Goal: Answer question/provide support: Share knowledge or assist other users

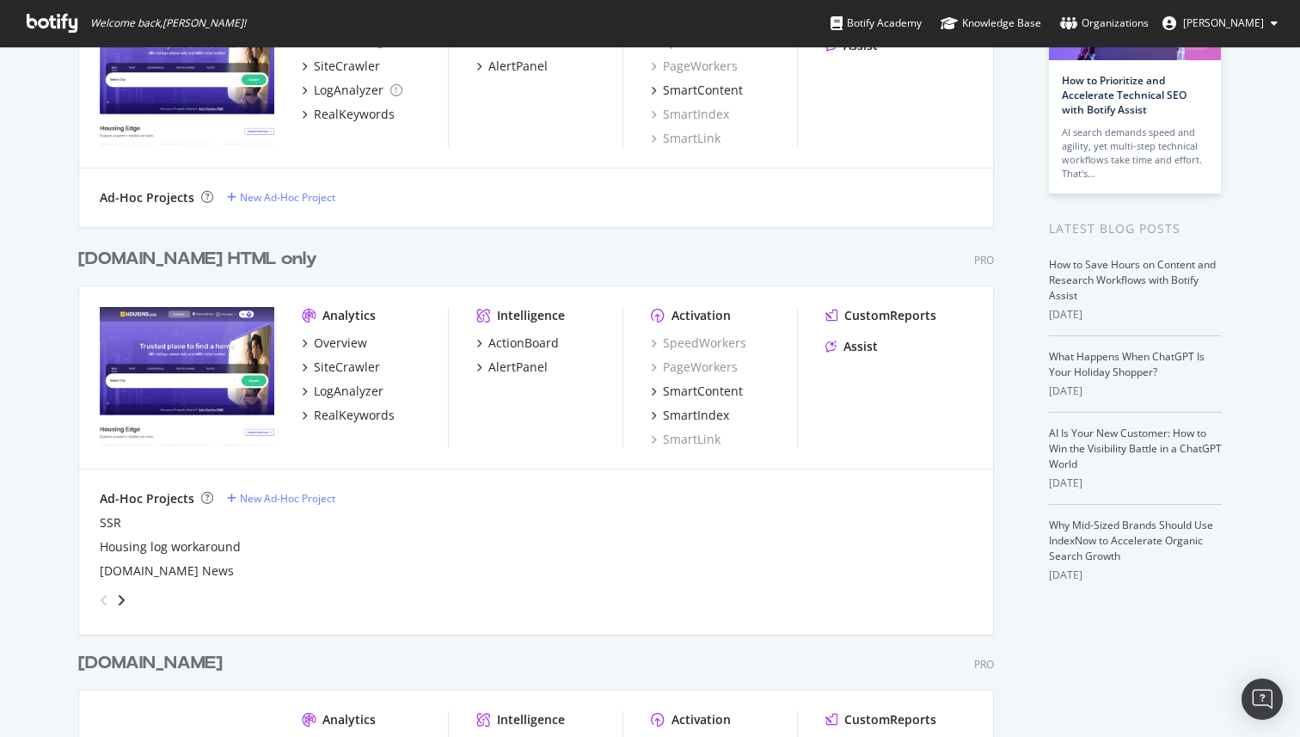
scroll to position [187, 0]
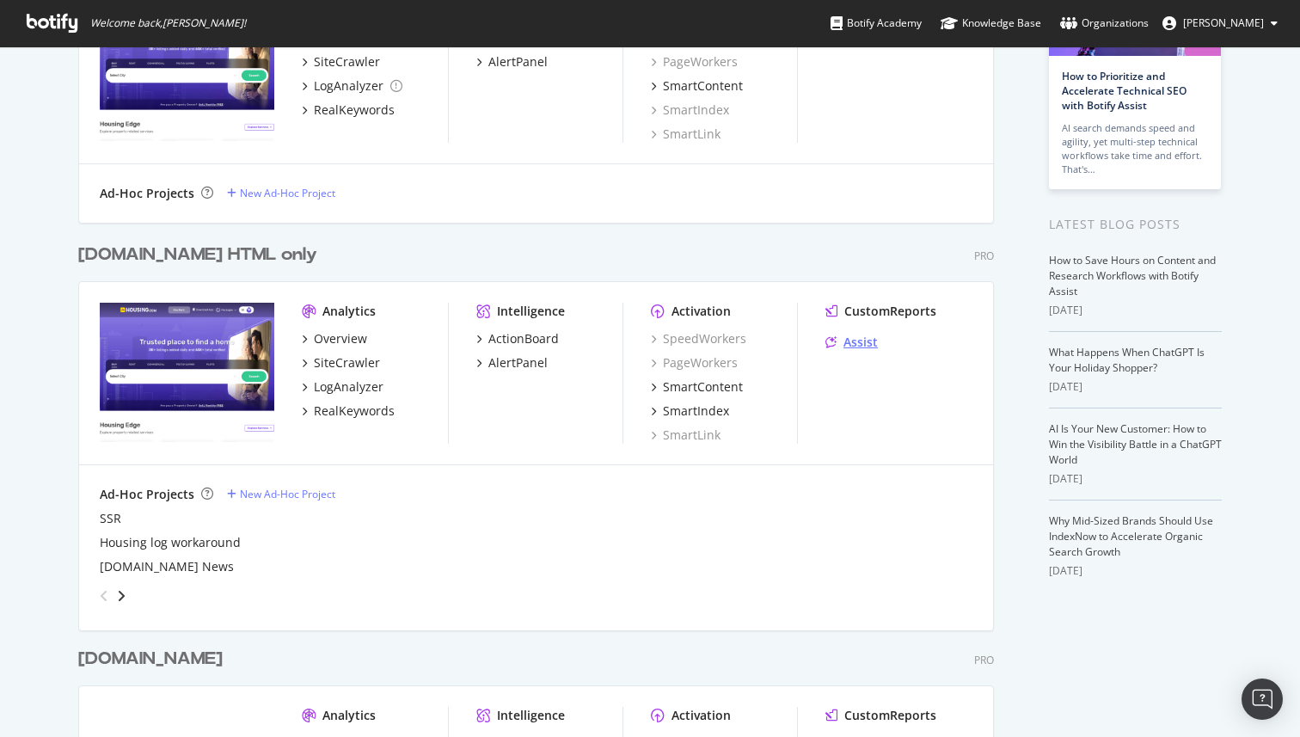
click at [847, 338] on div "Assist" at bounding box center [860, 341] width 34 height 17
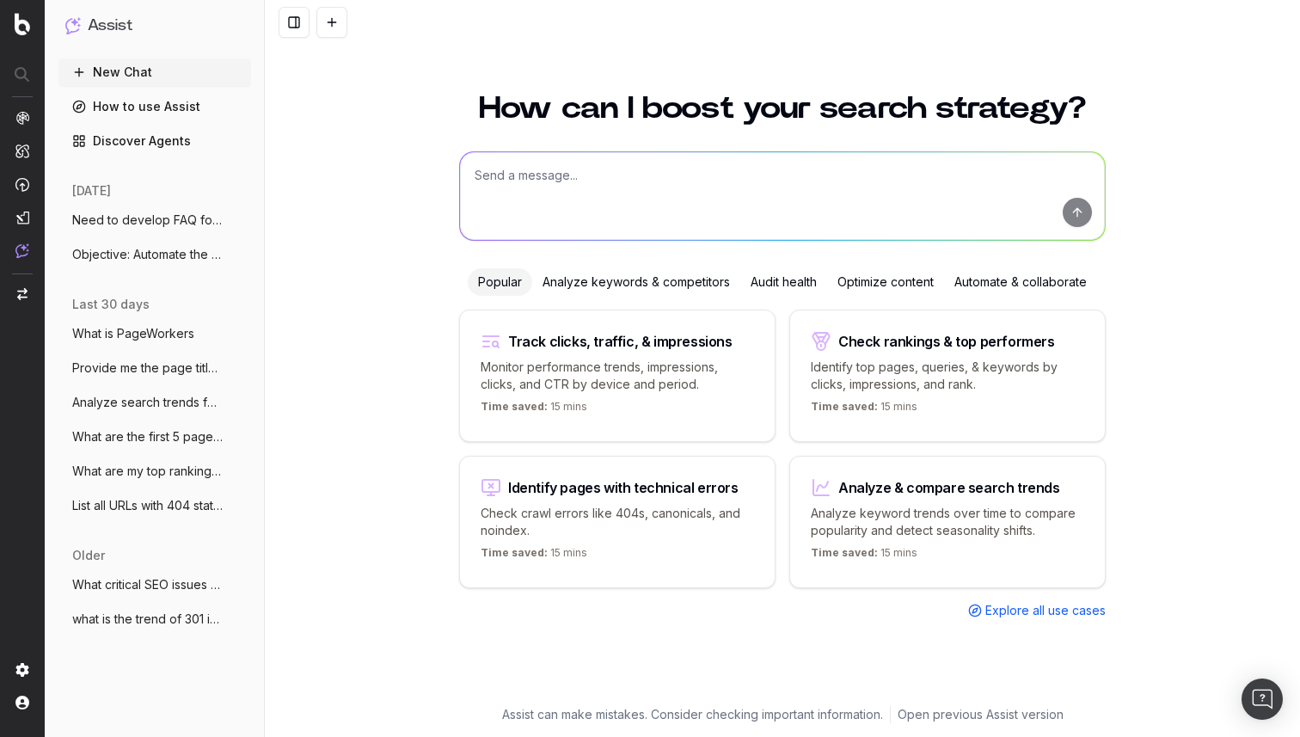
click at [591, 163] on textarea at bounding box center [782, 196] width 645 height 88
paste textarea "[URL][DOMAIN_NAME][PERSON_NAME]"
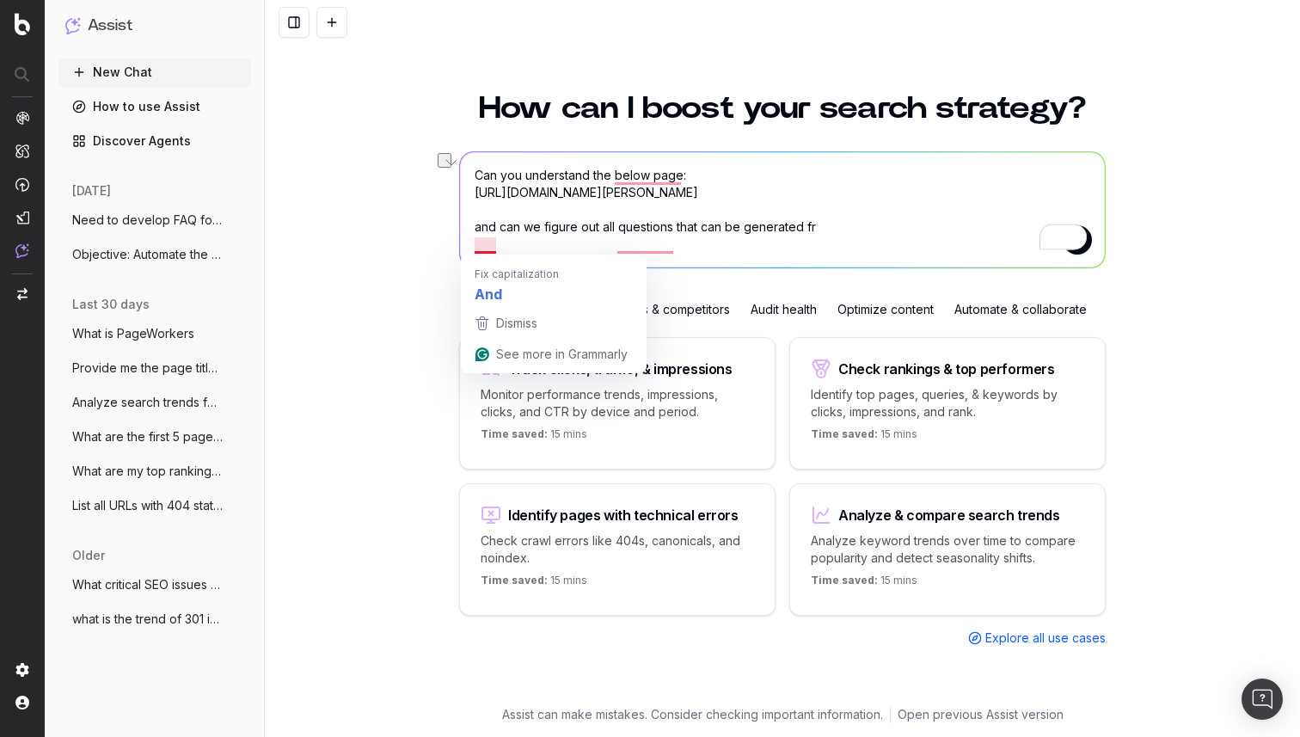
drag, startPoint x: 816, startPoint y: 247, endPoint x: 500, endPoint y: 242, distance: 316.3
click at [500, 242] on textarea "Can you understand the below page: [URL][DOMAIN_NAME][PERSON_NAME] and can we f…" at bounding box center [782, 209] width 645 height 115
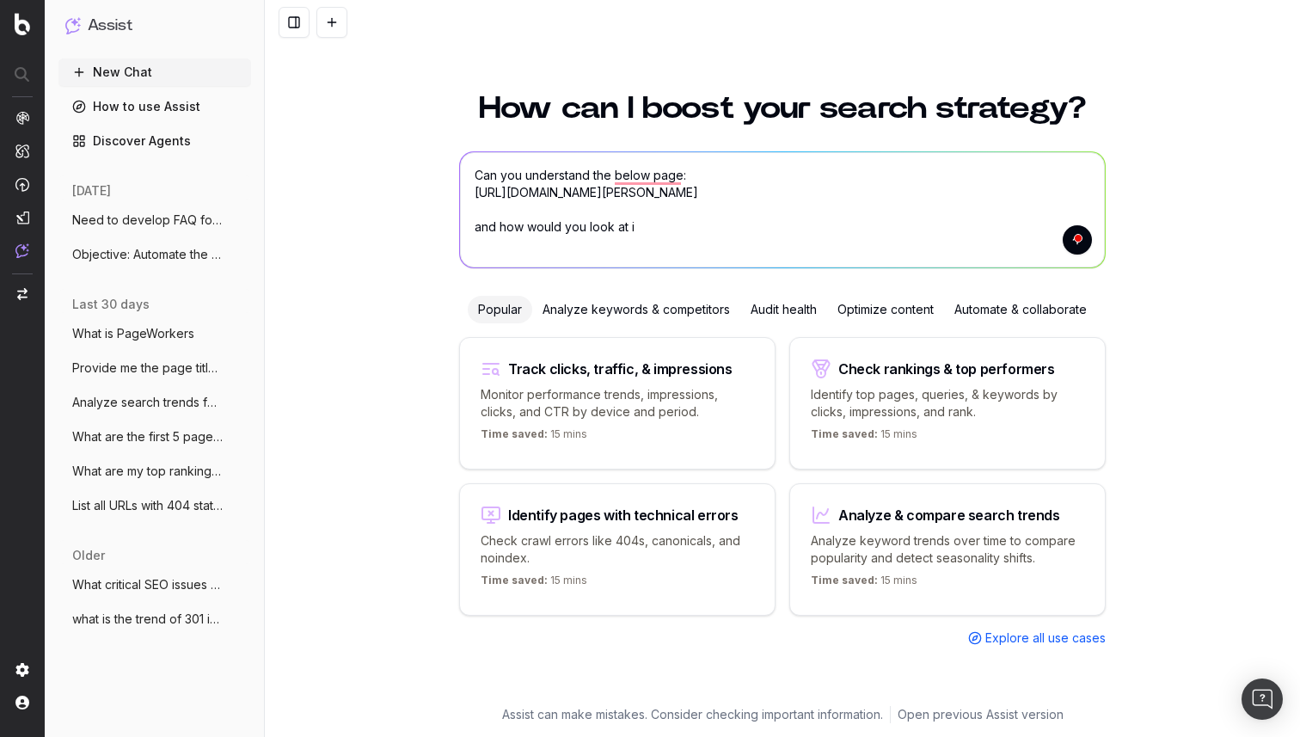
type textarea "Can you understand the below page: [URL][DOMAIN_NAME][PERSON_NAME] and how woul…"
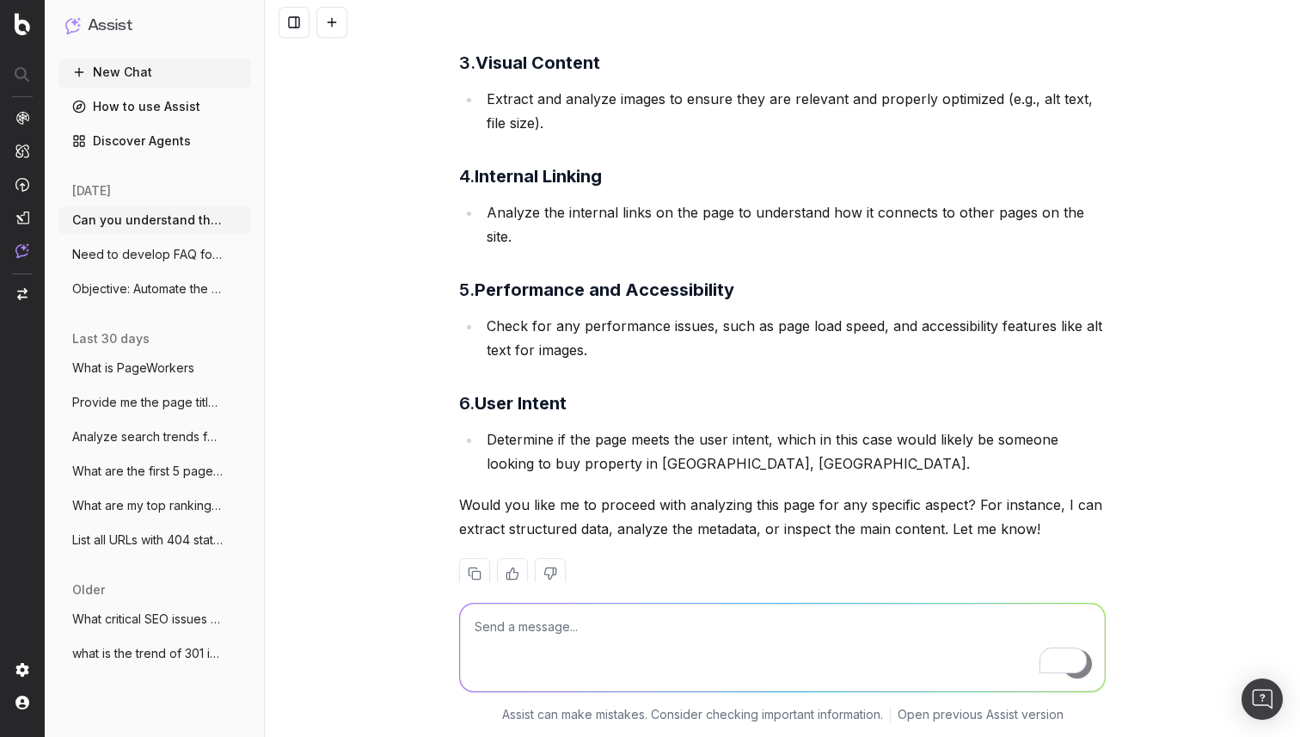
scroll to position [573, 0]
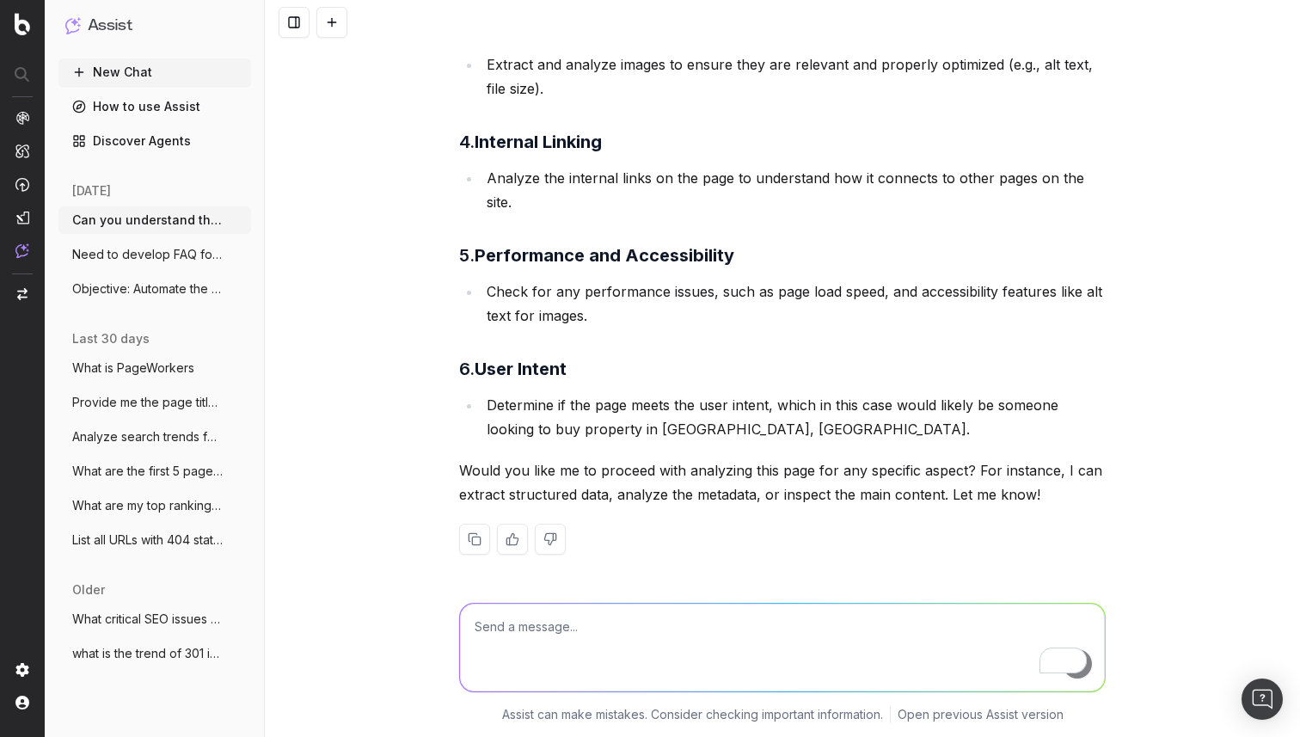
click at [590, 631] on textarea "To enrich screen reader interactions, please activate Accessibility in Grammarl…" at bounding box center [782, 647] width 645 height 88
type textarea "Now what all from this are relevant to user or he can be interested in it"
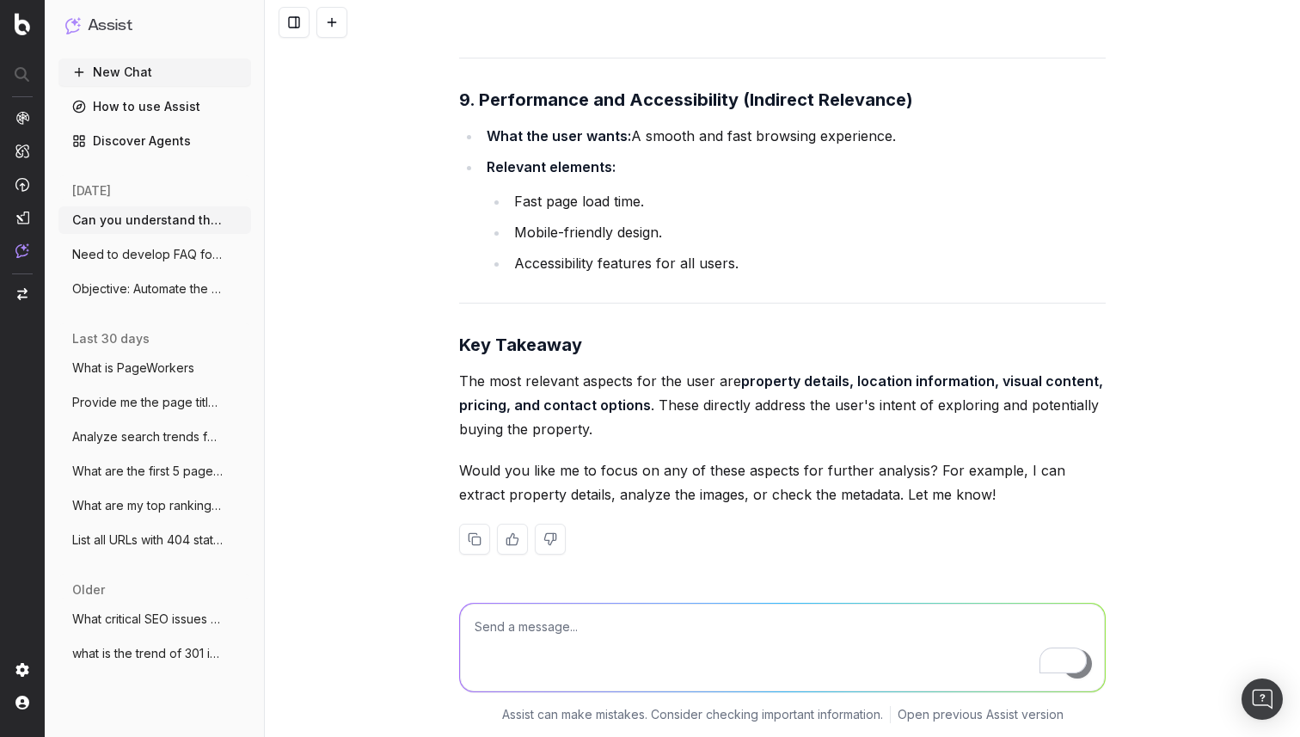
scroll to position [3222, 0]
click at [700, 632] on textarea "To enrich screen reader interactions, please activate Accessibility in Grammarl…" at bounding box center [782, 647] width 645 height 88
type textarea "now what all different questions user can ask rltd to these details on LLMs and…"
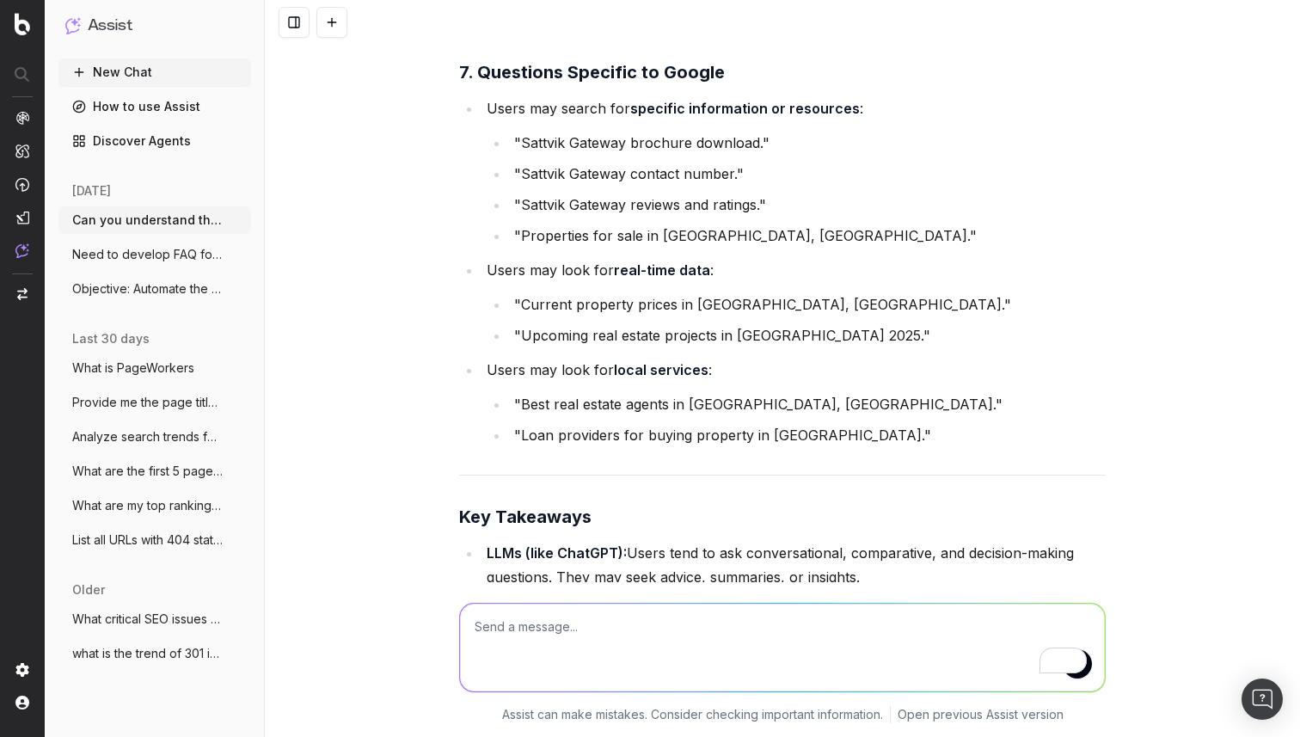
scroll to position [6701, 0]
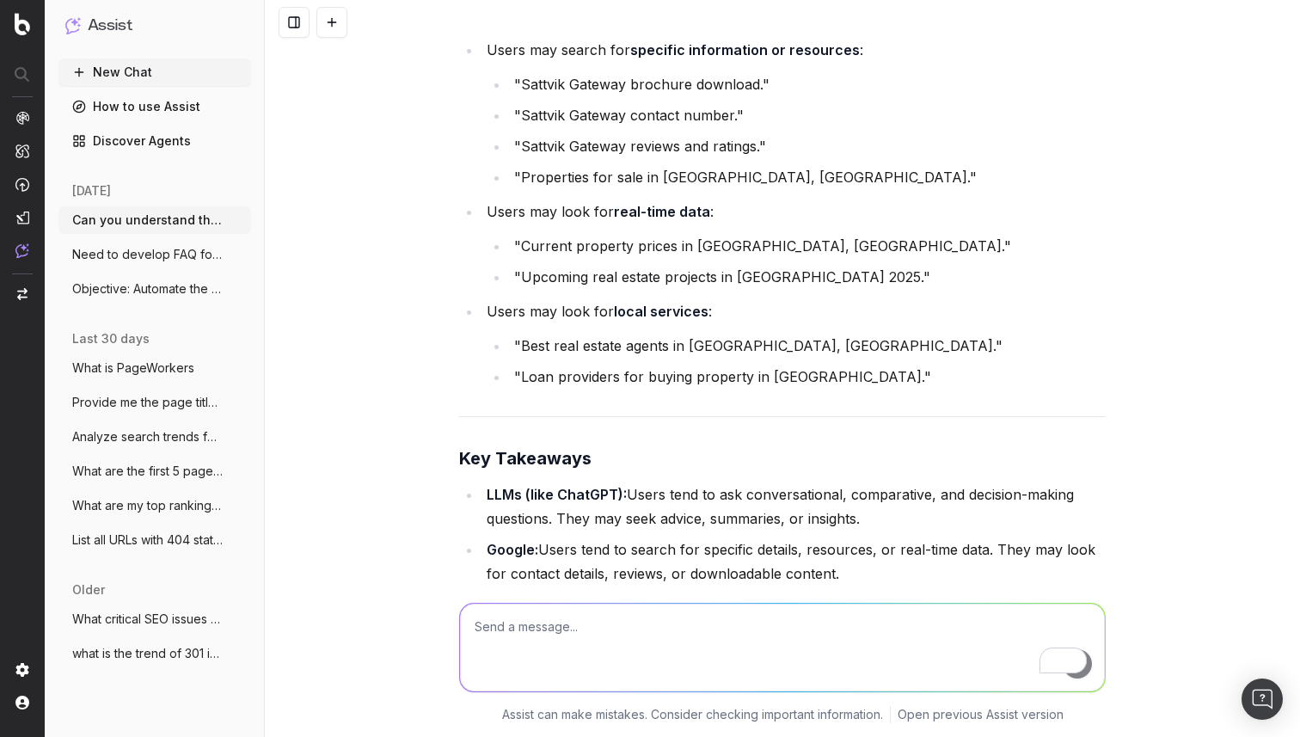
click at [661, 629] on textarea "To enrich screen reader interactions, please activate Accessibility in Grammarl…" at bounding box center [782, 647] width 645 height 88
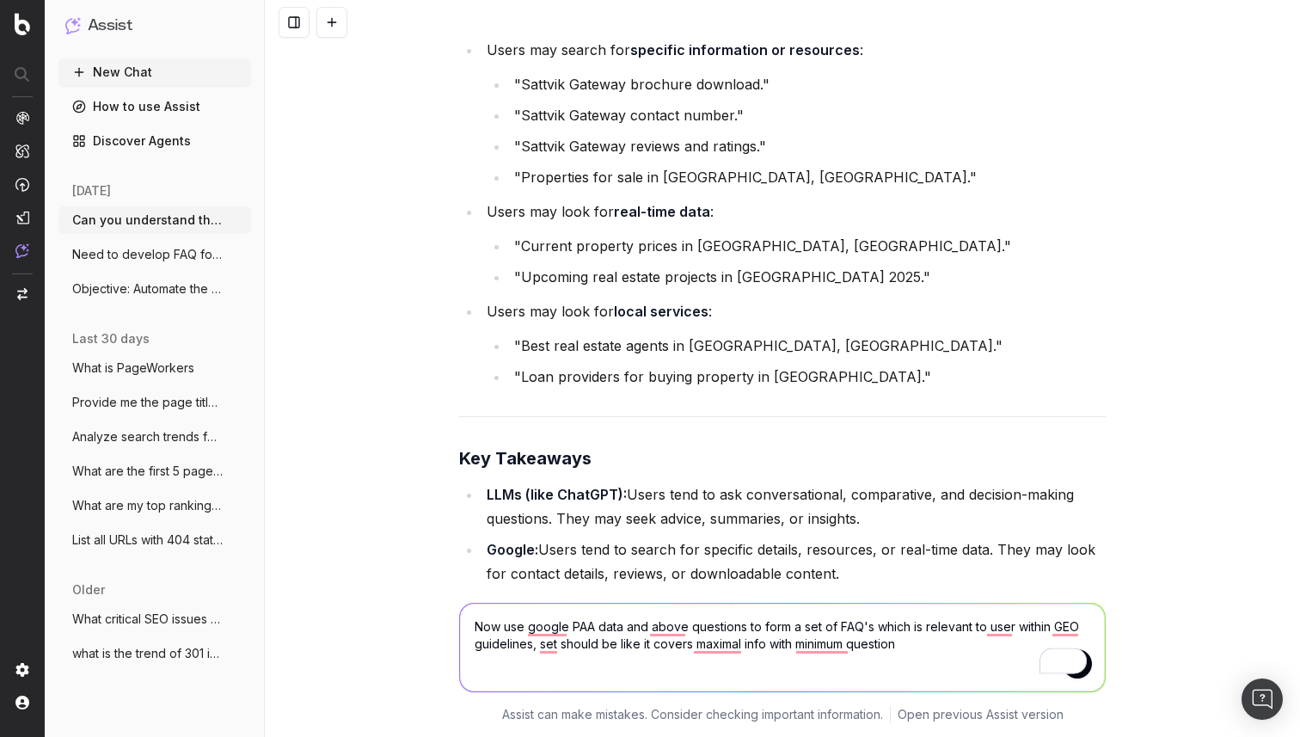
type textarea "Now use google PAA data and above questions to form a set of FAQ's which is rel…"
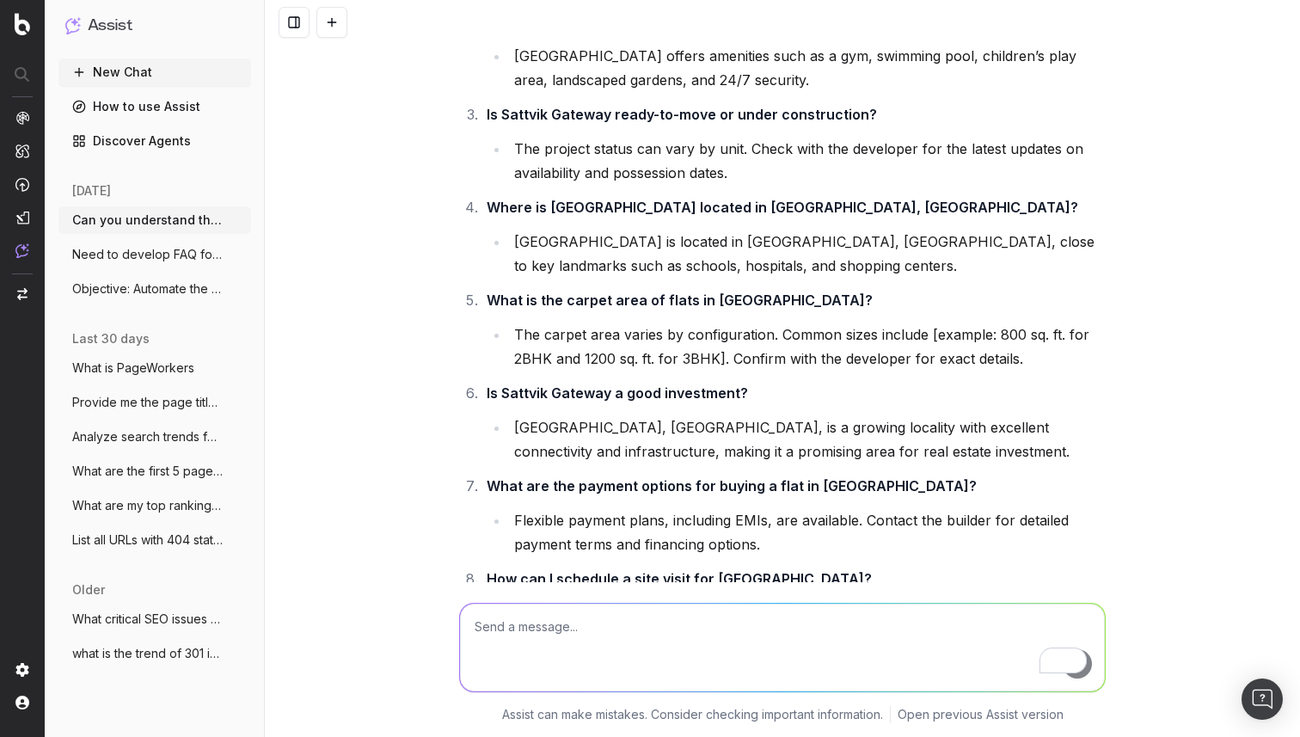
scroll to position [8133, 0]
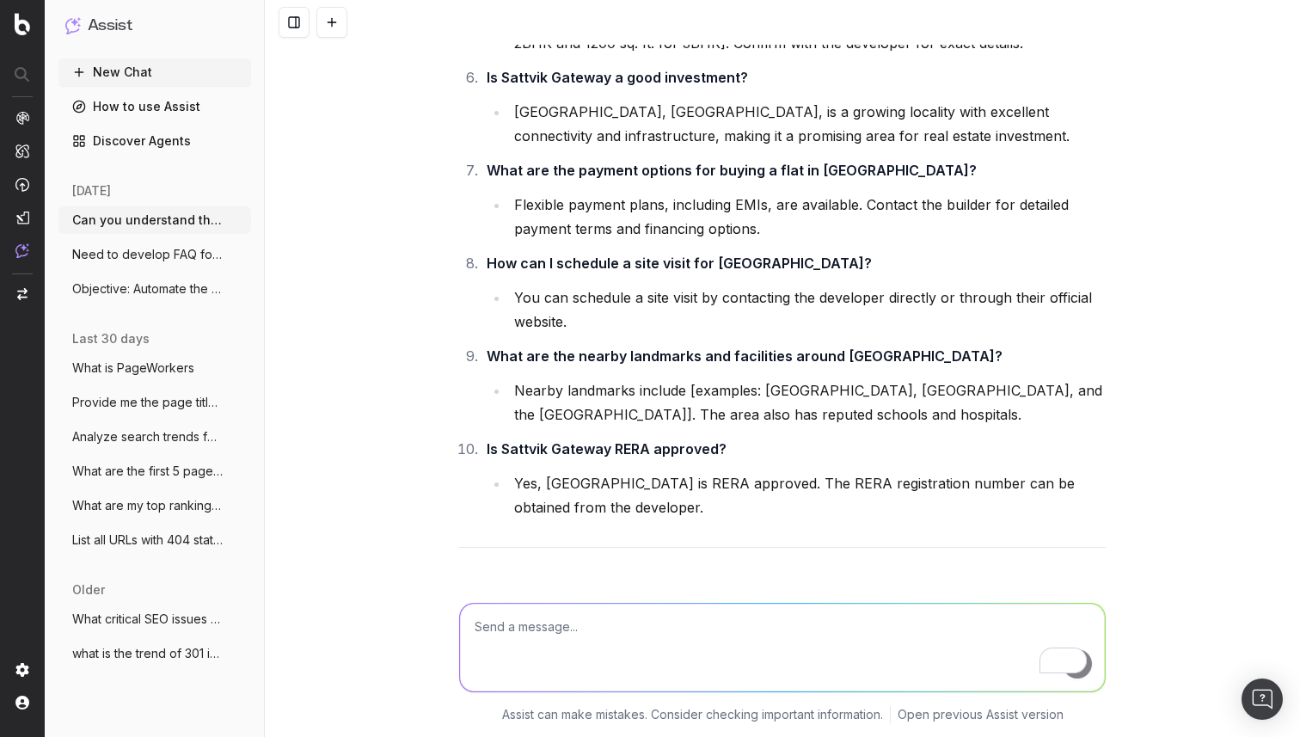
click at [572, 622] on textarea "To enrich screen reader interactions, please activate Accessibility in Grammarl…" at bounding box center [782, 647] width 645 height 88
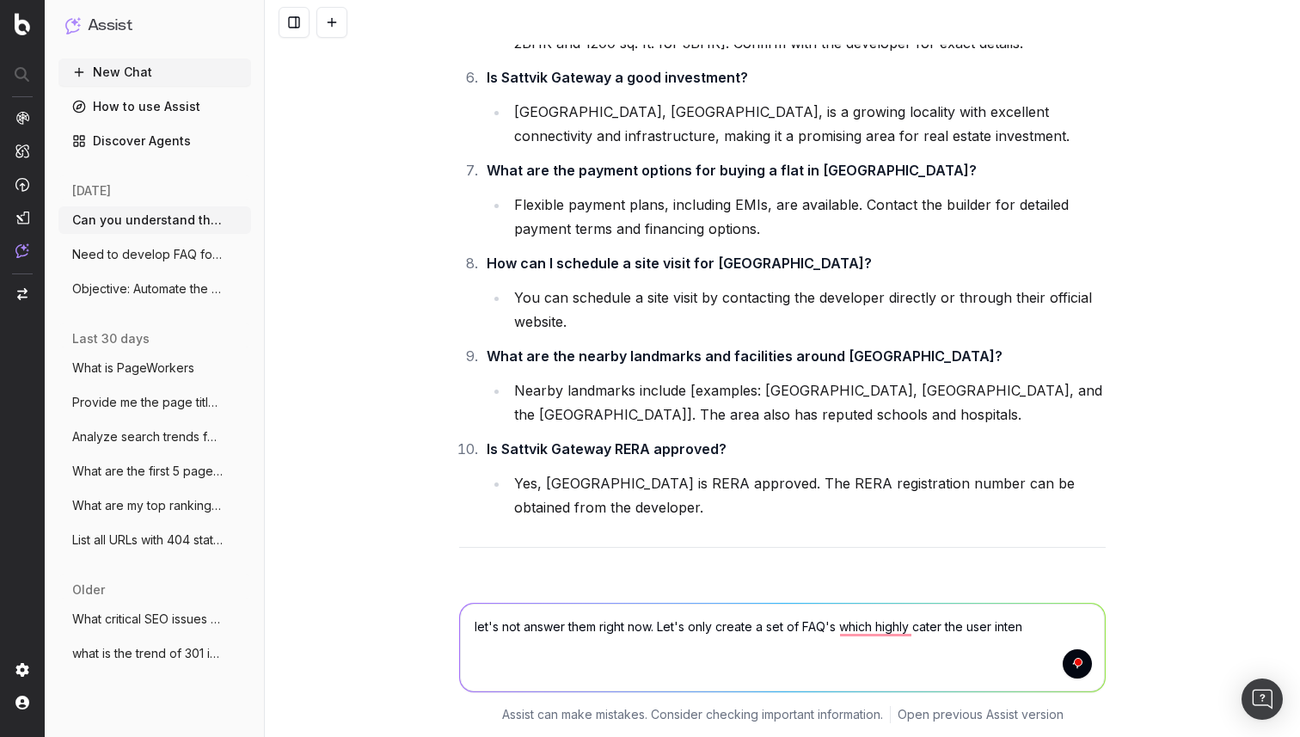
type textarea "let's not answer them right now. Let's only create a set of FAQ's which highly …"
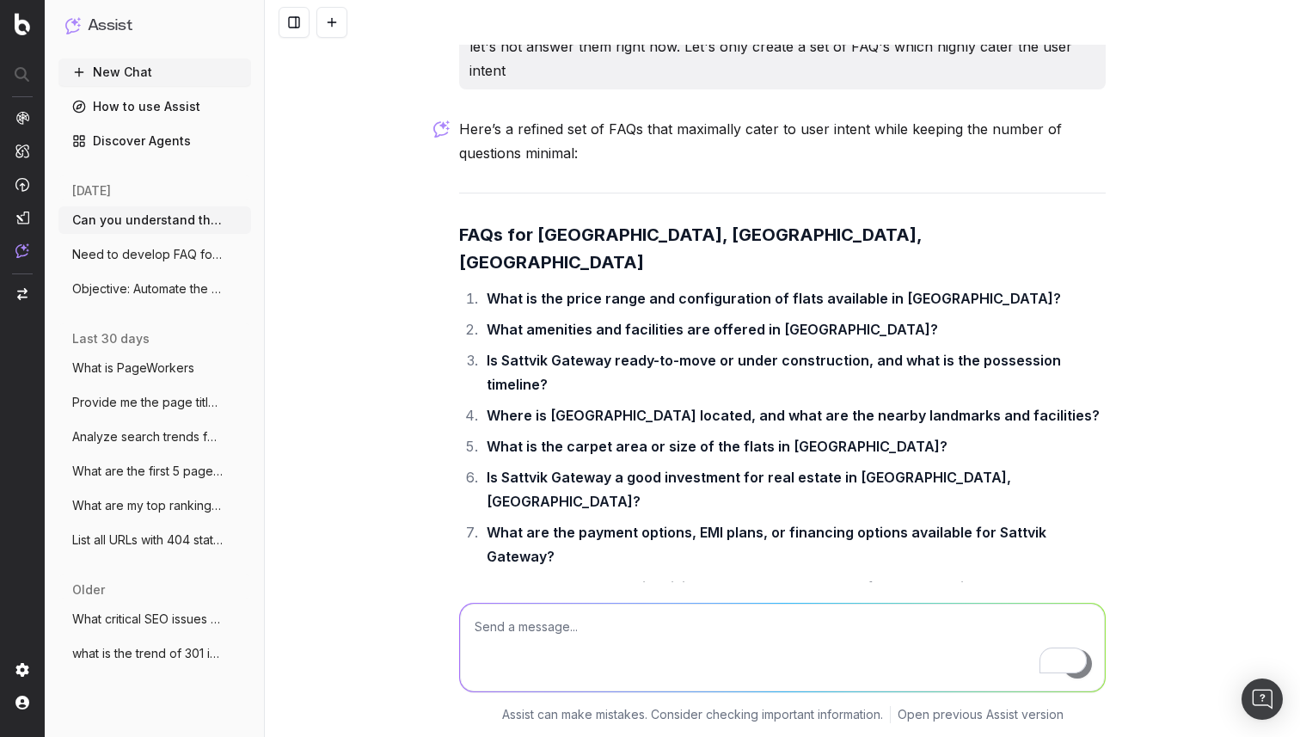
scroll to position [8860, 0]
type textarea "we can add few more questions to it"
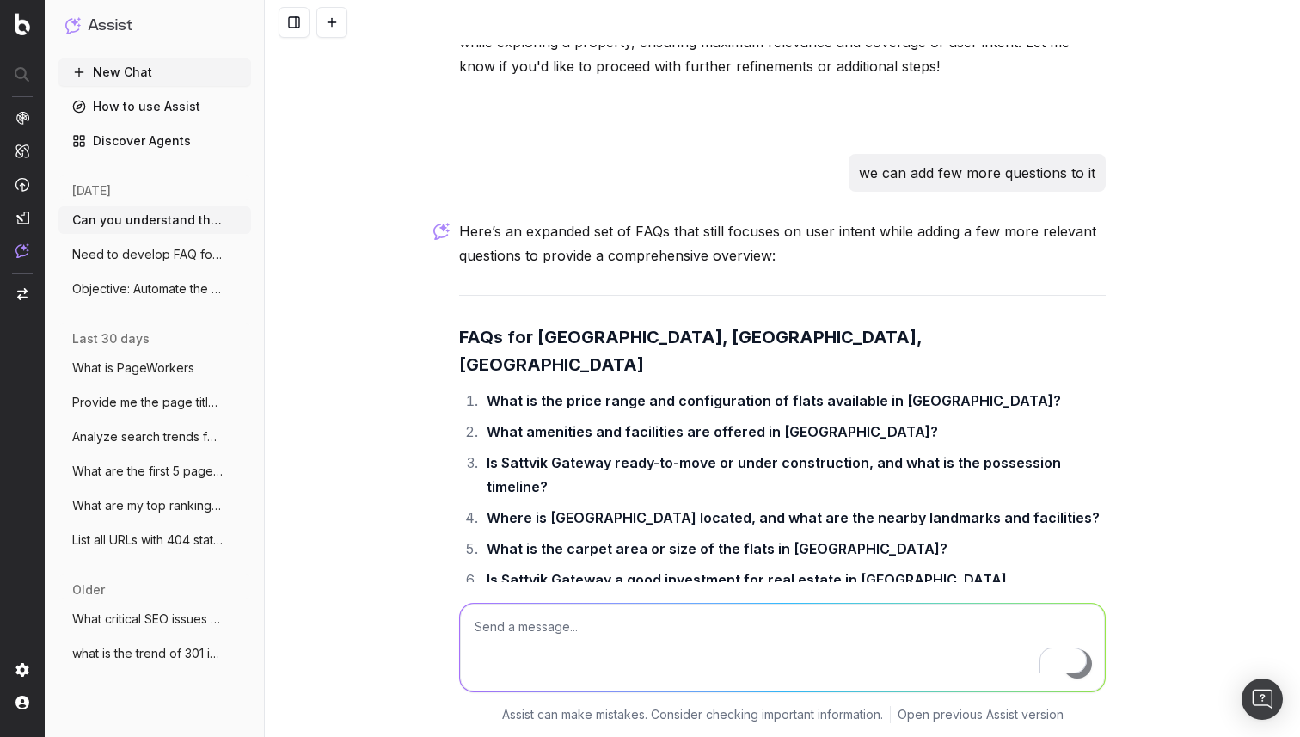
scroll to position [9835, 0]
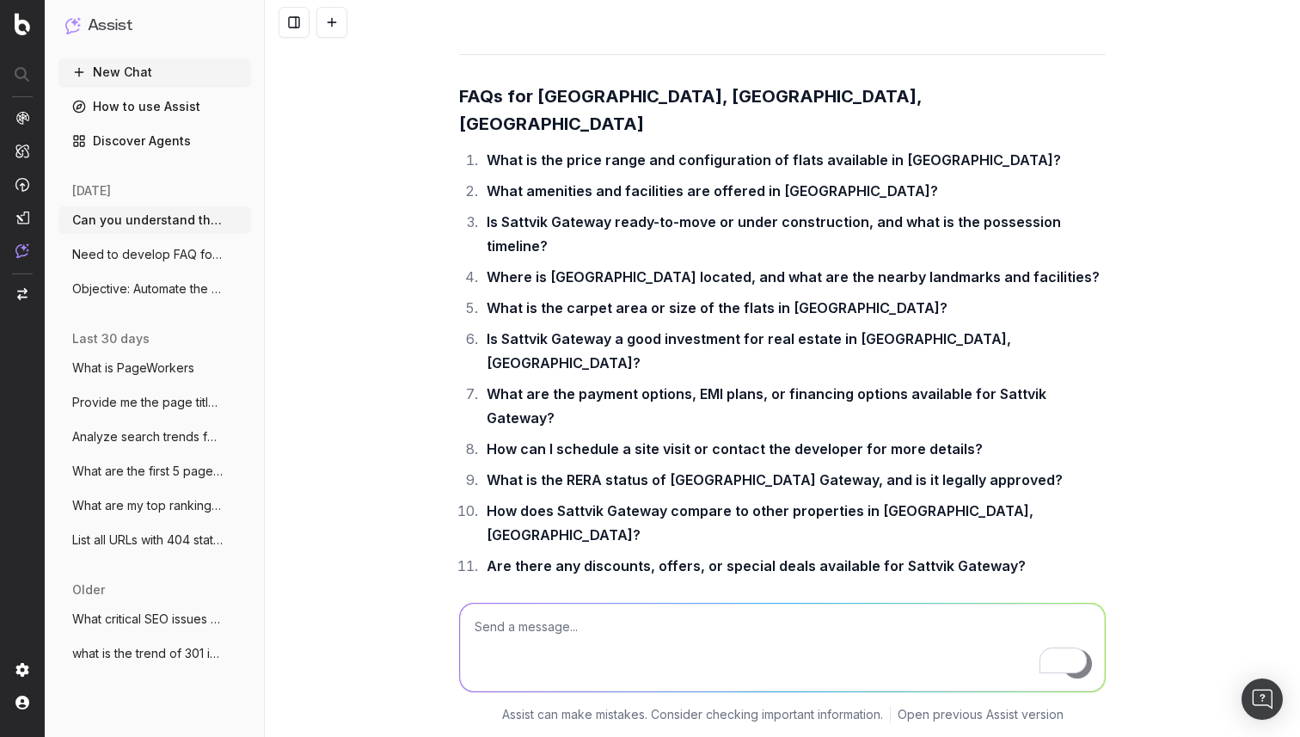
click at [573, 639] on textarea "To enrich screen reader interactions, please activate Accessibility in Grammarl…" at bounding box center [782, 647] width 645 height 88
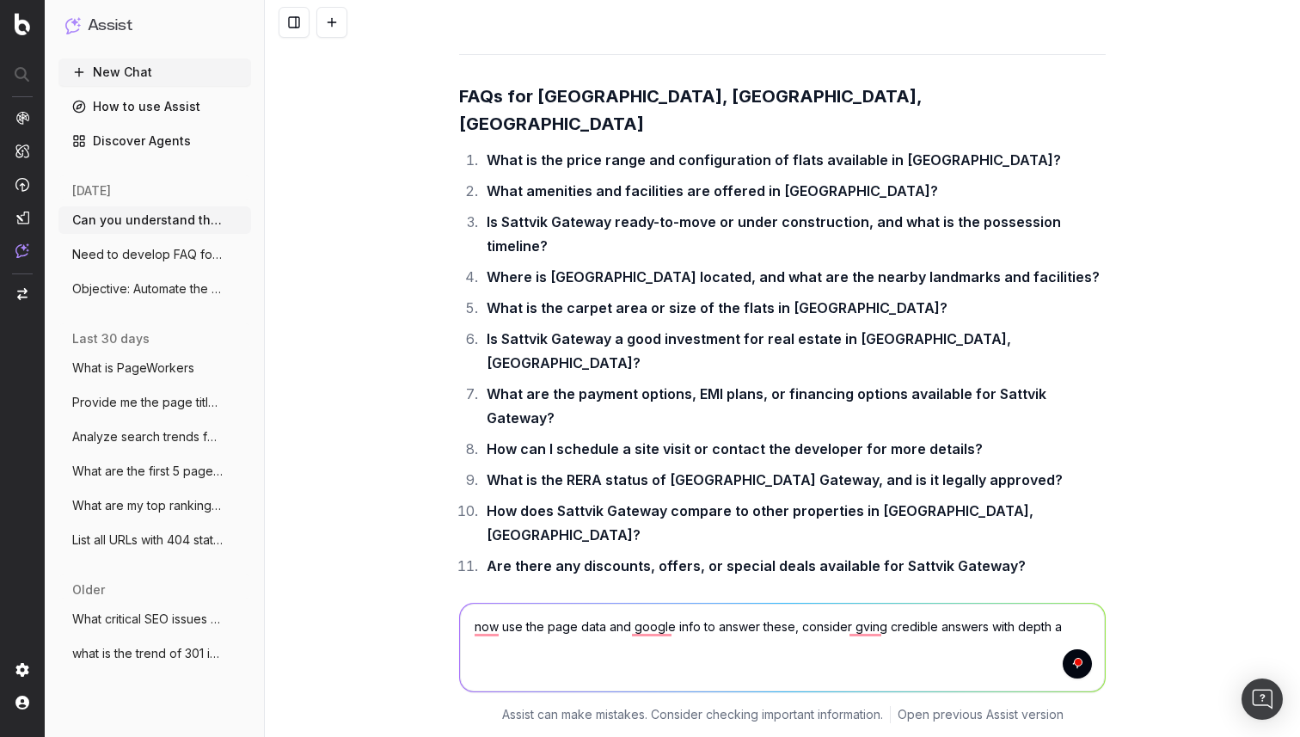
type textarea "now use the page data and google info to answer these, consider gving credible …"
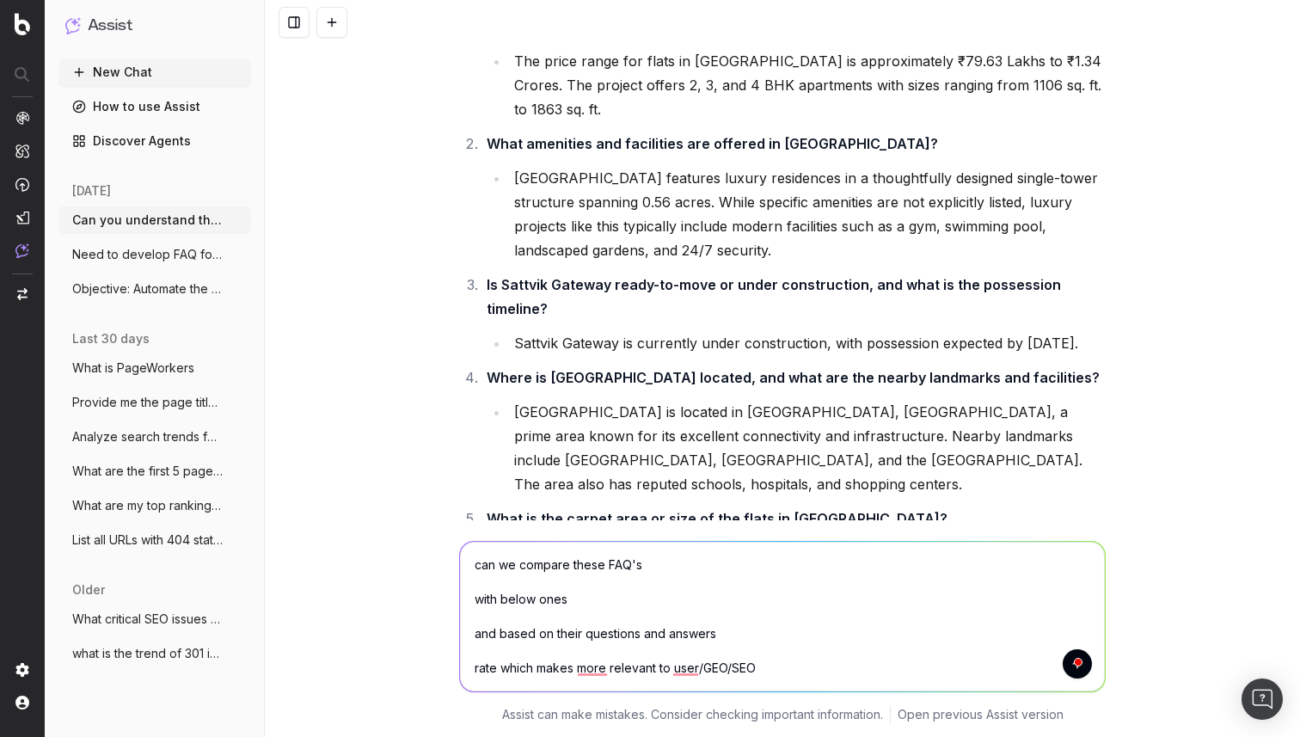
scroll to position [19, 0]
paste textarea "1. Where is Sattvik Gateway located? Sattvik Gateway is located in New Town, Ko…"
type textarea "can we compare these FAQ's with below ones and based on their questions and ans…"
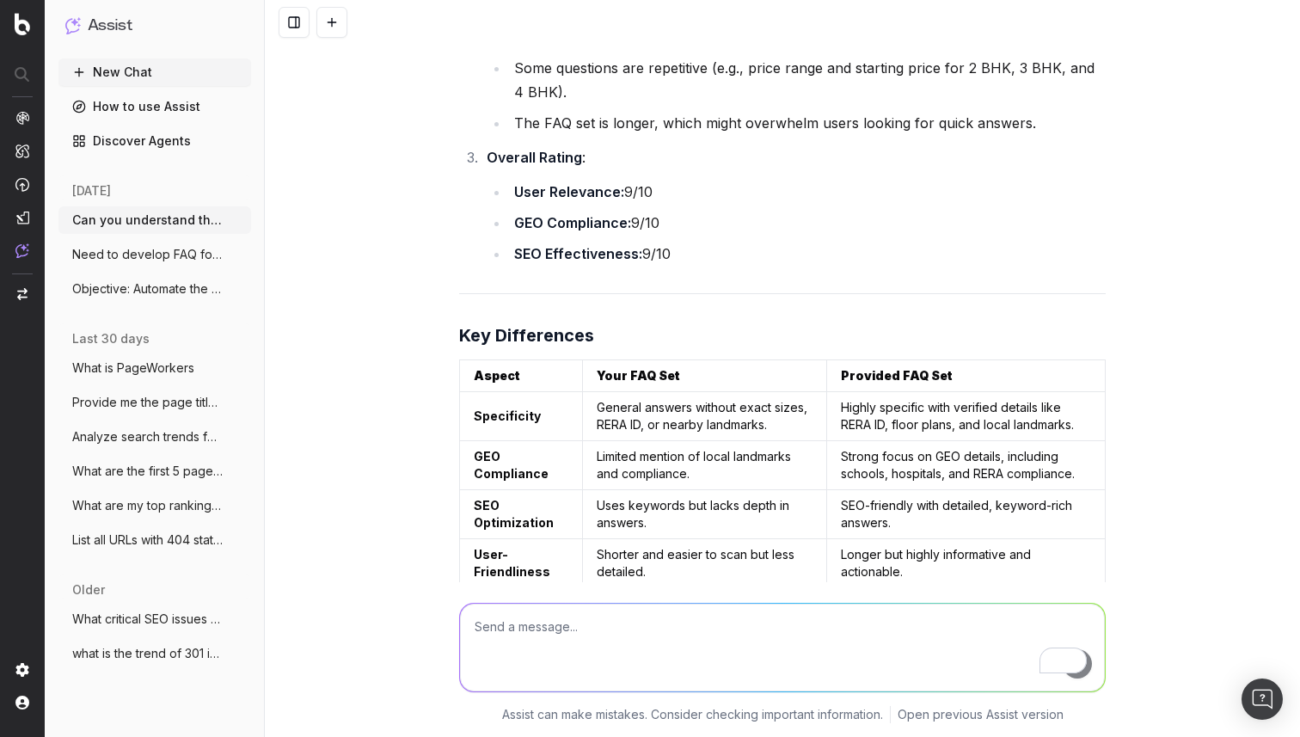
scroll to position [16962, 0]
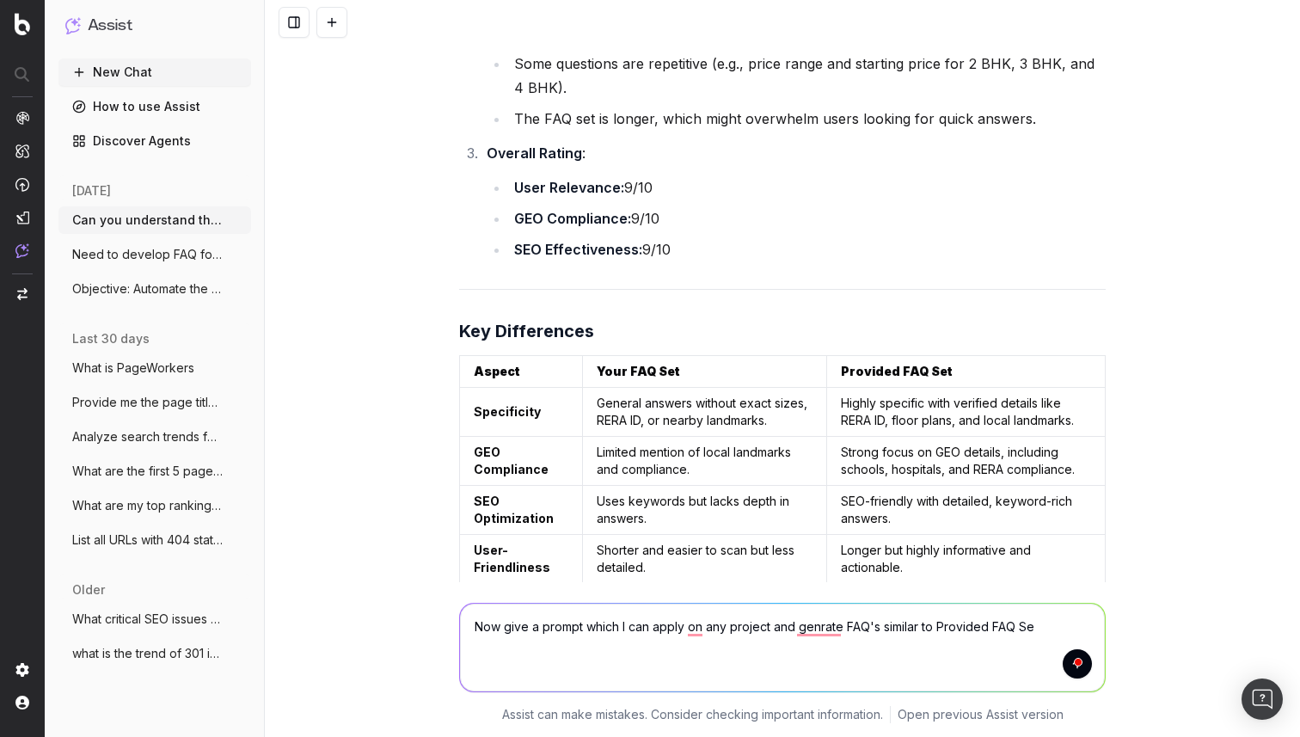
type textarea "Now give a prompt which I can apply on any project and genrate FAQ's similar to…"
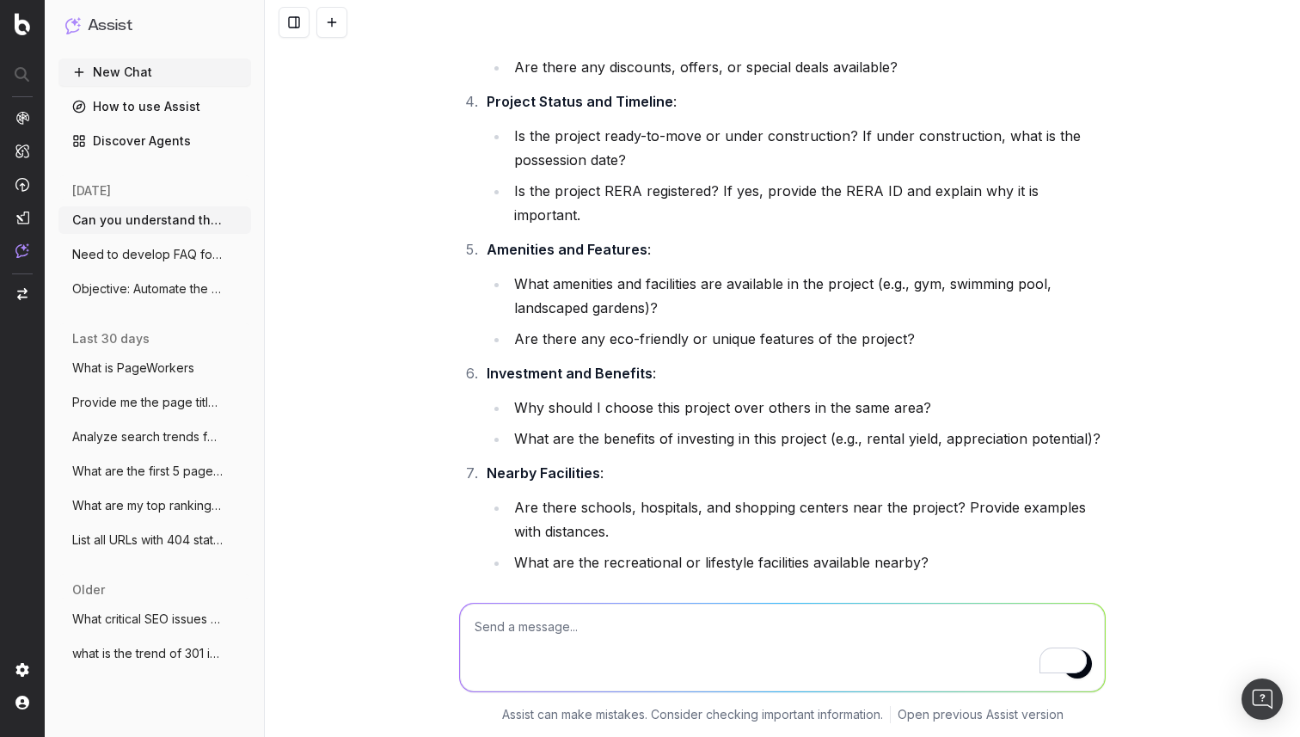
scroll to position [0, 0]
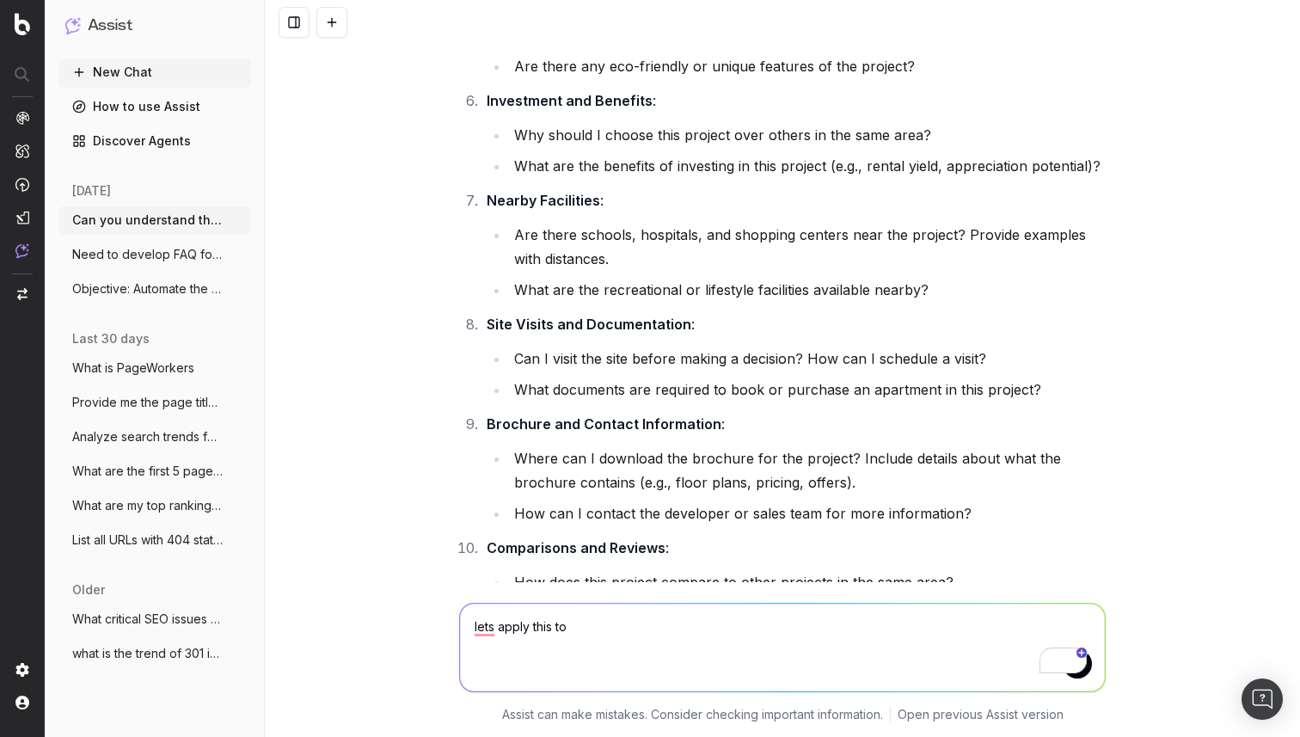
paste textarea "https://housing.com/buy-meena-eco-vista-by-gm-group-in-new-town-kolkata-pid-253…"
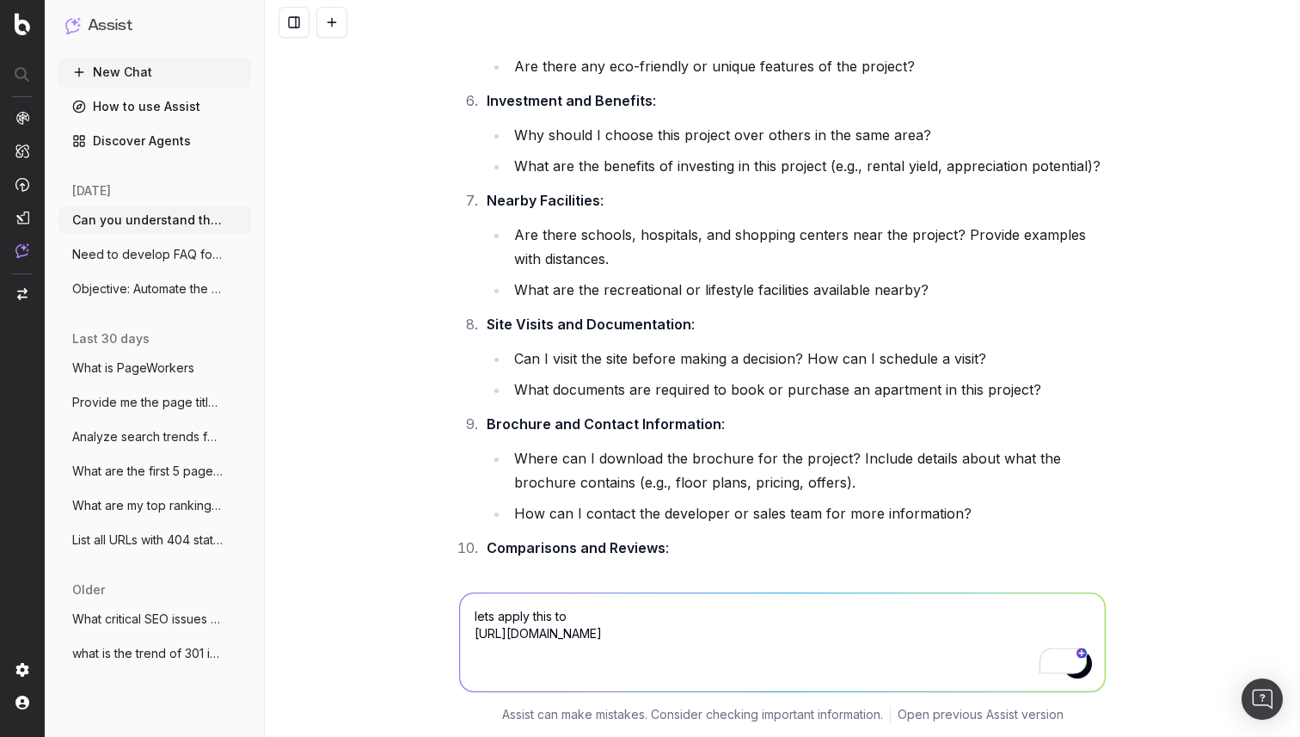
scroll to position [19035, 0]
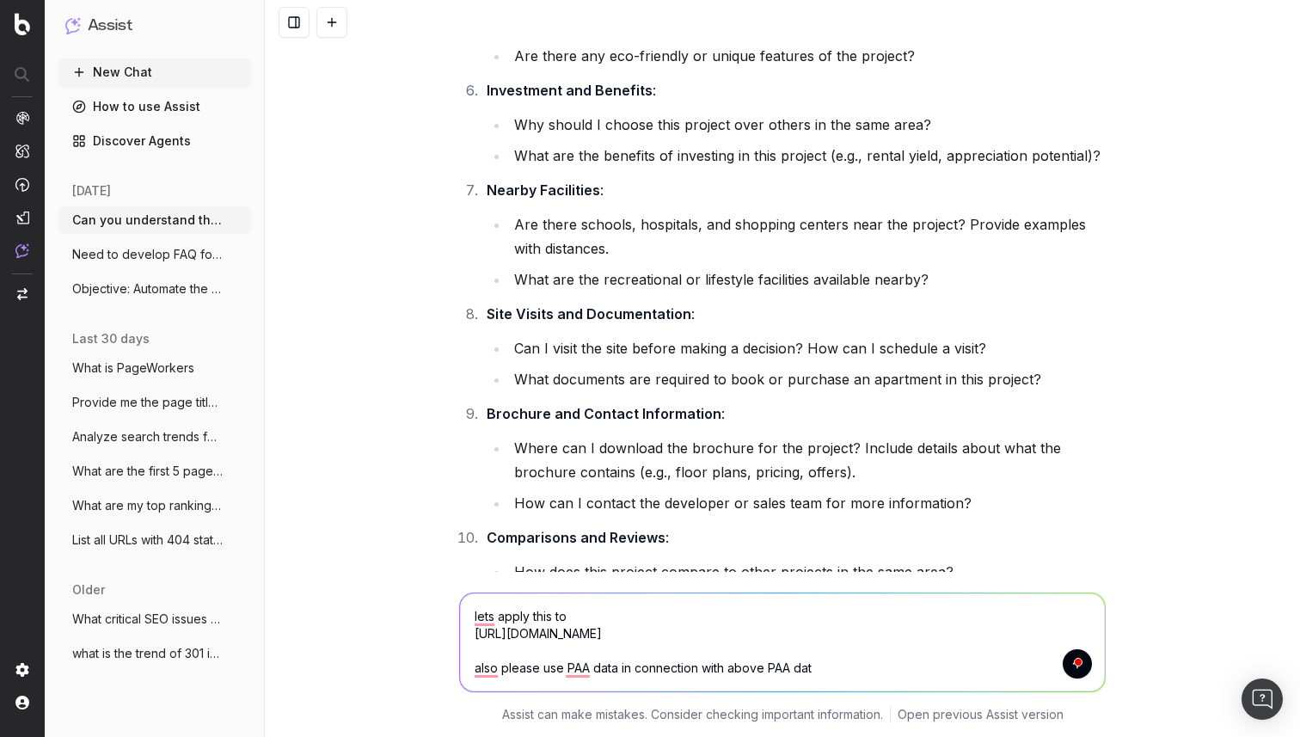
type textarea "lets apply this to https://housing.com/buy-meena-eco-vista-by-gm-group-in-new-t…"
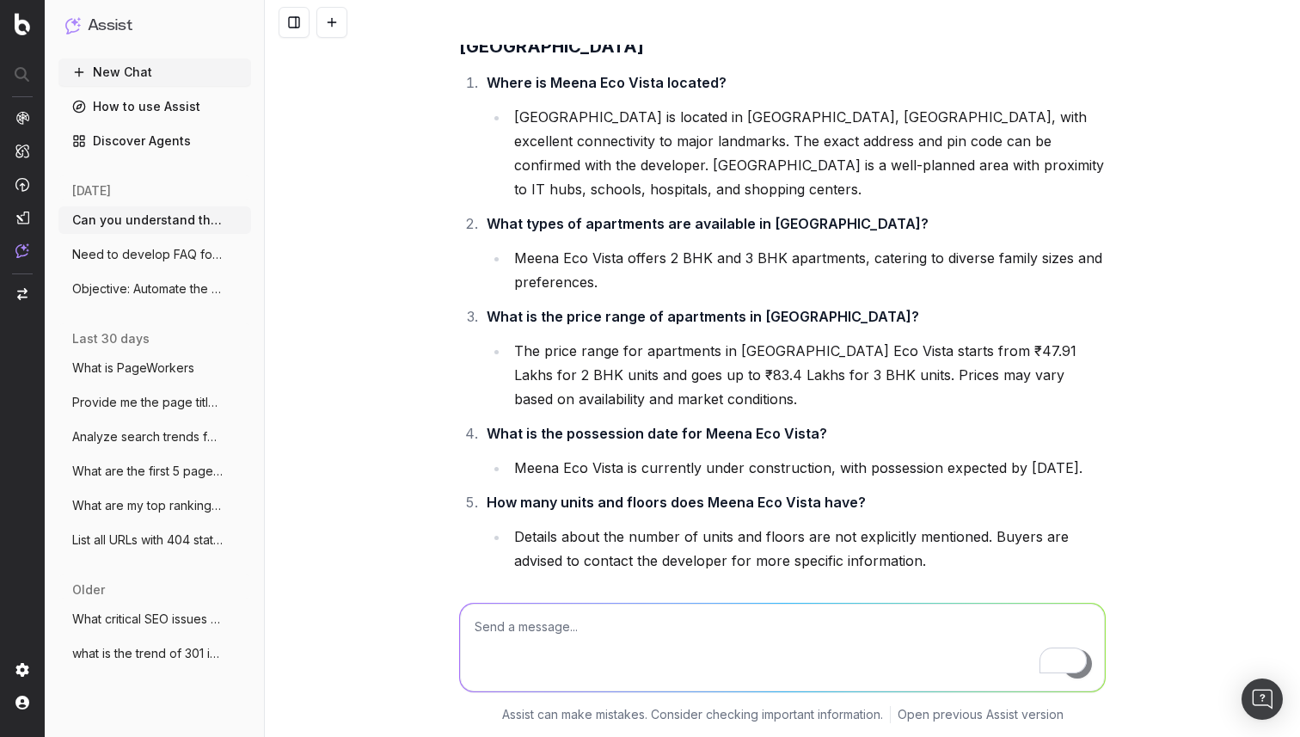
scroll to position [20429, 0]
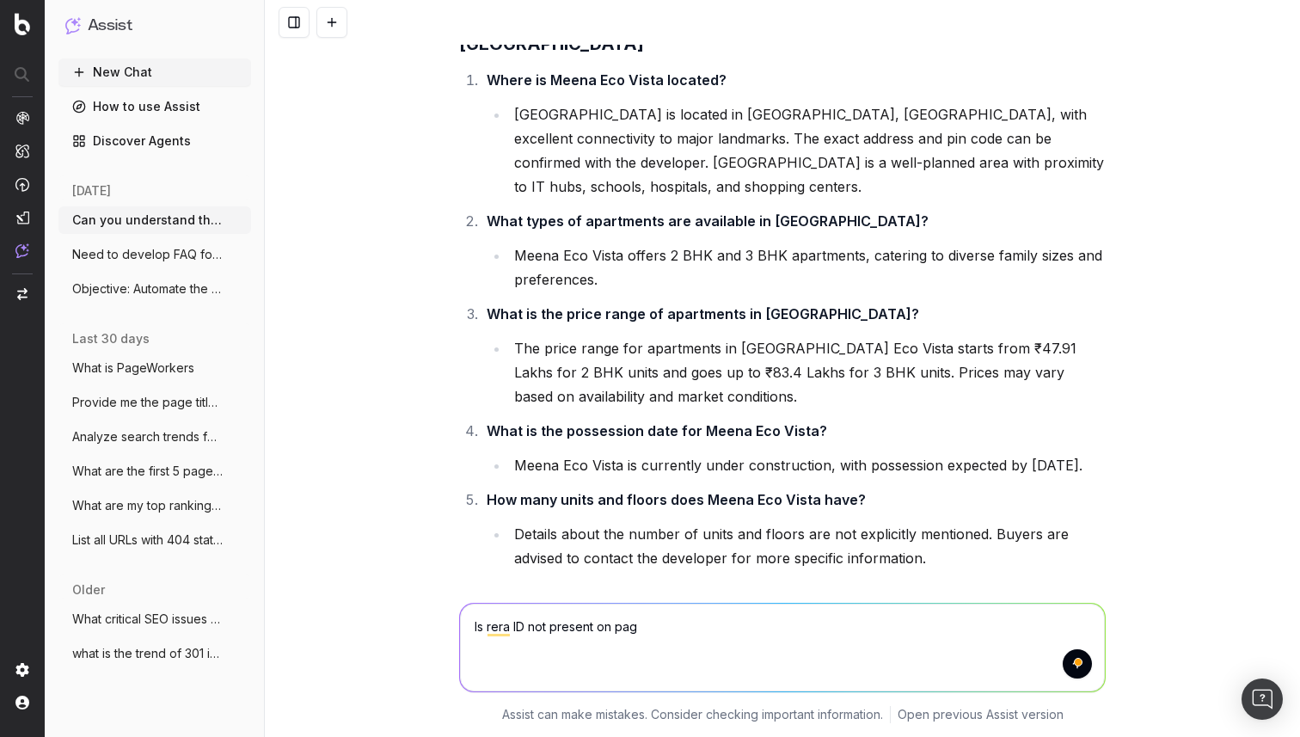
type textarea "Is rera ID not present on page"
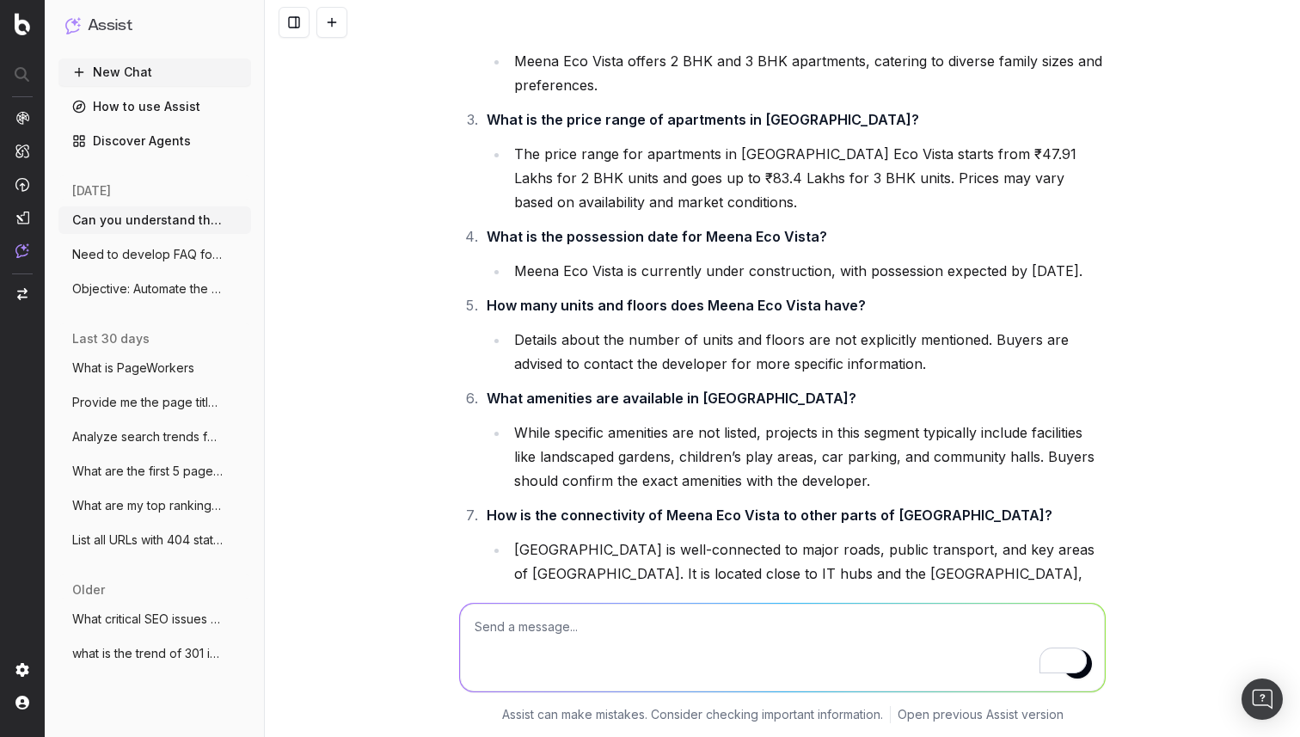
scroll to position [20537, 0]
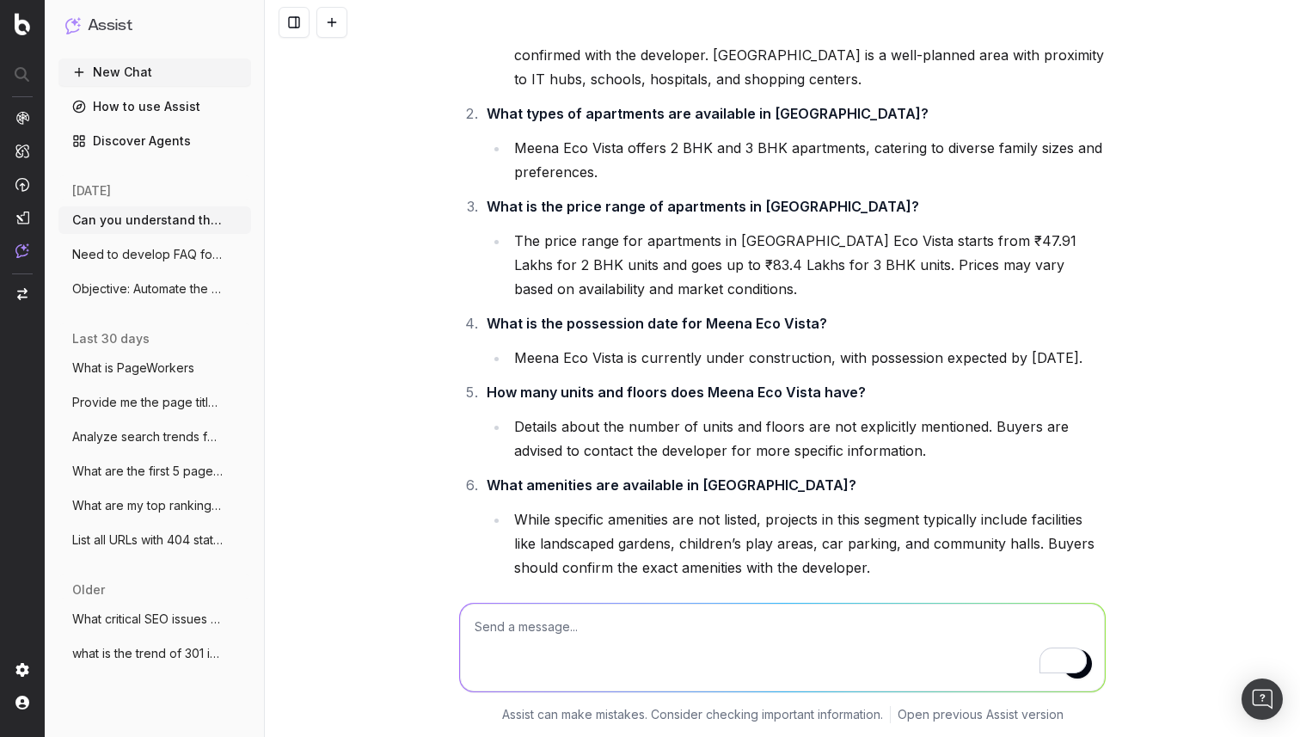
drag, startPoint x: 516, startPoint y: 247, endPoint x: 951, endPoint y: 279, distance: 436.1
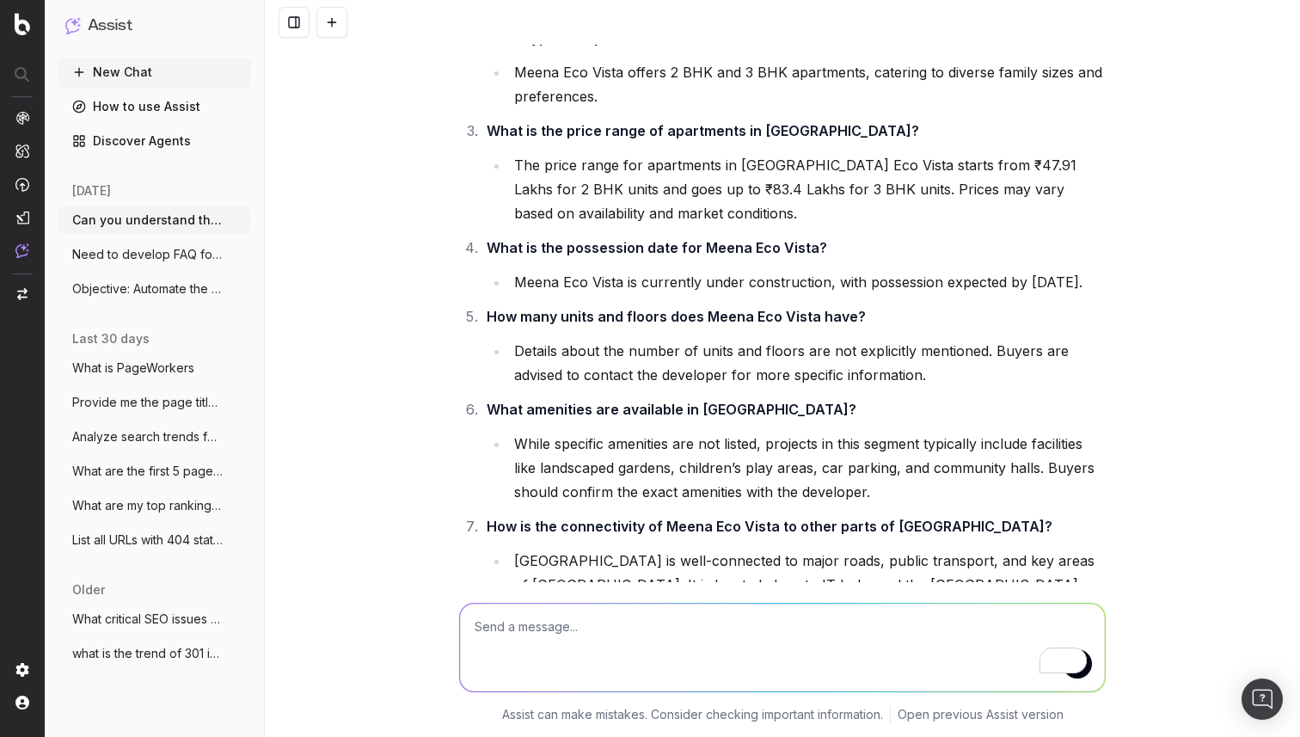
scroll to position [20614, 0]
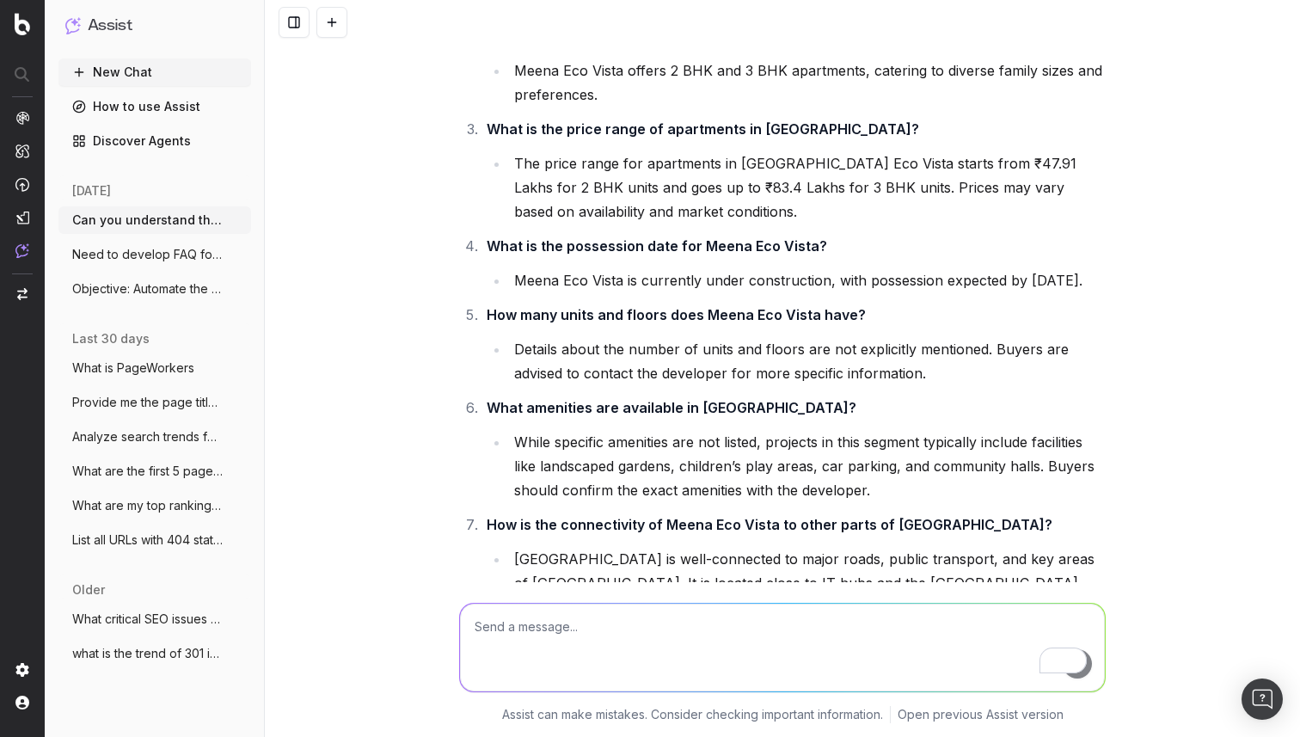
drag, startPoint x: 523, startPoint y: 357, endPoint x: 1092, endPoint y: 378, distance: 569.4
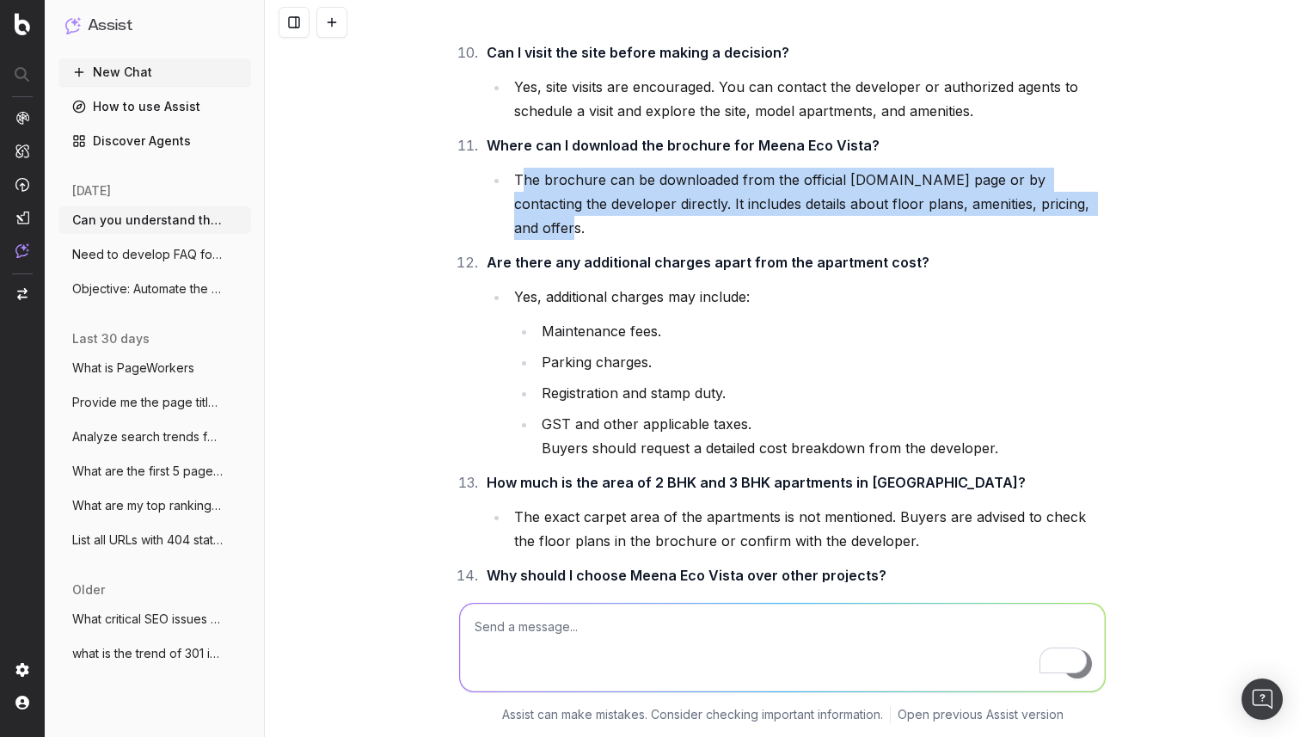
scroll to position [21831, 0]
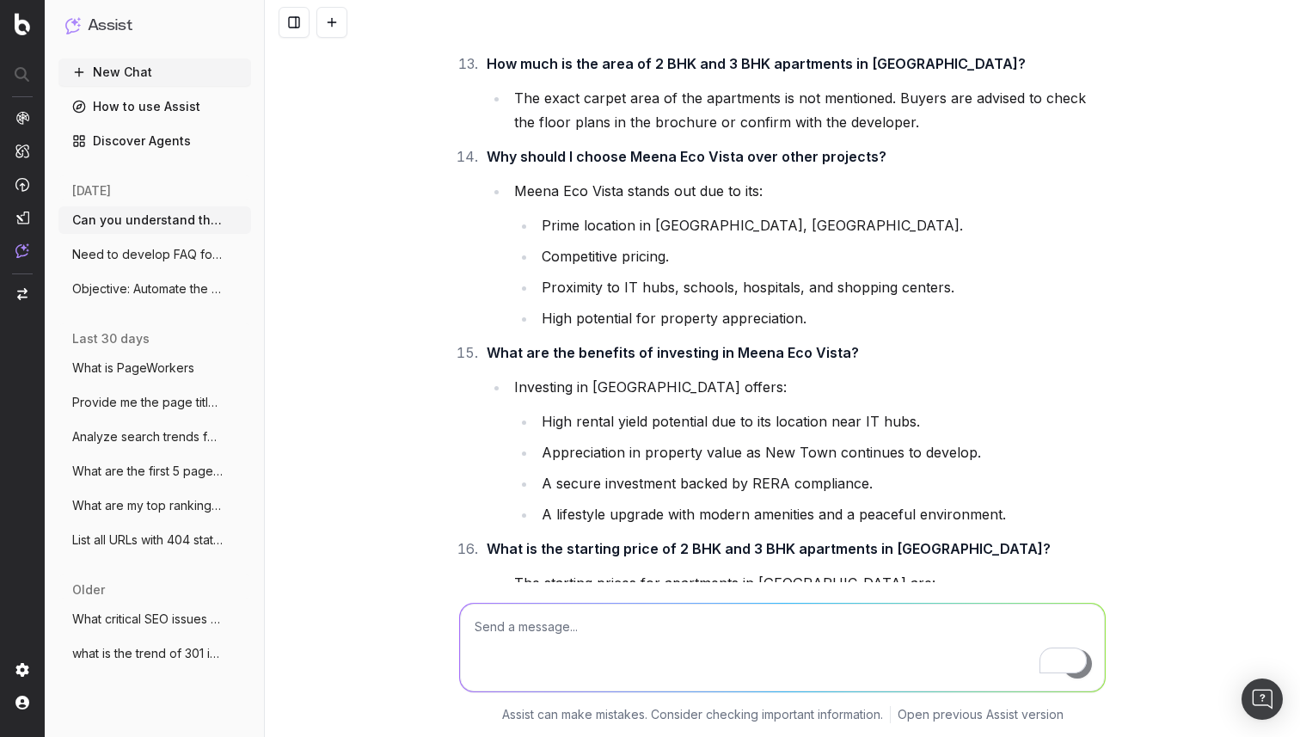
click at [519, 627] on textarea "To enrich screen reader interactions, please activate Accessibility in Grammarl…" at bounding box center [782, 647] width 645 height 88
type textarea "then please add na"
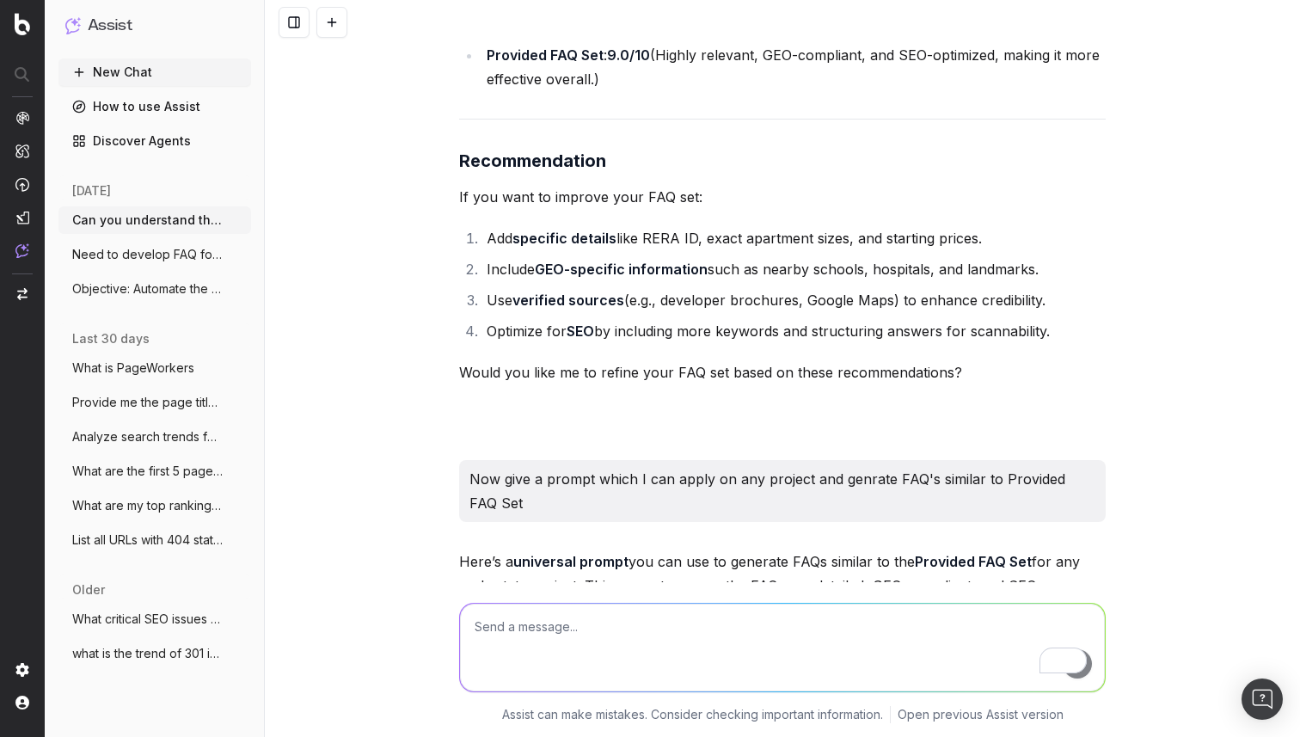
scroll to position [17615, 0]
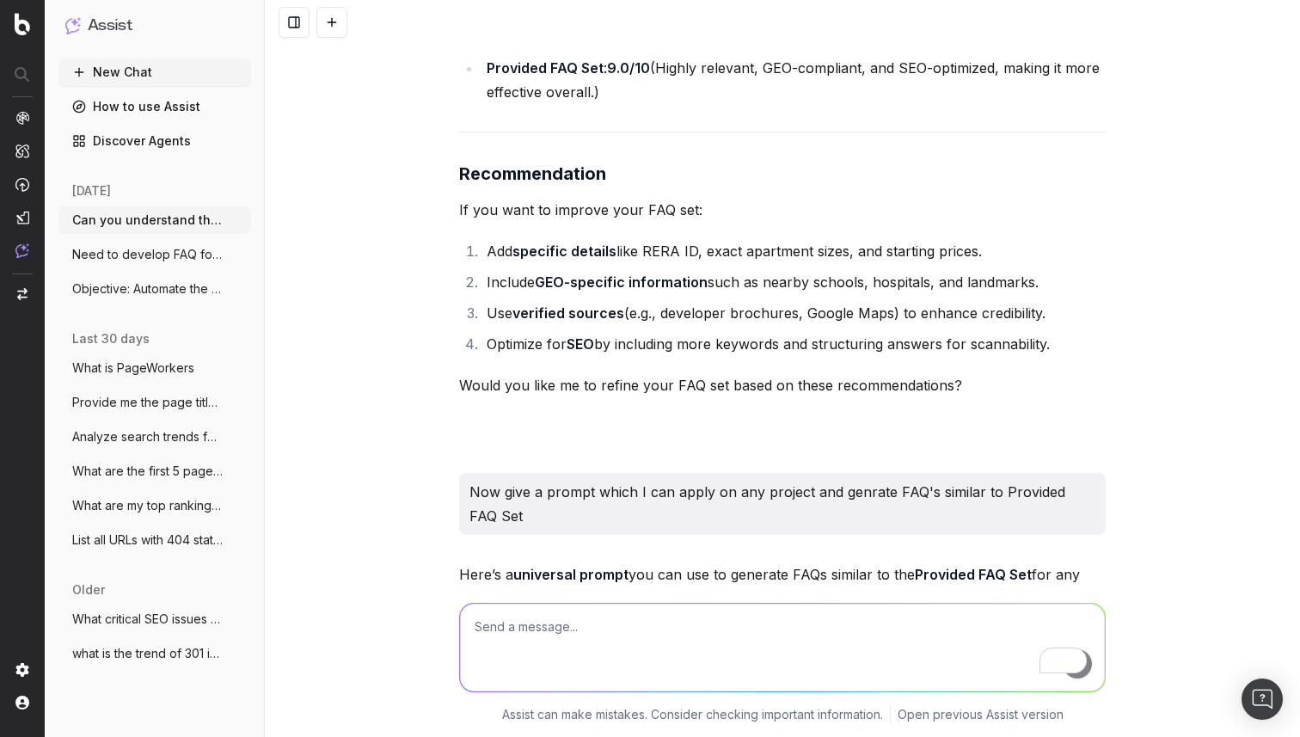
drag, startPoint x: 466, startPoint y: 164, endPoint x: 958, endPoint y: 587, distance: 649.1
click at [958, 587] on div "Can you understand the below page: https://housing.com/buy-sattvik-gateway-by-s…" at bounding box center [782, 368] width 1035 height 737
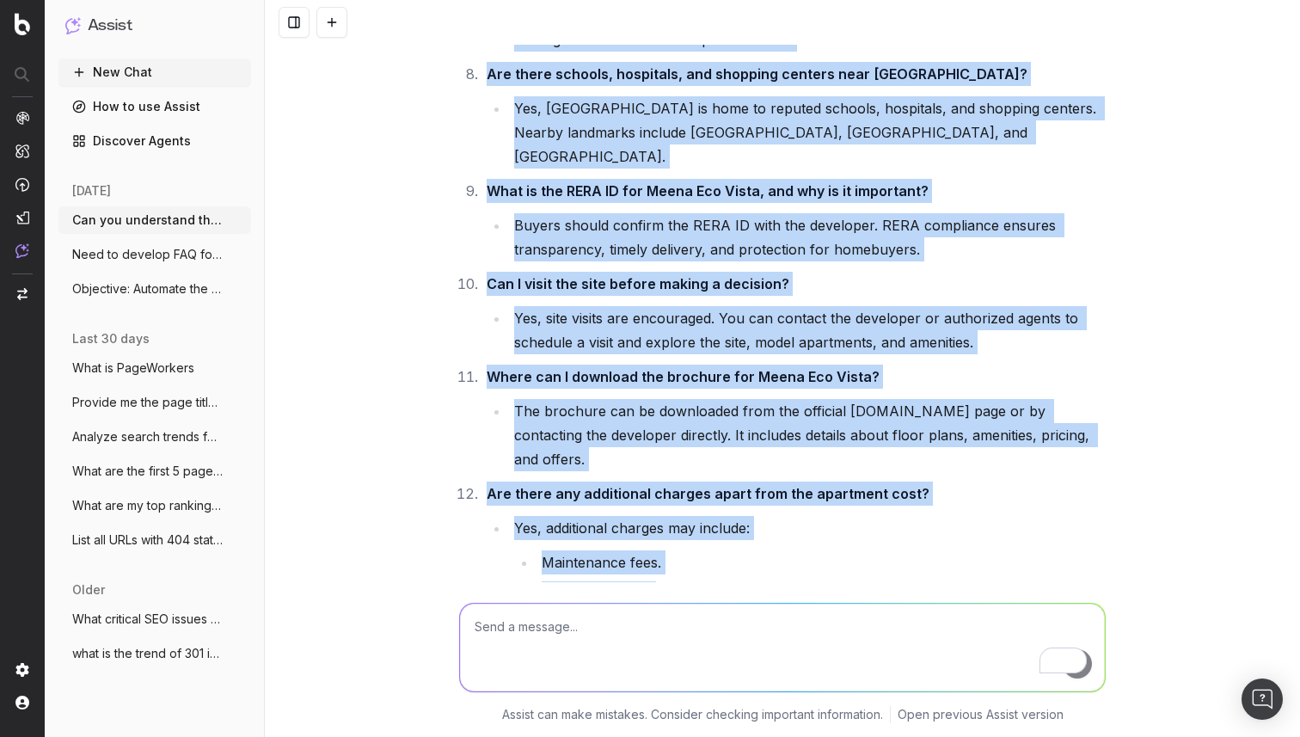
scroll to position [21199, 0]
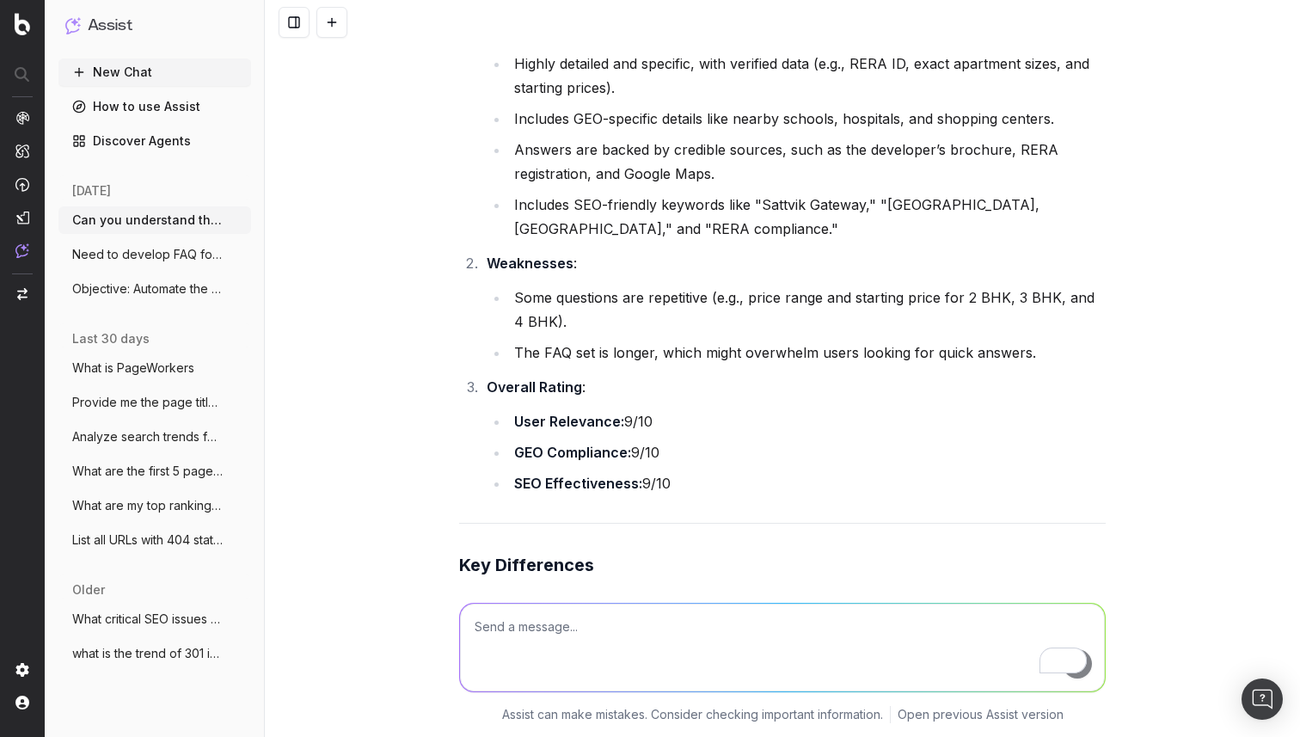
scroll to position [16751, 0]
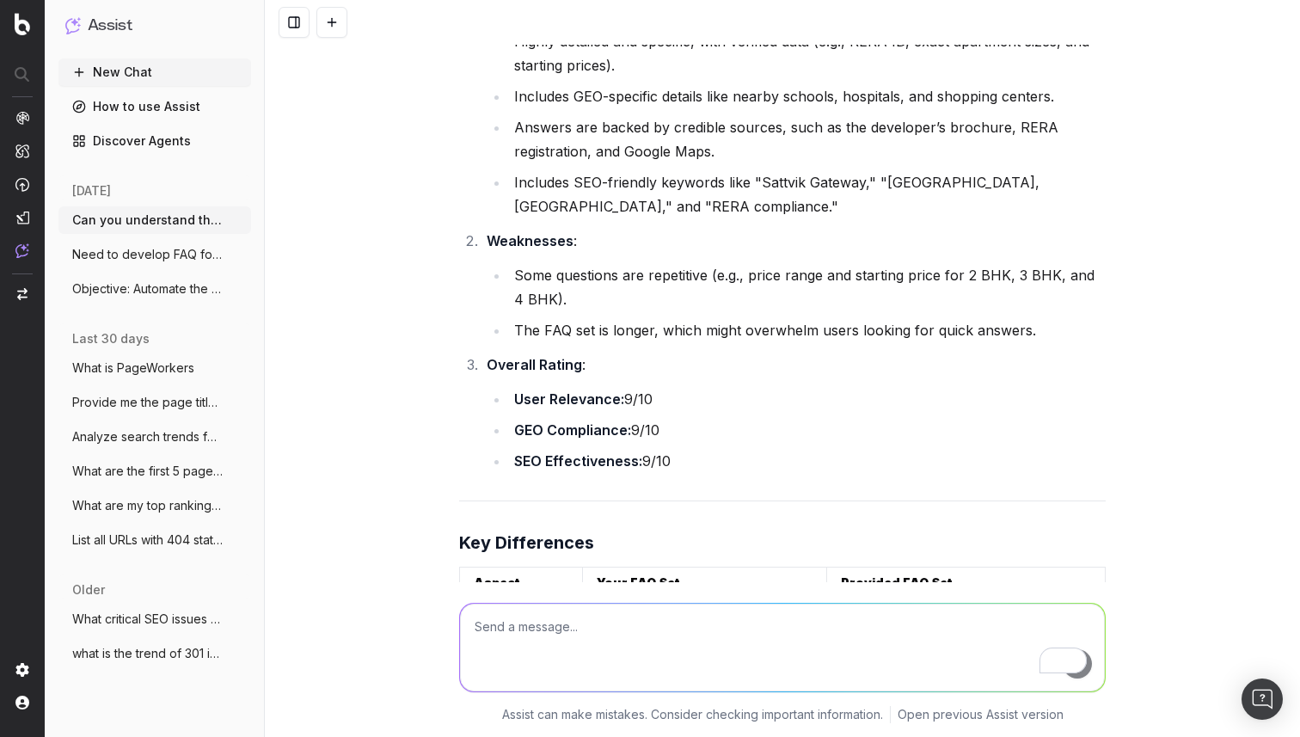
drag, startPoint x: 455, startPoint y: 355, endPoint x: 644, endPoint y: 415, distance: 198.4
drag, startPoint x: 1062, startPoint y: 355, endPoint x: 489, endPoint y: 346, distance: 573.3
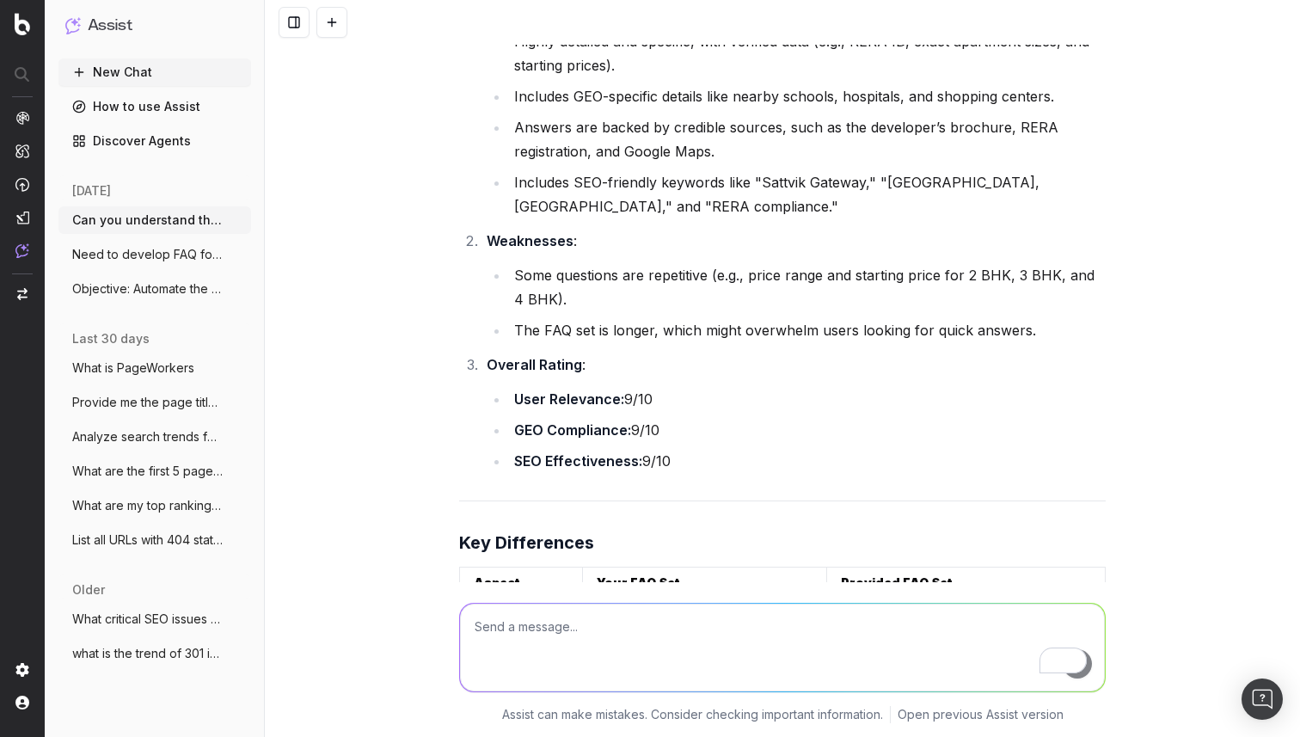
drag, startPoint x: 611, startPoint y: 419, endPoint x: 471, endPoint y: 398, distance: 141.6
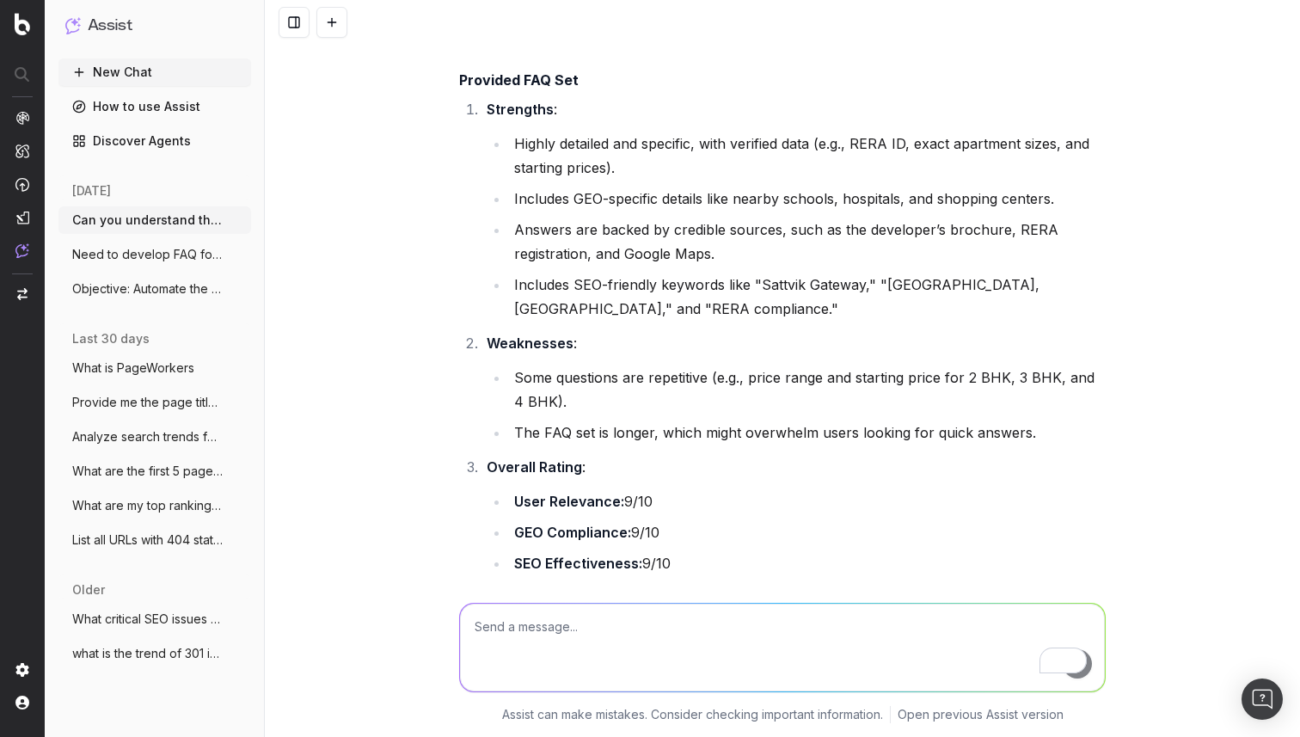
scroll to position [16642, 0]
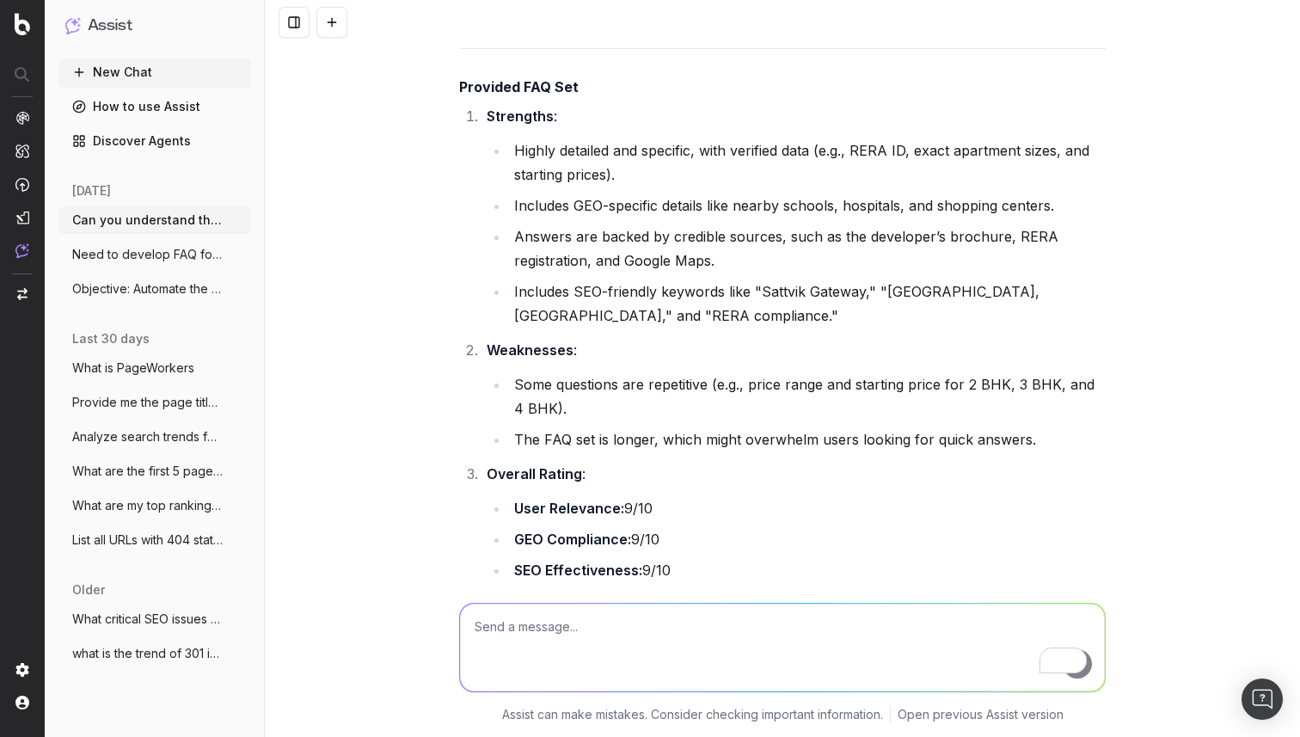
drag, startPoint x: 474, startPoint y: 279, endPoint x: 944, endPoint y: 291, distance: 470.3
drag, startPoint x: 473, startPoint y: 228, endPoint x: 1077, endPoint y: 248, distance: 604.5
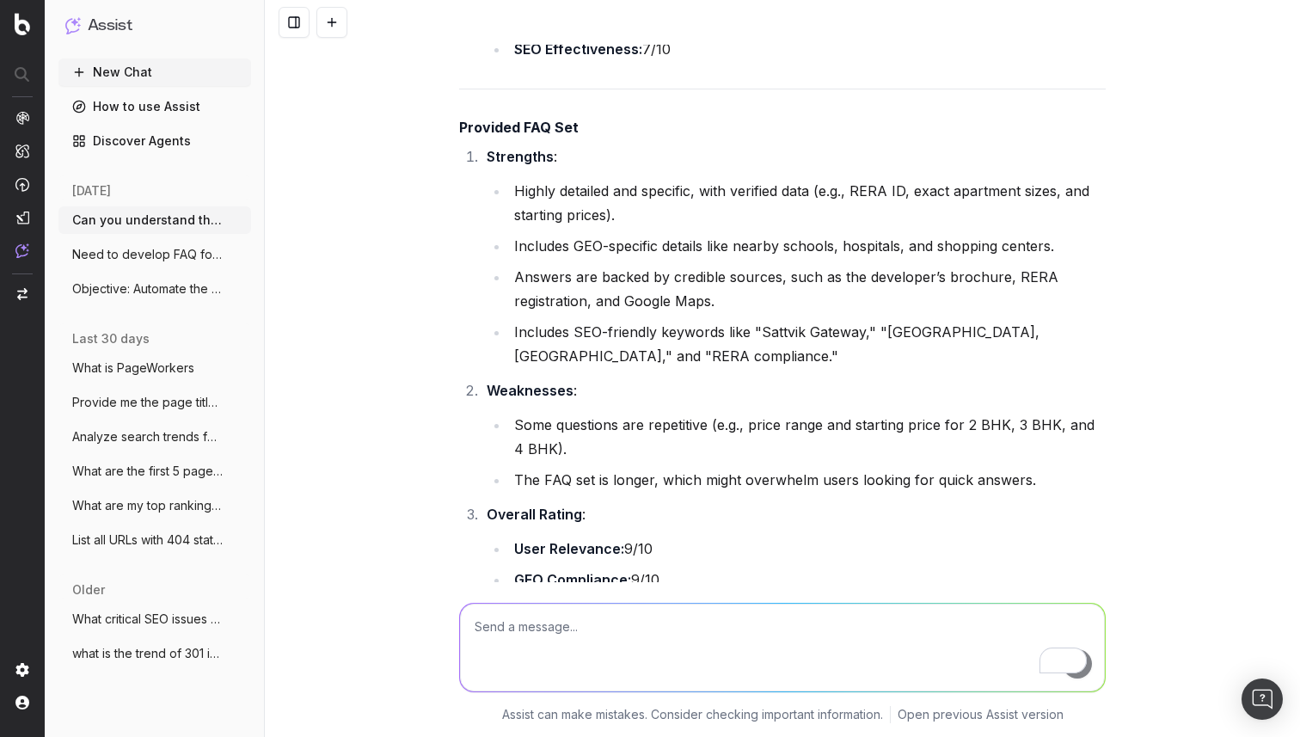
scroll to position [16590, 0]
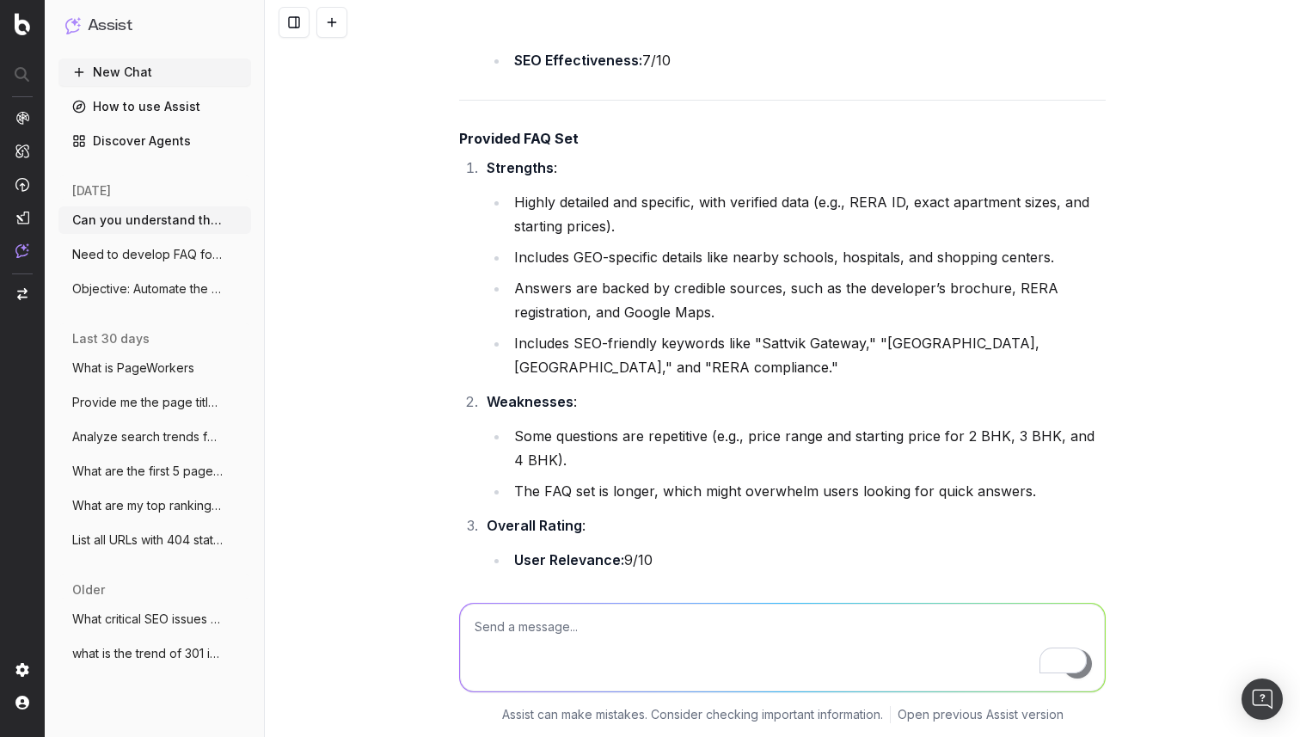
drag, startPoint x: 837, startPoint y: 294, endPoint x: 1024, endPoint y: 290, distance: 186.5
drag, startPoint x: 473, startPoint y: 236, endPoint x: 1086, endPoint y: 257, distance: 614.0
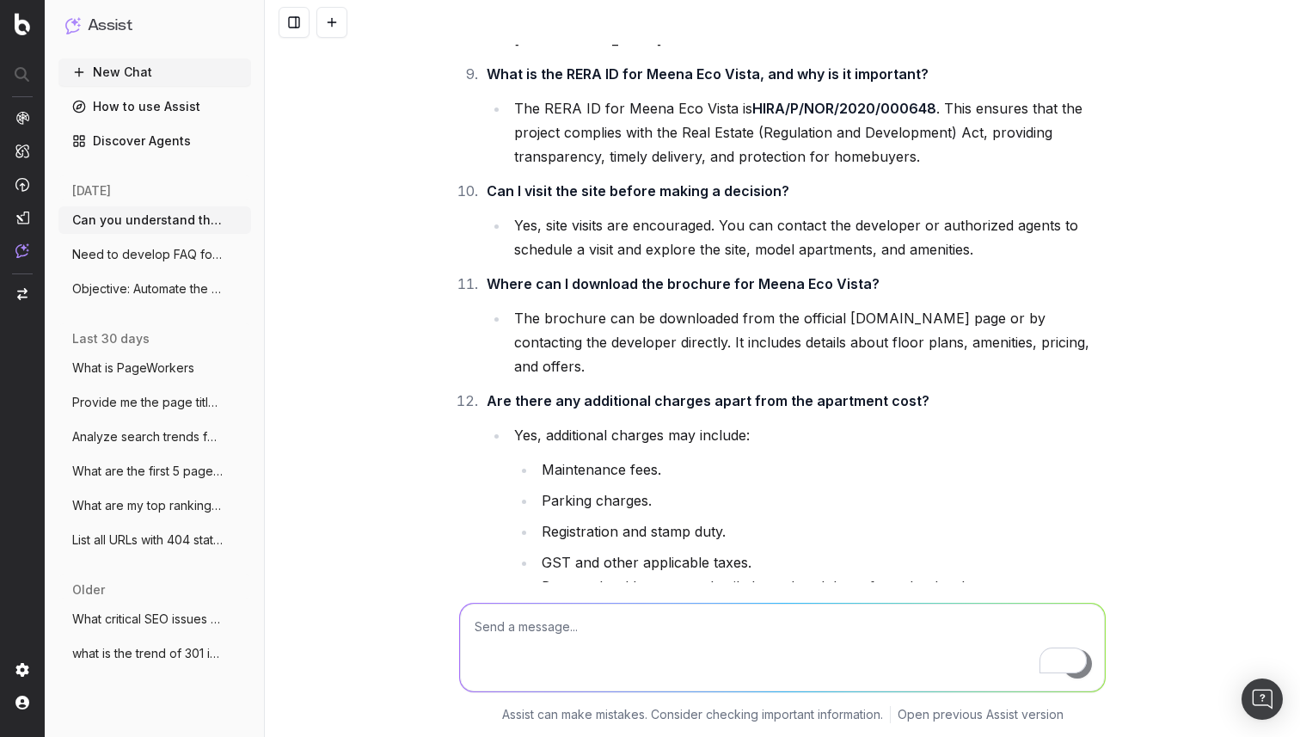
scroll to position [24188, 0]
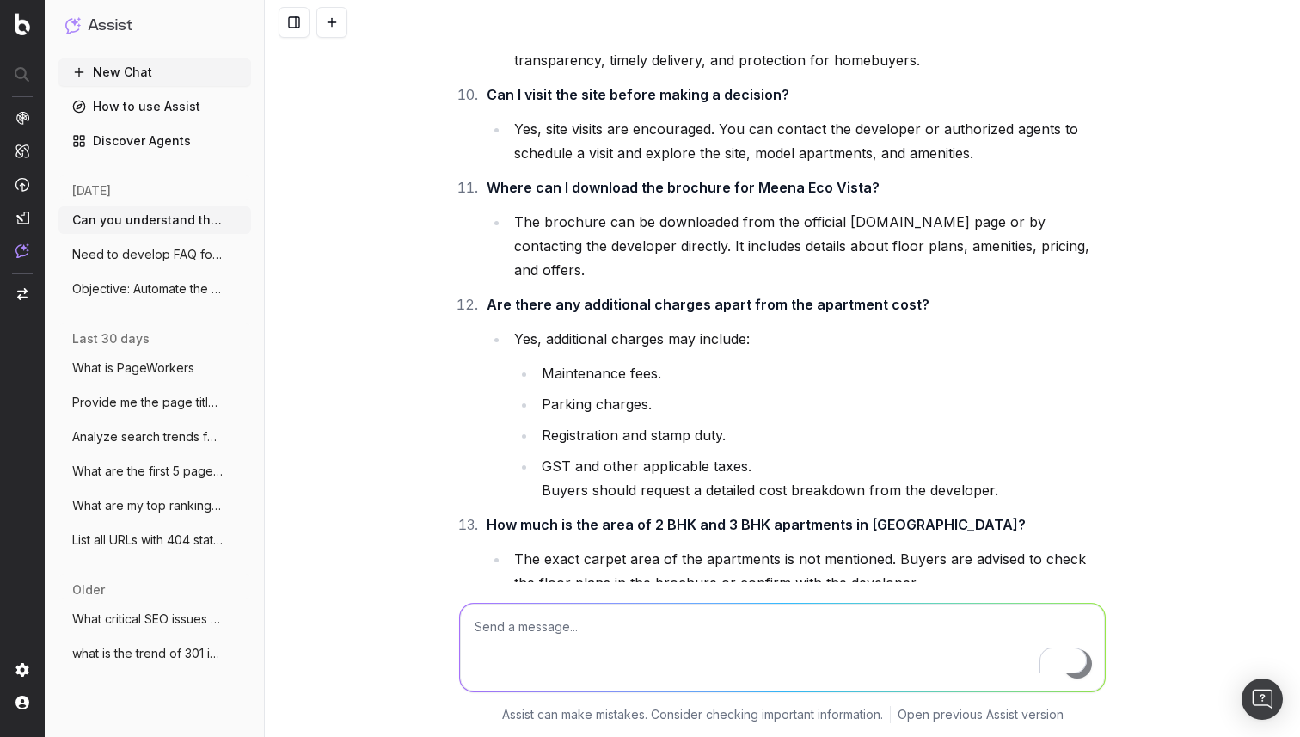
click at [570, 626] on textarea "To enrich screen reader interactions, please activate Accessibility in Grammarl…" at bounding box center [782, 647] width 645 height 88
paste textarea "https://housing.com/buy-meena-eco-vista-by-gm-group-in-new-town-kolkata-pid-253…"
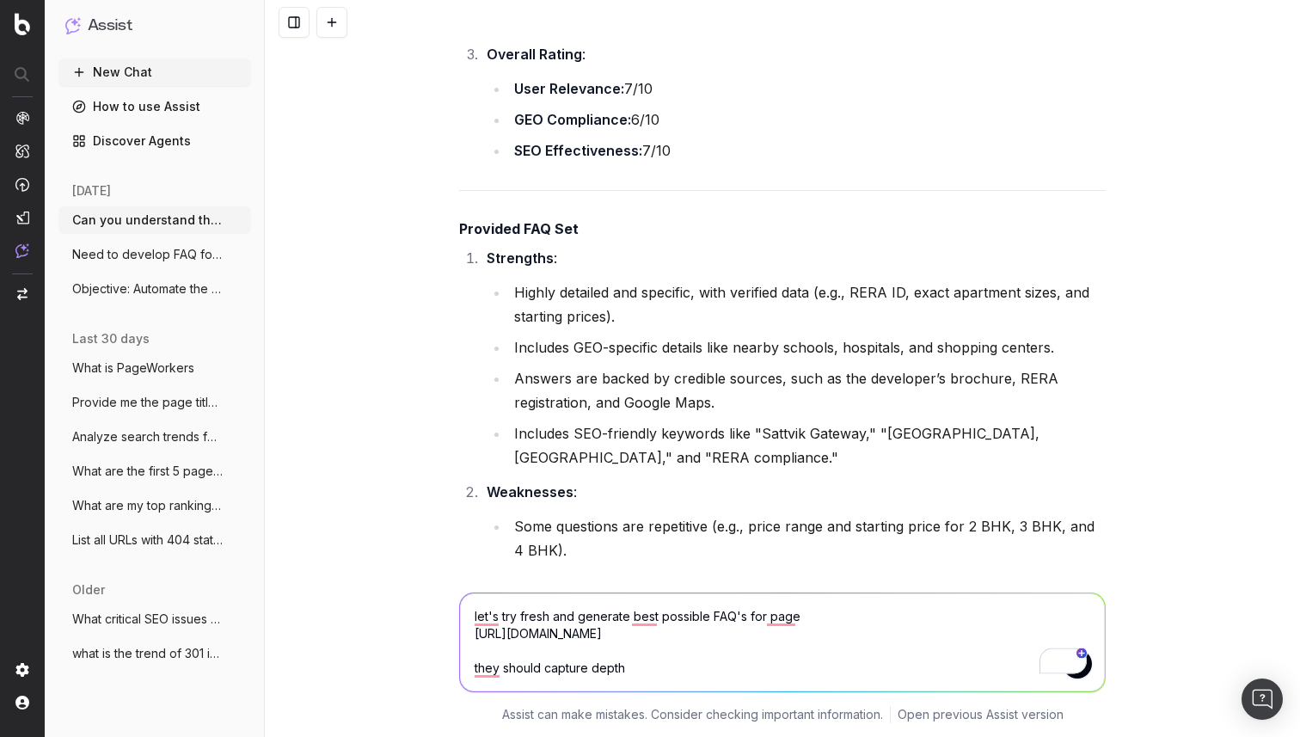
scroll to position [16454, 0]
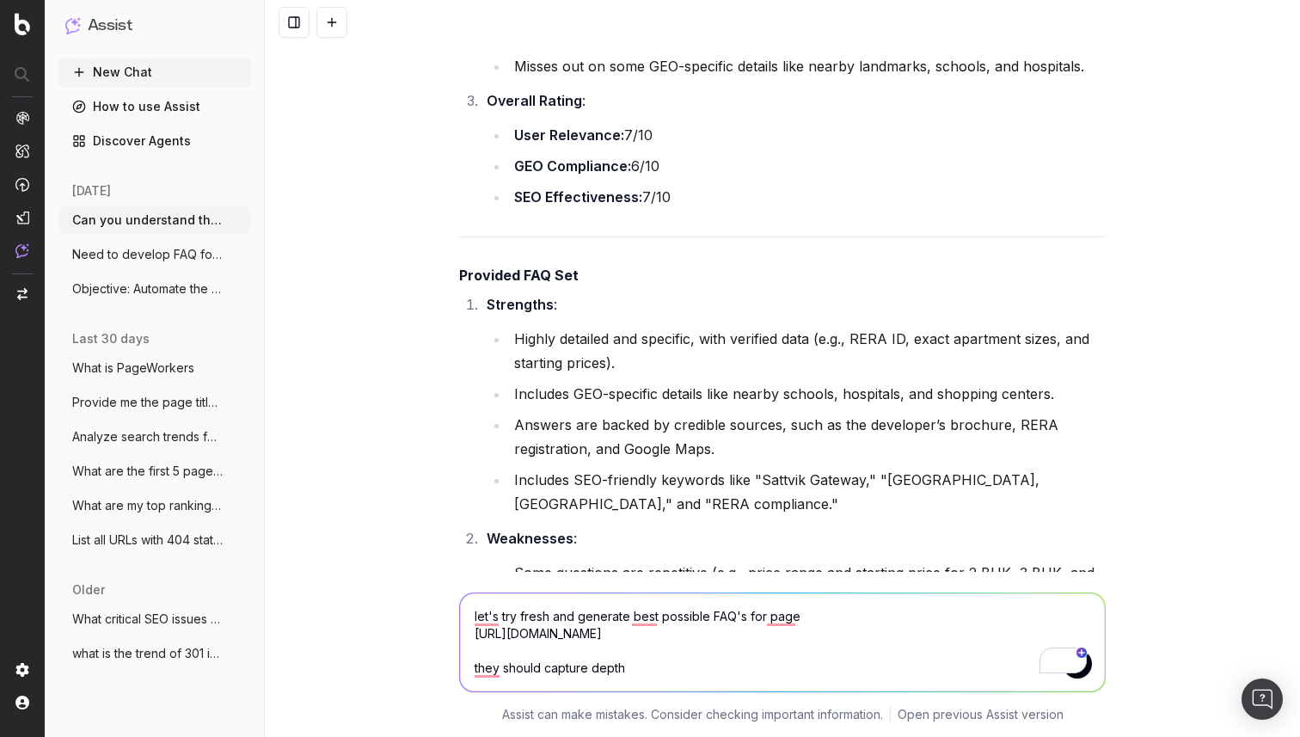
drag, startPoint x: 834, startPoint y: 364, endPoint x: 890, endPoint y: 518, distance: 164.8
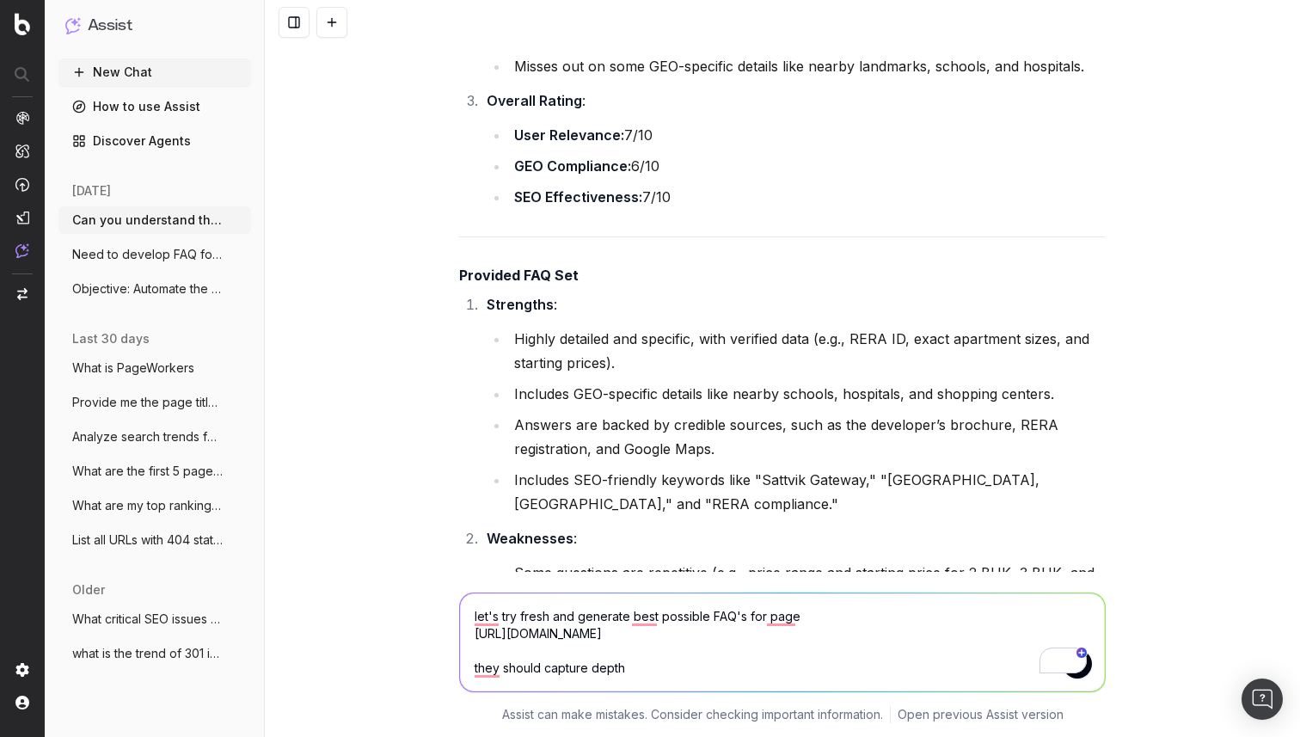
click at [655, 679] on textarea "let's try fresh and generate best possible FAQ's for page https://housing.com/b…" at bounding box center [782, 642] width 645 height 98
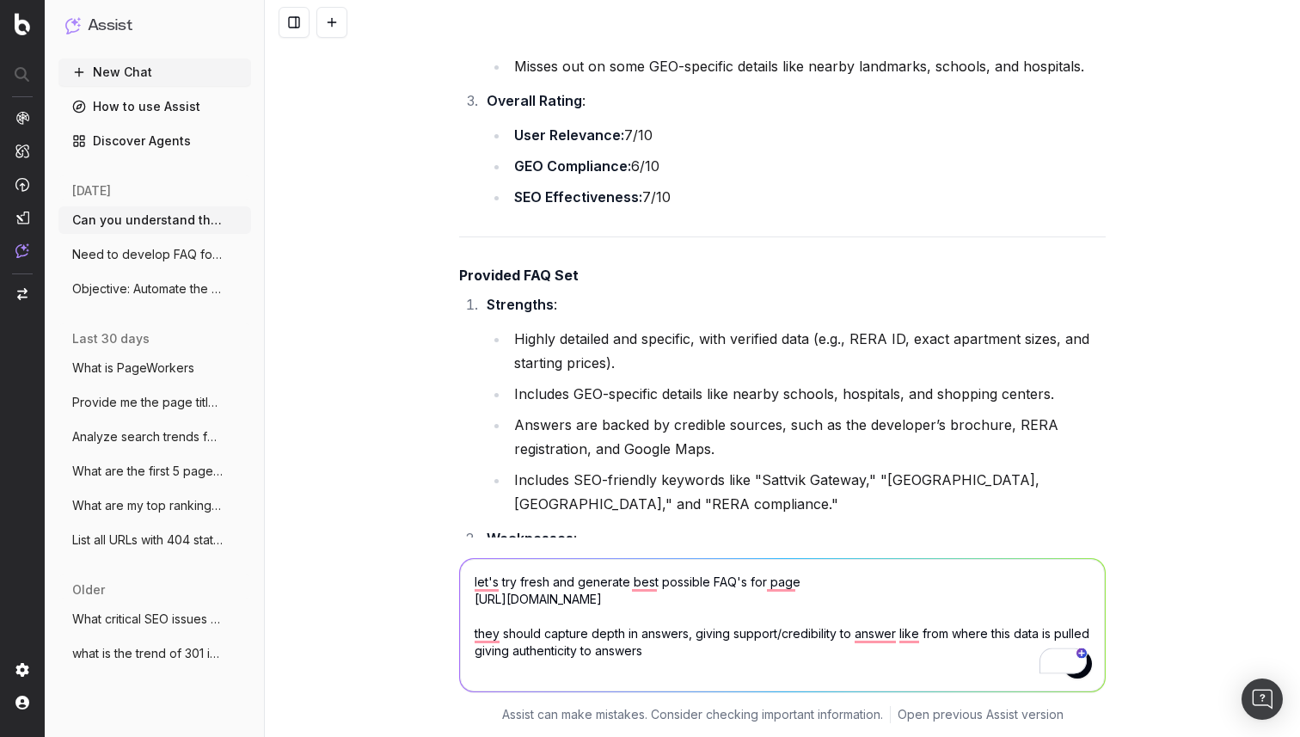
paste textarea "Highly specific with verified details like RERA ID, floor plans, and local land…"
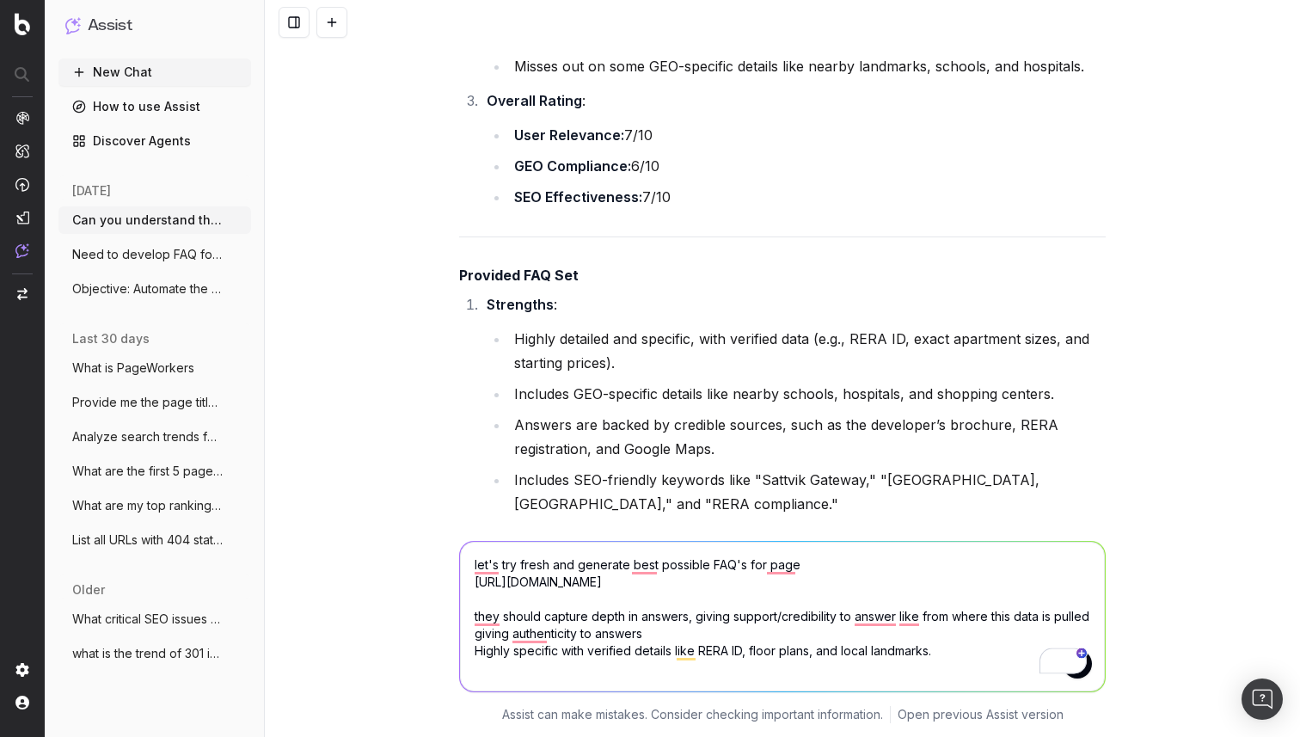
drag, startPoint x: 840, startPoint y: 418, endPoint x: 932, endPoint y: 418, distance: 92.0
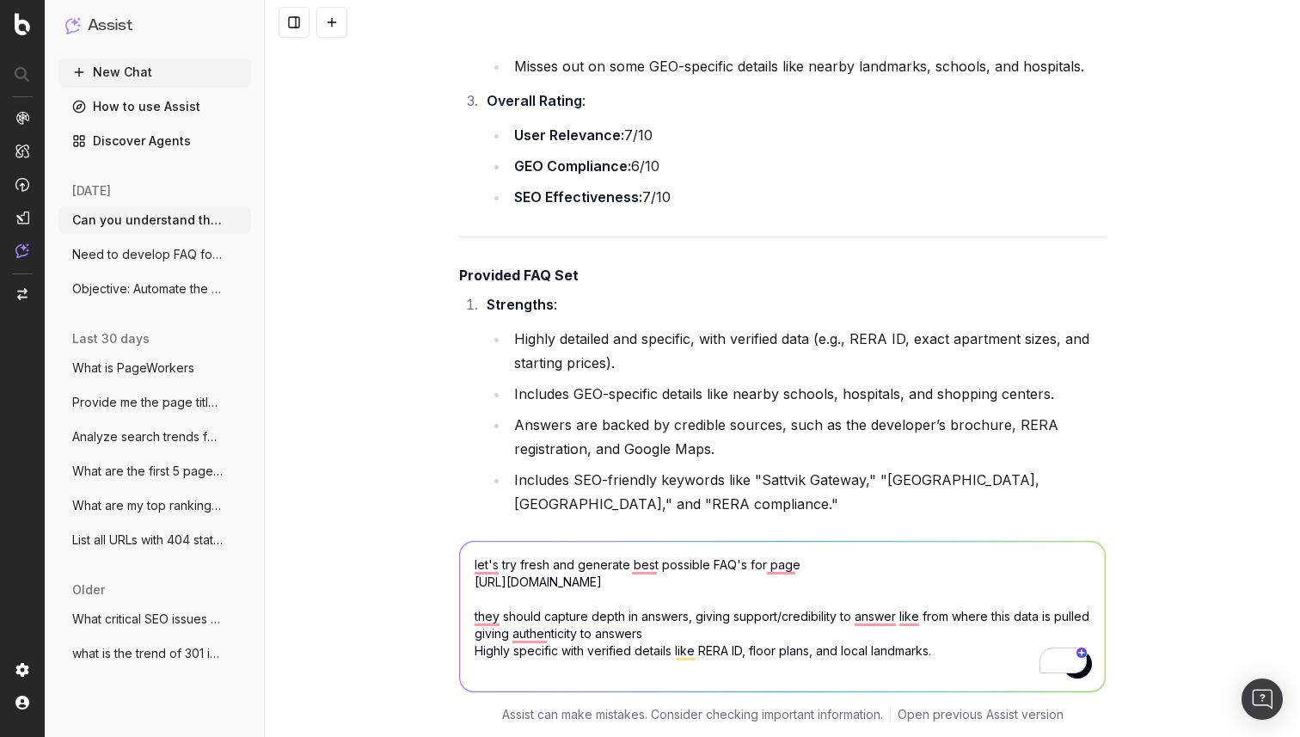
copy td "Strong focus on"
click at [515, 666] on textarea "let's try fresh and generate best possible FAQ's for page https://housing.com/b…" at bounding box center [782, 616] width 645 height 150
paste textarea "Strong focus on"
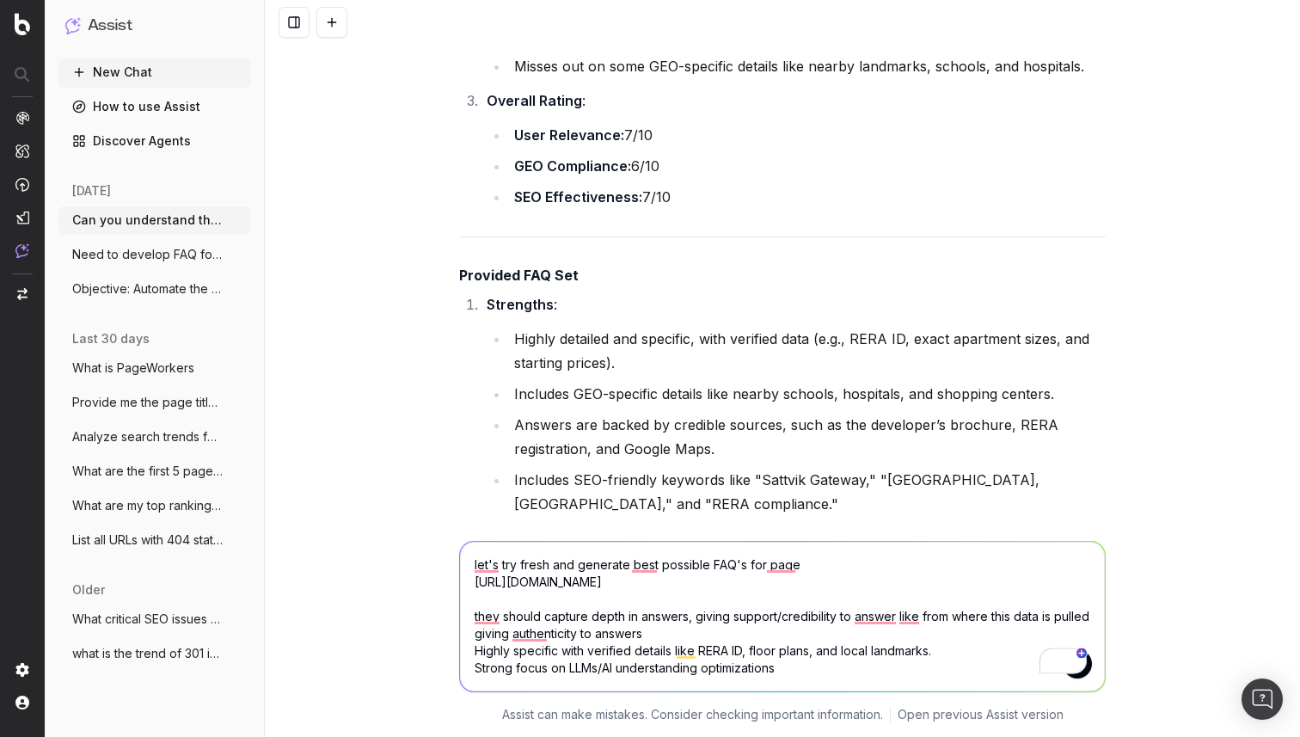
drag, startPoint x: 897, startPoint y: 480, endPoint x: 836, endPoint y: 466, distance: 62.7
copy td "SEO-friendly with detailed, keyword-rich answers."
click at [535, 680] on textarea "let's try fresh and generate best possible FAQ's for page https://housing.com/b…" at bounding box center [782, 616] width 645 height 150
paste textarea "SEO-friendly with detailed, keyword-rich answers."
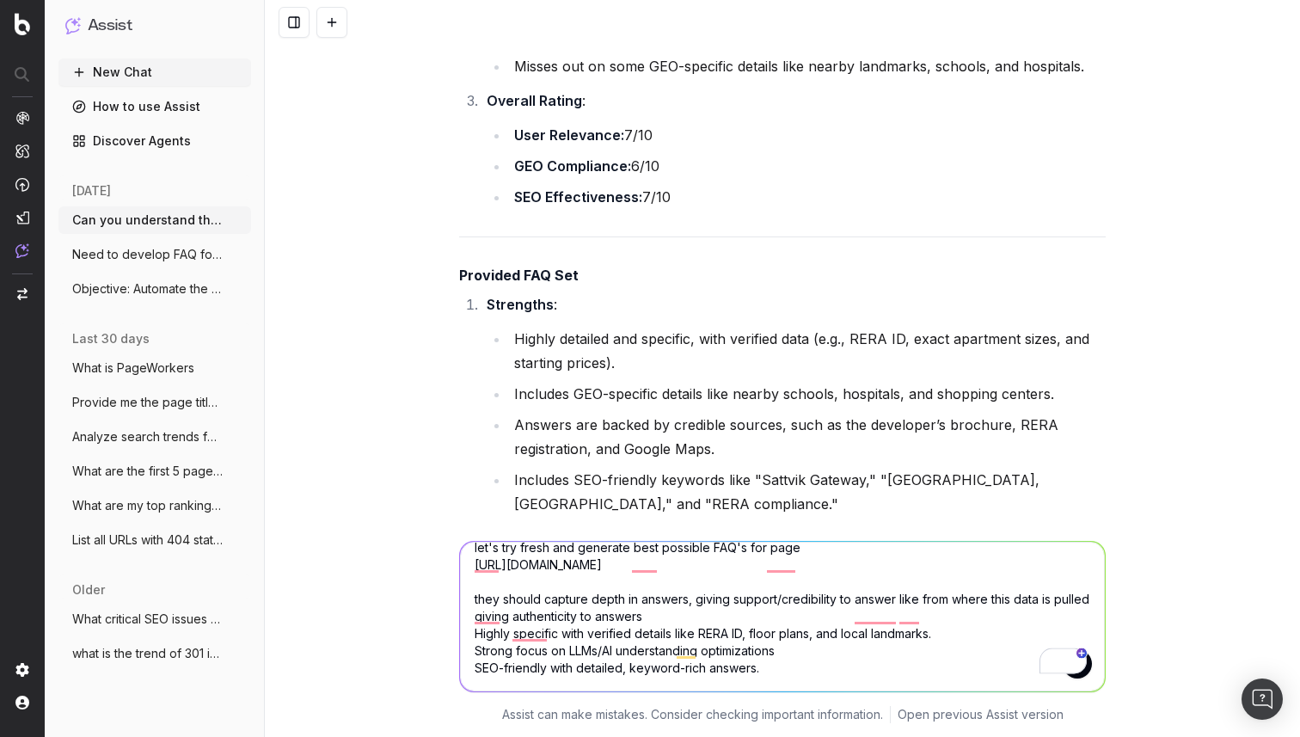
scroll to position [19, 0]
copy table "Aspect Your FAQ Set Provided FAQ Set Specificity General answers without exact …"
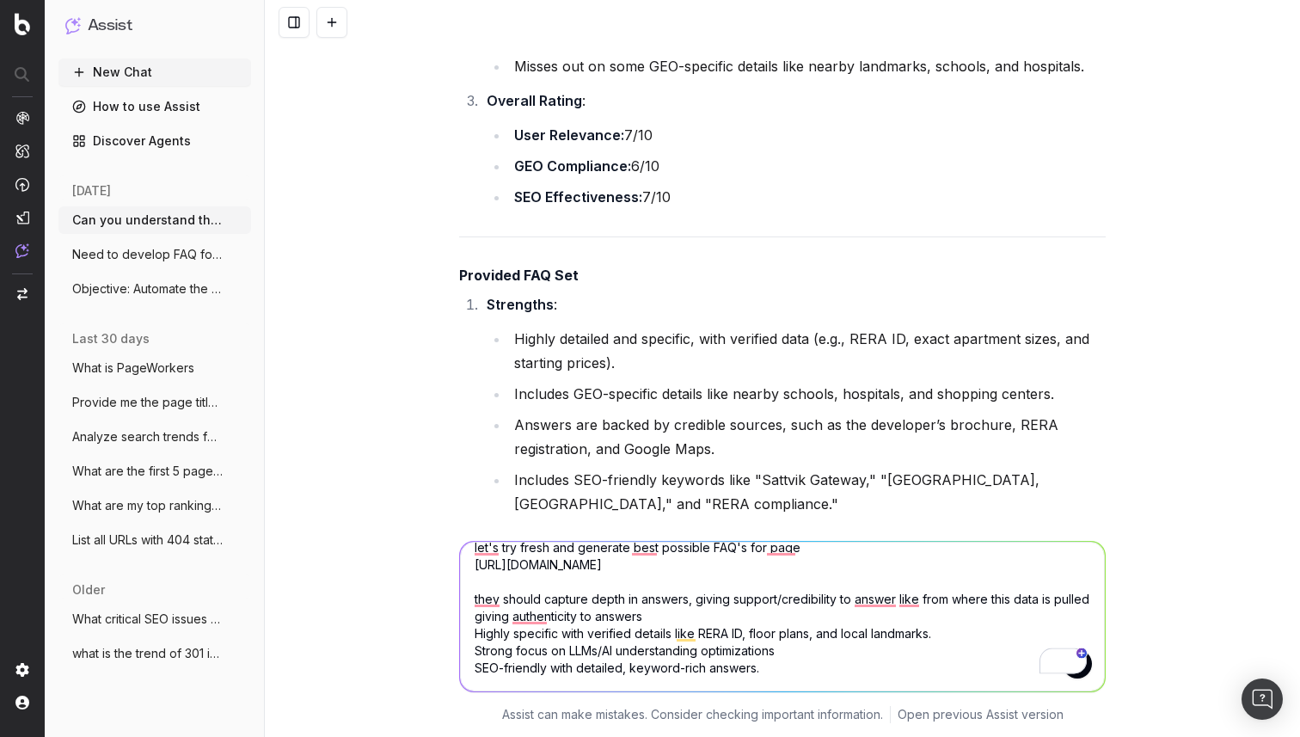
click at [523, 681] on textarea "let's try fresh and generate best possible FAQ's for page https://housing.com/b…" at bounding box center [782, 616] width 645 height 150
paste textarea "Longer but highly informative and actionable."
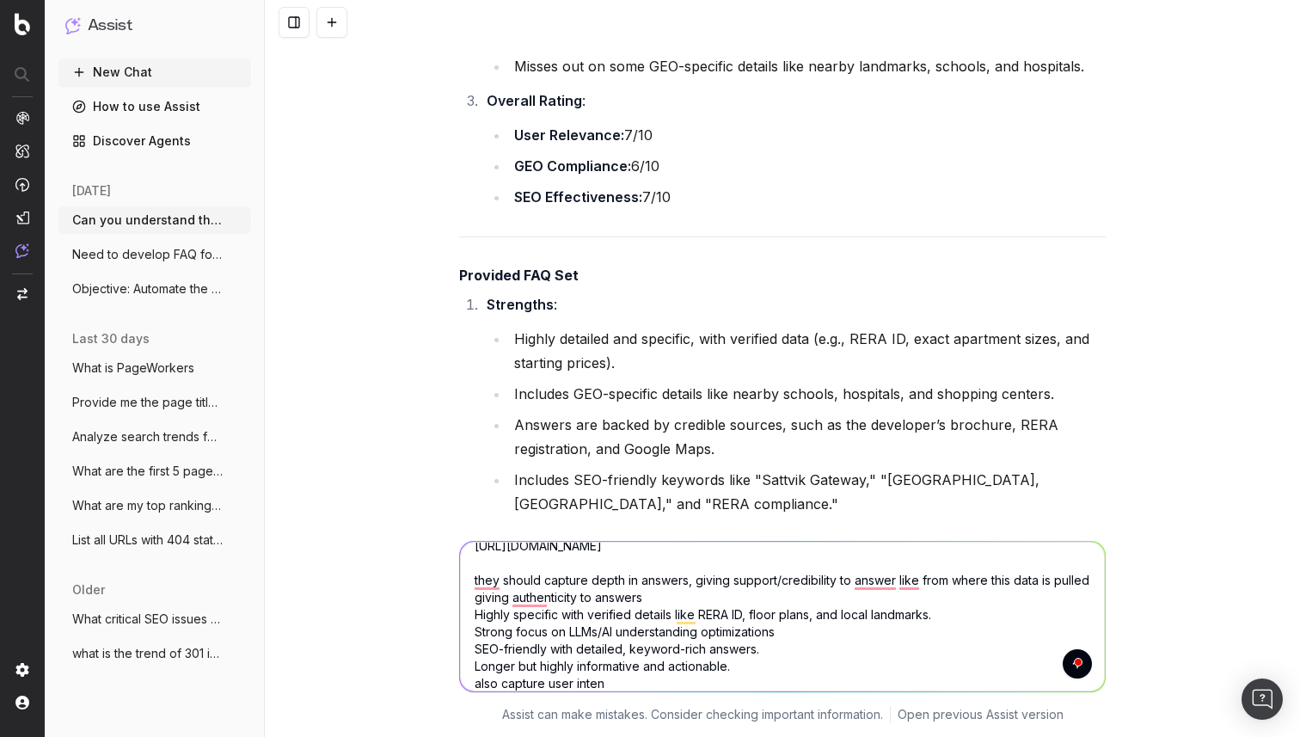
type textarea "let's try fresh and generate best possible FAQ's for page https://housing.com/b…"
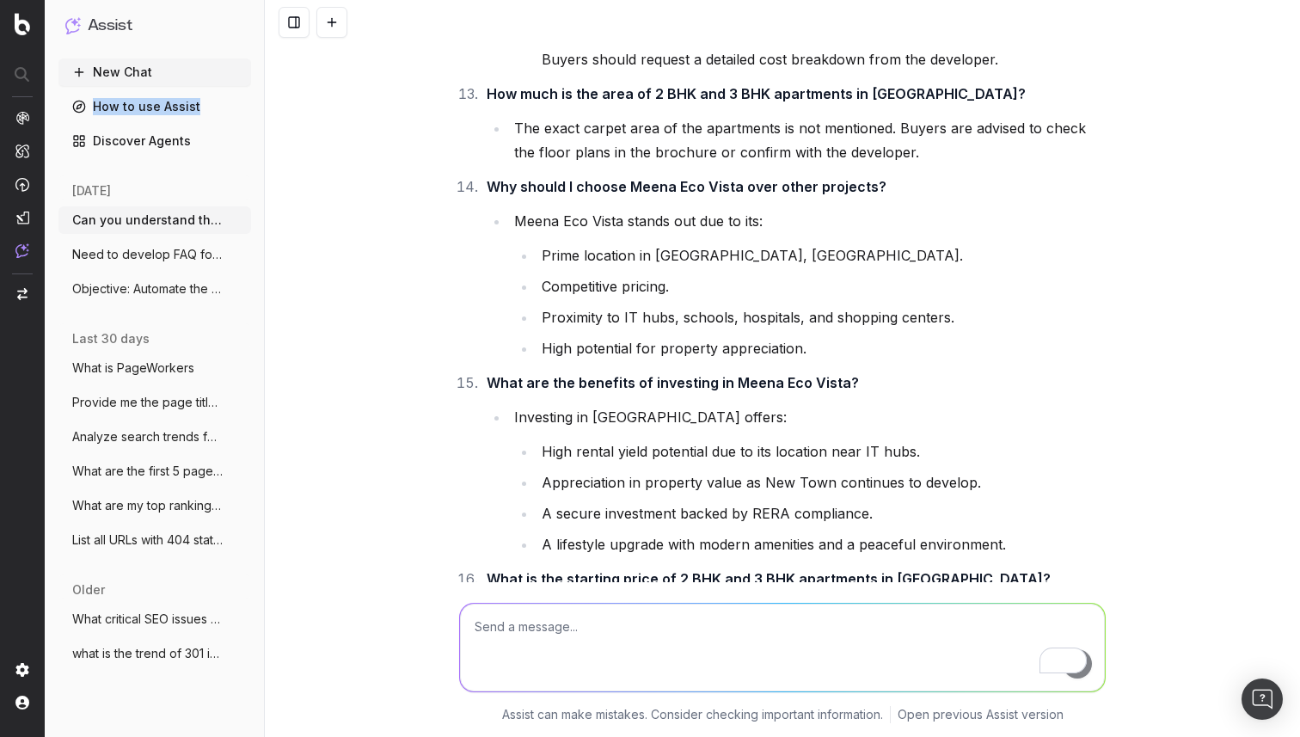
scroll to position [24605, 0]
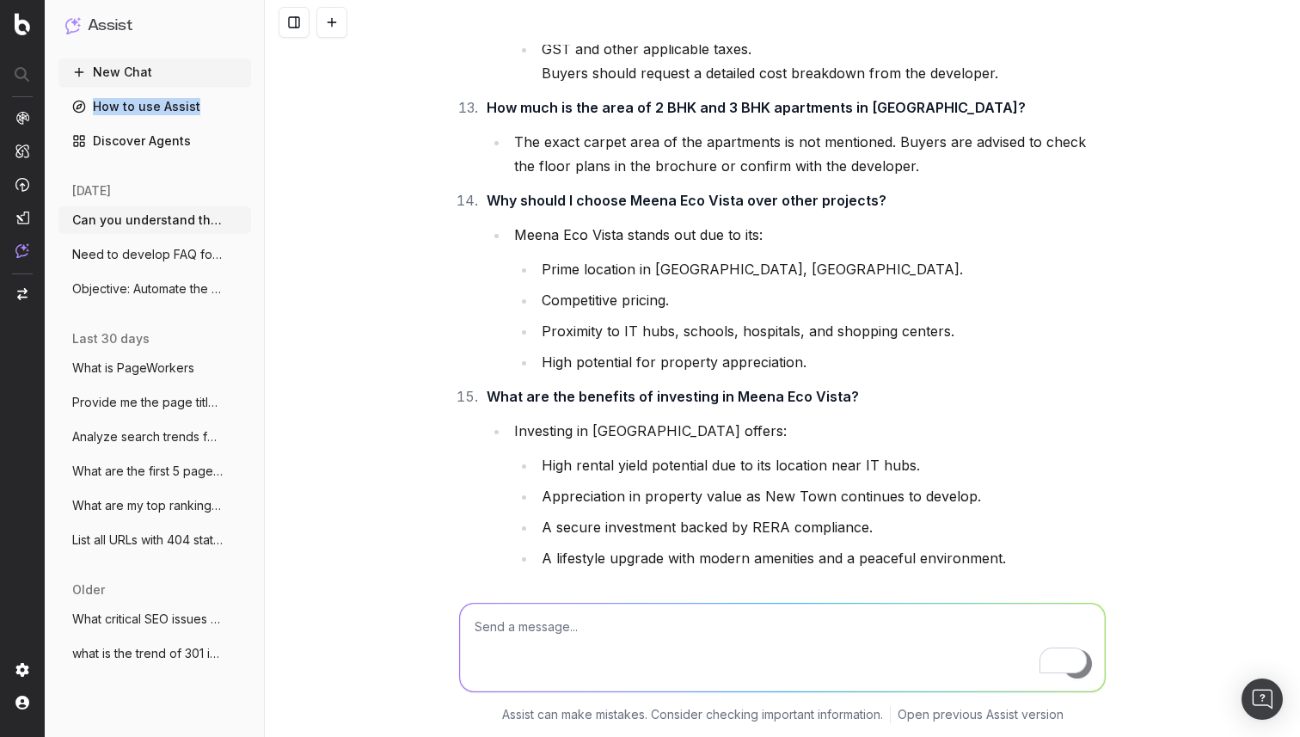
drag, startPoint x: 1073, startPoint y: 203, endPoint x: 463, endPoint y: 209, distance: 609.4
copy link "https://housing.com/buy-meena-eco-vista-by-gm-group-in-new-town-kolkata-pid-253…"
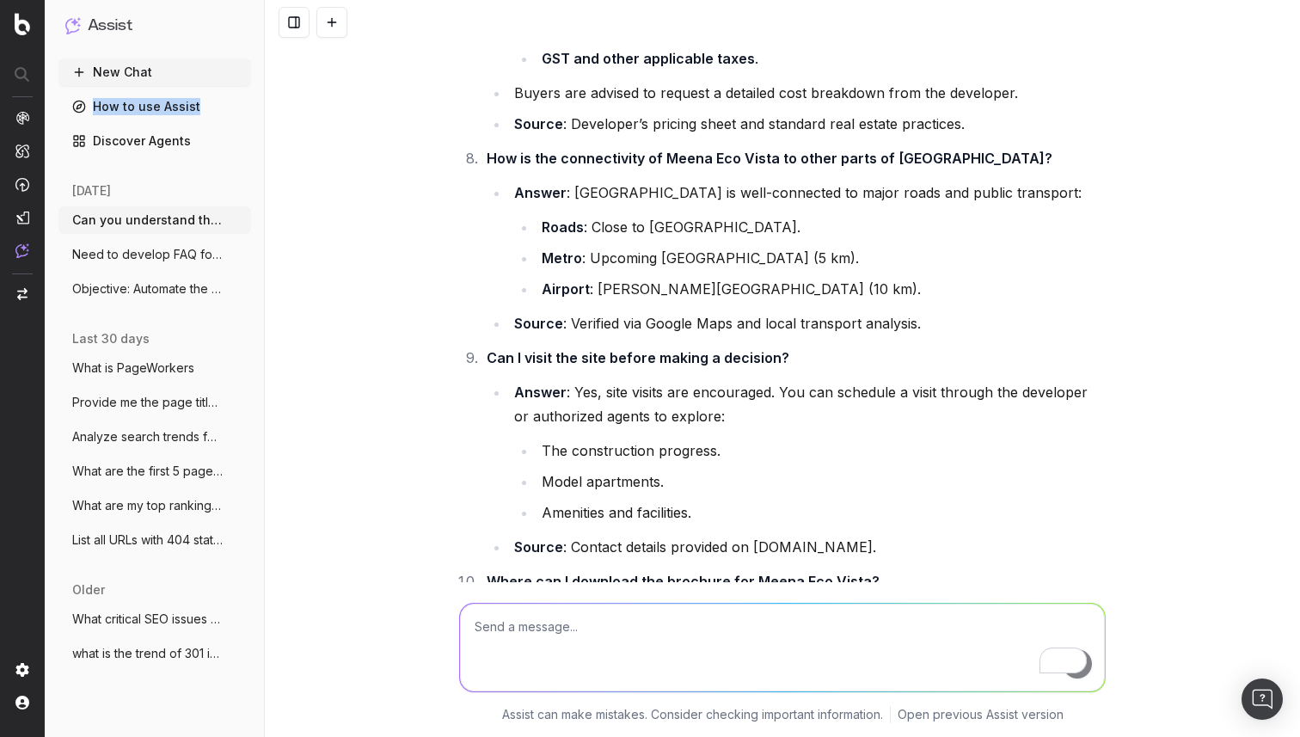
scroll to position [28177, 0]
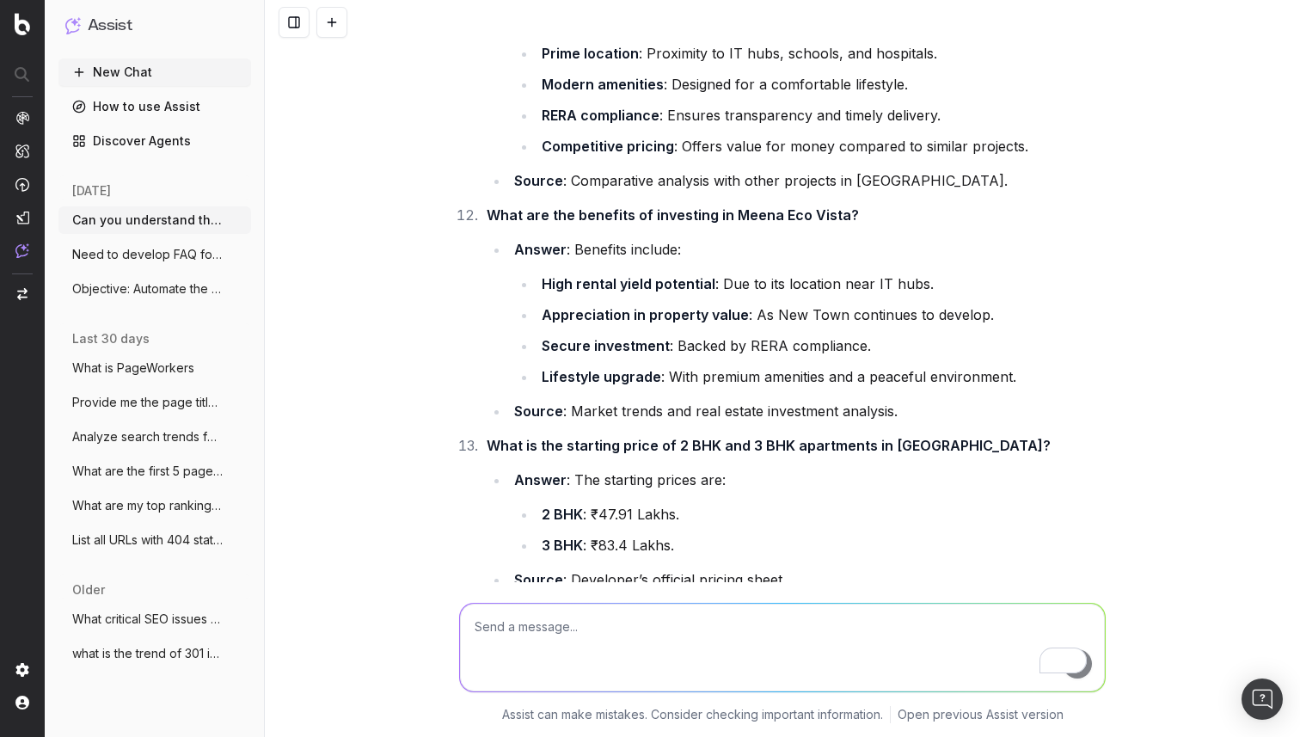
click at [515, 636] on textarea "To enrich screen reader interactions, please activate Accessibility in Grammarl…" at bounding box center [782, 647] width 645 height 88
paste textarea "Frequently Asked Questions (FAQ) 1. Where is Meena Eco Vista located? Meena Eco…"
type textarea "now compare above set of FAQ's wit below provided FAQ's: Frequently Asked Quest…"
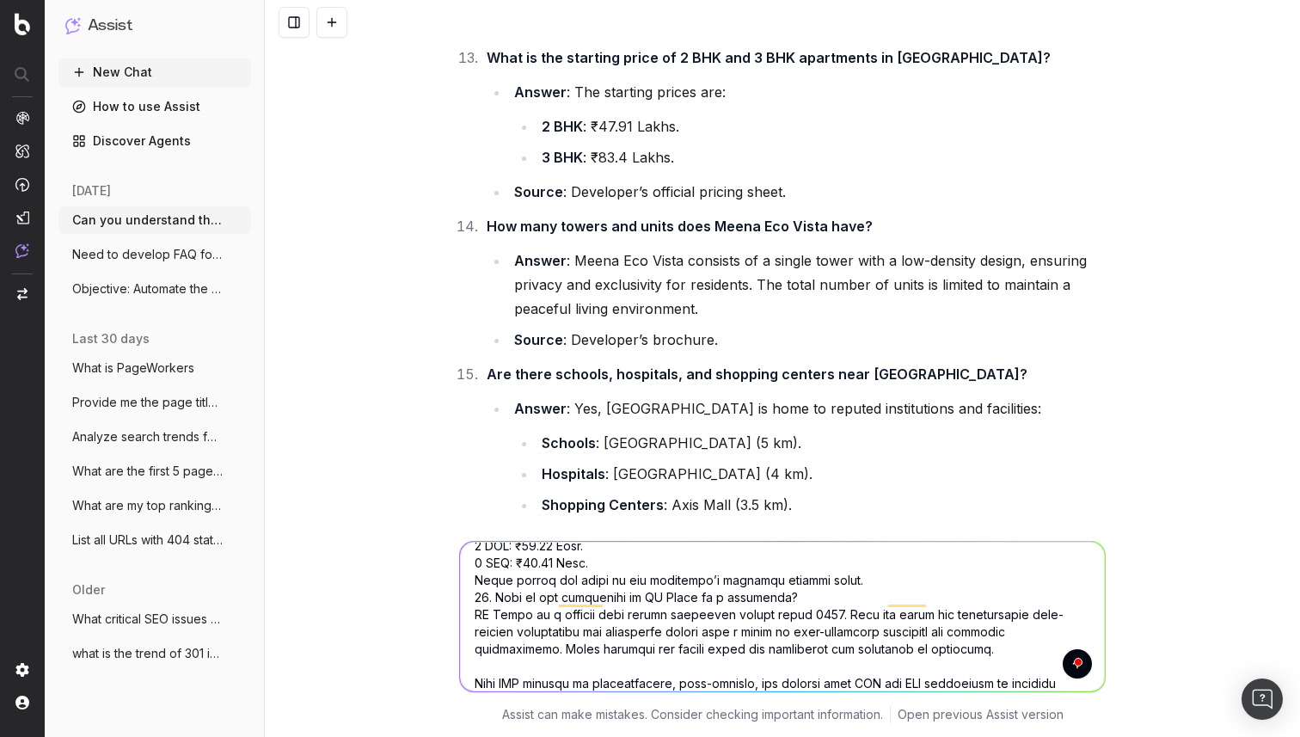
scroll to position [28557, 0]
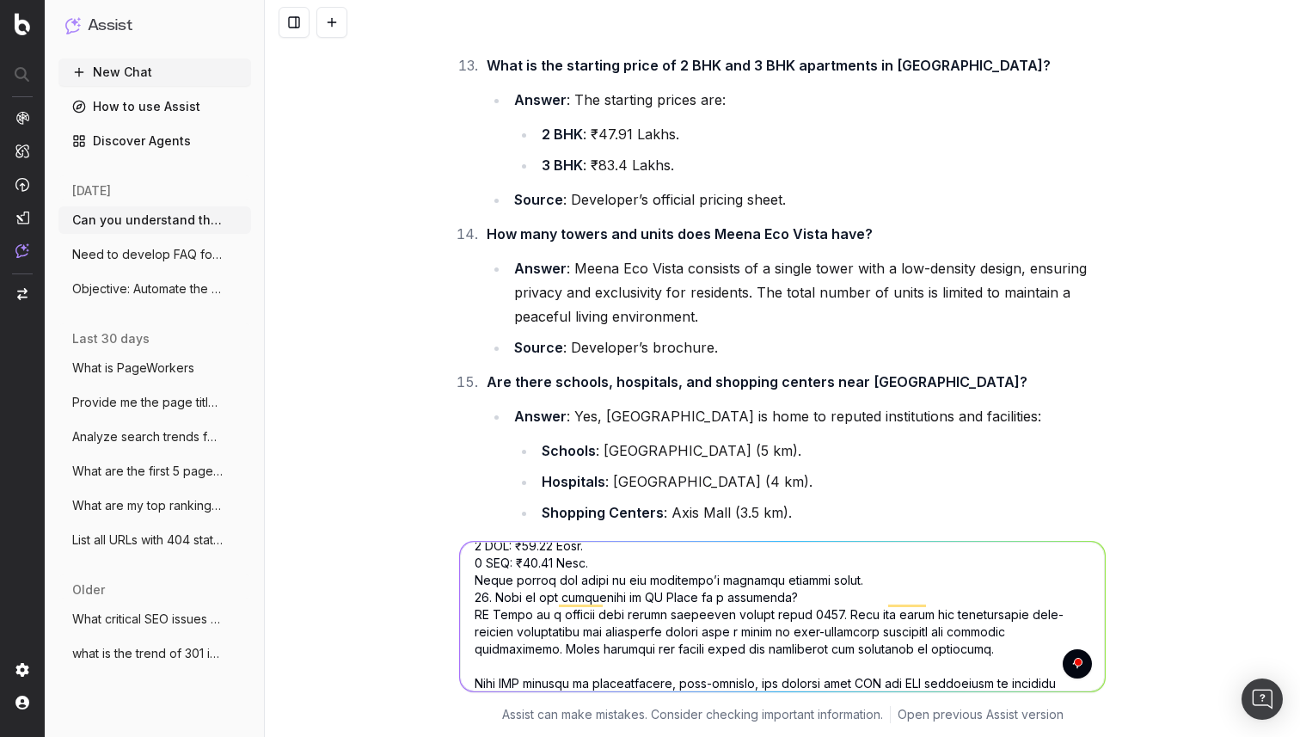
click at [1029, 541] on textarea "To enrich screen reader interactions, please activate Accessibility in Grammarl…" at bounding box center [782, 616] width 645 height 150
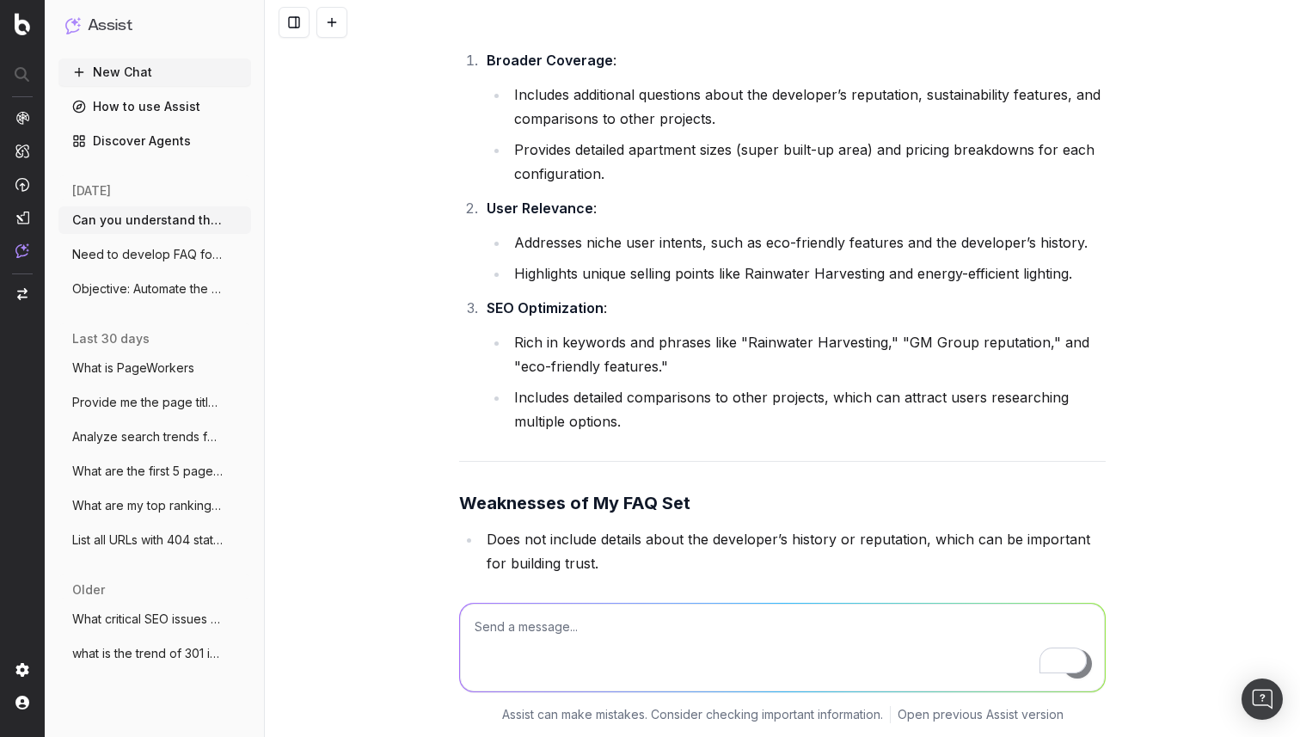
scroll to position [33585, 0]
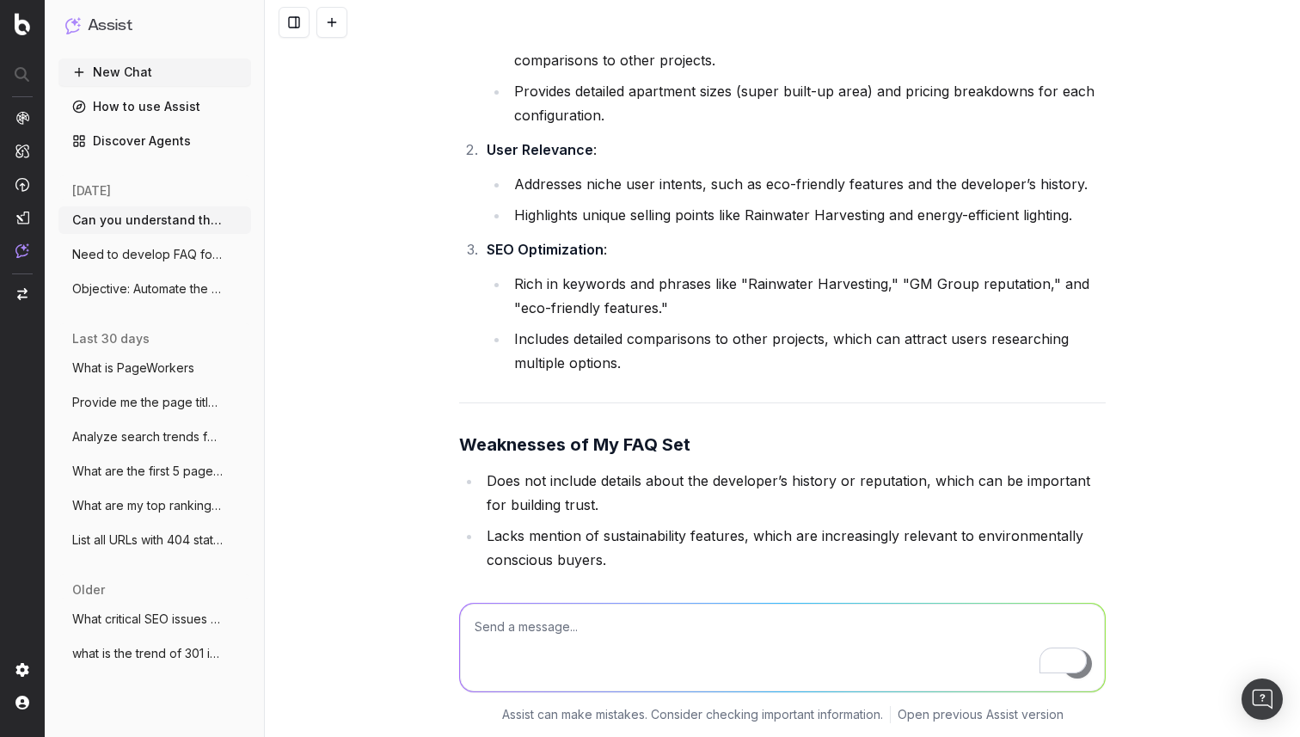
click at [570, 631] on textarea "To enrich screen reader interactions, please activate Accessibility in Grammarl…" at bounding box center [782, 647] width 645 height 88
type textarea "give me a besrt mix of the two"
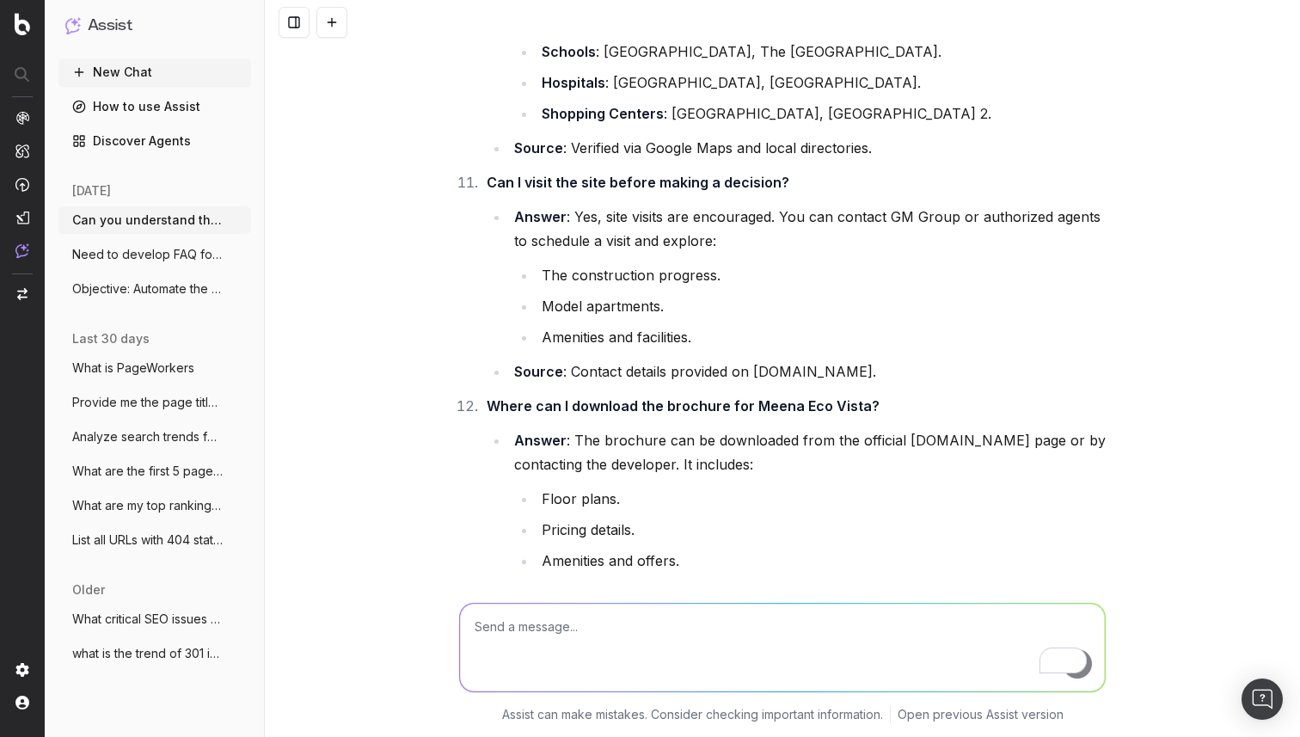
scroll to position [37362, 0]
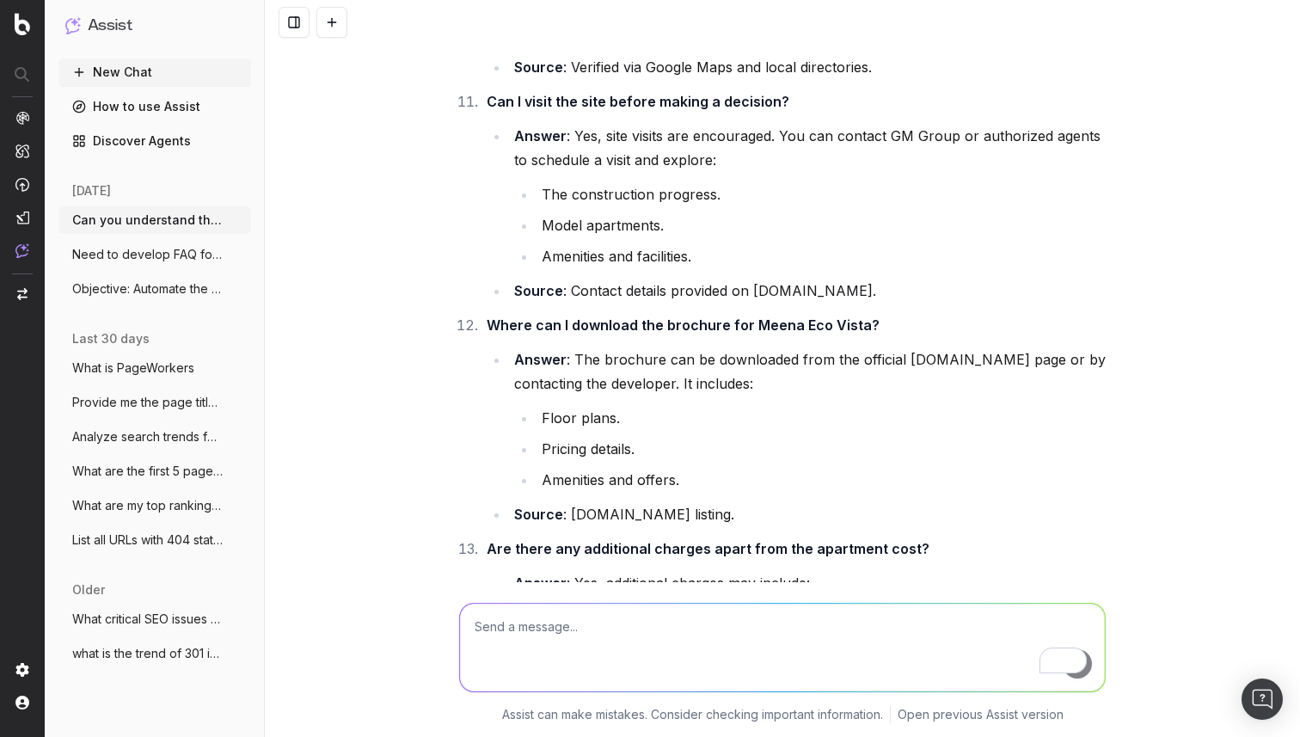
click at [519, 621] on textarea "To enrich screen reader interactions, please activate Accessibility in Grammarl…" at bounding box center [782, 647] width 645 height 88
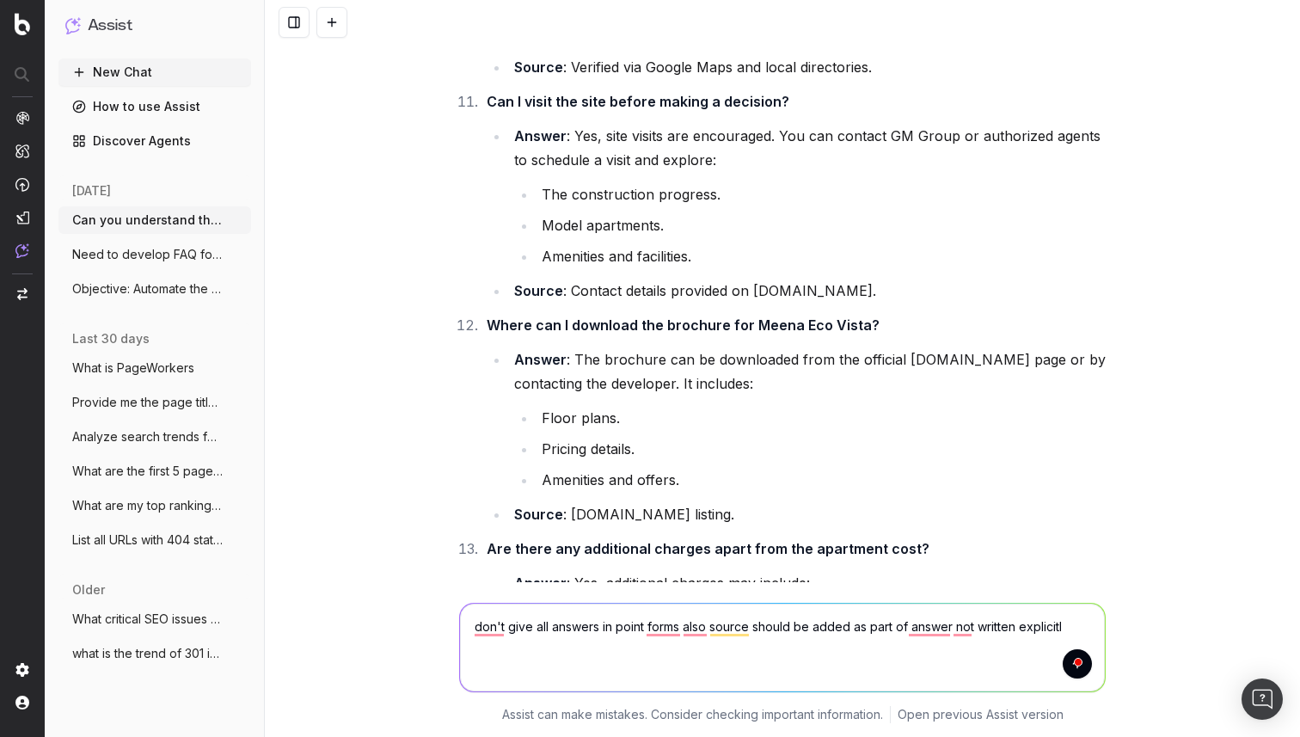
type textarea "don't give all answers in point forms also source should be added as part of an…"
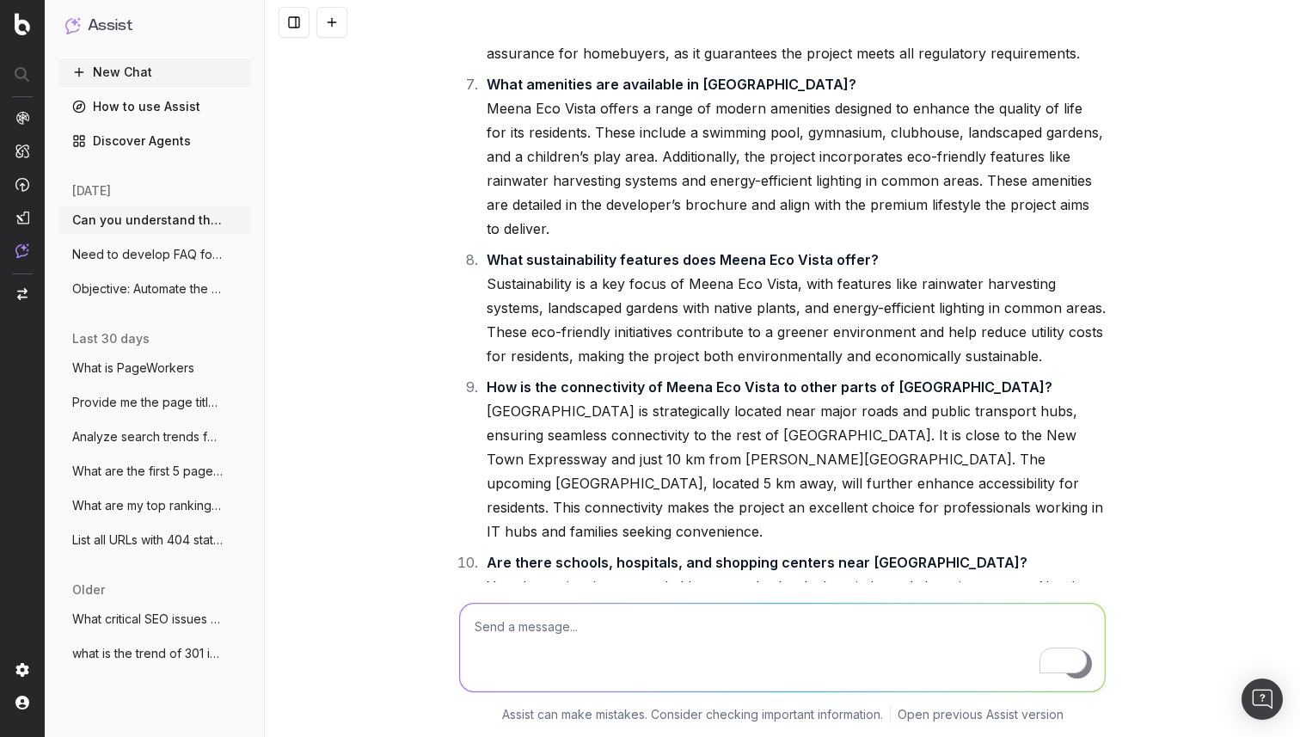
scroll to position [40134, 0]
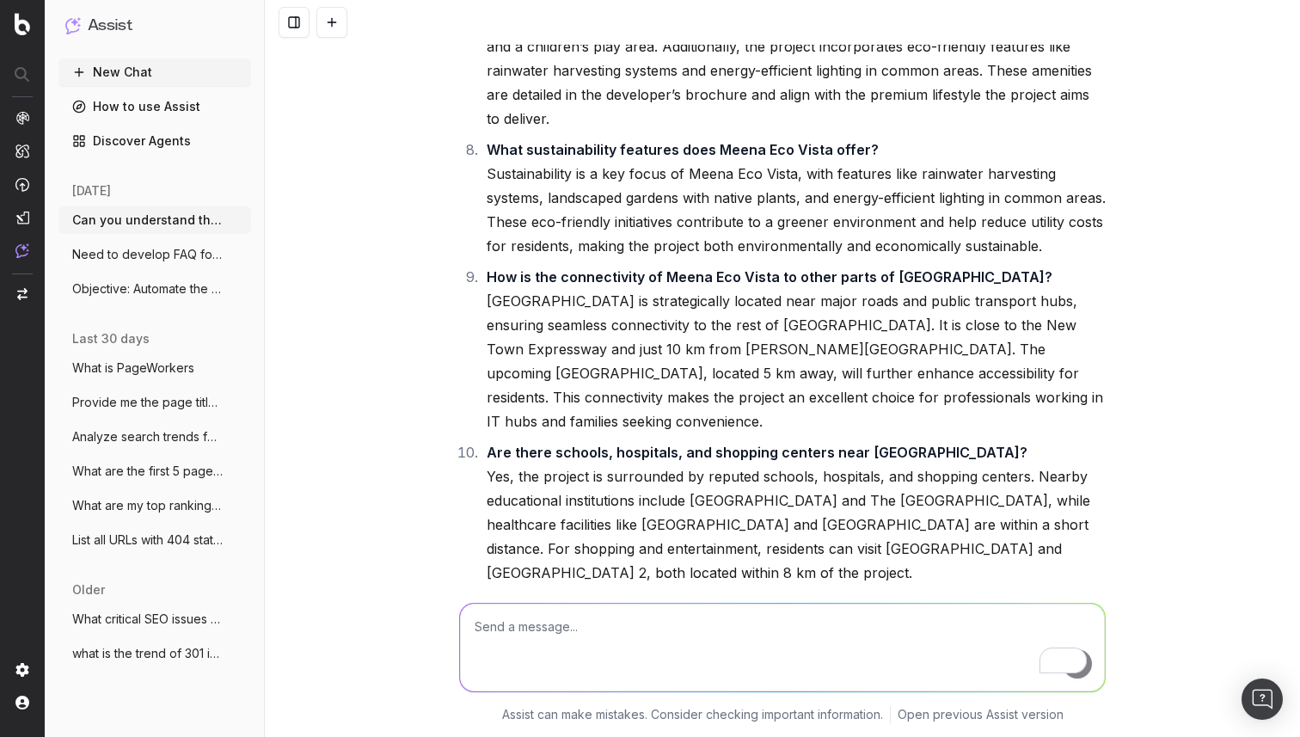
click at [627, 623] on textarea "To enrich screen reader interactions, please activate Accessibility in Grammarl…" at bounding box center [782, 647] width 645 height 88
type textarea "can we have any better set of FAQ's like 10/10"
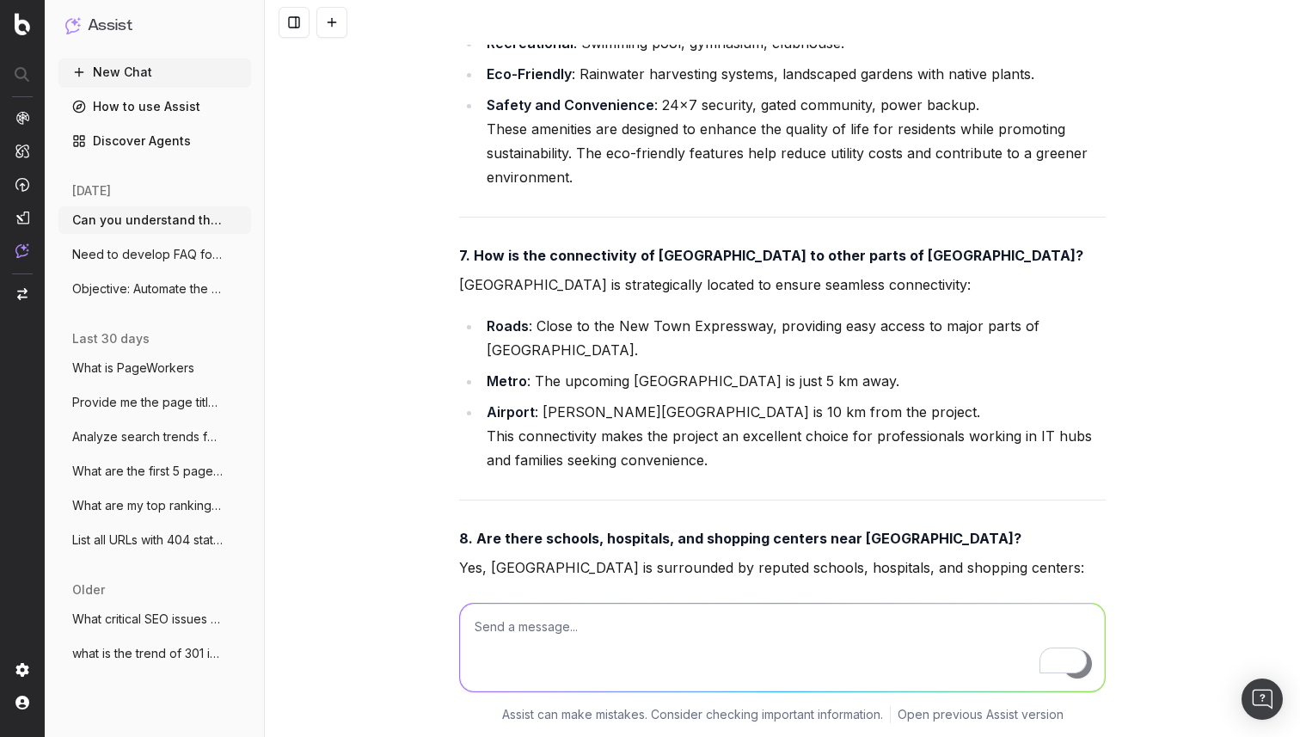
scroll to position [43847, 0]
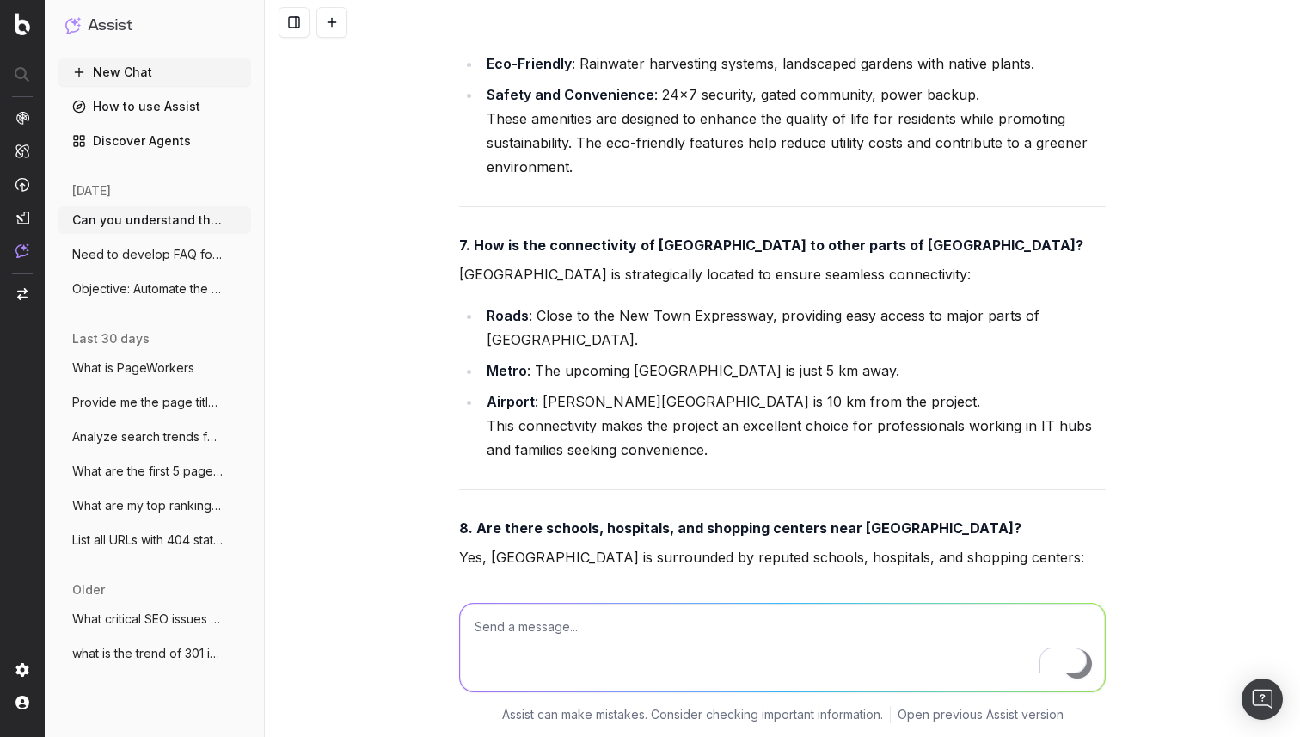
click at [612, 625] on textarea "To enrich screen reader interactions, please activate Accessibility in Grammarl…" at bounding box center [782, 647] width 645 height 88
type textarea "create a complete propmpt for botify fo that i can achieve it for multiple URL's"
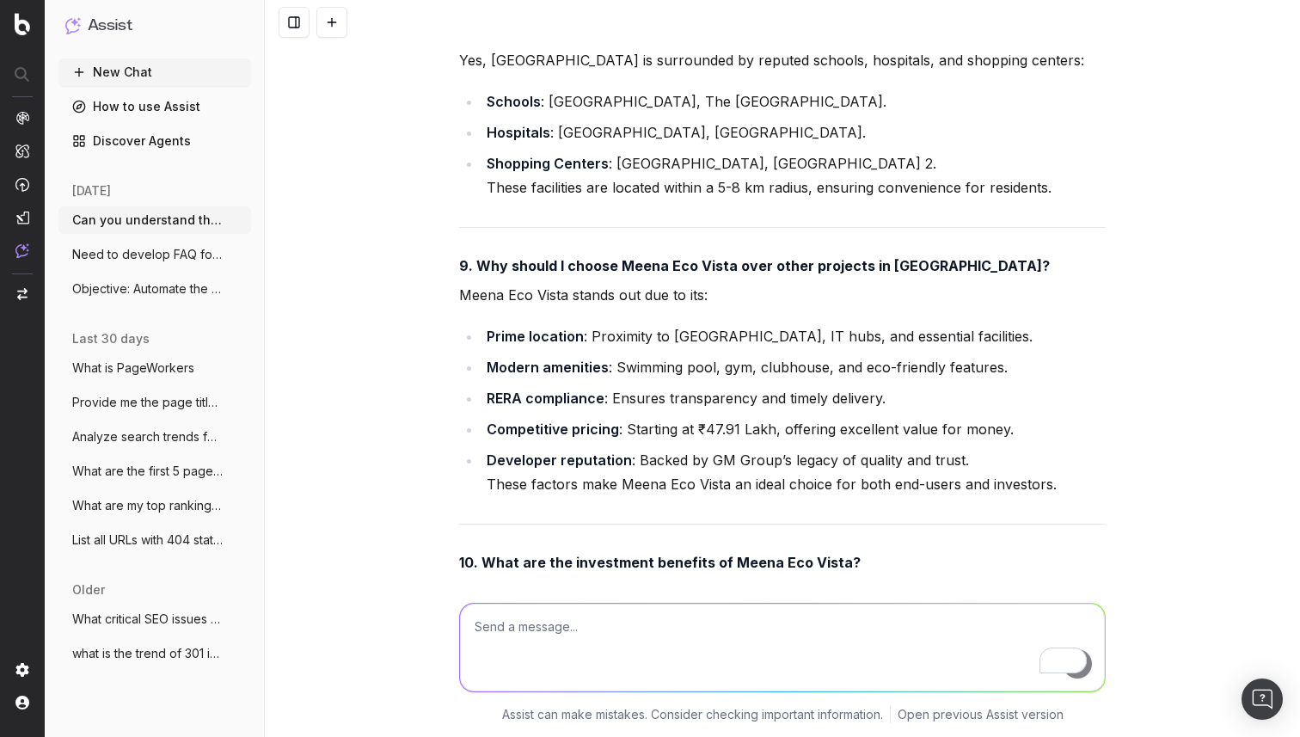
scroll to position [44324, 0]
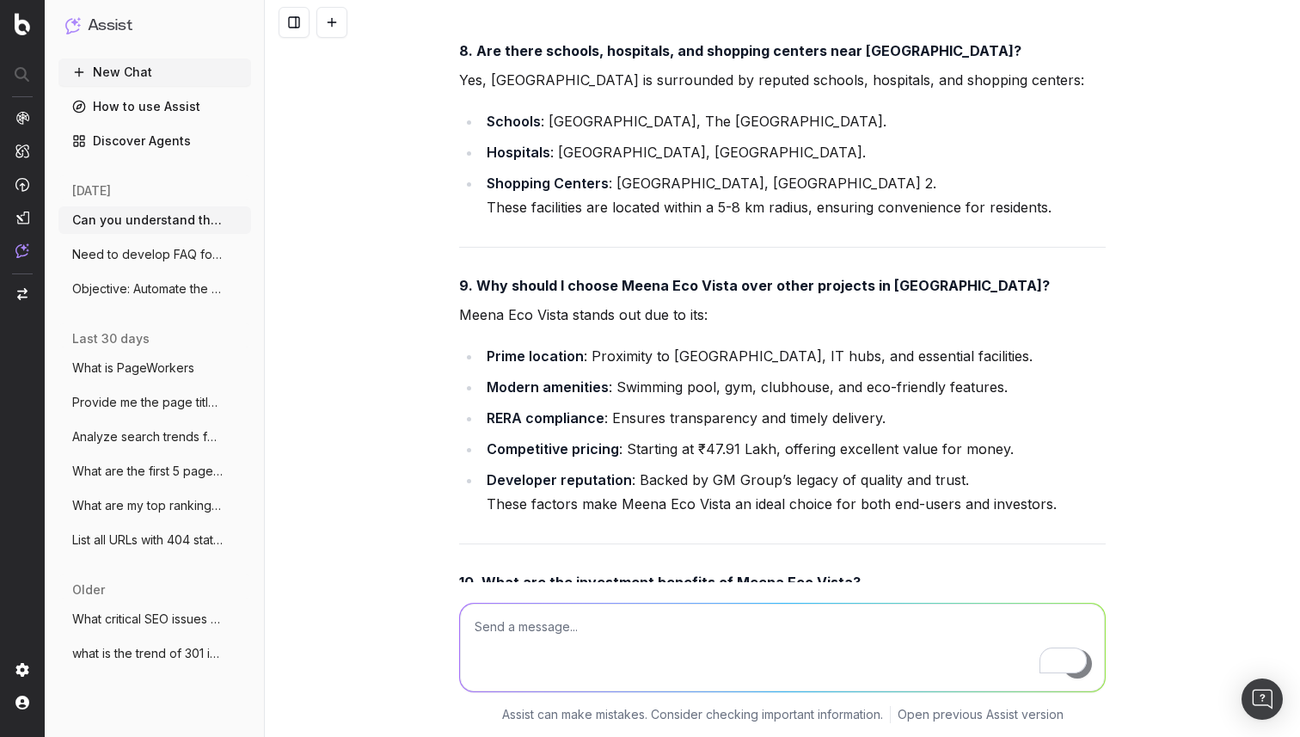
click at [541, 626] on textarea "To enrich screen reader interactions, please activate Accessibility in Grammarl…" at bounding box center [782, 647] width 645 height 88
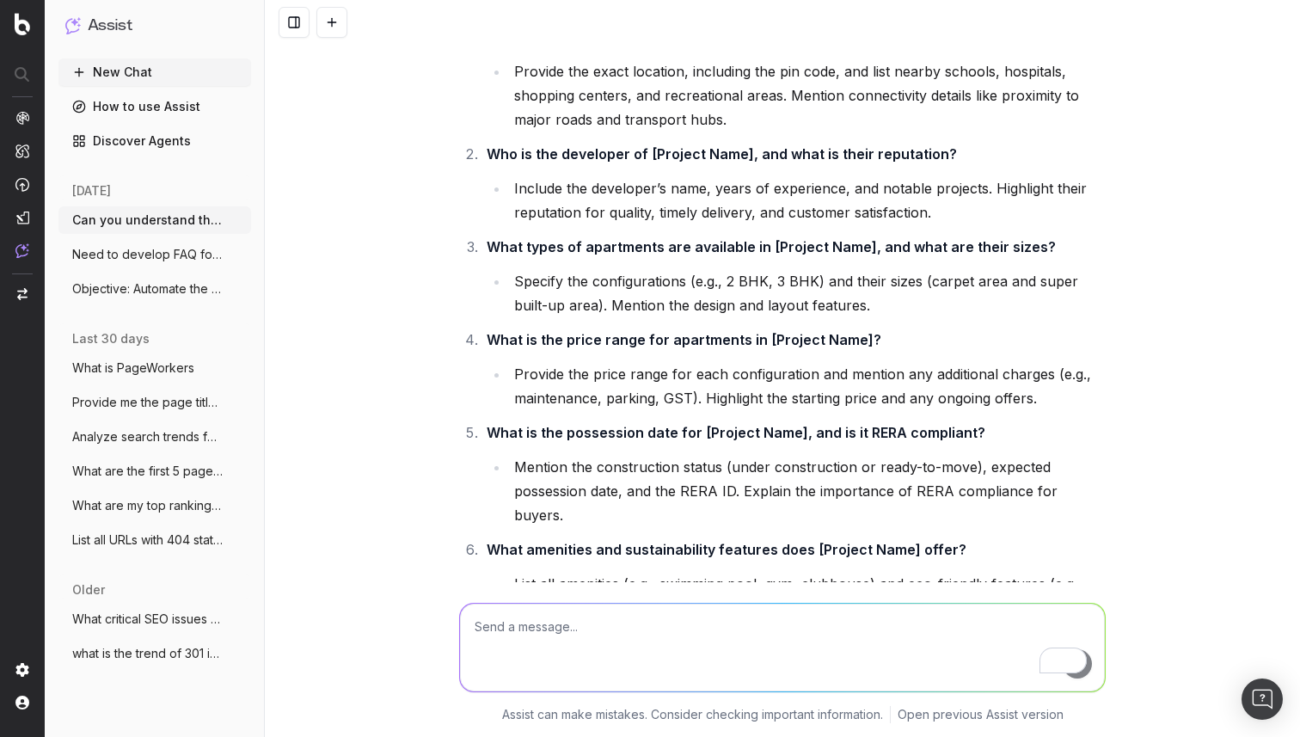
scroll to position [47655, 0]
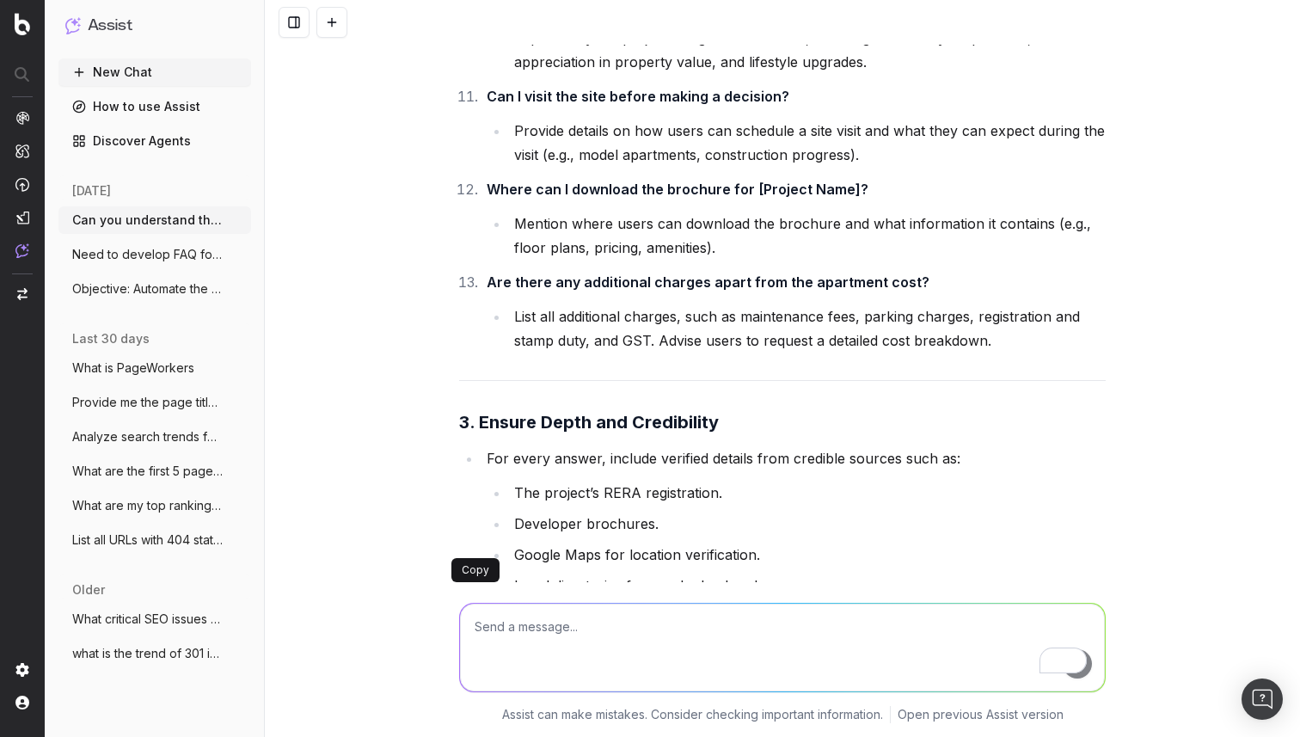
click at [608, 627] on textarea "To enrich screen reader interactions, please activate Accessibility in Grammarl…" at bounding box center [782, 647] width 645 height 88
paste textarea "https://housing.com/in/buy/projects/page/237329-m3m-duo-high-by-m3m-india-pvt-l…"
type textarea "https://housing.com/in/buy/projects/page/237329-m3m-duo-high-by-m3m-india-pvt-l…"
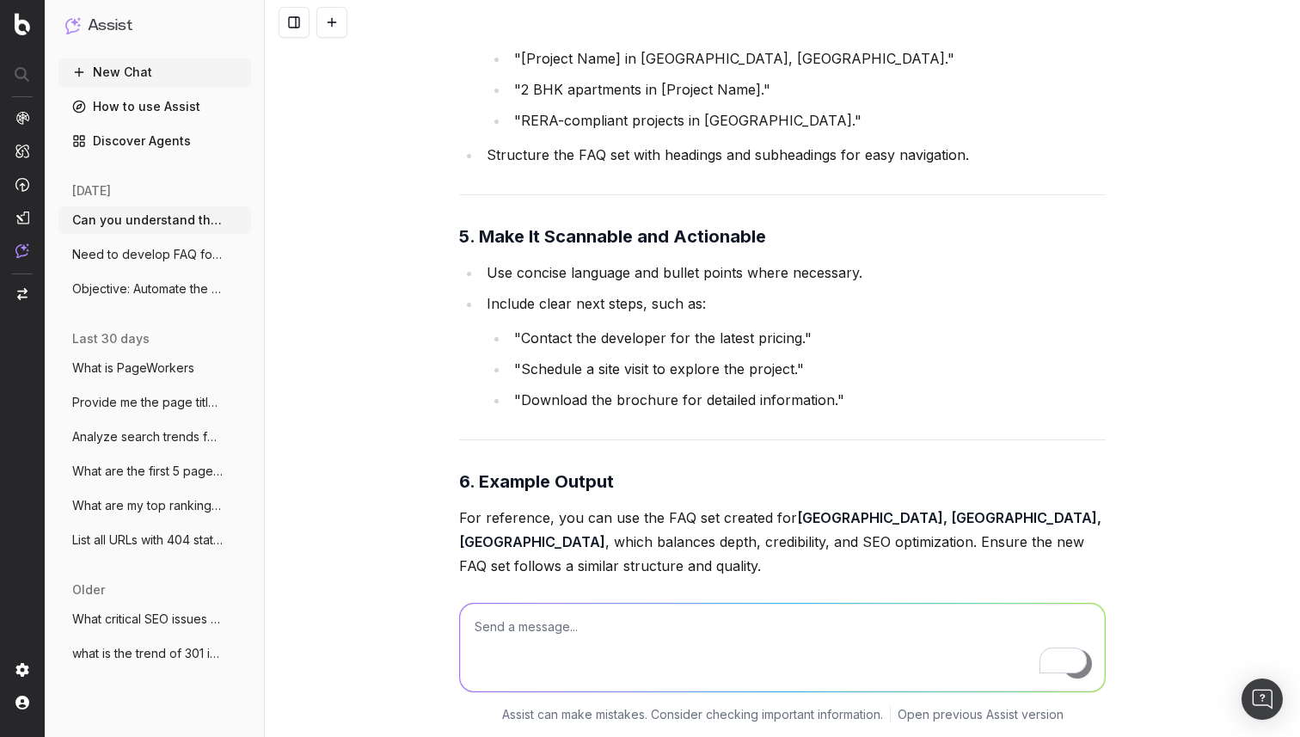
scroll to position [48364, 0]
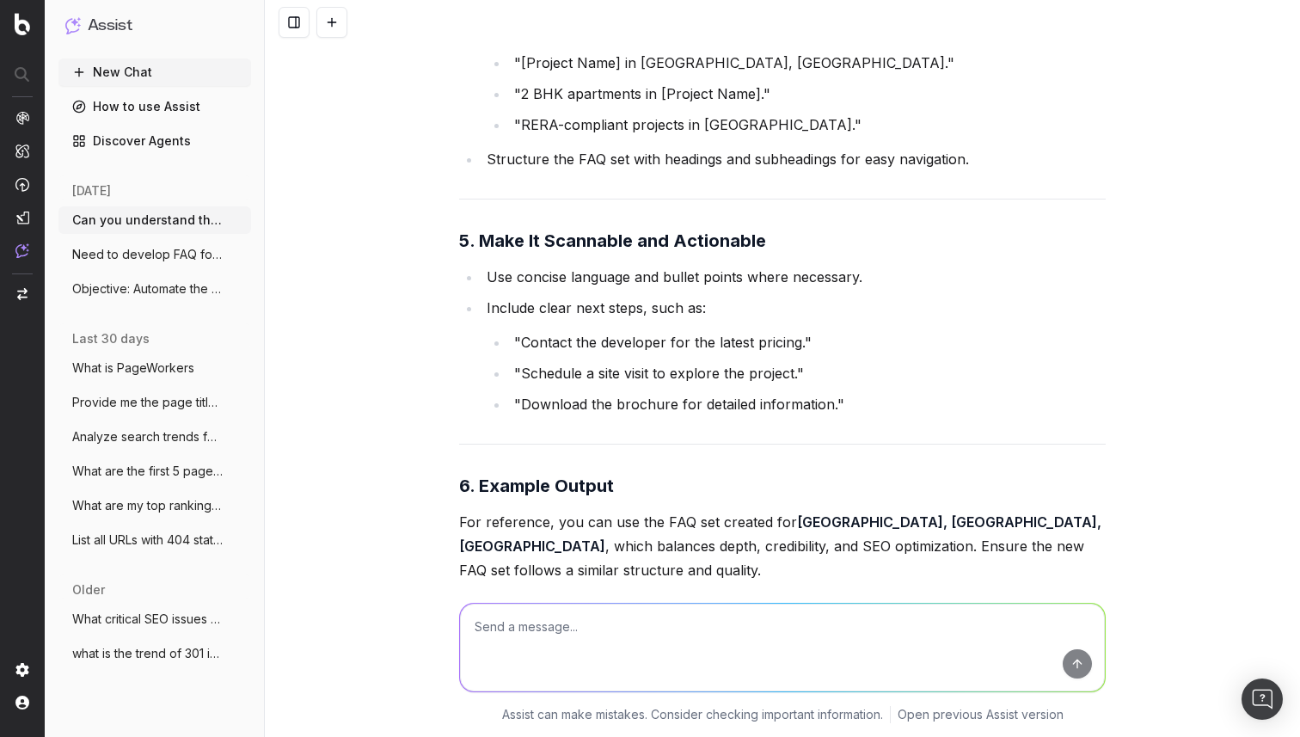
drag, startPoint x: 459, startPoint y: 141, endPoint x: 1025, endPoint y: 364, distance: 608.9
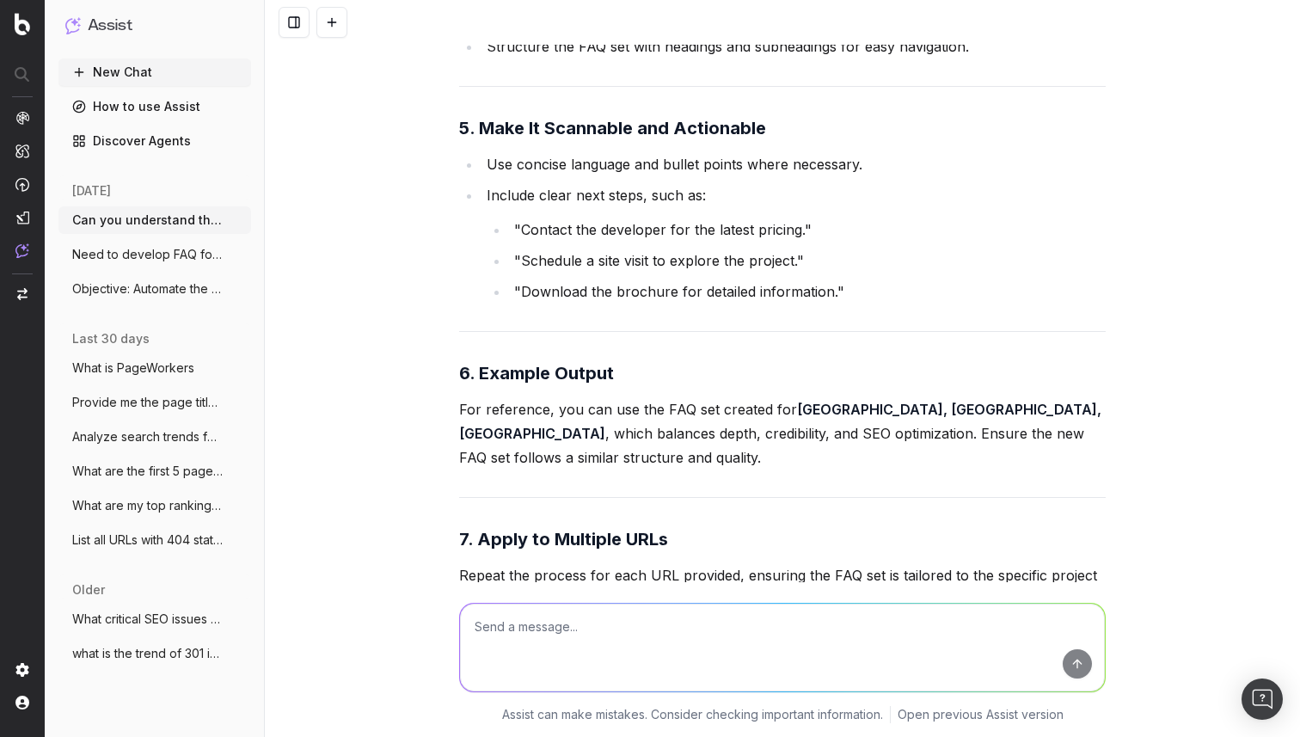
scroll to position [48478, 0]
drag, startPoint x: 989, startPoint y: 425, endPoint x: 456, endPoint y: 344, distance: 539.0
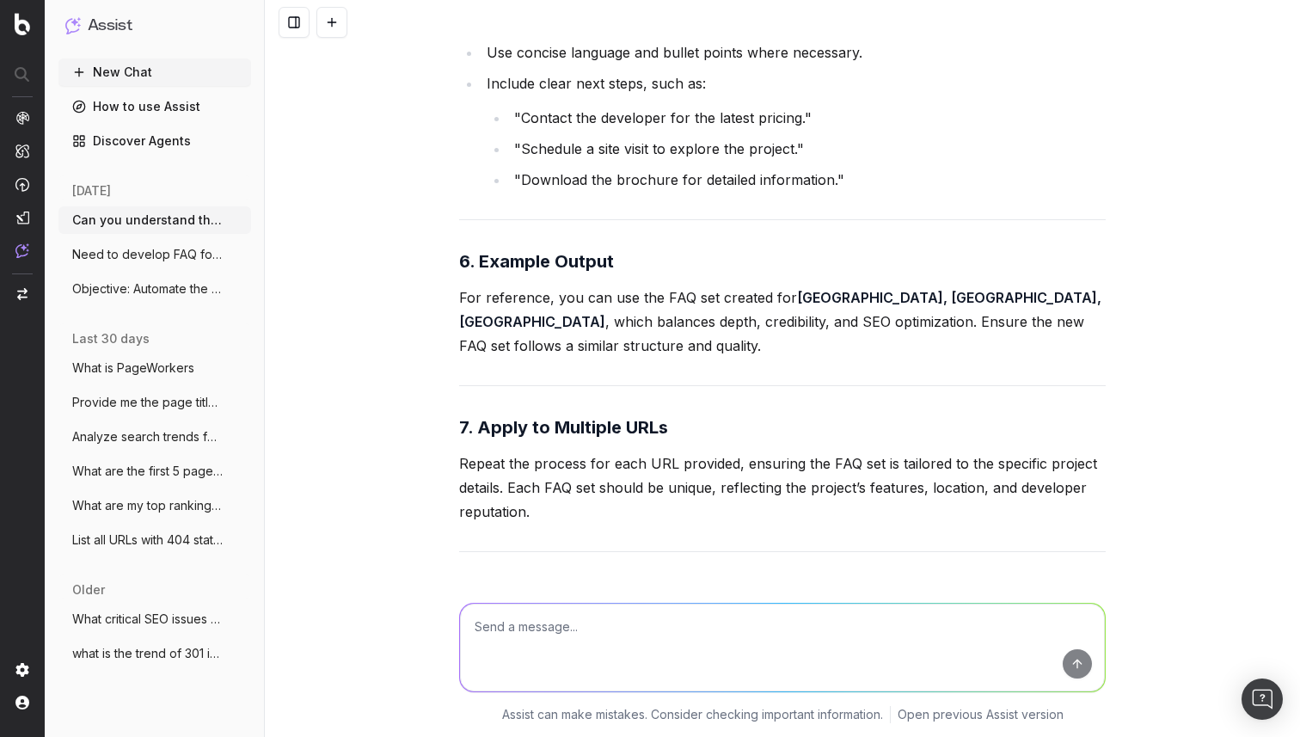
scroll to position [48598, 0]
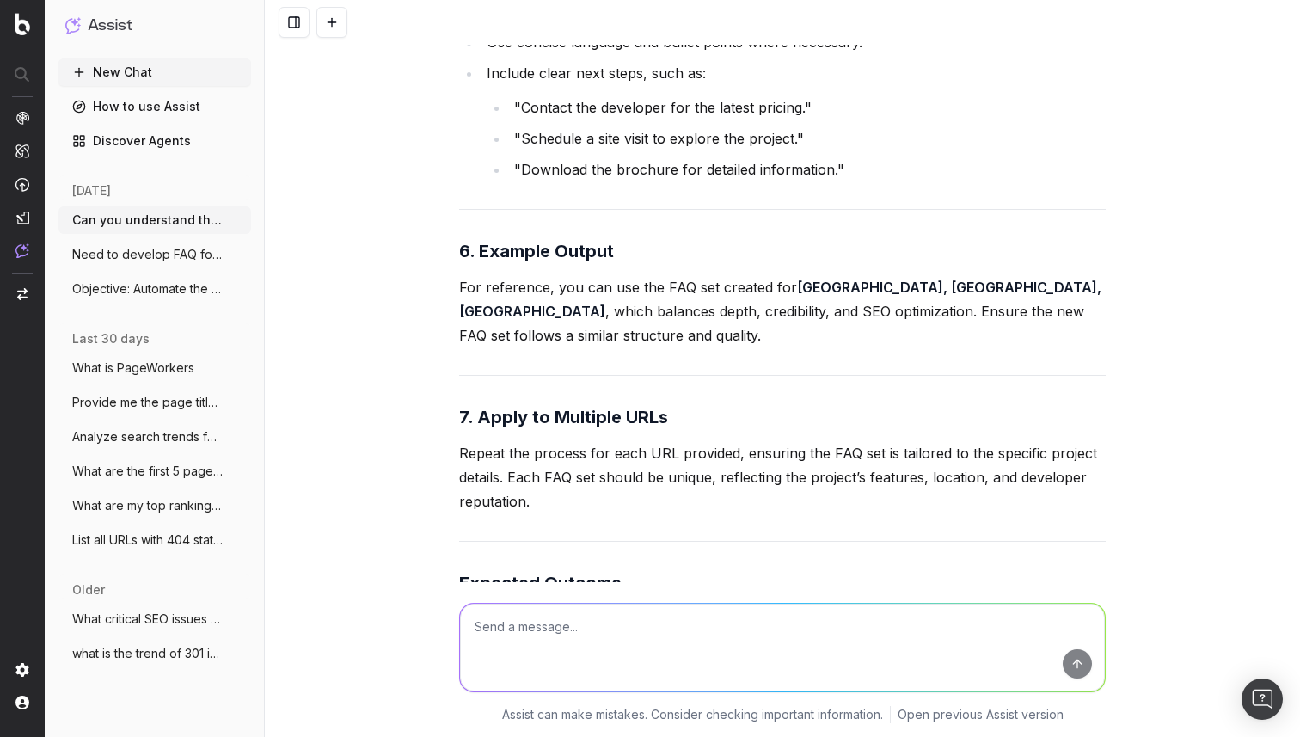
drag, startPoint x: 1110, startPoint y: 456, endPoint x: 731, endPoint y: 419, distance: 380.8
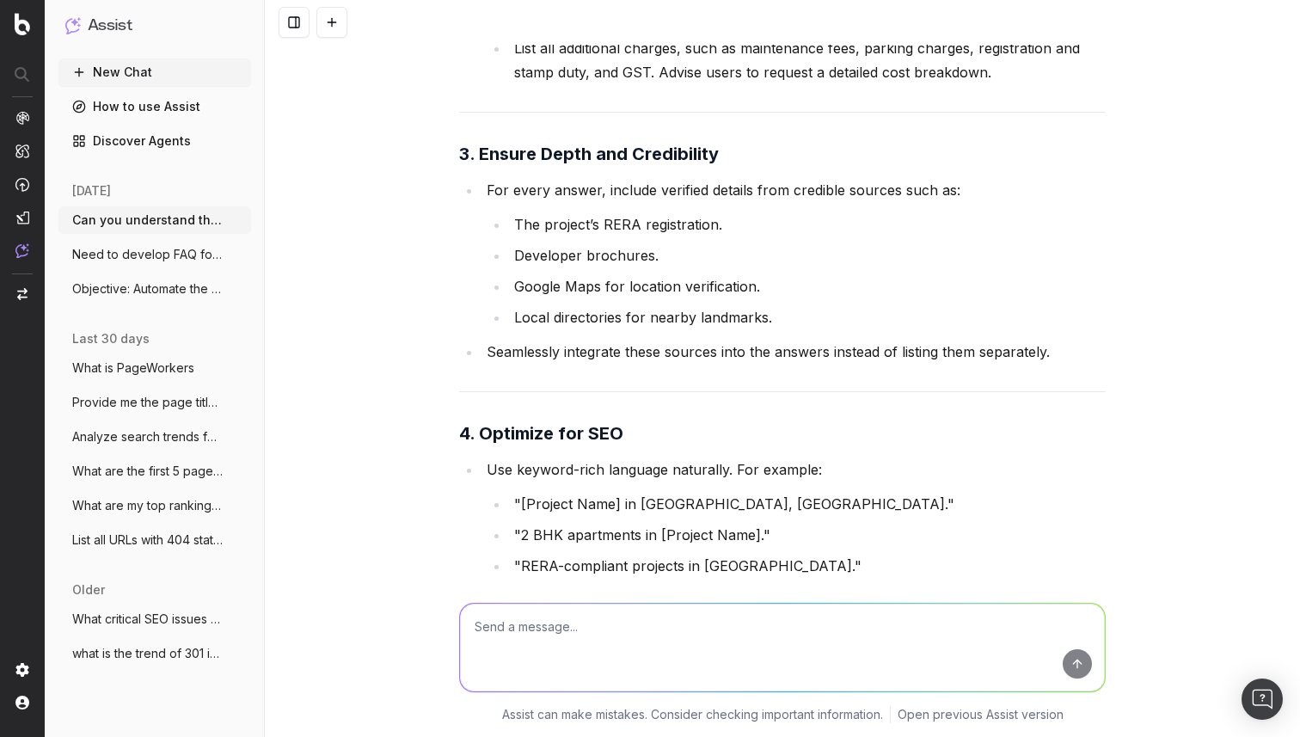
scroll to position [47935, 0]
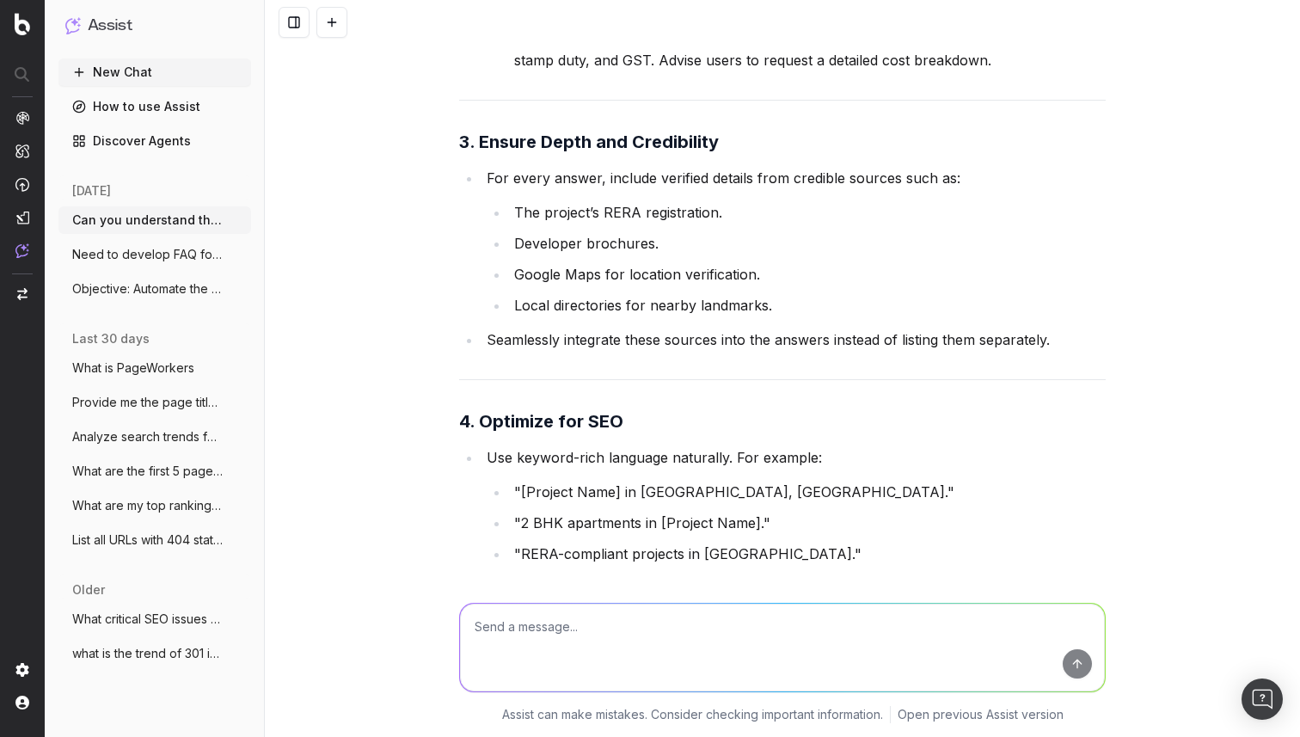
drag, startPoint x: 547, startPoint y: 346, endPoint x: 456, endPoint y: 322, distance: 93.2
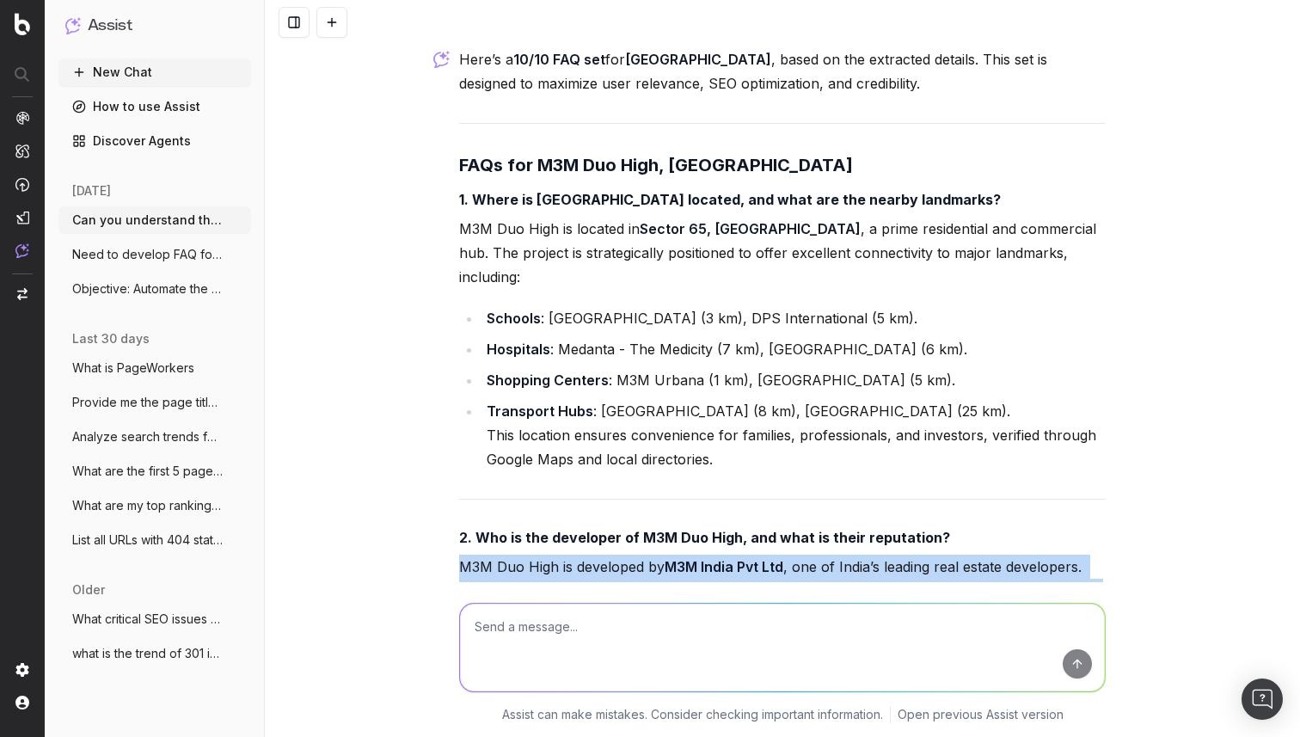
scroll to position [49517, 0]
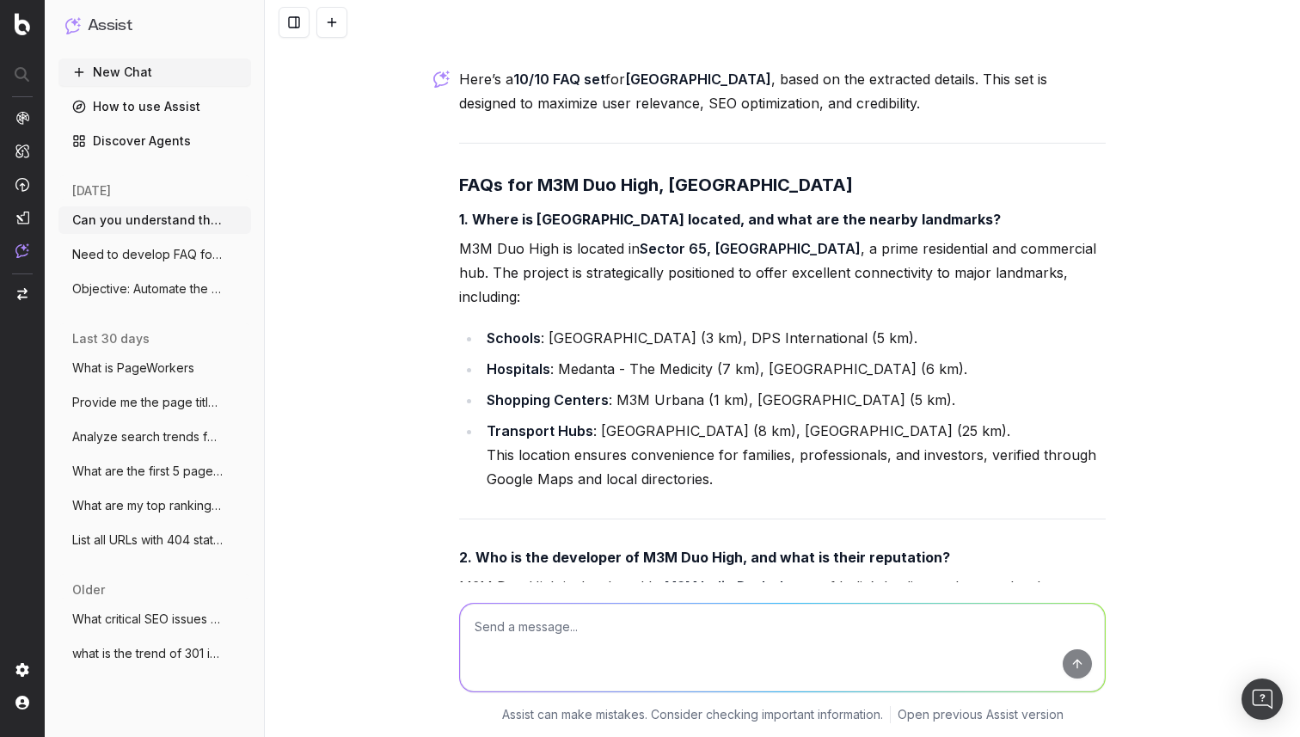
drag, startPoint x: 858, startPoint y: 129, endPoint x: 483, endPoint y: 123, distance: 374.8
copy li "While the exact list of amenities is not visible on the page"
click at [540, 629] on textarea "To enrich screen reader interactions, please activate Accessibility in Grammarl…" at bounding box center [782, 647] width 645 height 88
paste textarea "While the exact list of amenities is not visible on the page"
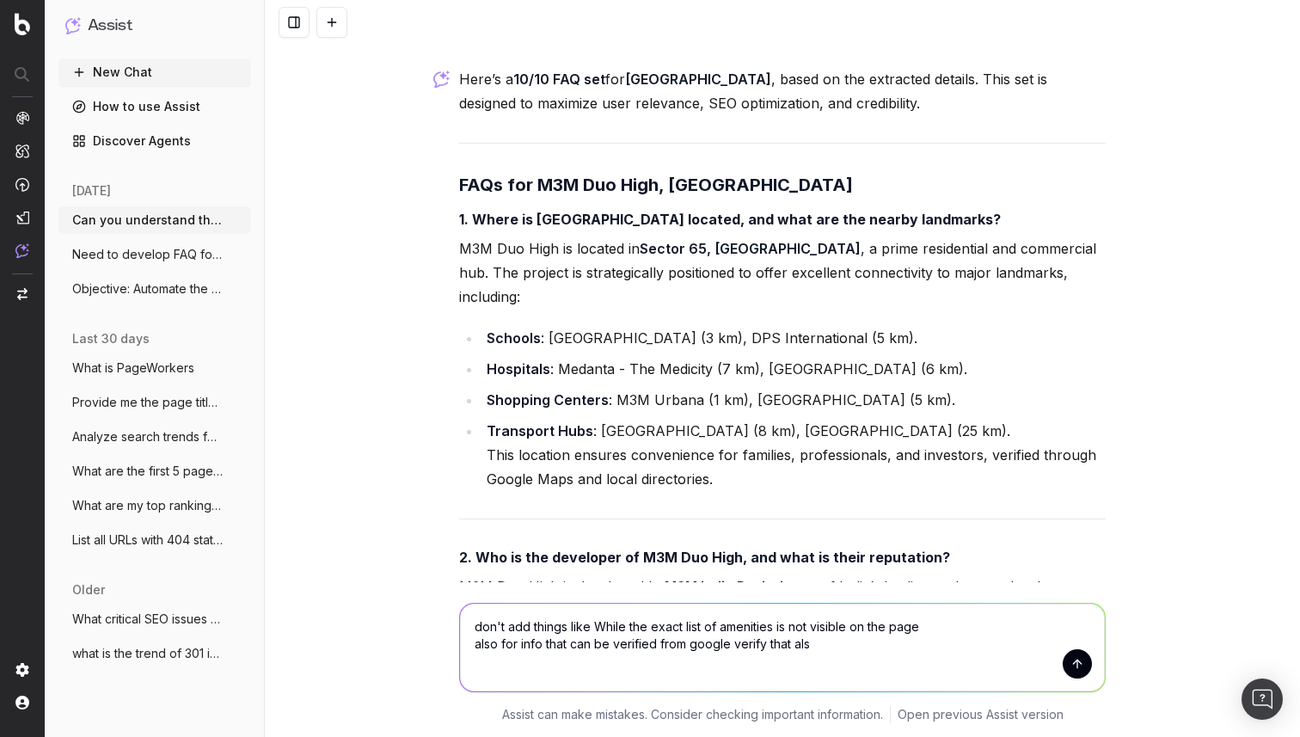
type textarea "don't add things like While the exact list of amenities is not visible on the p…"
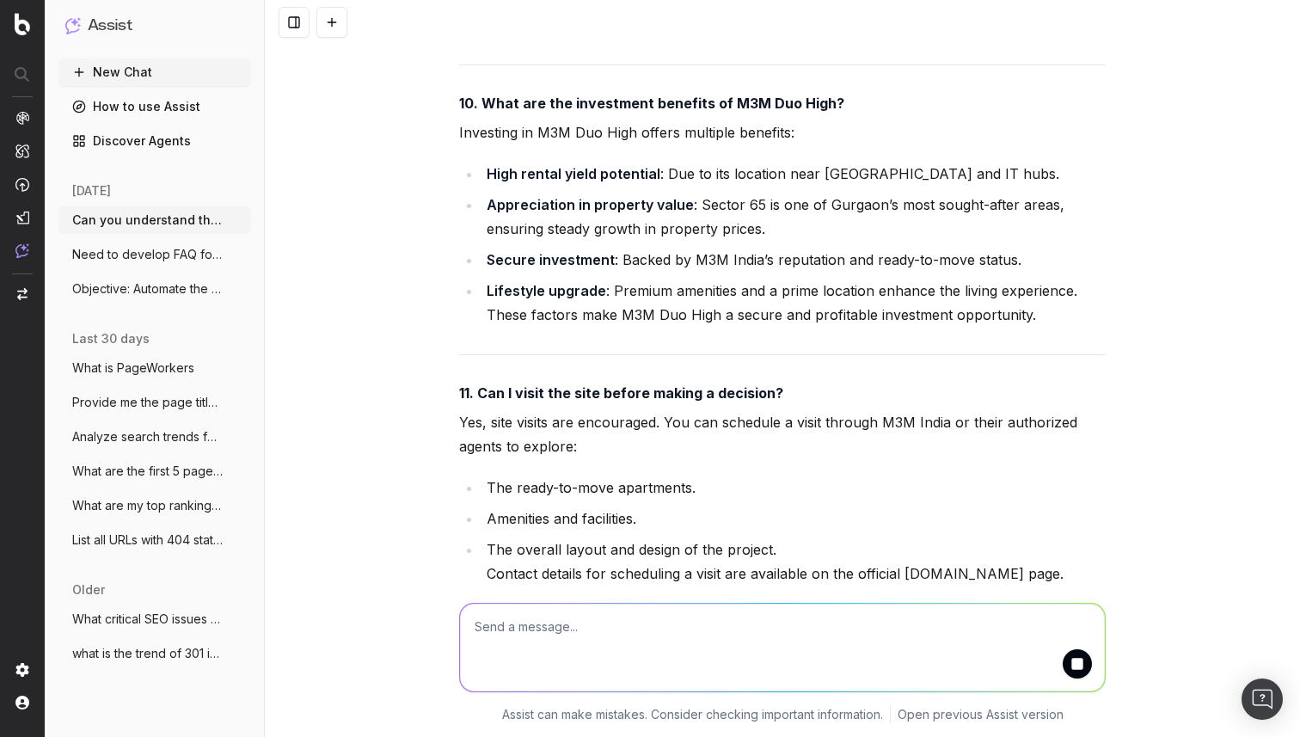
scroll to position [51869, 0]
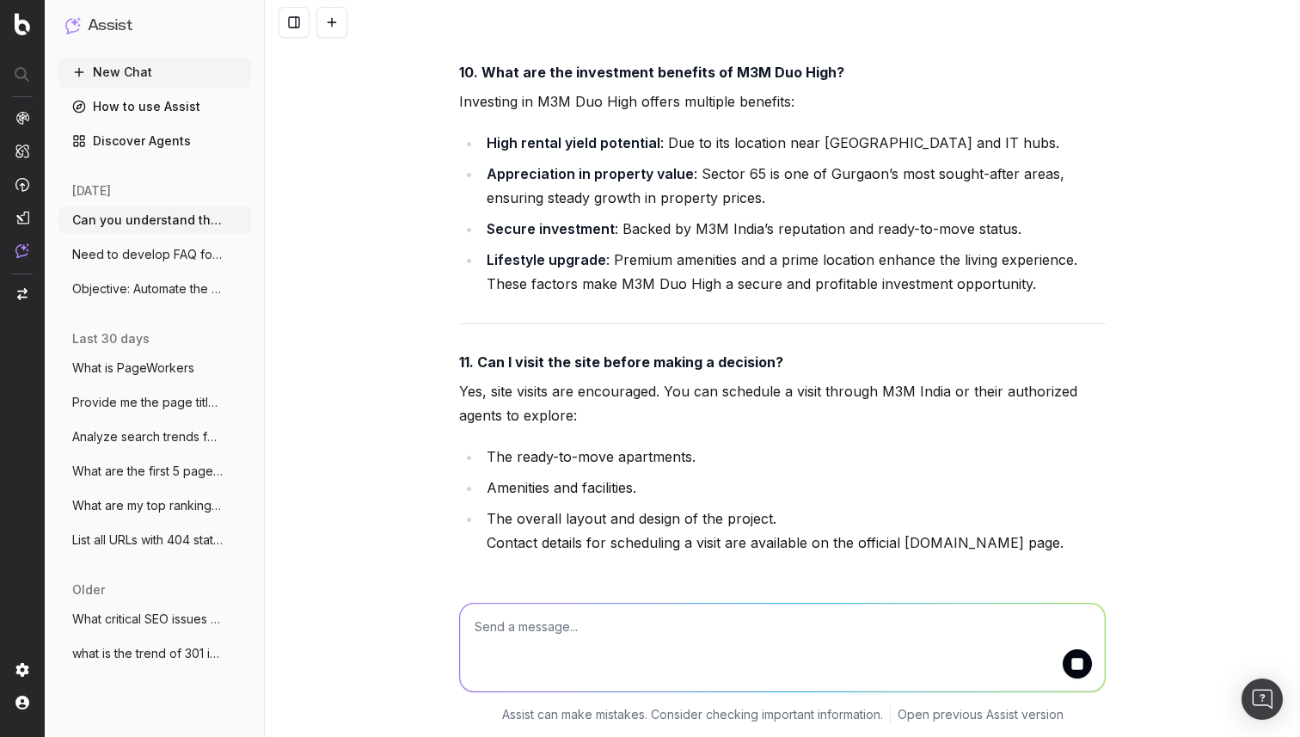
drag, startPoint x: 941, startPoint y: 365, endPoint x: 478, endPoint y: 339, distance: 464.0
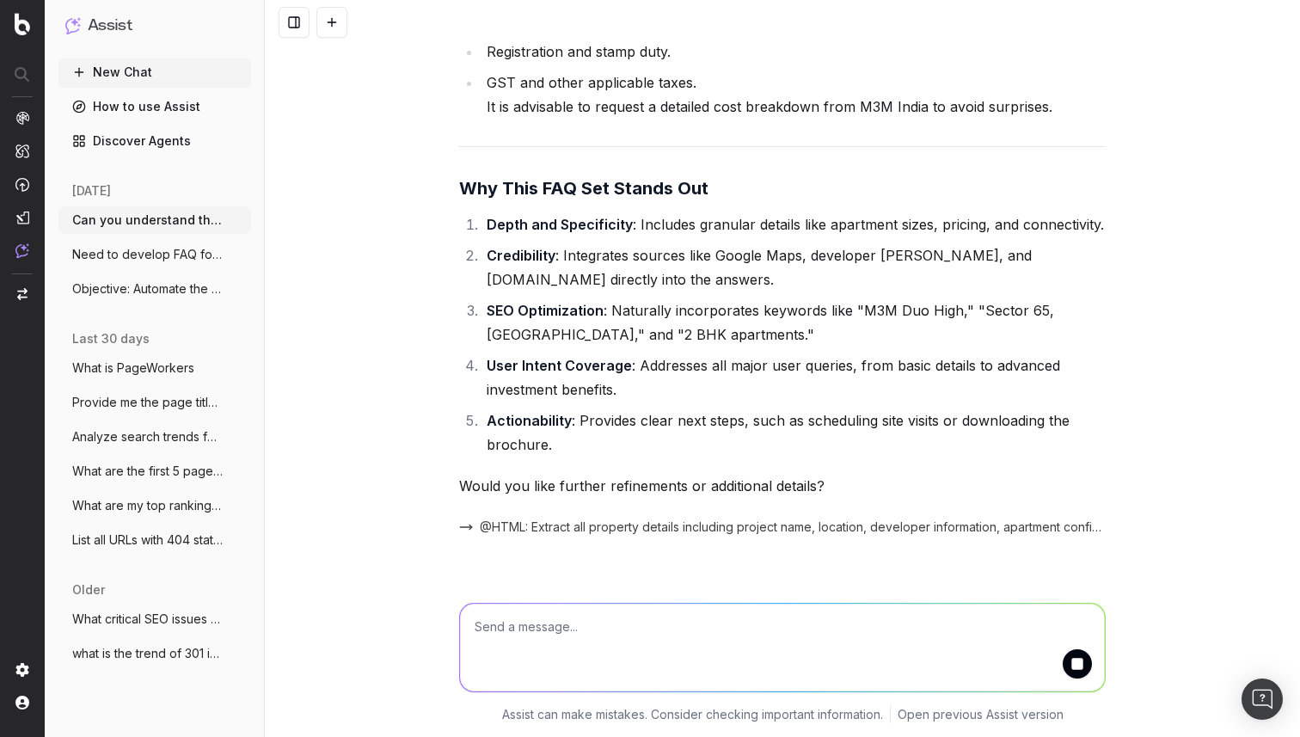
scroll to position [52767, 0]
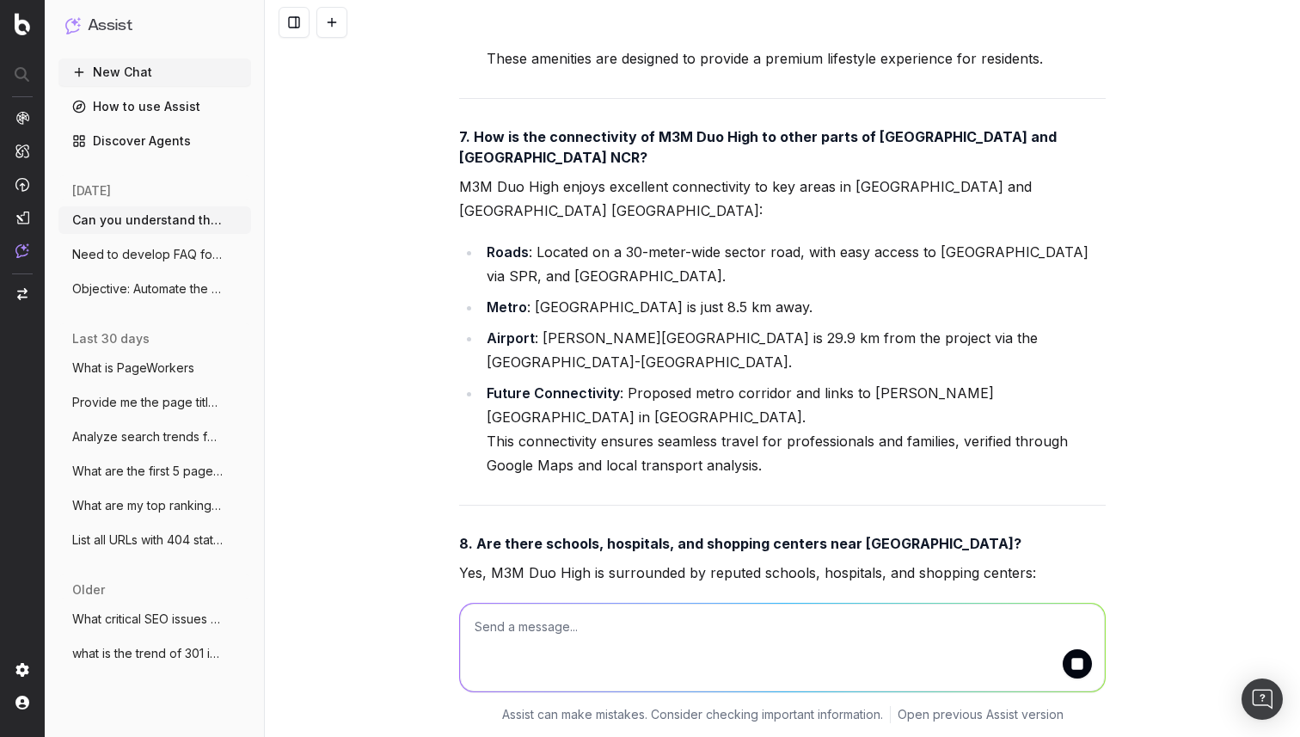
click at [570, 640] on textarea "To enrich screen reader interactions, please activate Accessibility in Grammarl…" at bounding box center [782, 647] width 645 height 88
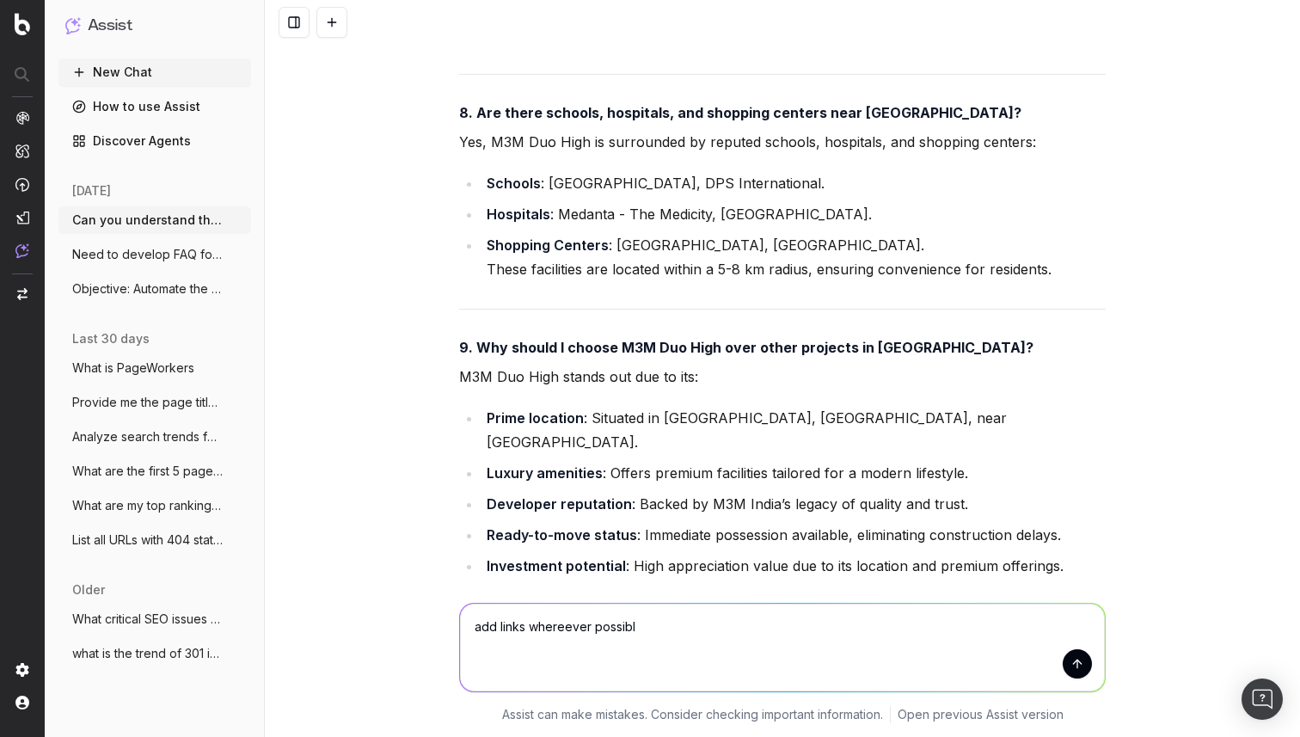
type textarea "add links whereever possible"
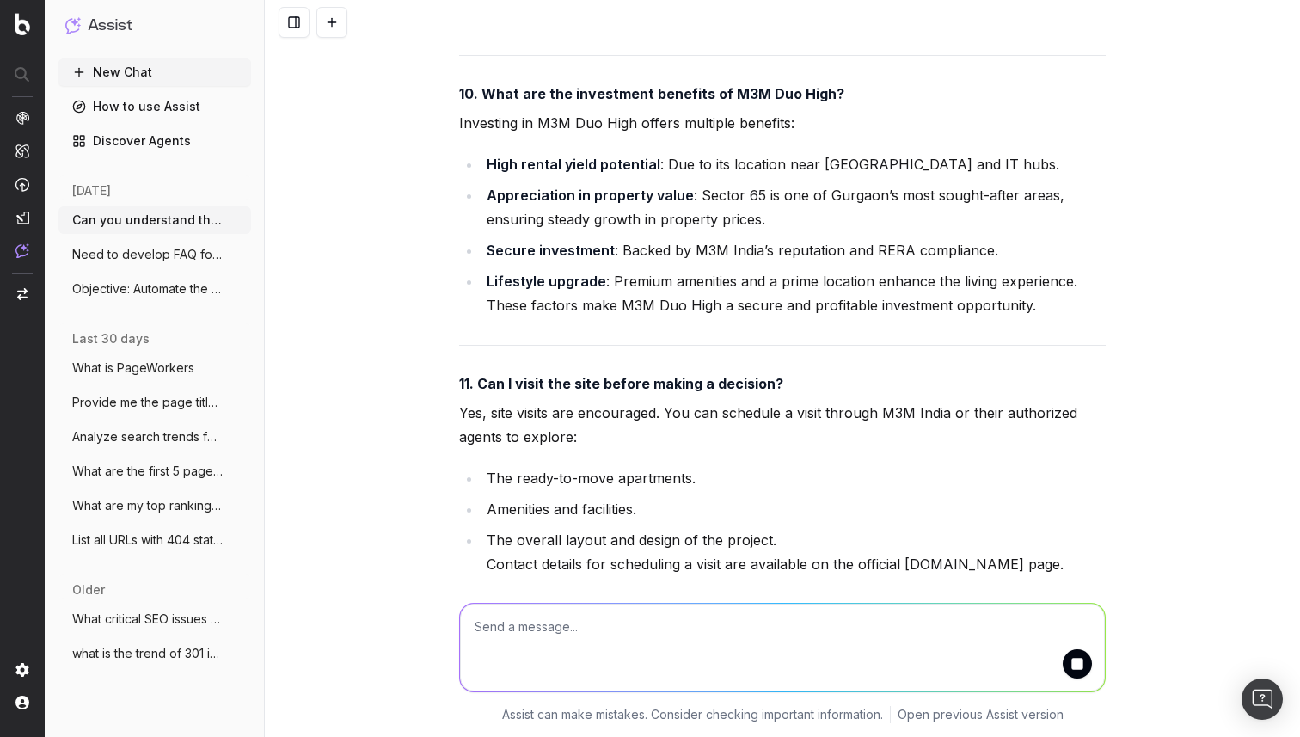
scroll to position [55815, 0]
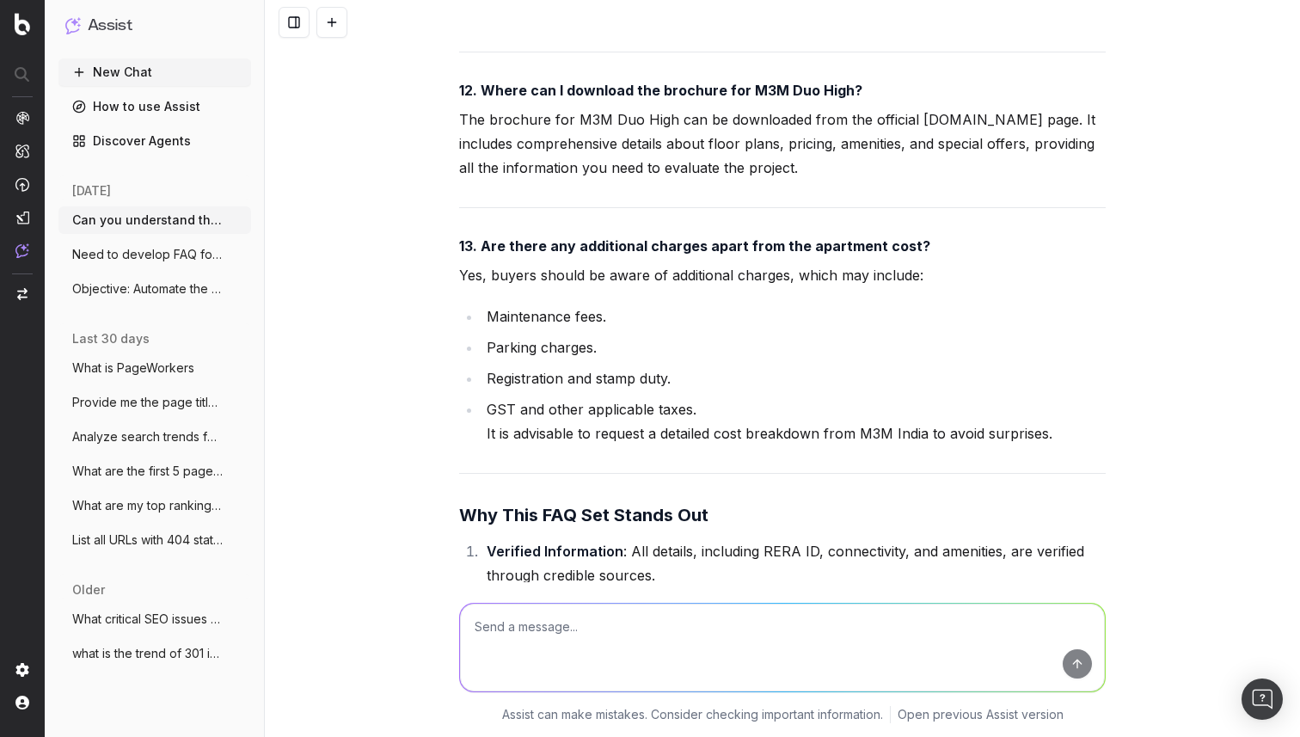
scroll to position [56461, 0]
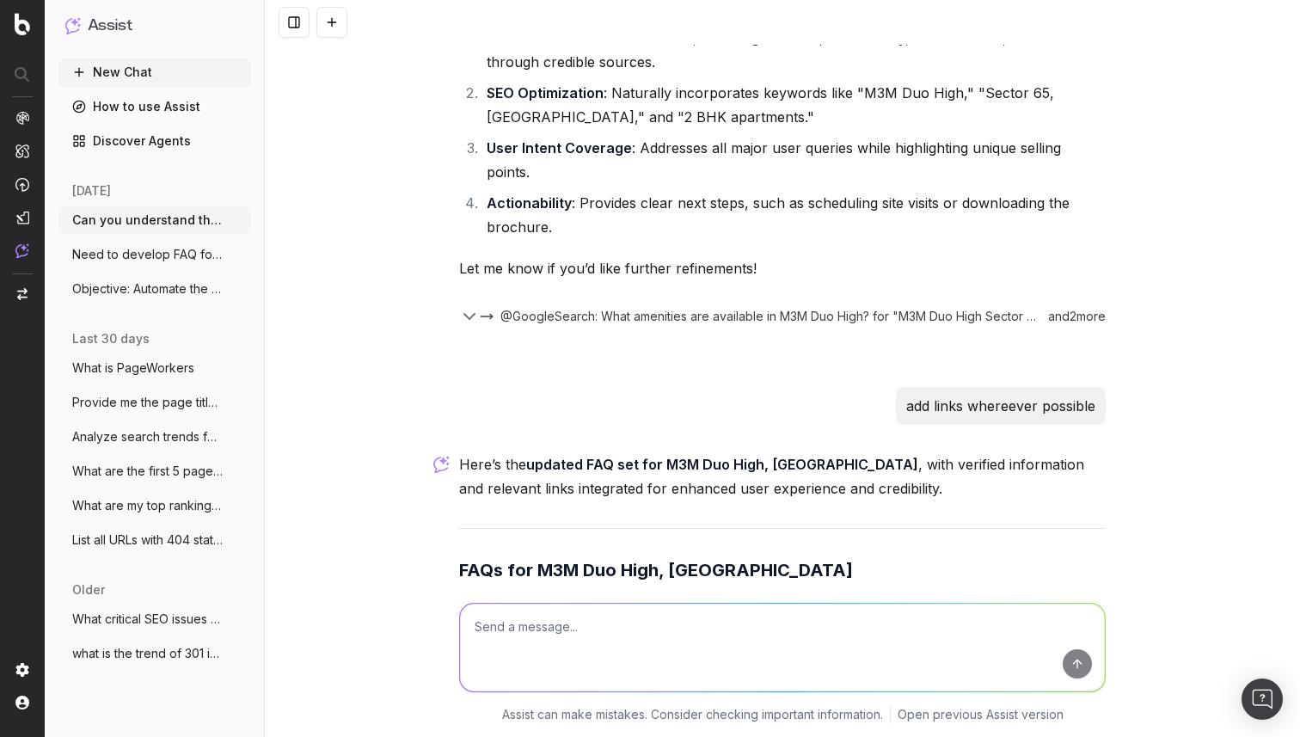
scroll to position [56916, 0]
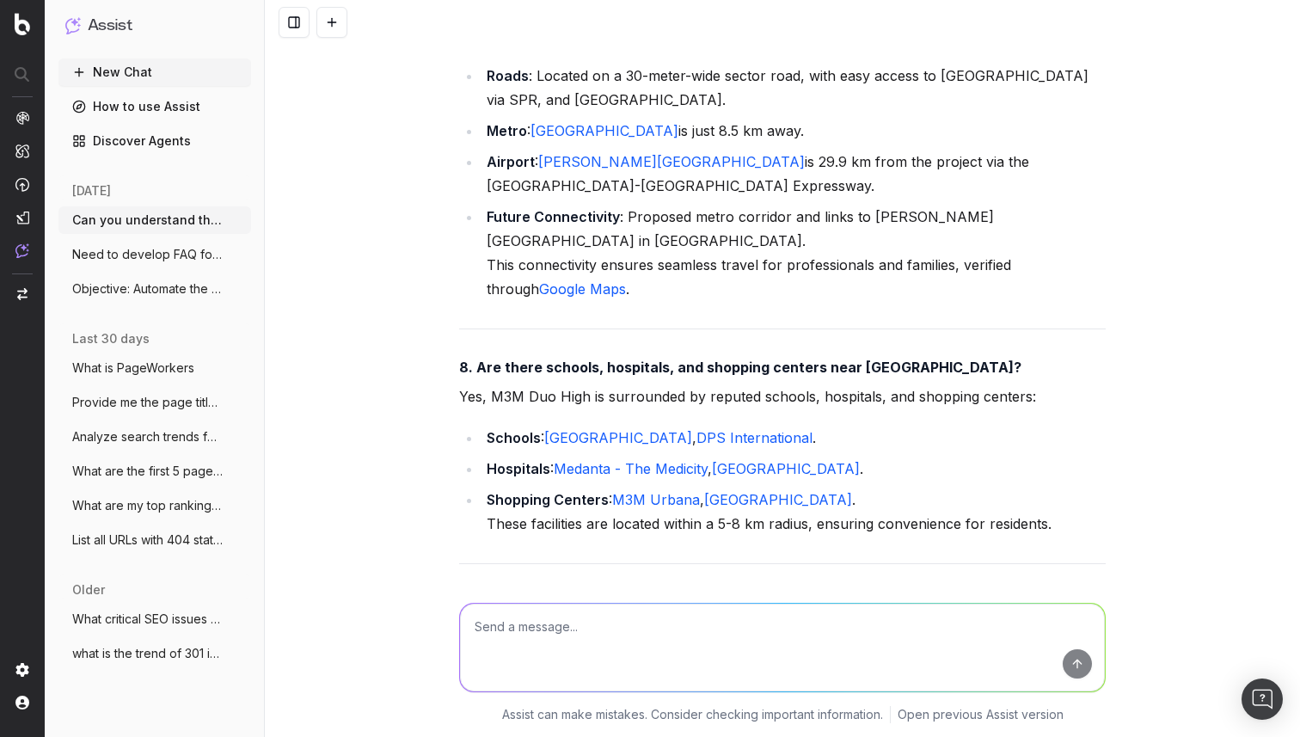
scroll to position [59087, 0]
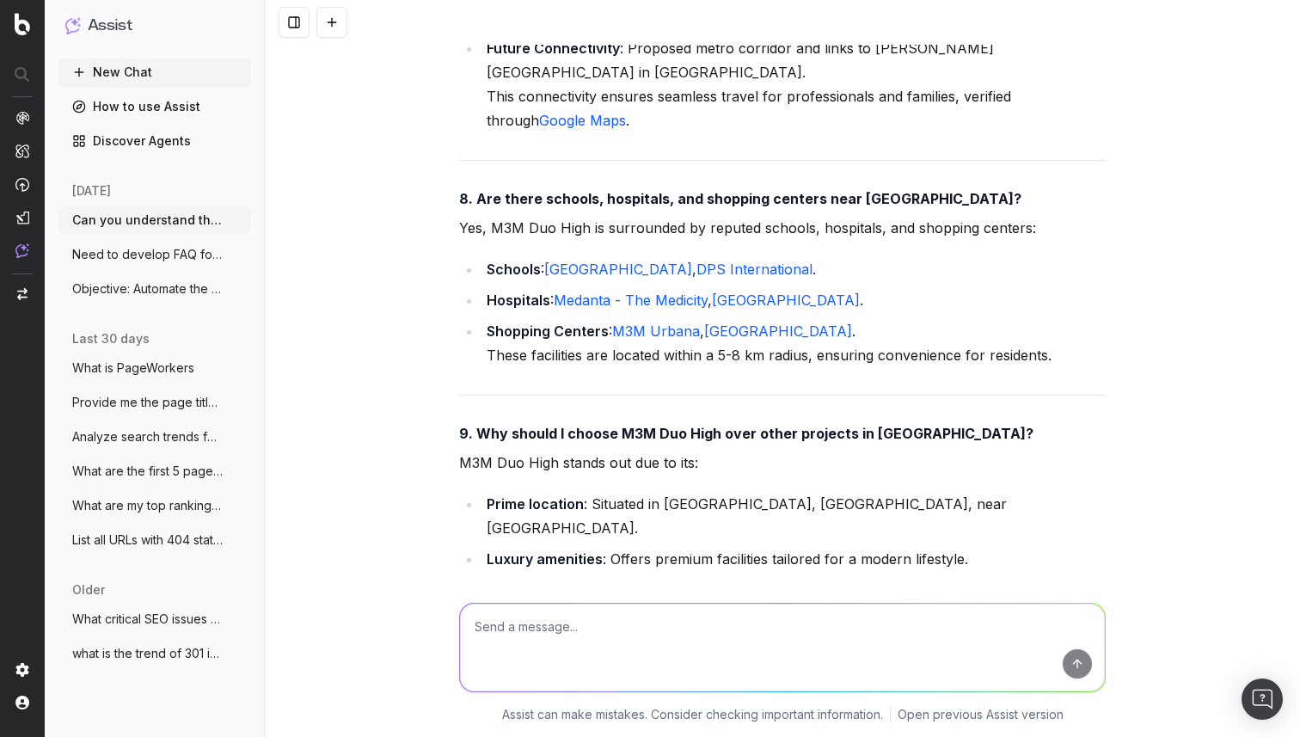
click at [517, 639] on textarea "To enrich screen reader interactions, please activate Accessibility in Grammarl…" at bounding box center [782, 647] width 645 height 88
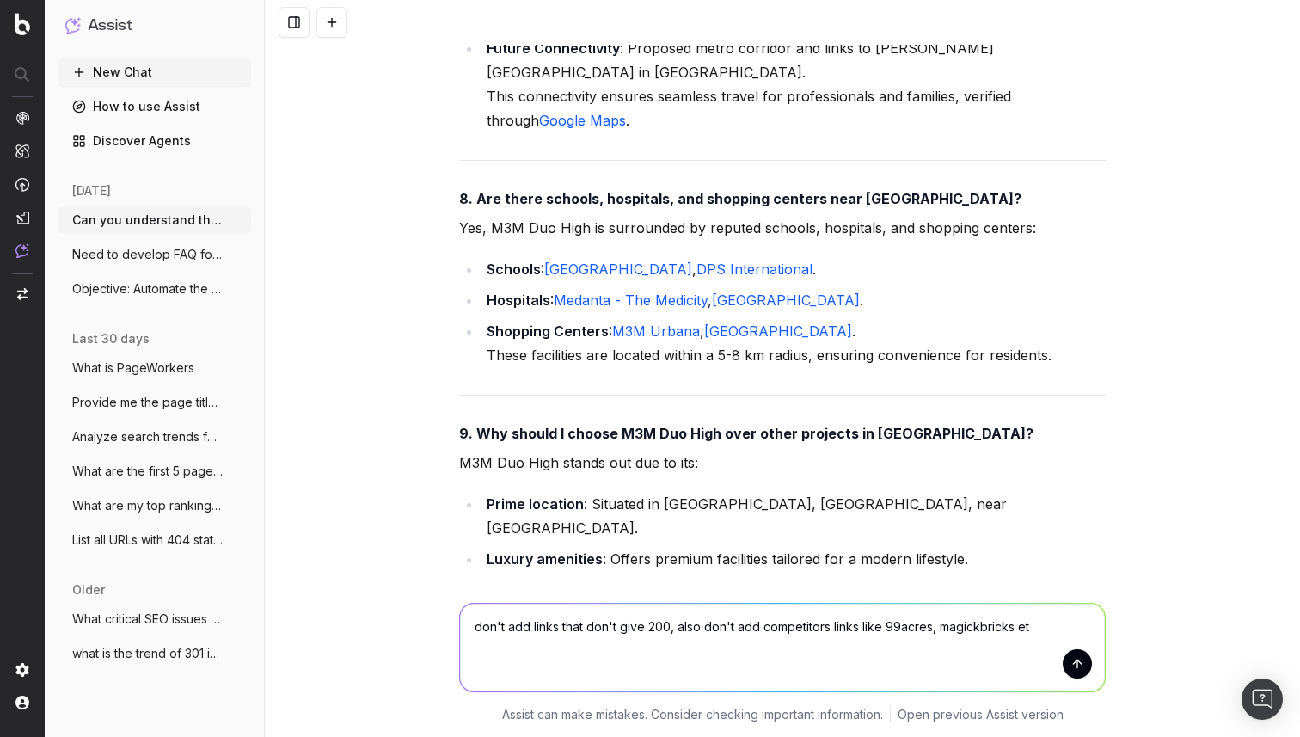
type textarea "don't add links that don't give 200, also don't add competitors links like 99ac…"
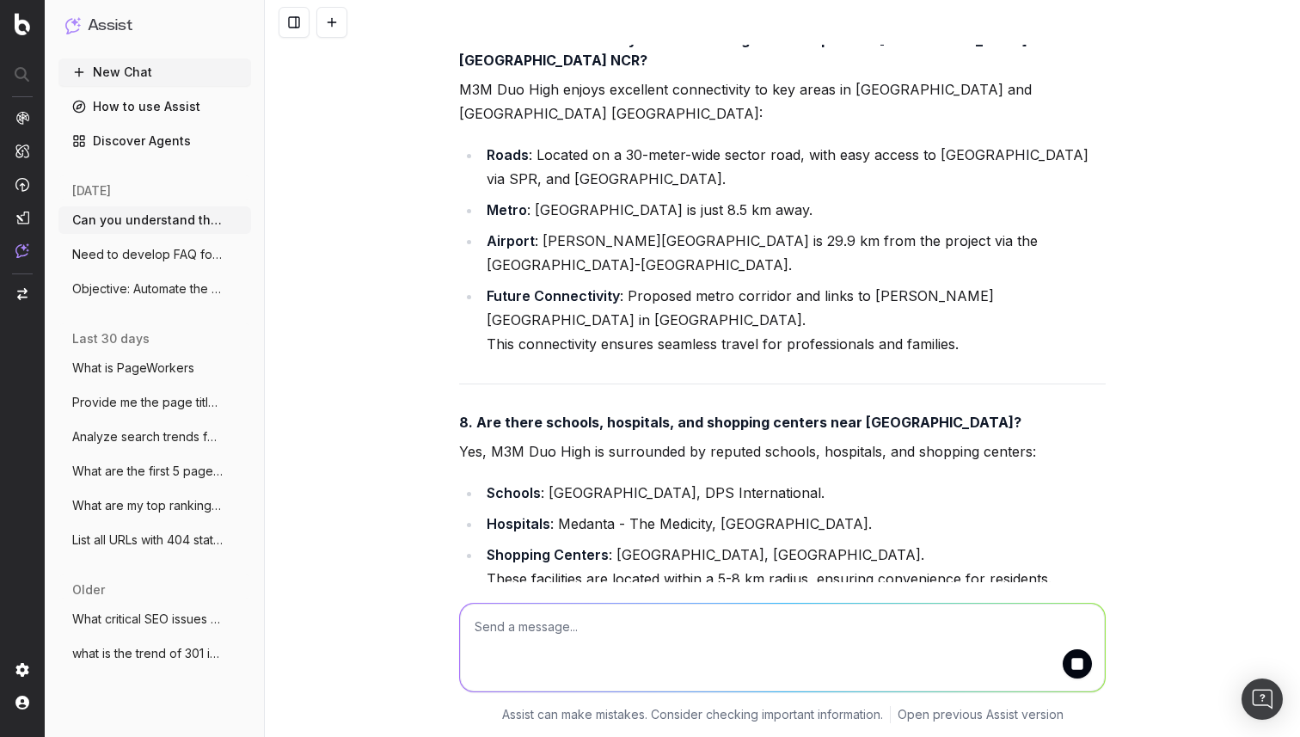
scroll to position [63032, 0]
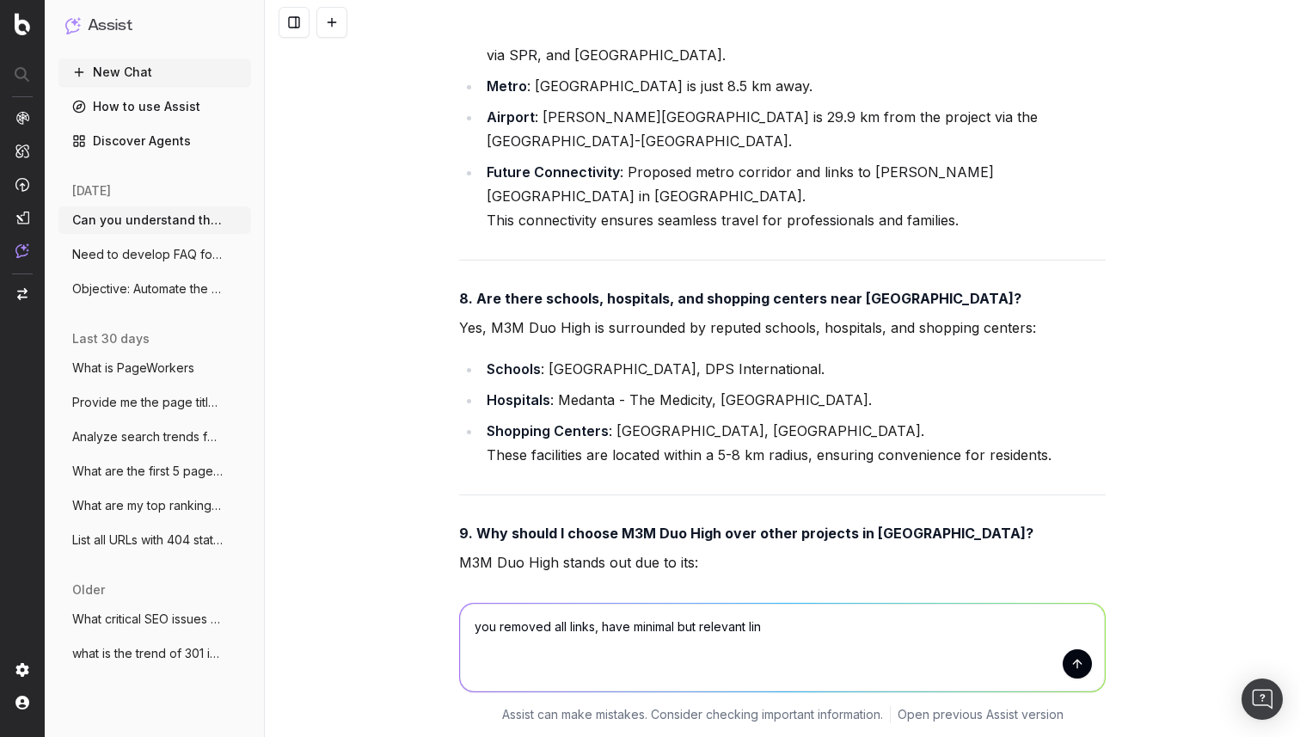
type textarea "you removed all links, have minimal but relevant link"
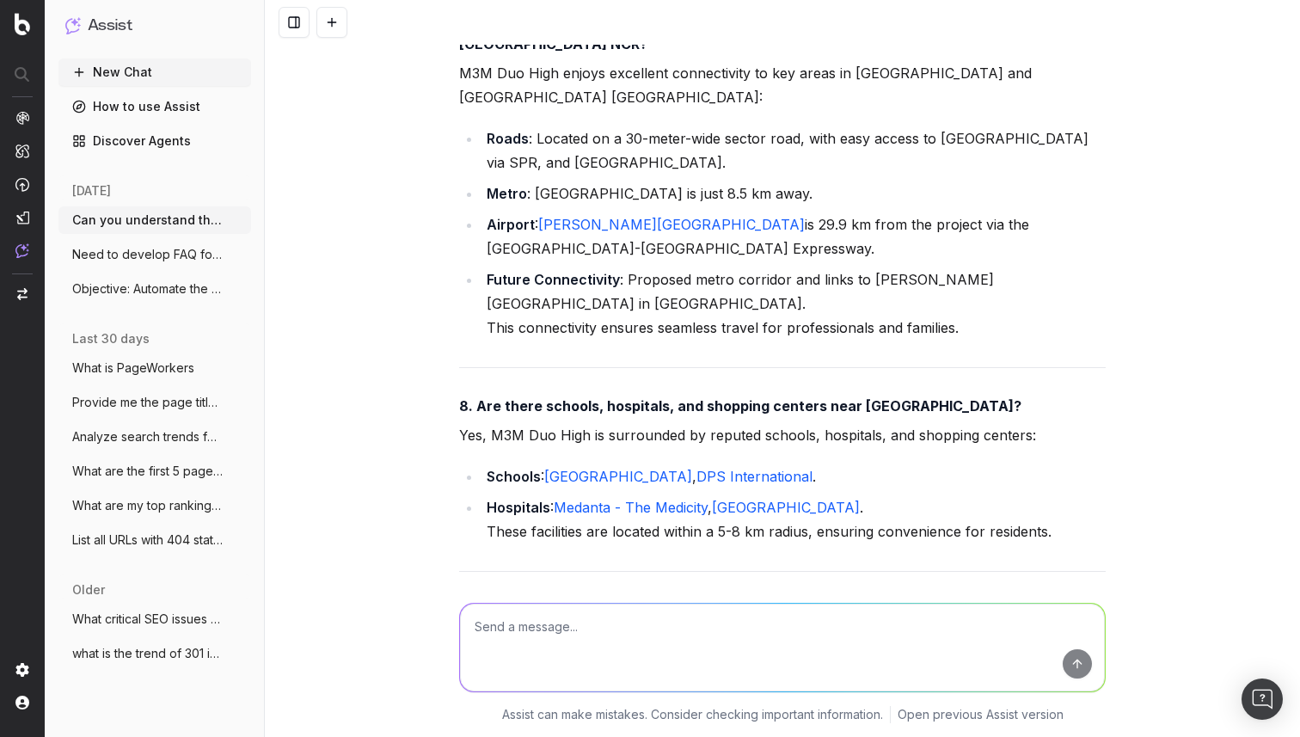
scroll to position [66784, 0]
click at [542, 619] on textarea "To enrich screen reader interactions, please activate Accessibility in Grammarl…" at bounding box center [782, 647] width 645 height 88
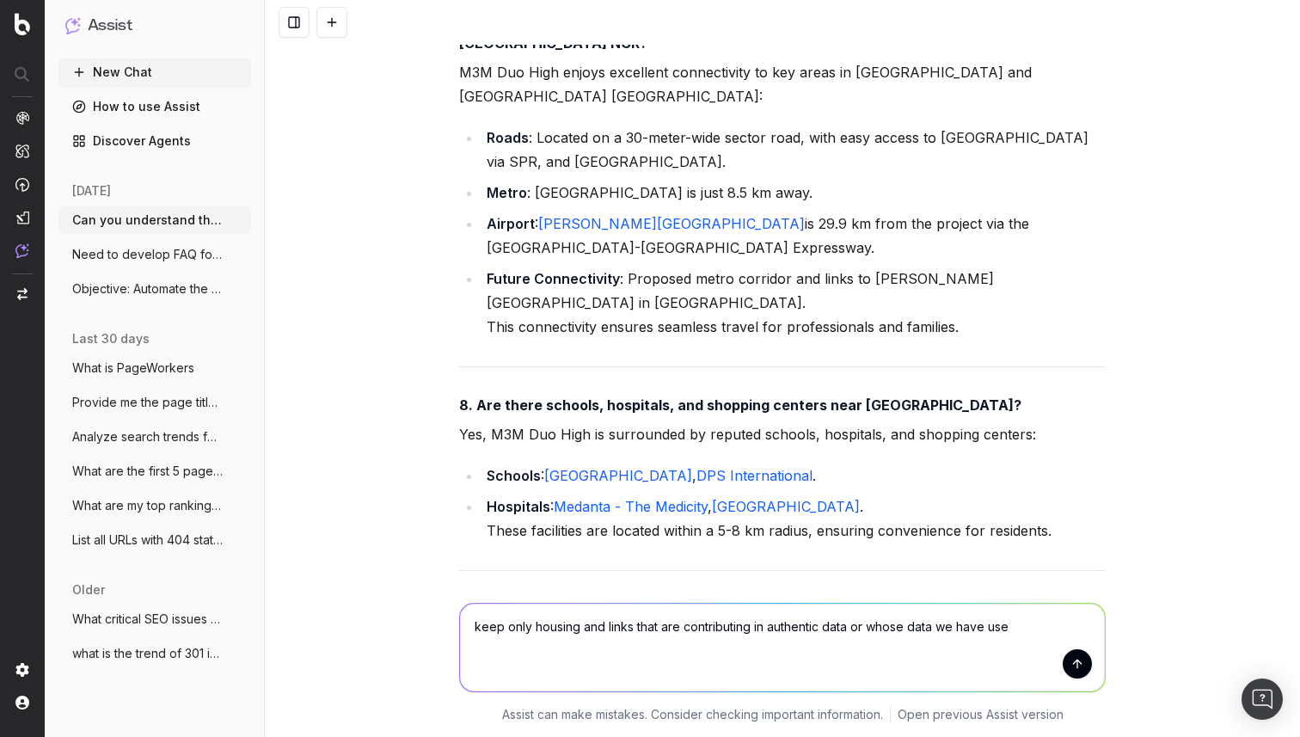
type textarea "keep only housing and links that are contributing in authentic data or whose da…"
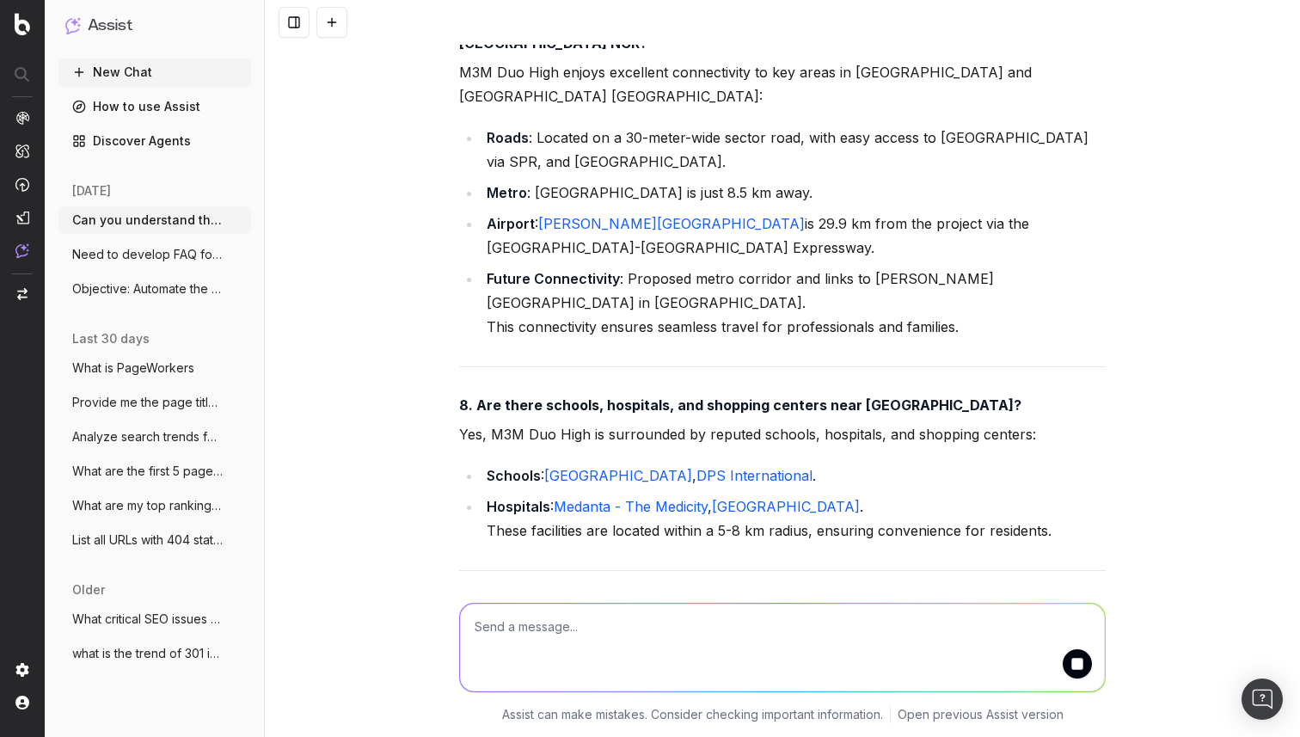
scroll to position [66874, 0]
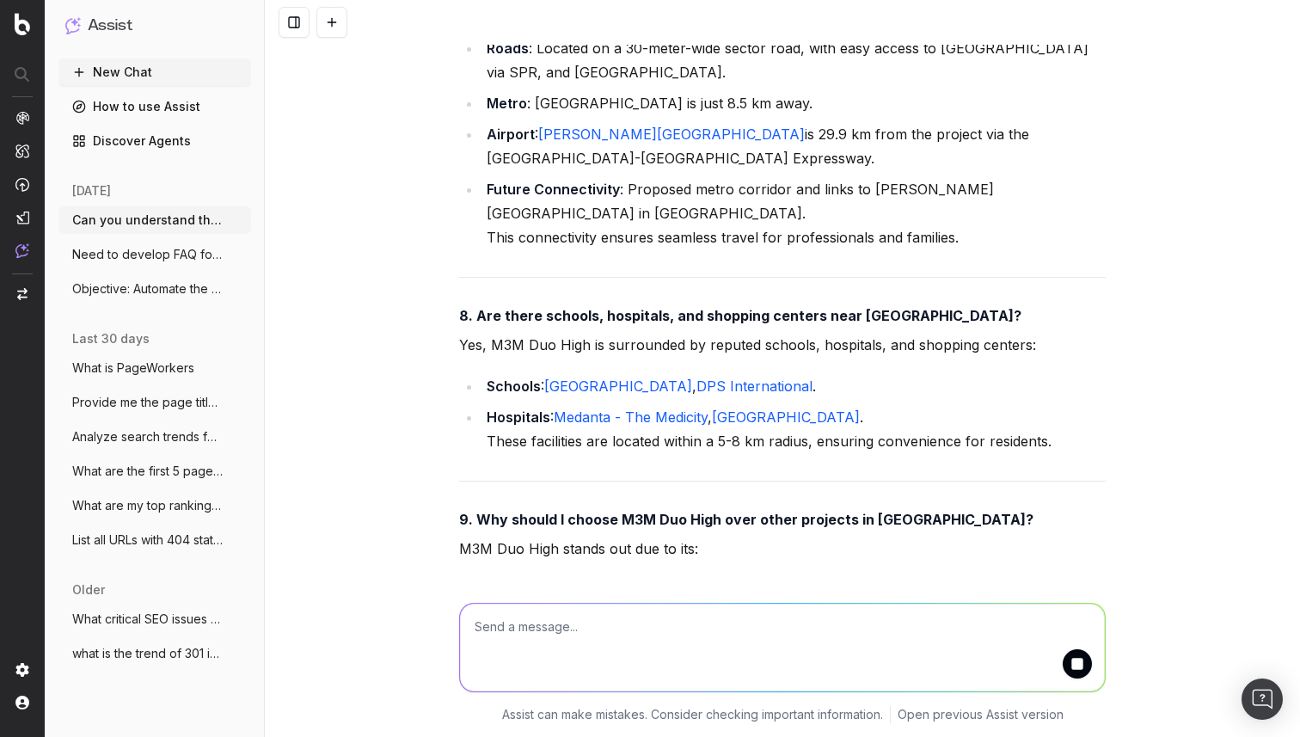
click at [311, 511] on div "Can you understand the below page: https://housing.com/buy-sattvik-gateway-by-s…" at bounding box center [782, 368] width 1035 height 737
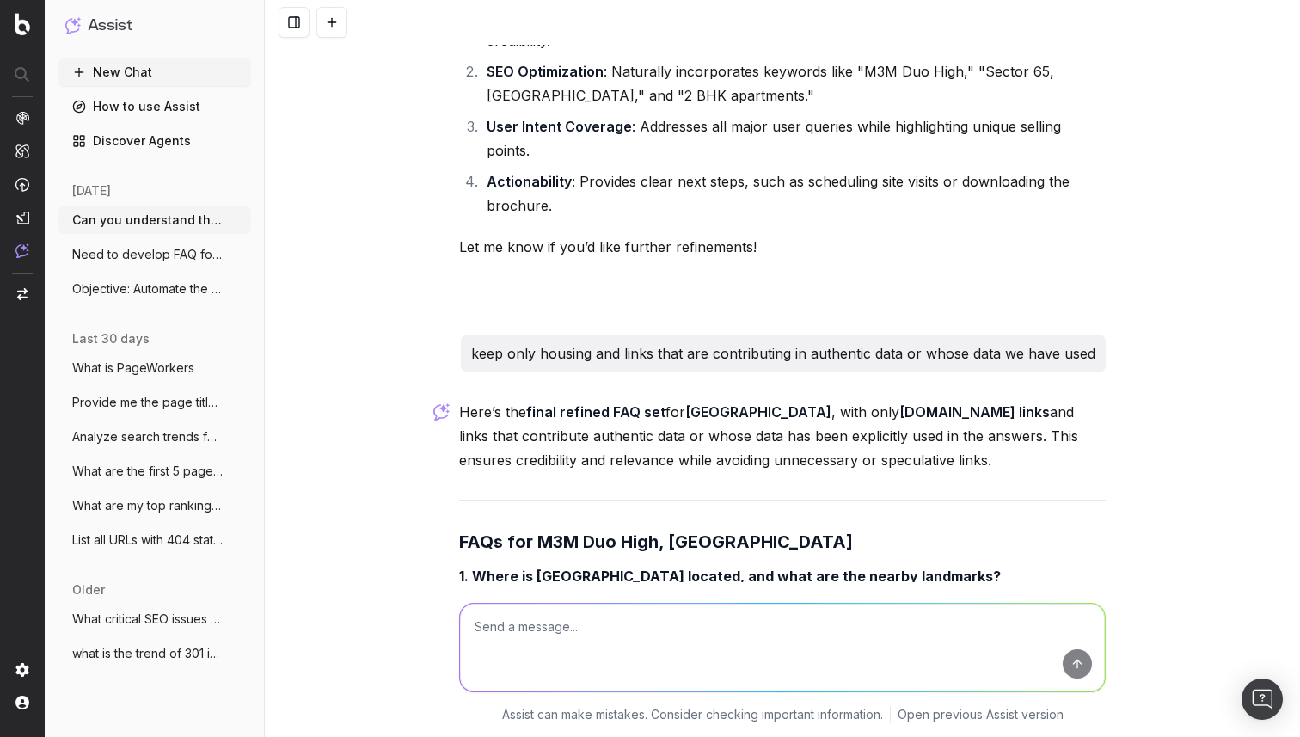
scroll to position [68607, 0]
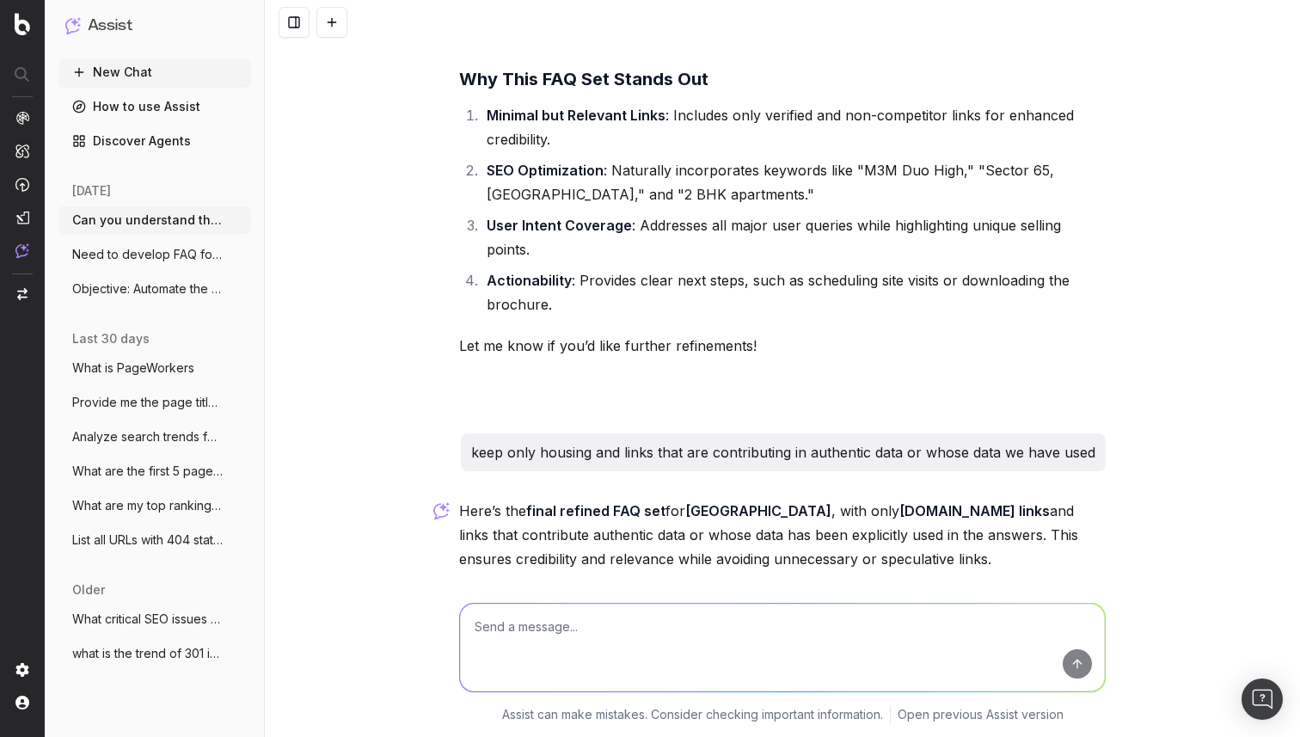
click at [523, 640] on textarea "To enrich screen reader interactions, please activate Accessibility in Grammarl…" at bounding box center [782, 647] width 645 height 88
type textarea "m3m duo pages are giving 404 and still ylu are adding, please avoid such pages"
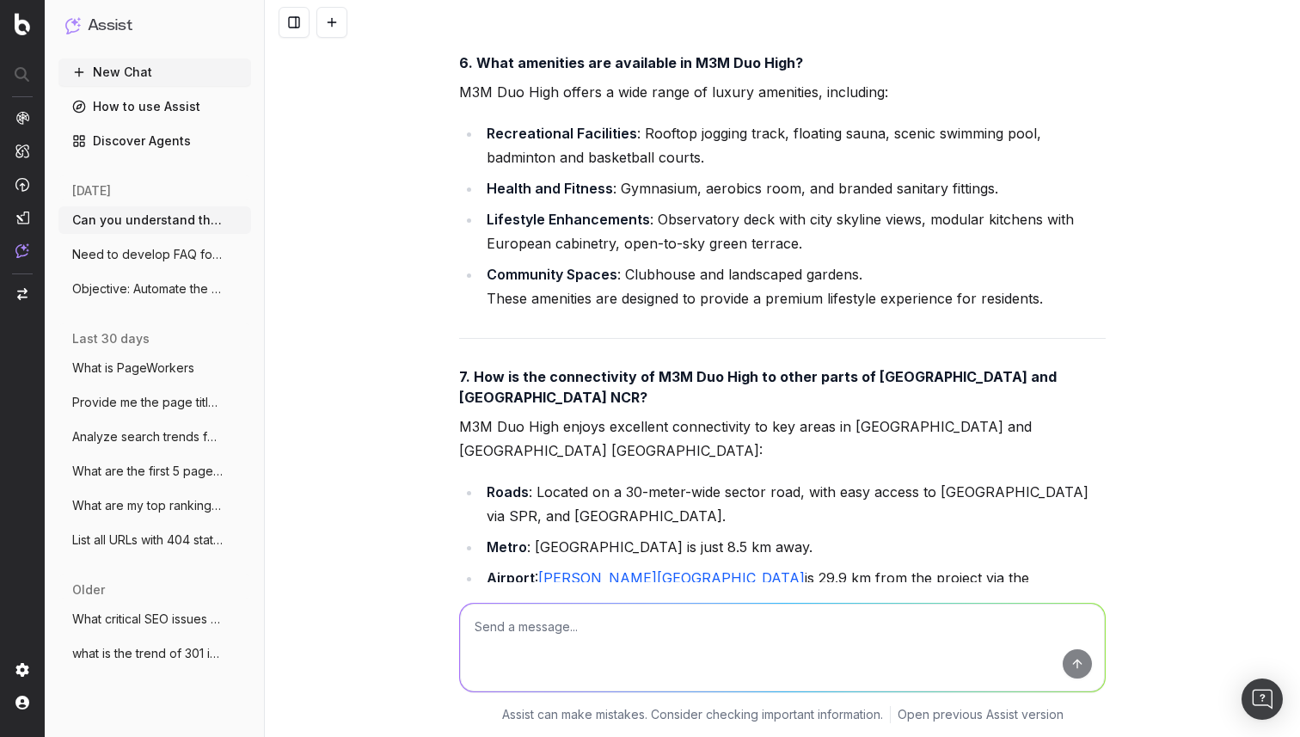
scroll to position [74217, 0]
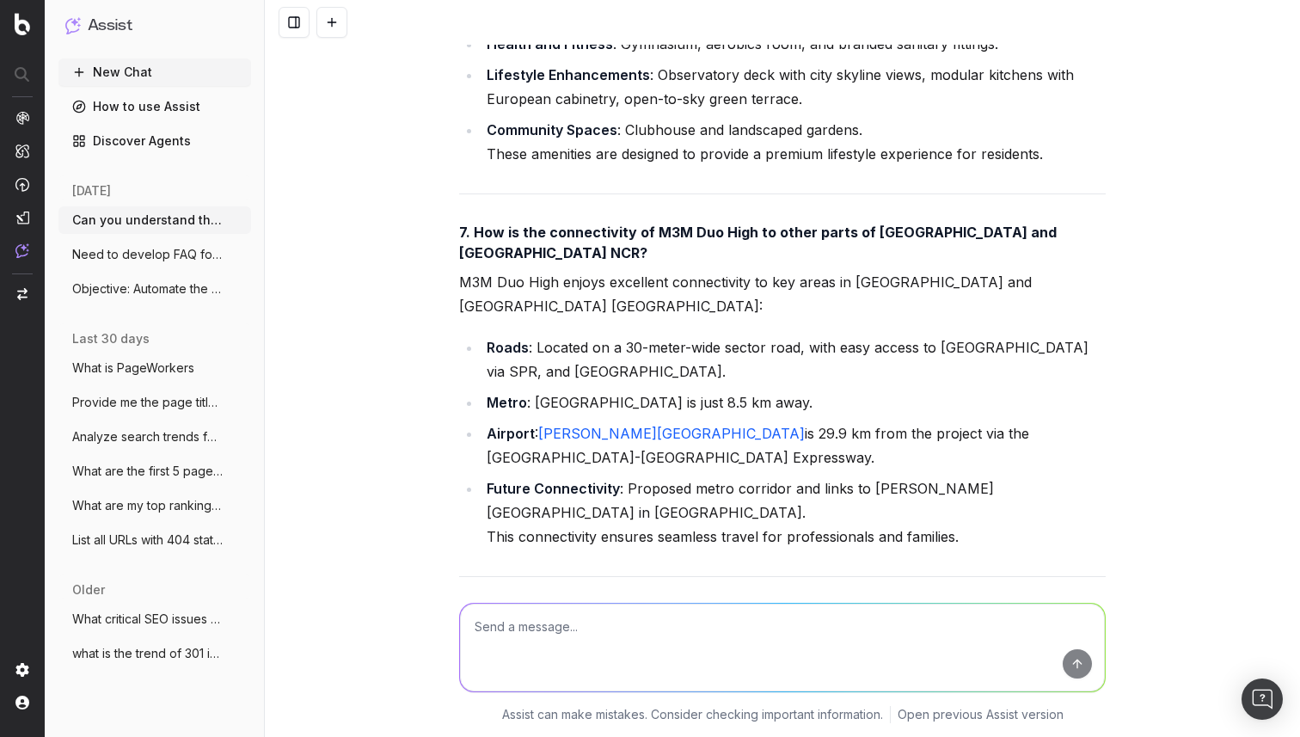
click at [612, 639] on textarea "To enrich screen reader interactions, please activate Accessibility in Grammarl…" at bounding box center [782, 647] width 645 height 88
type textarea "improve them also in a way such that the can improve traffic for the housing we…"
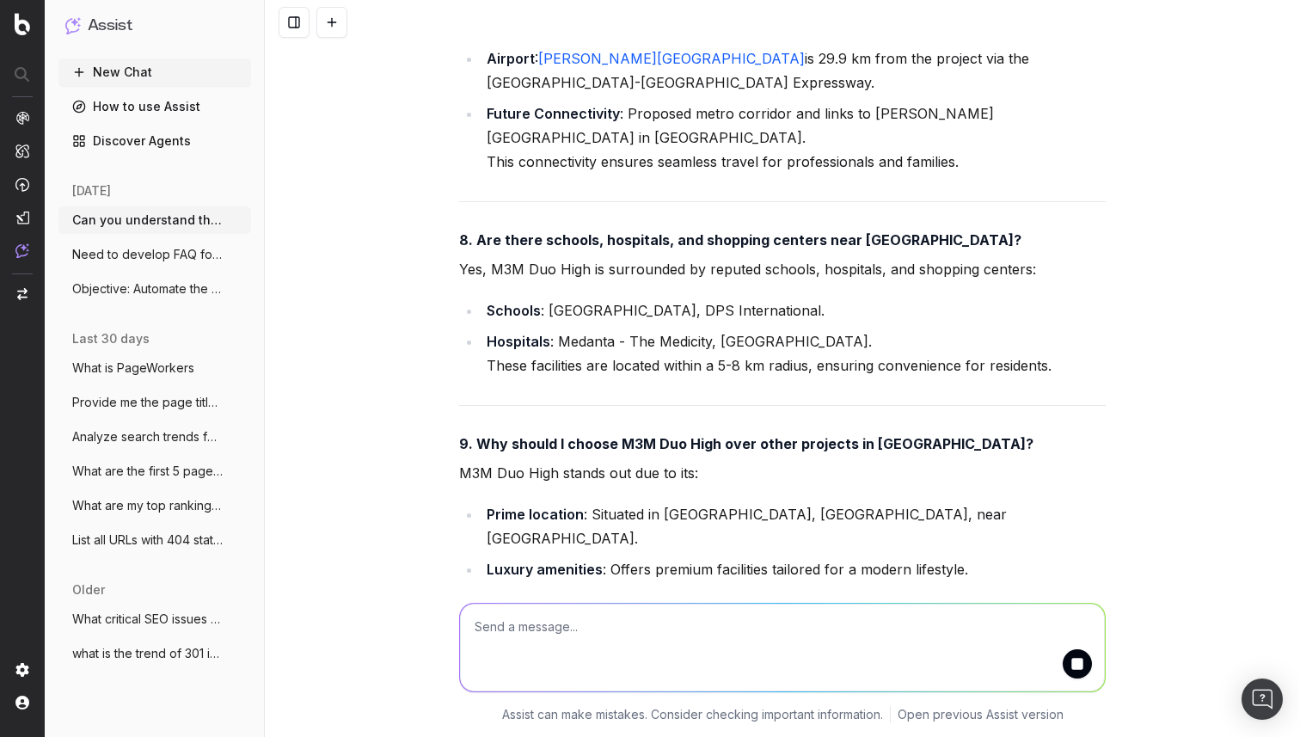
scroll to position [74750, 0]
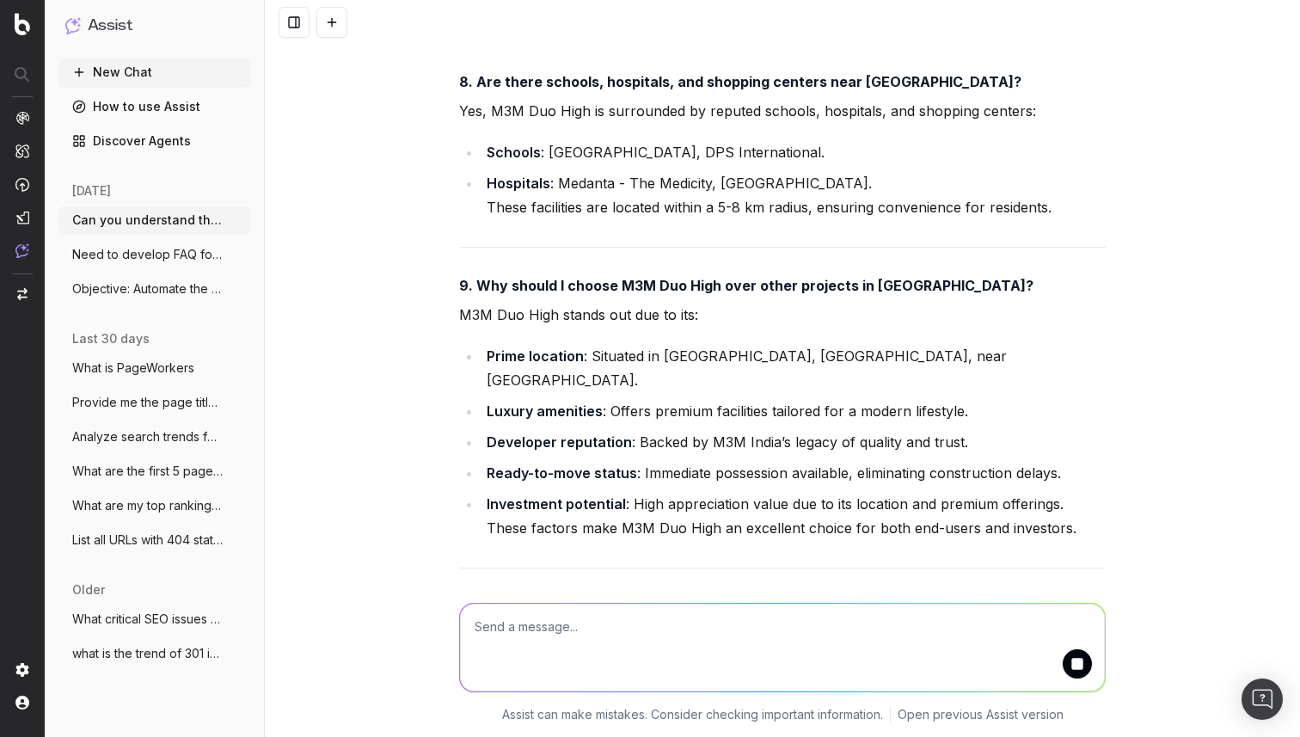
click at [1181, 257] on div "Can you understand the below page: https://housing.com/buy-sattvik-gateway-by-s…" at bounding box center [782, 368] width 1035 height 737
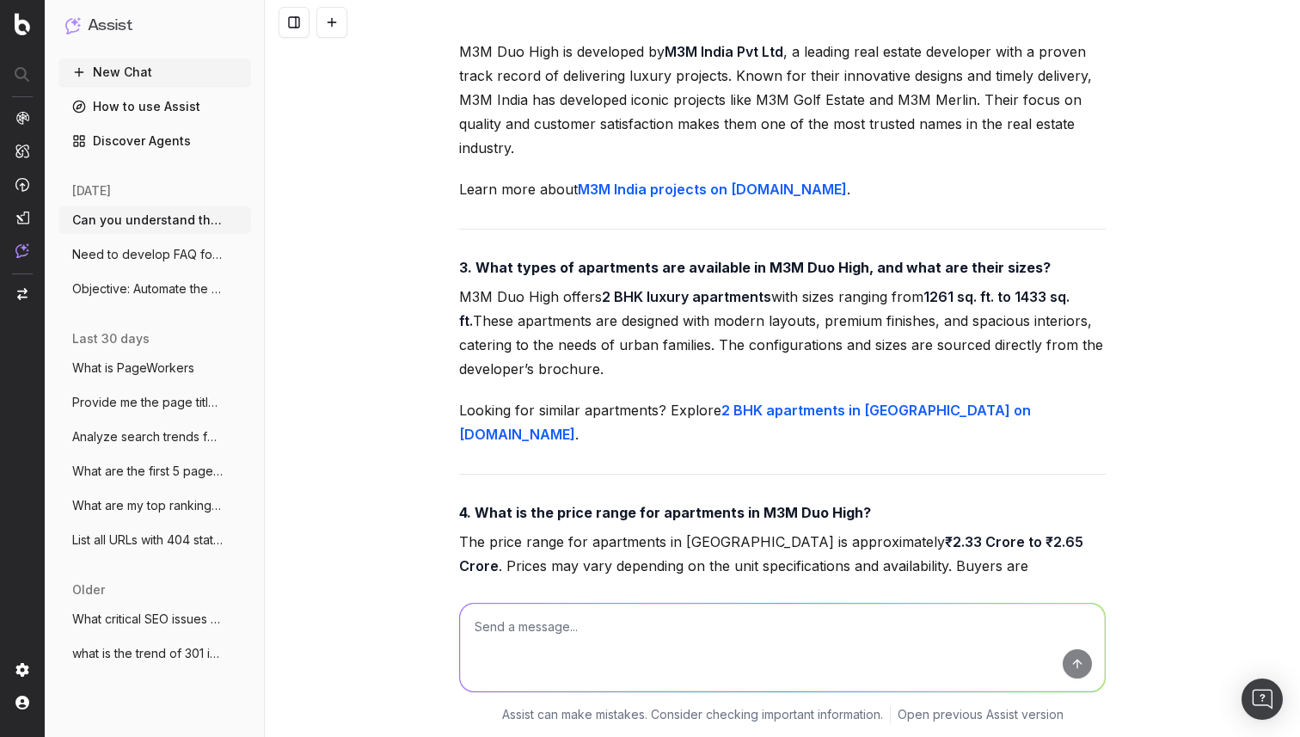
scroll to position [77747, 0]
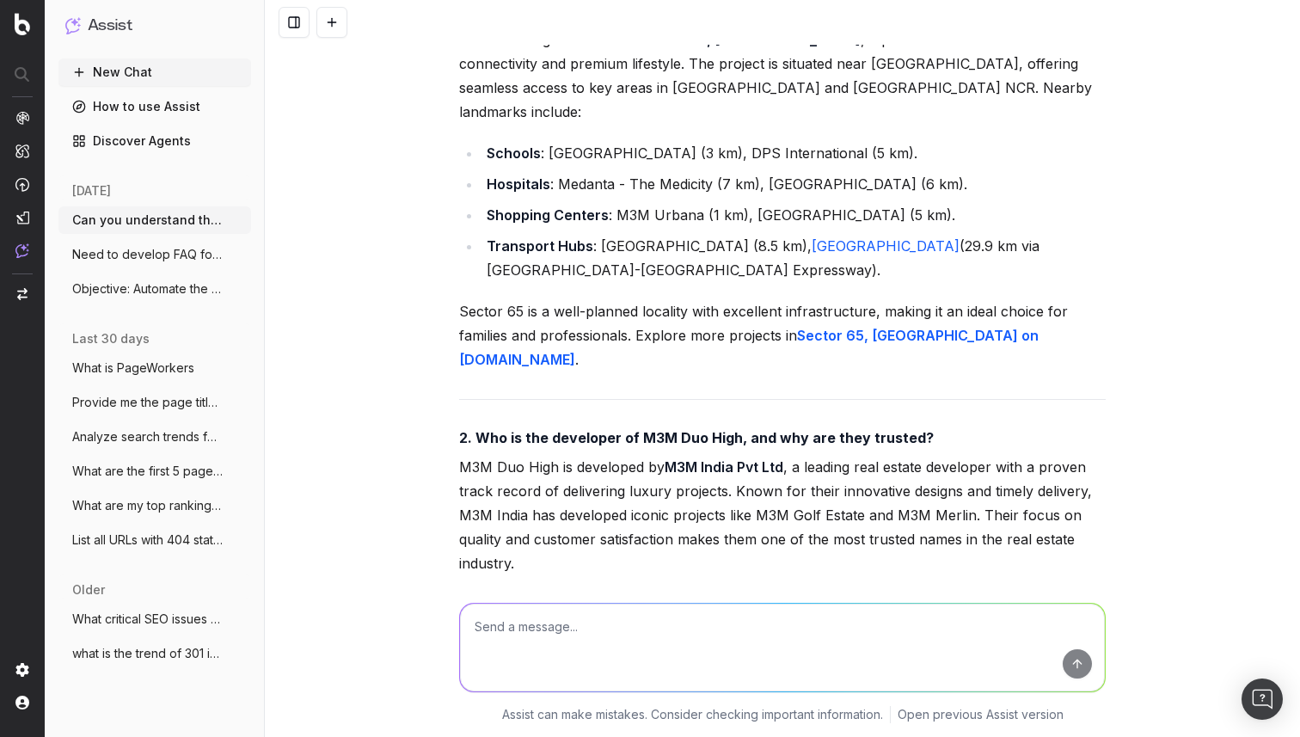
scroll to position [77328, 0]
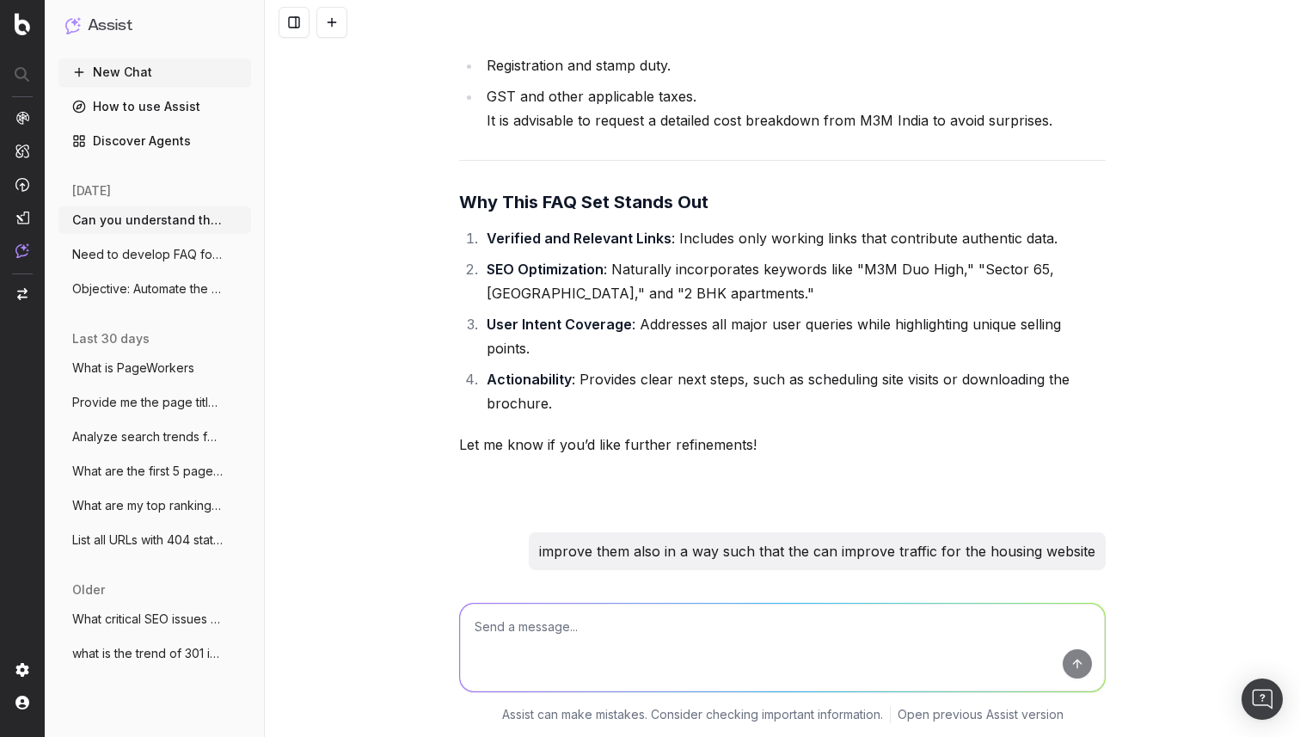
scroll to position [76063, 0]
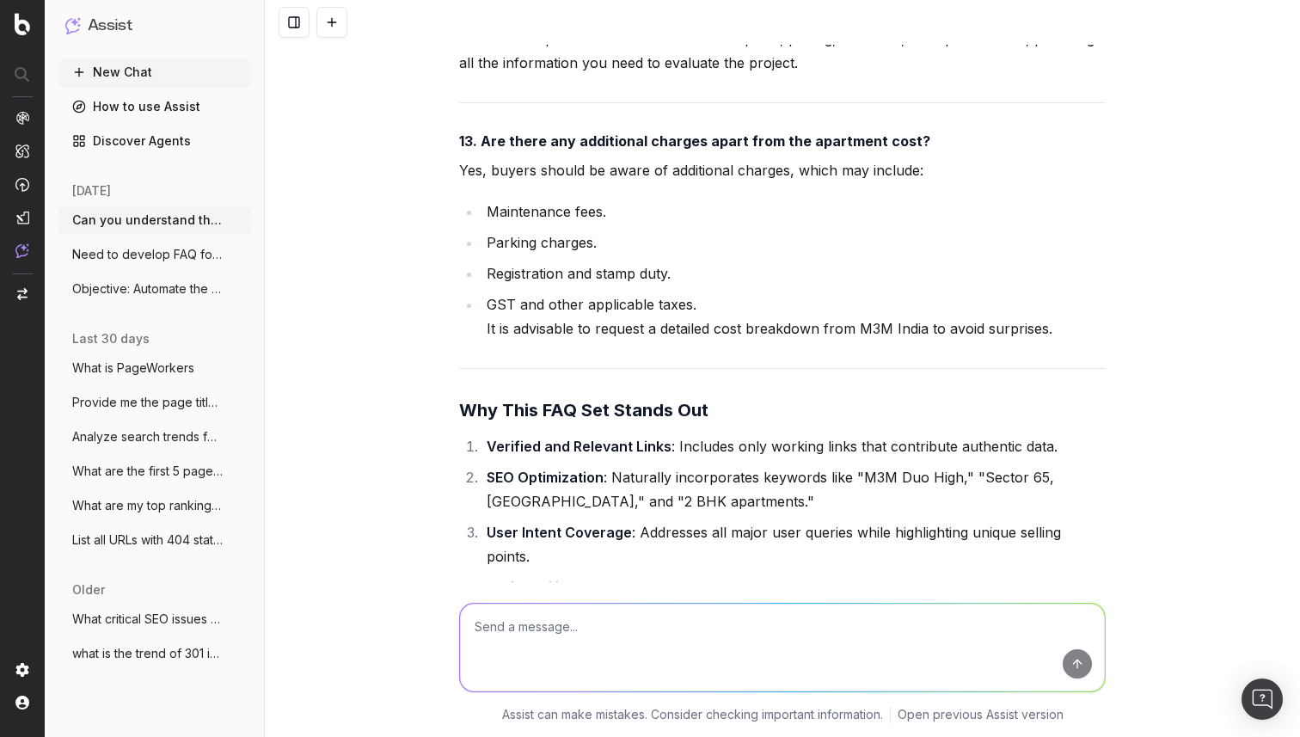
scroll to position [75888, 0]
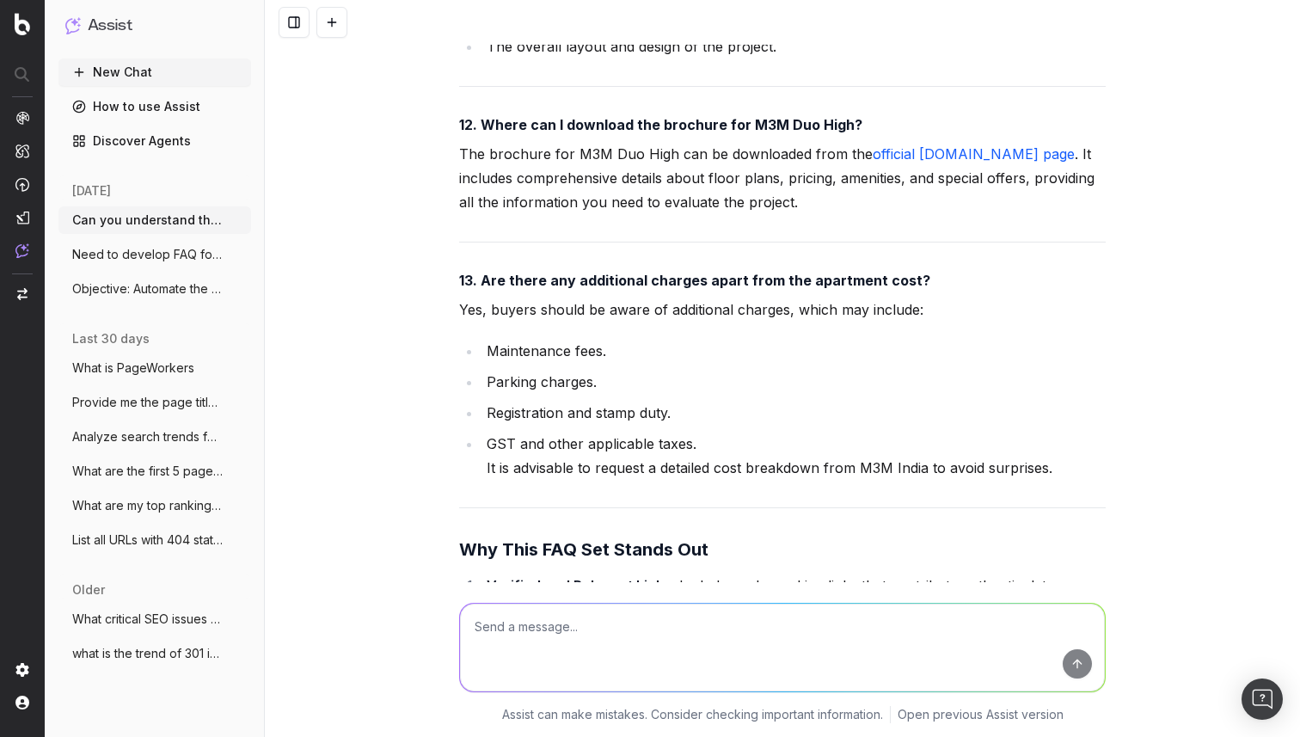
scroll to position [75751, 0]
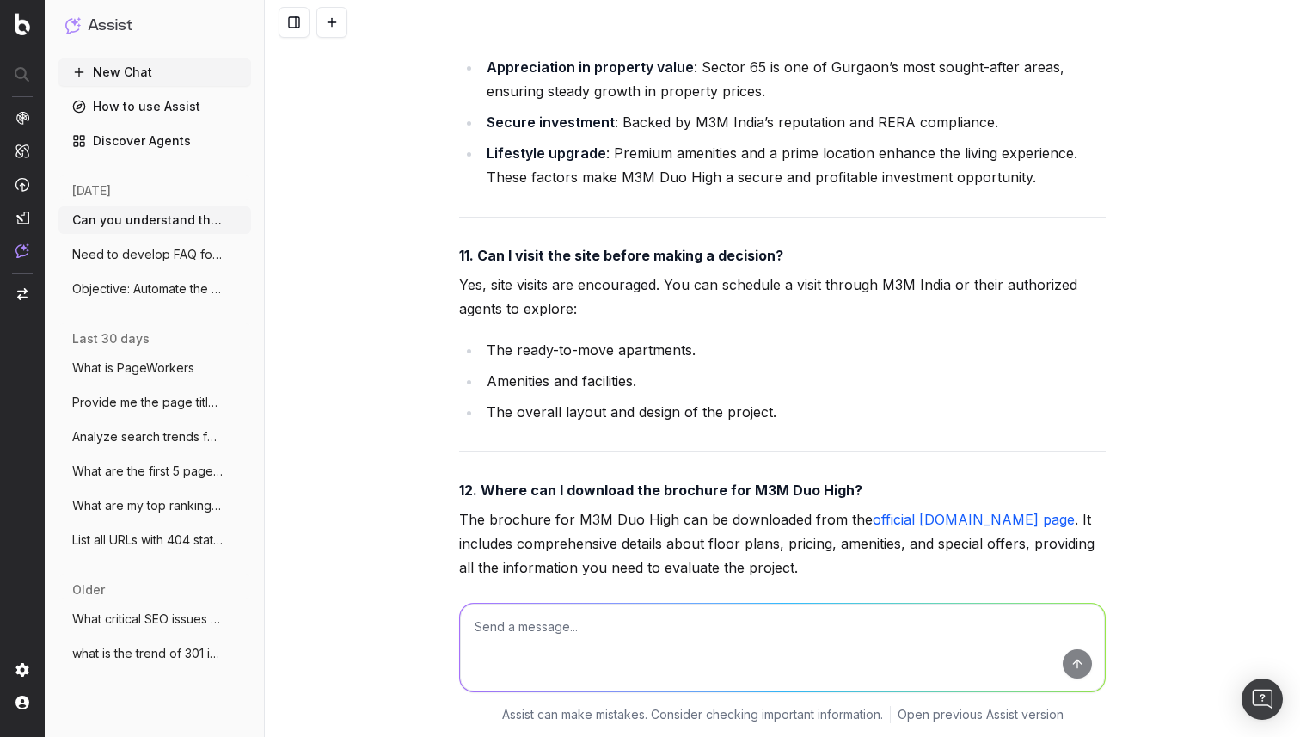
scroll to position [75360, 0]
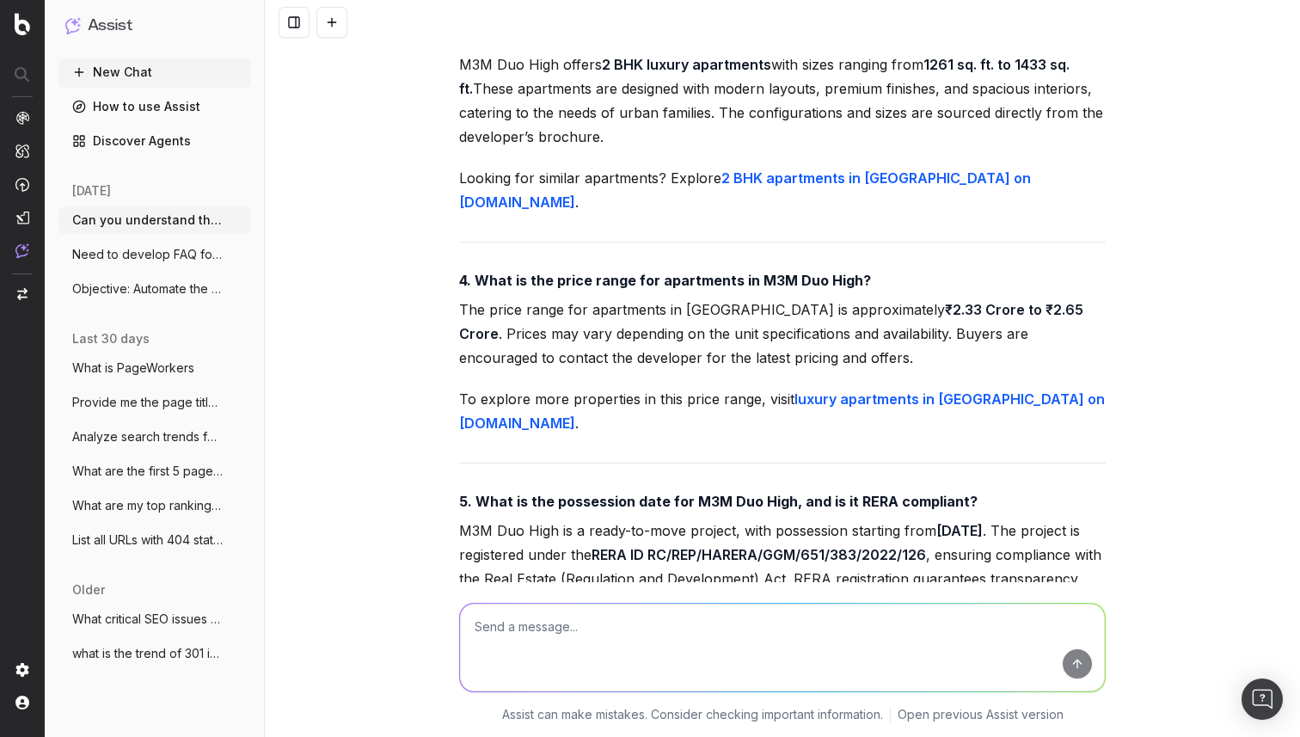
scroll to position [77982, 0]
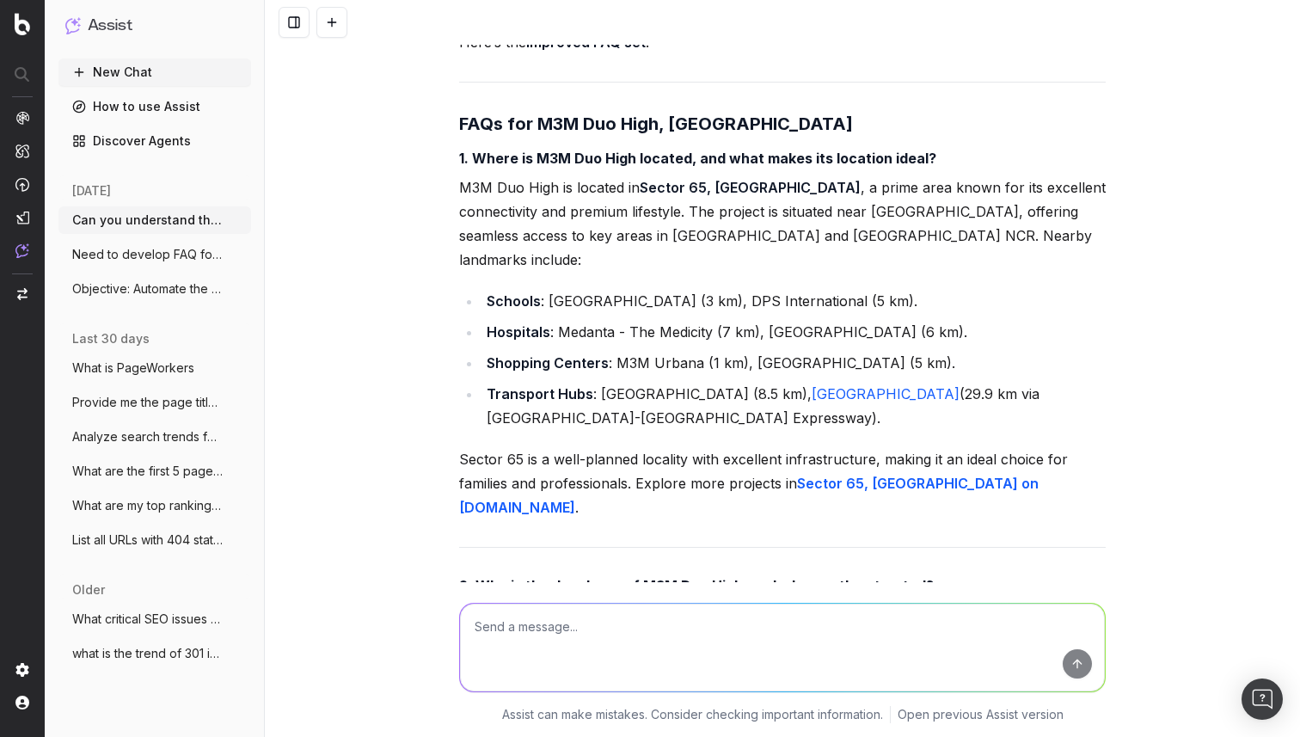
scroll to position [78098, 0]
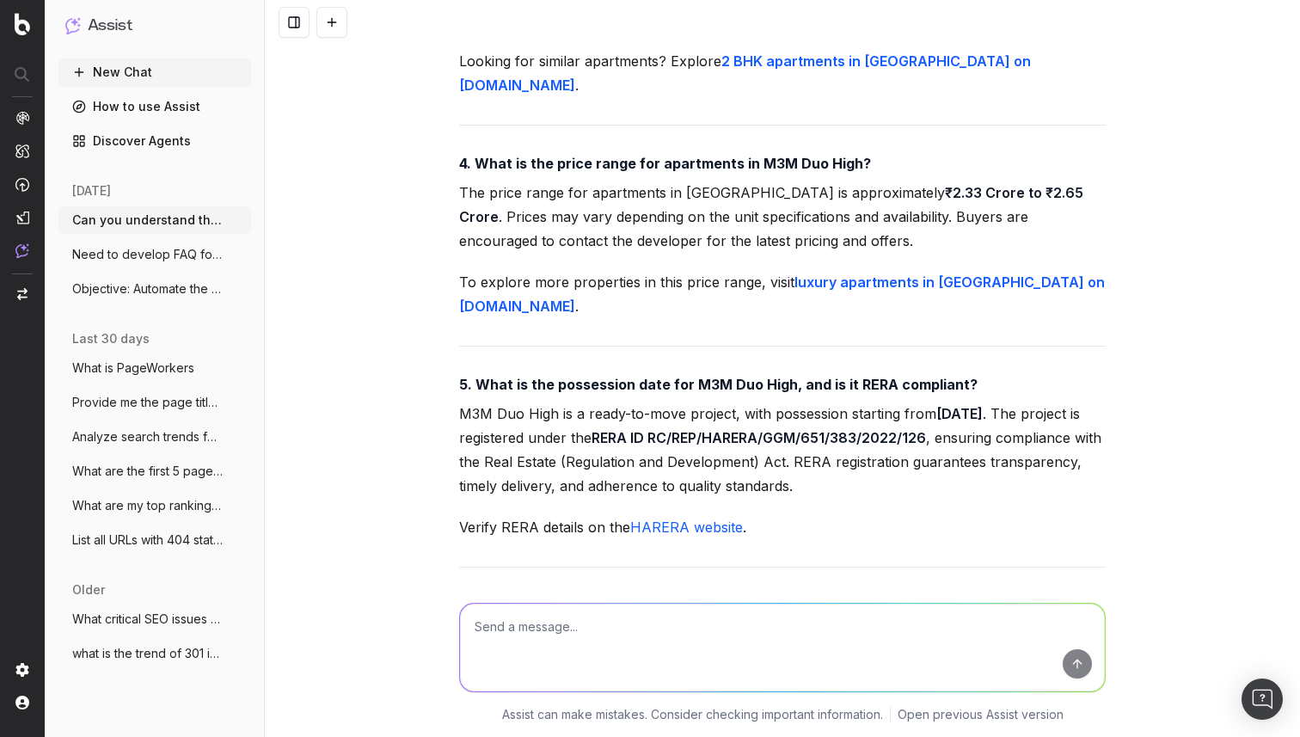
click at [511, 639] on textarea "To enrich screen reader interactions, please activate Accessibility in Grammarl…" at bounding box center [782, 647] width 645 height 88
type textarea "a"
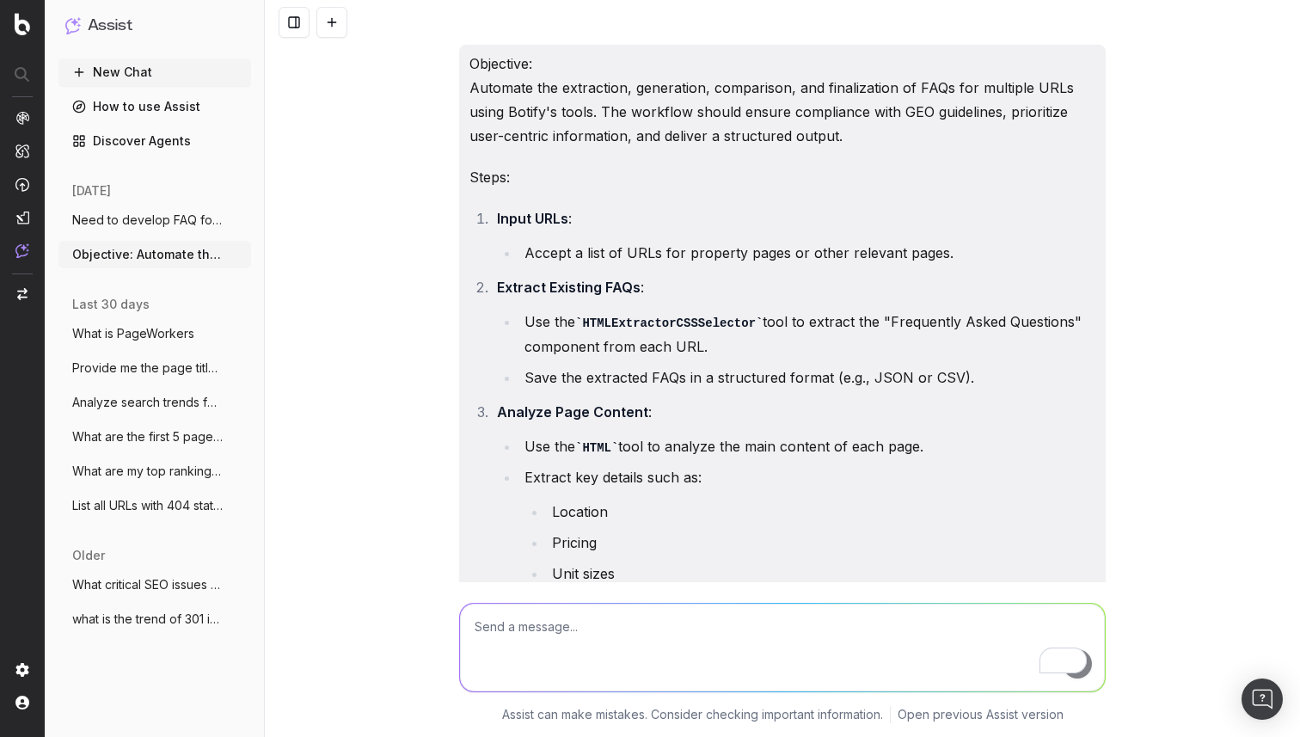
scroll to position [11466, 0]
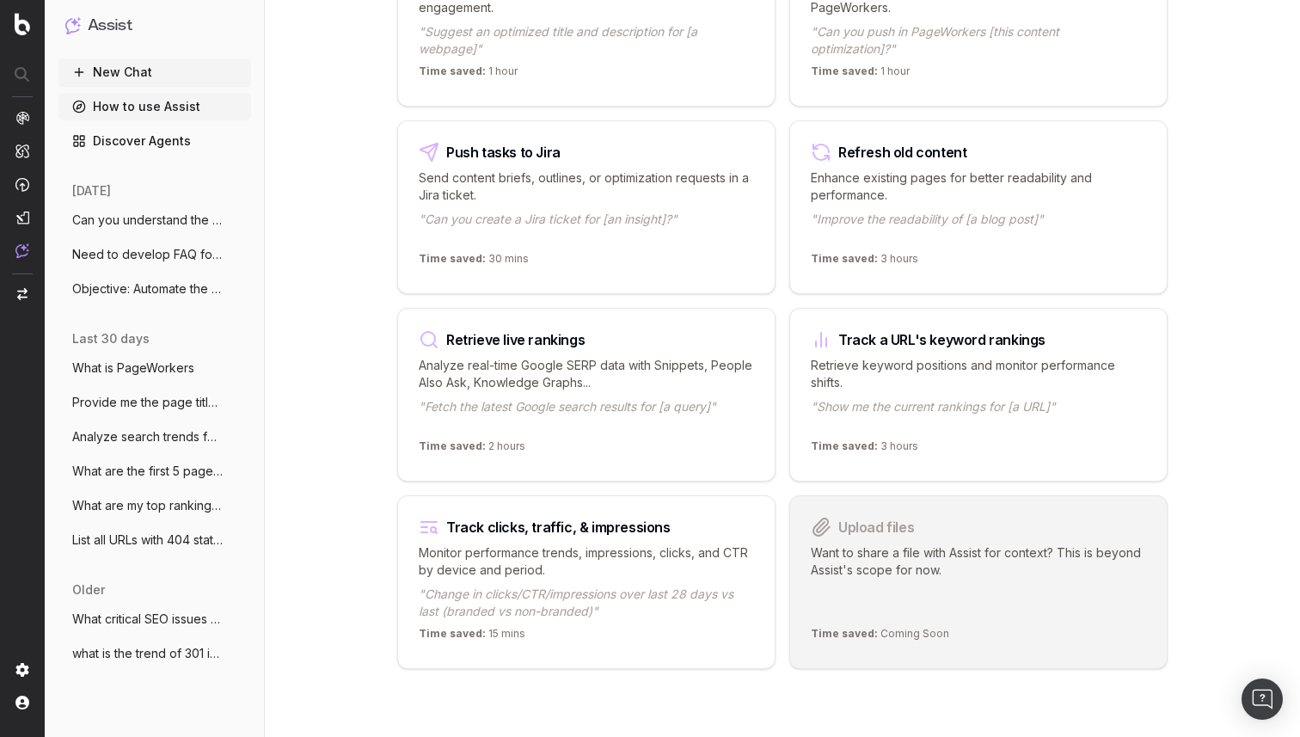
scroll to position [2017, 0]
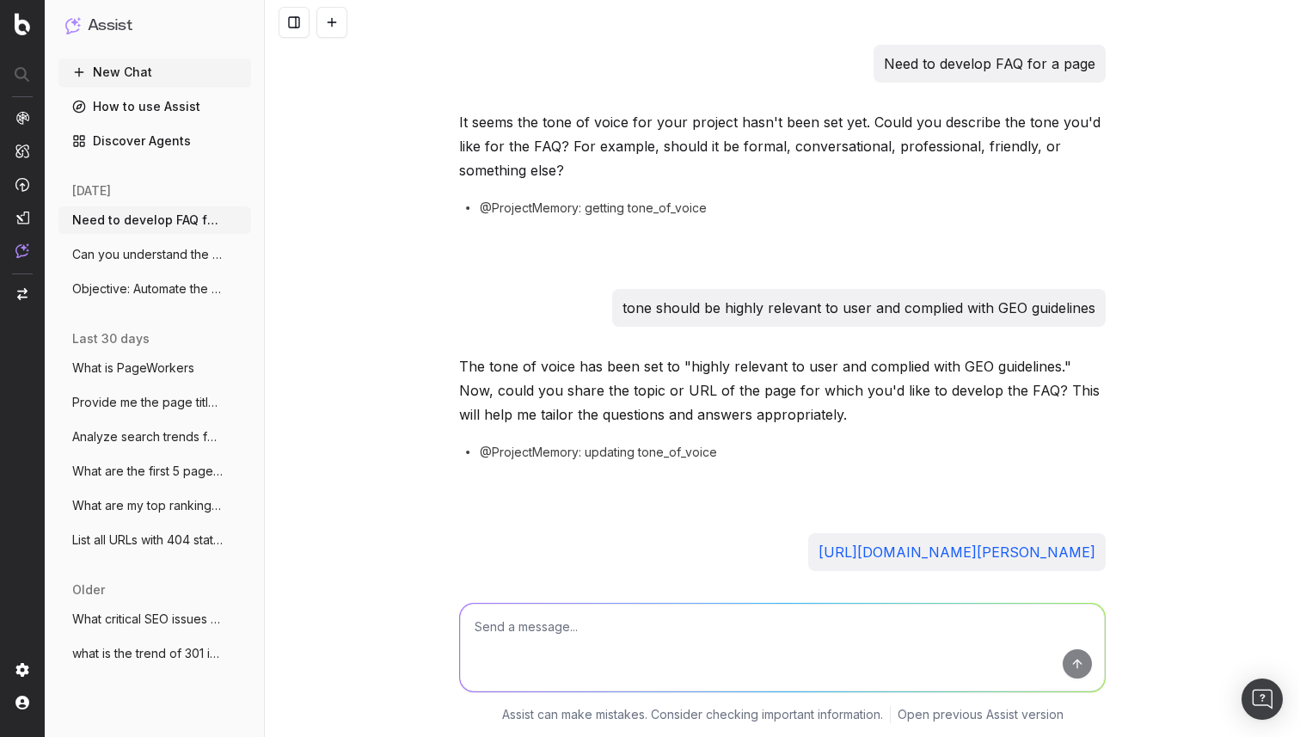
scroll to position [78636, 0]
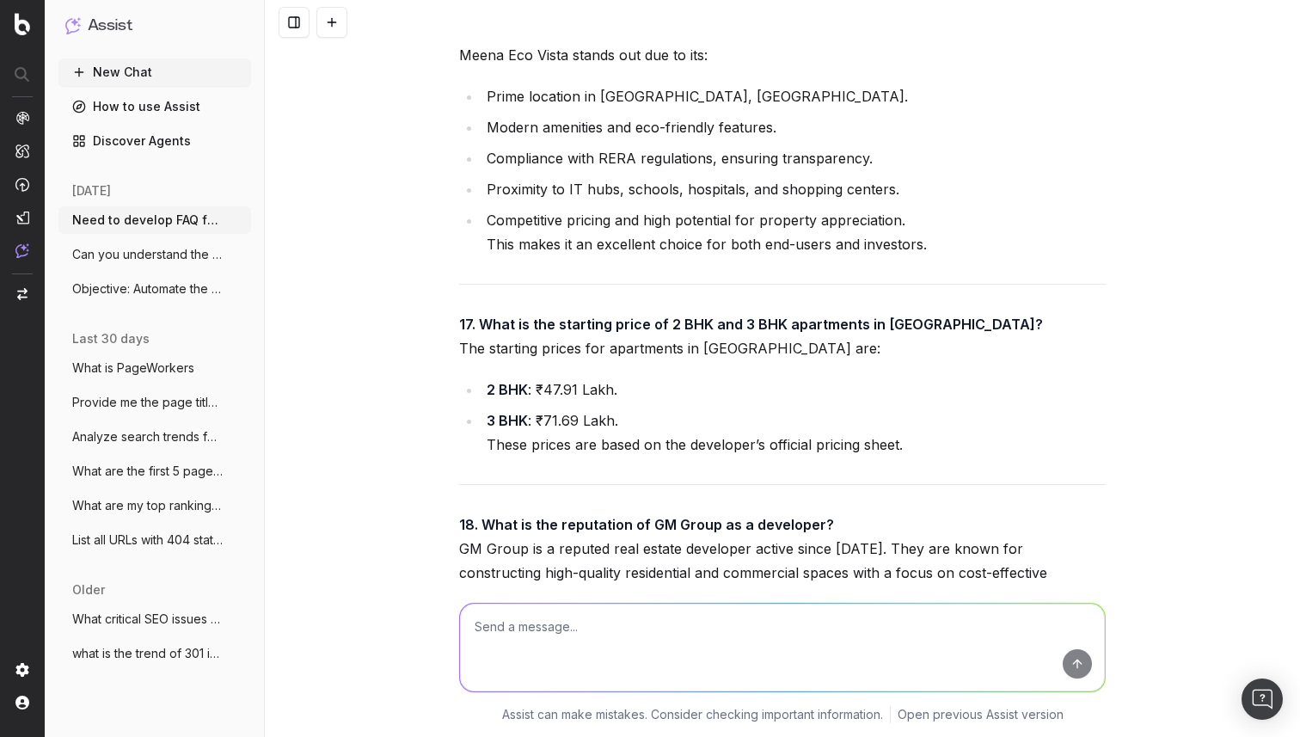
click at [578, 623] on textarea at bounding box center [782, 647] width 645 height 88
paste textarea "https://housing-is-01.s3.amazonaws.com/6a32315a/3628460772821bfddceda921a3e40ac…"
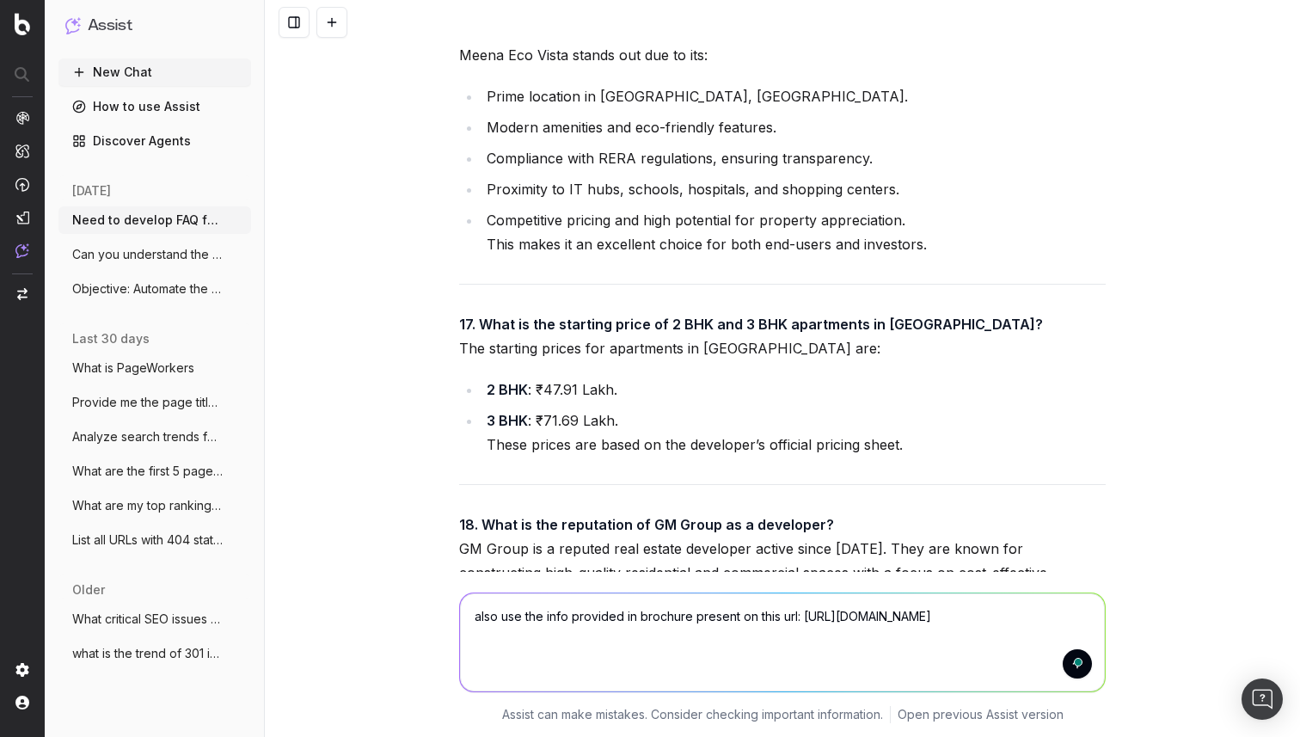
scroll to position [78647, 0]
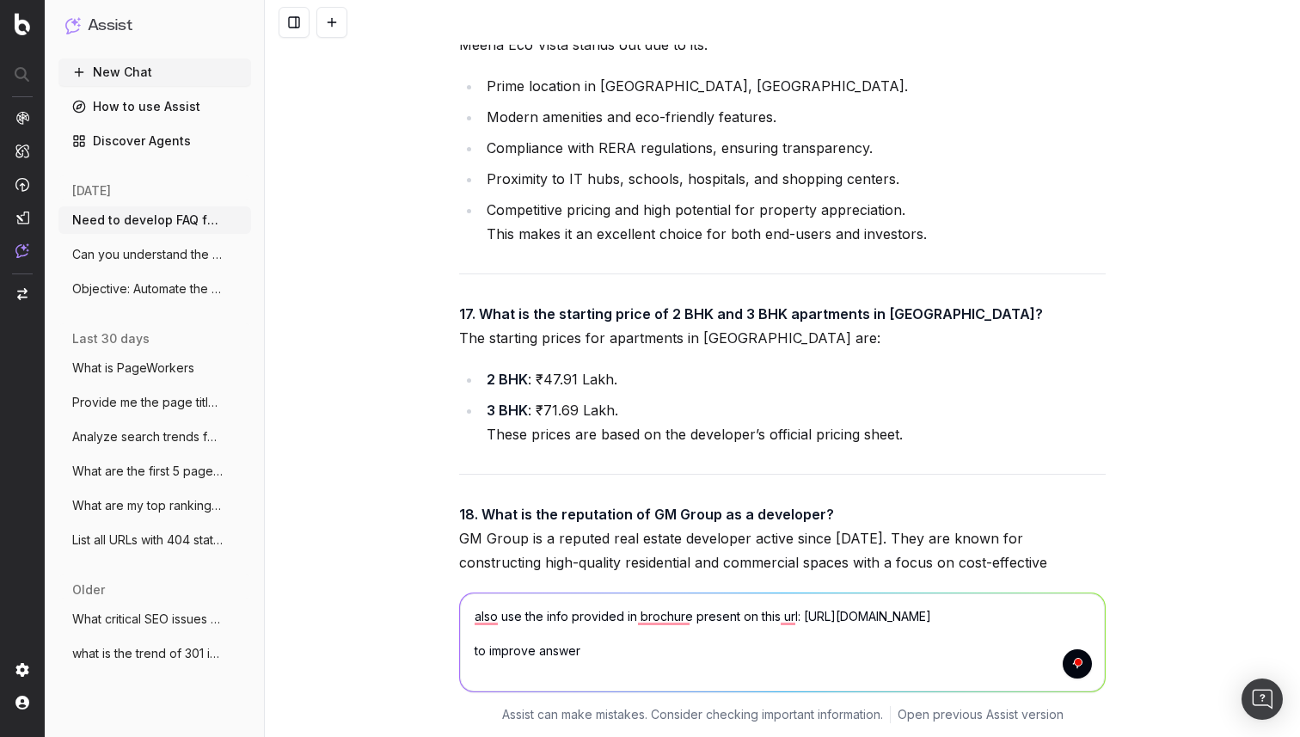
type textarea "also use the info provided in brochure present on this url: https://housing-is-…"
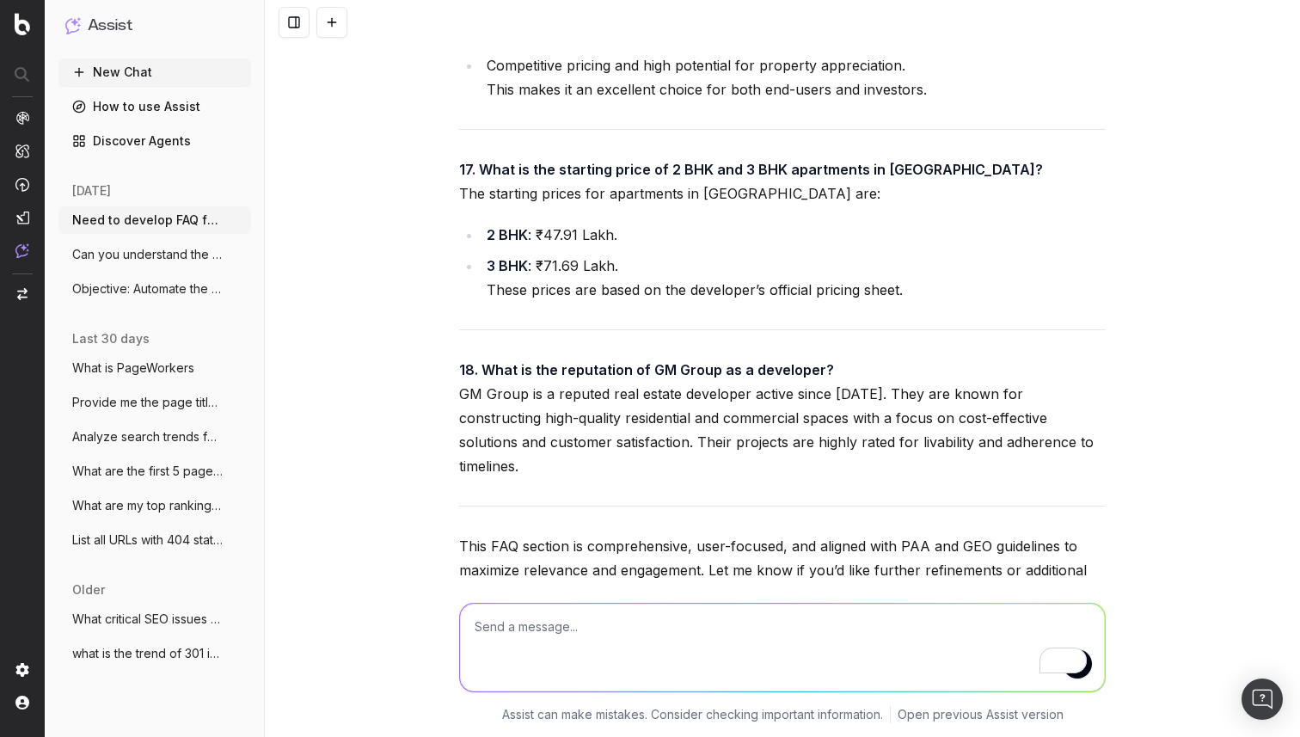
scroll to position [79042, 0]
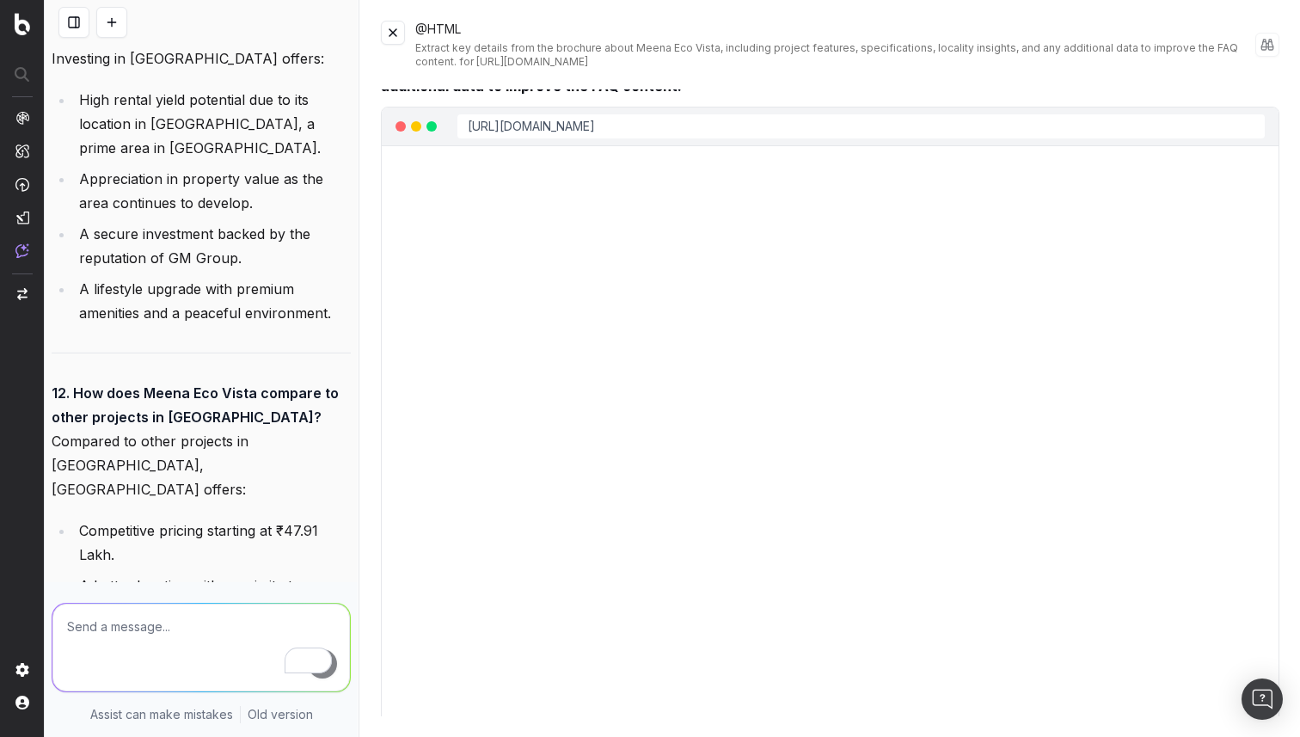
scroll to position [0, 0]
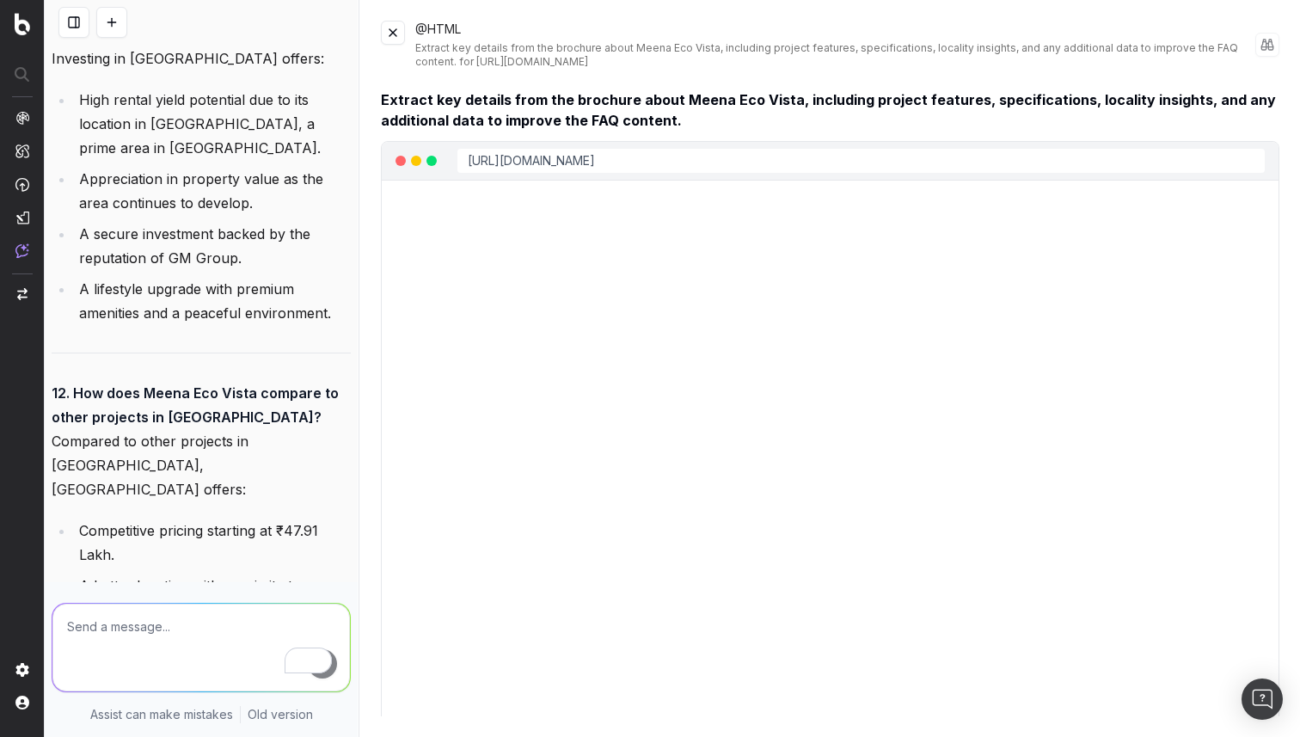
click at [390, 28] on button at bounding box center [393, 33] width 24 height 24
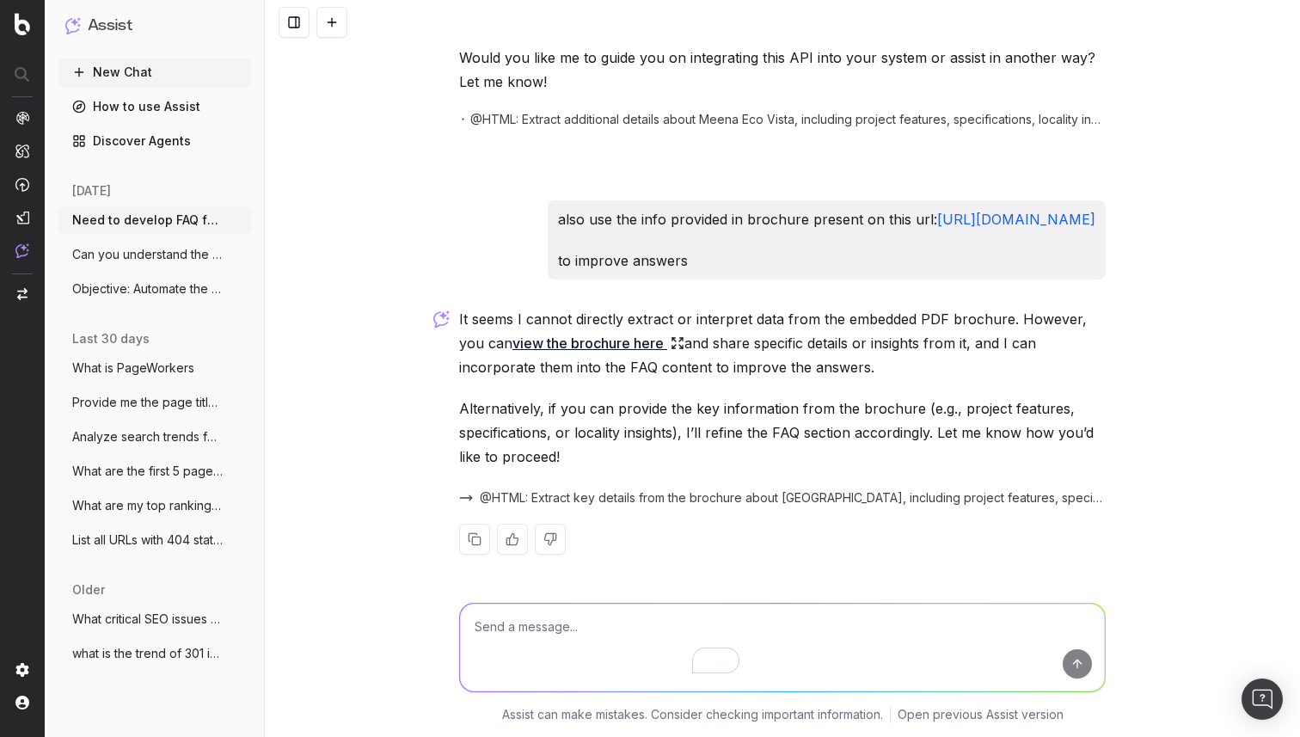
scroll to position [79042, 0]
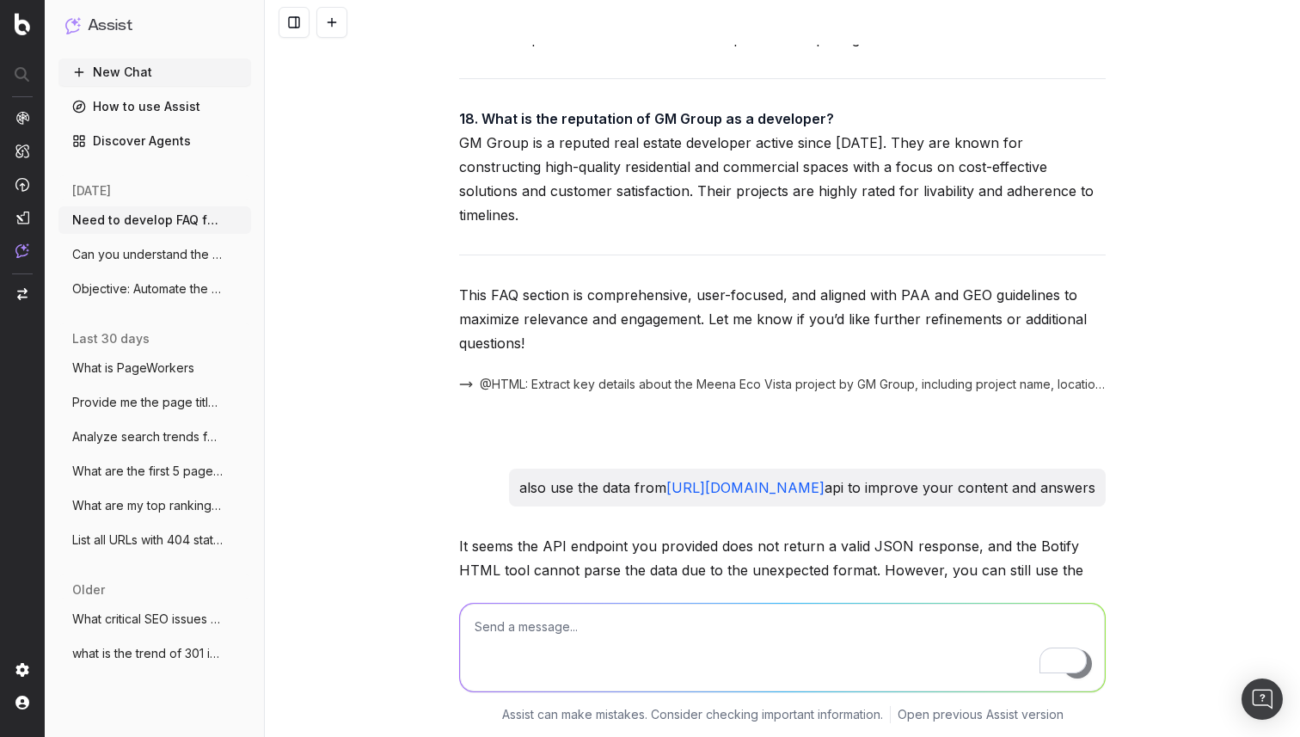
click at [617, 620] on textarea "To enrich screen reader interactions, please activate Accessibility in Grammarl…" at bounding box center [782, 647] width 645 height 88
type textarea "okay give your final FAQ's"
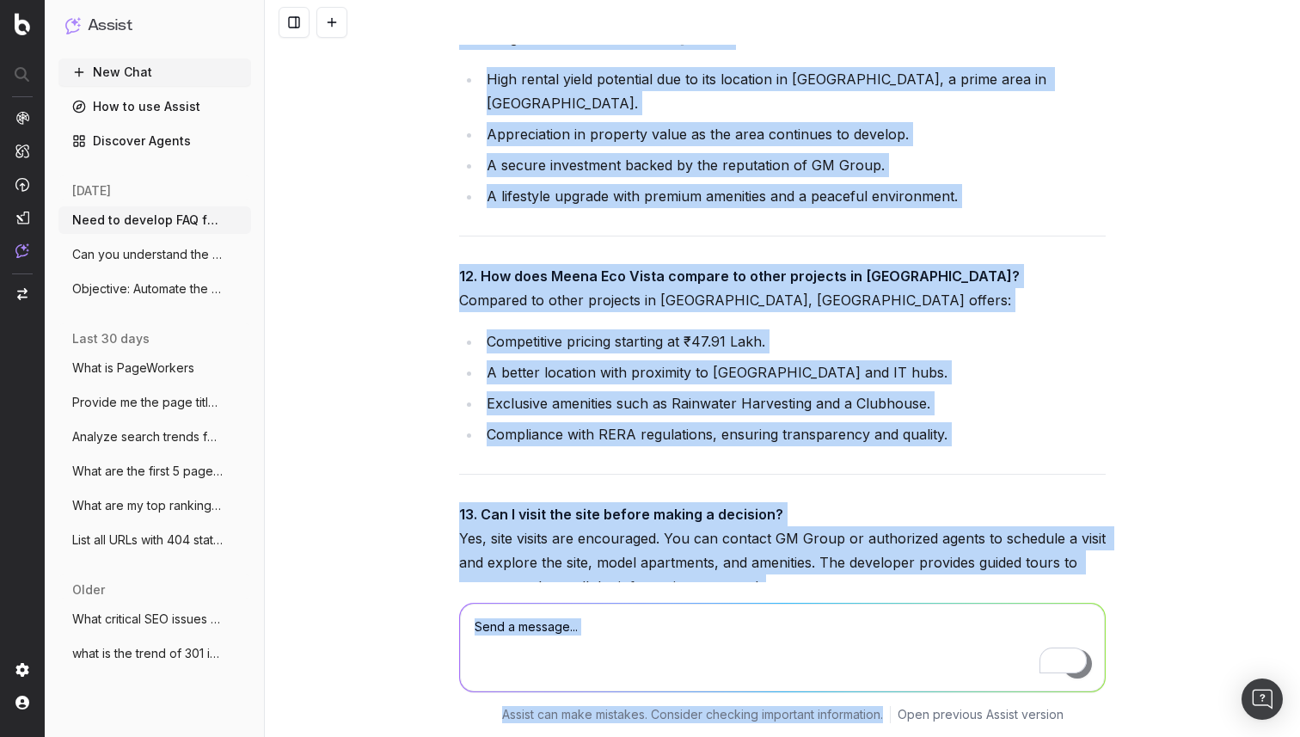
scroll to position [82899, 0]
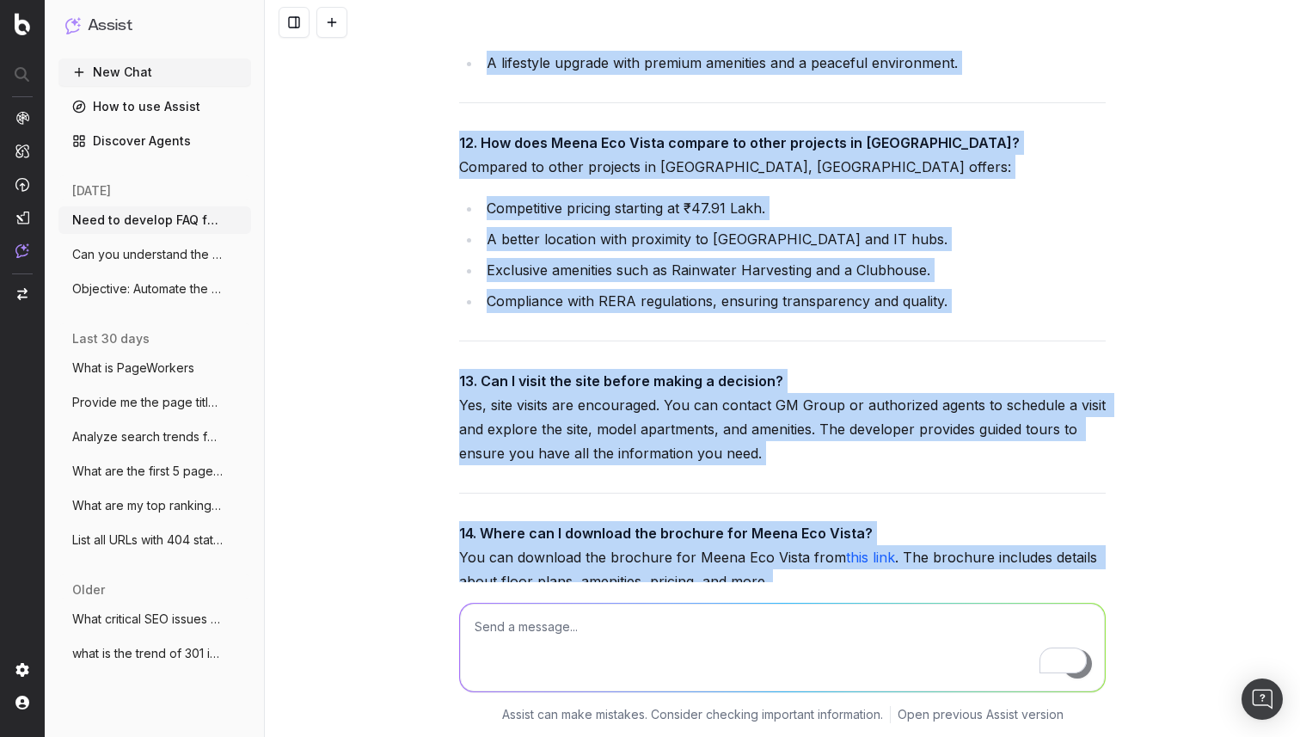
drag, startPoint x: 454, startPoint y: 413, endPoint x: 550, endPoint y: 497, distance: 127.9
copy div "Frequently Asked Questions (FAQ) 1. Where is Meena Eco Vista located? Meena Eco…"
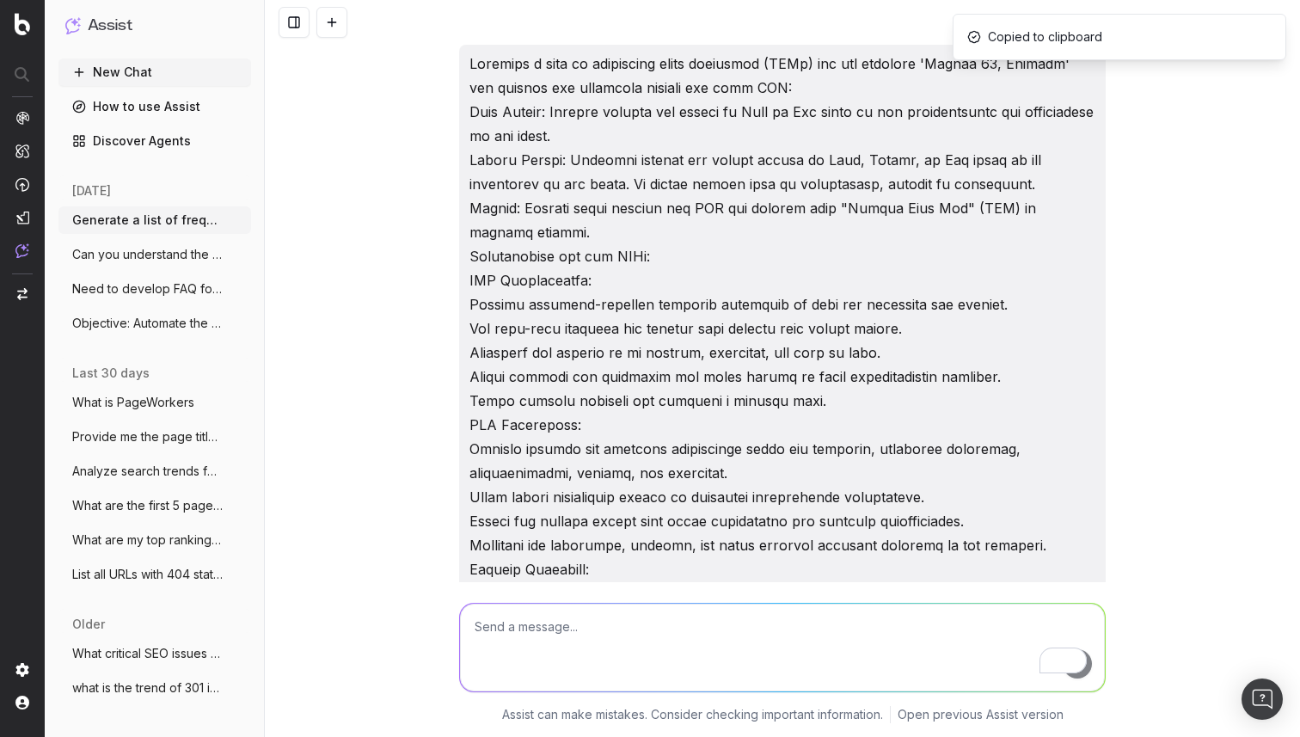
scroll to position [67264, 0]
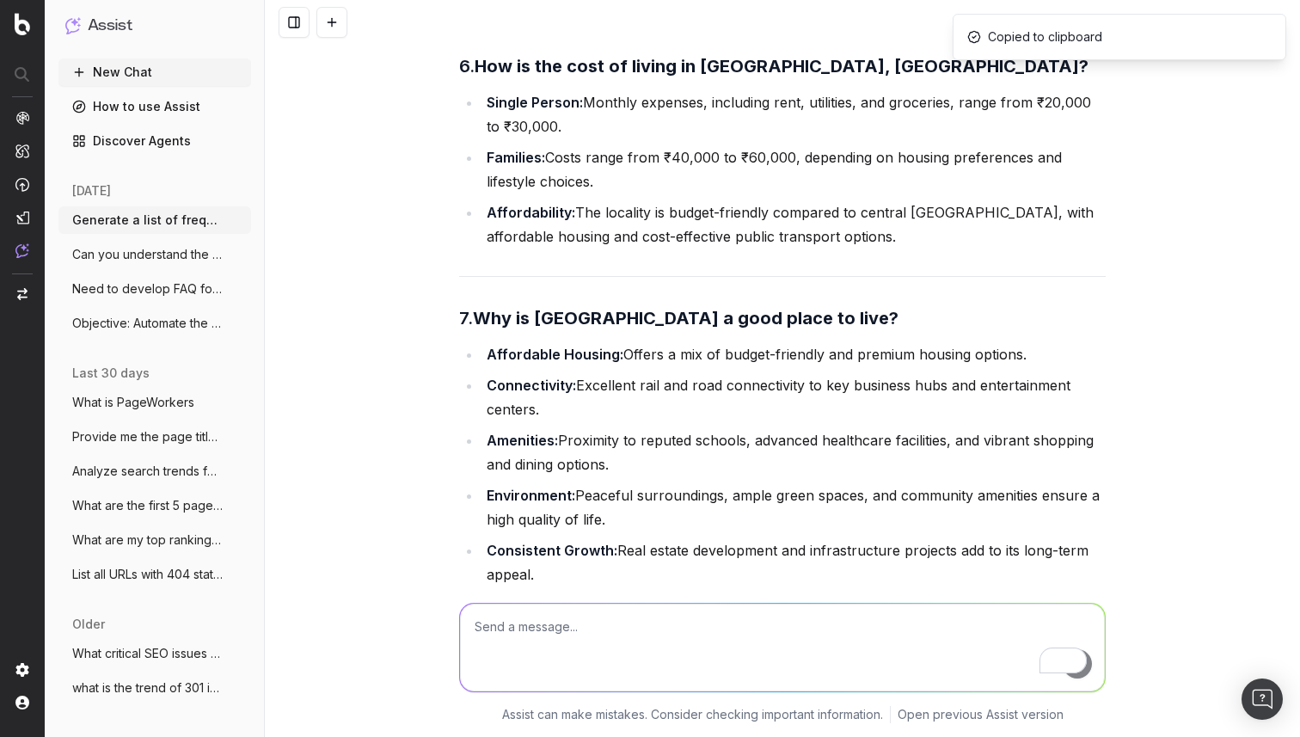
click at [556, 632] on textarea "To enrich screen reader interactions, please activate Accessibility in Grammarl…" at bounding box center [782, 647] width 645 height 88
paste textarea "[URL][DOMAIN_NAME]"
click at [521, 630] on textarea "develop also for https://housing.com/sector-89-gurgaon-overview-P10ejjr2ss6tgds…" at bounding box center [782, 647] width 645 height 88
type textarea "develop FAQ's also for https://housing.com/sector-89-gurgaon-overview-P10ejjr2s…"
click at [1028, 621] on textarea "develop FAQ's also for https://housing.com/sector-89-gurgaon-overview-P10ejjr2s…" at bounding box center [782, 647] width 645 height 88
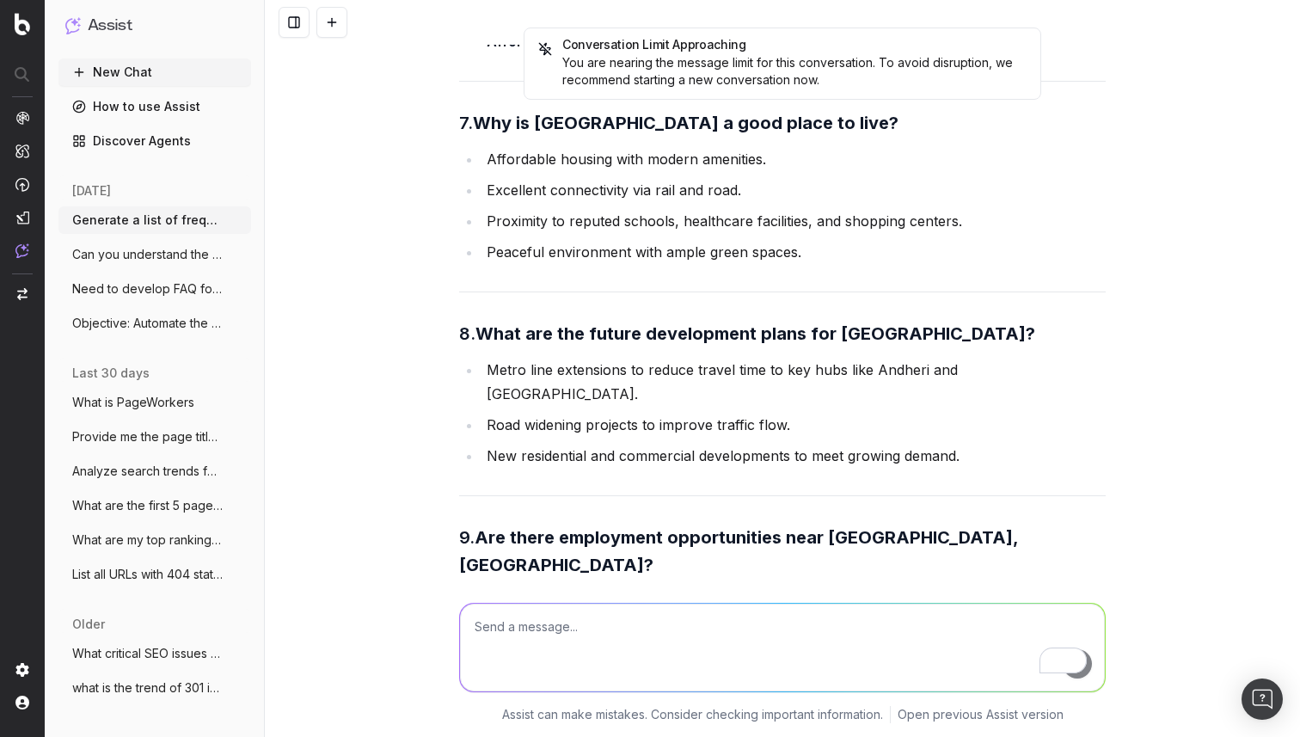
scroll to position [64389, 0]
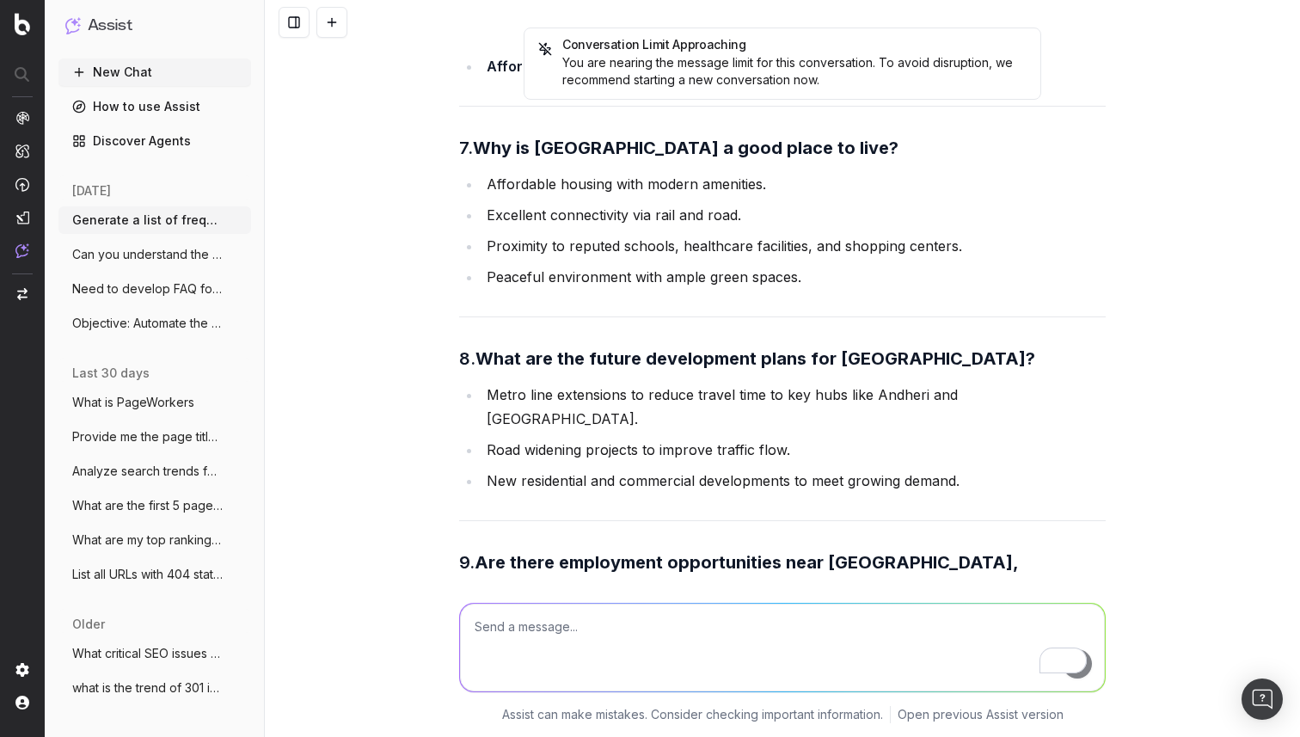
drag, startPoint x: 784, startPoint y: 413, endPoint x: 474, endPoint y: 390, distance: 310.3
copy li "Authority & Credibility: References verified sources like Mumbai Metro Rail Cor…"
click at [487, 628] on textarea "To enrich screen reader interactions, please activate Accessibility in Grammarl…" at bounding box center [782, 647] width 645 height 88
paste textarea "Authority & Credibility: References verified sources like Mumbai Metro Rail Cor…"
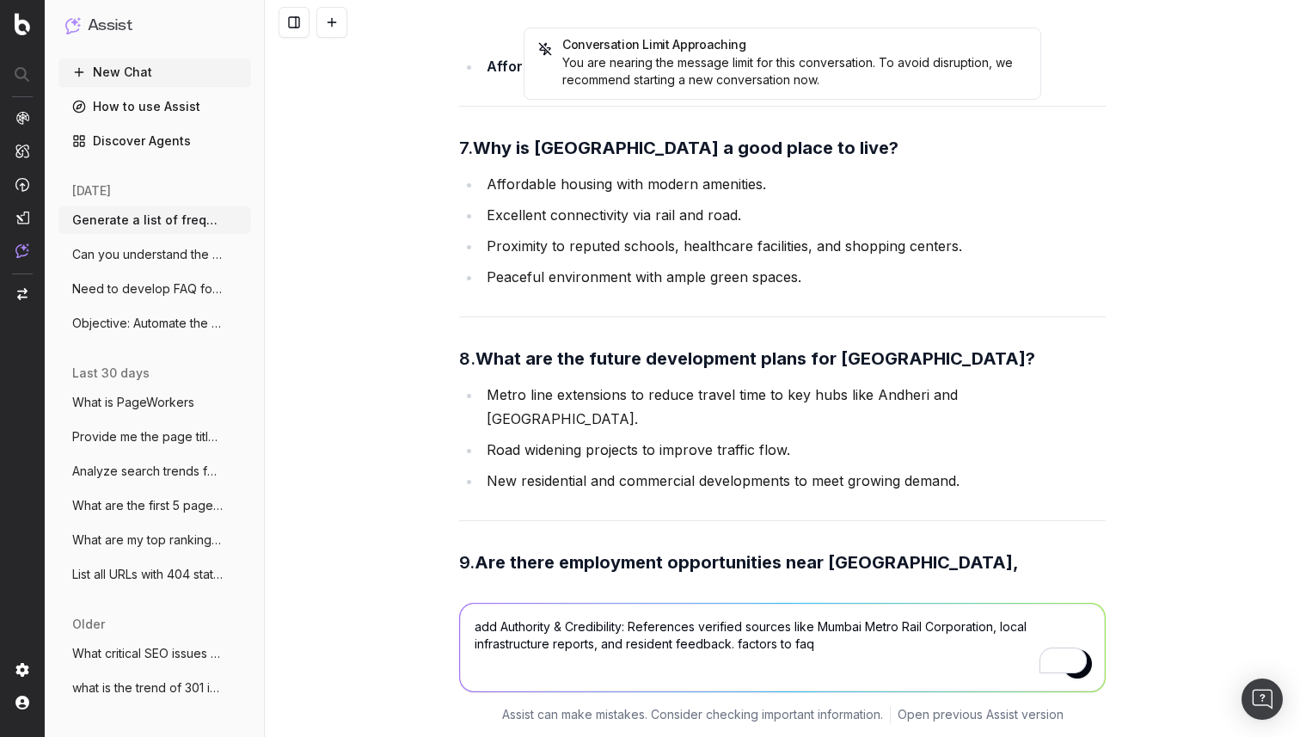
type textarea "add Authority & Credibility: References verified sources like Mumbai Metro Rail…"
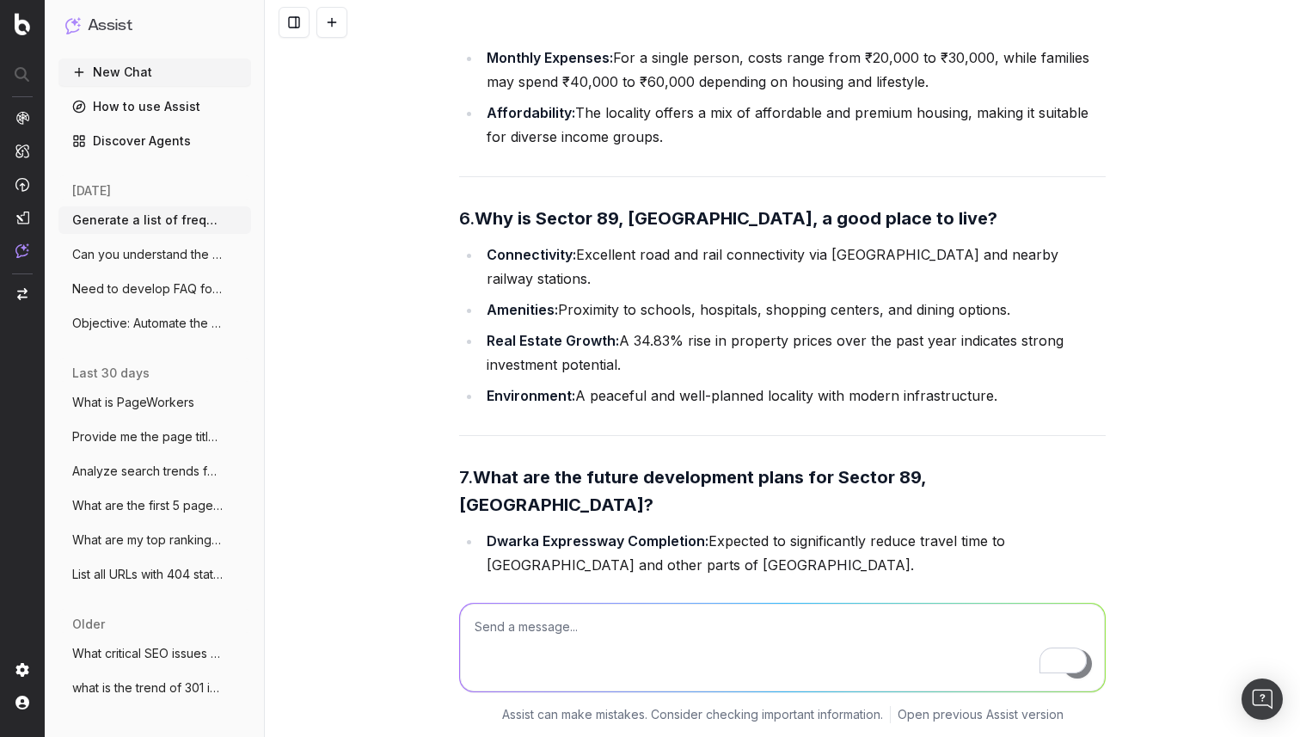
scroll to position [73337, 0]
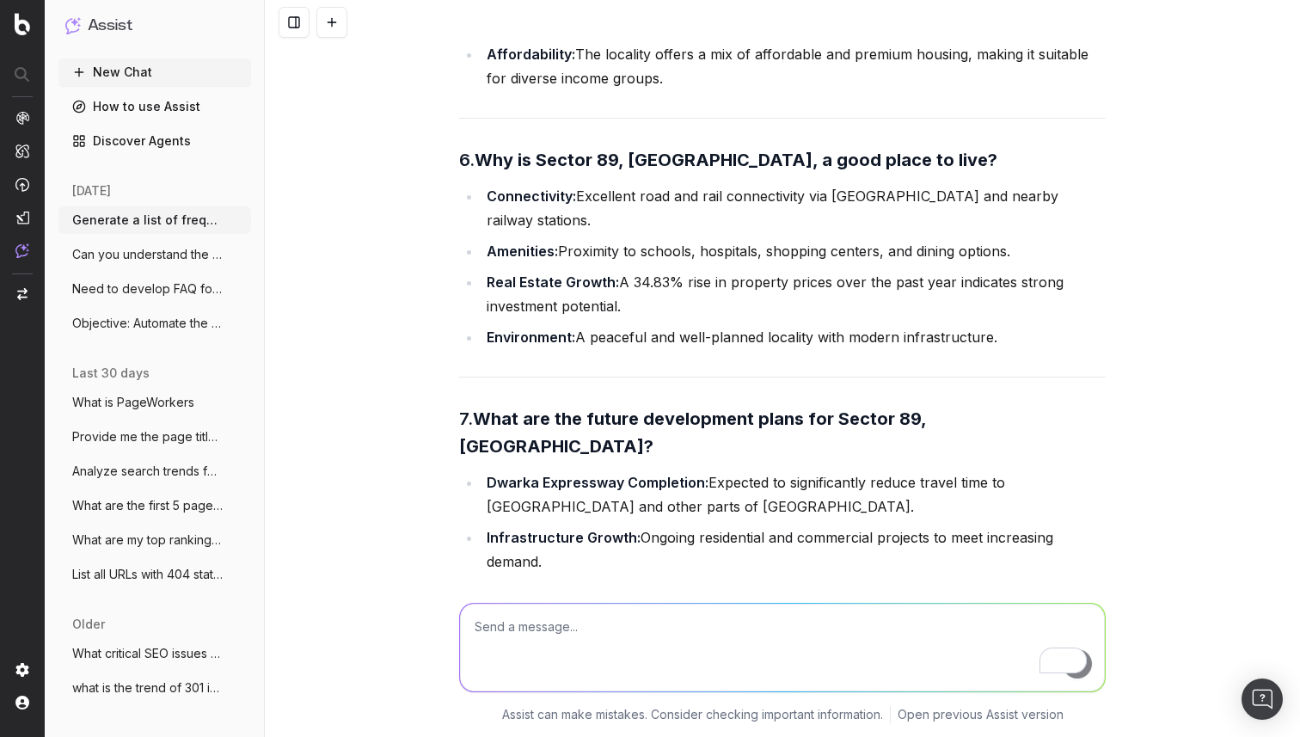
click at [646, 627] on textarea "To enrich screen reader interactions, please activate Accessibility in Grammarl…" at bounding box center [782, 647] width 645 height 88
type textarea "don't add credibility as a different part or point keep it inclusive but not hi…"
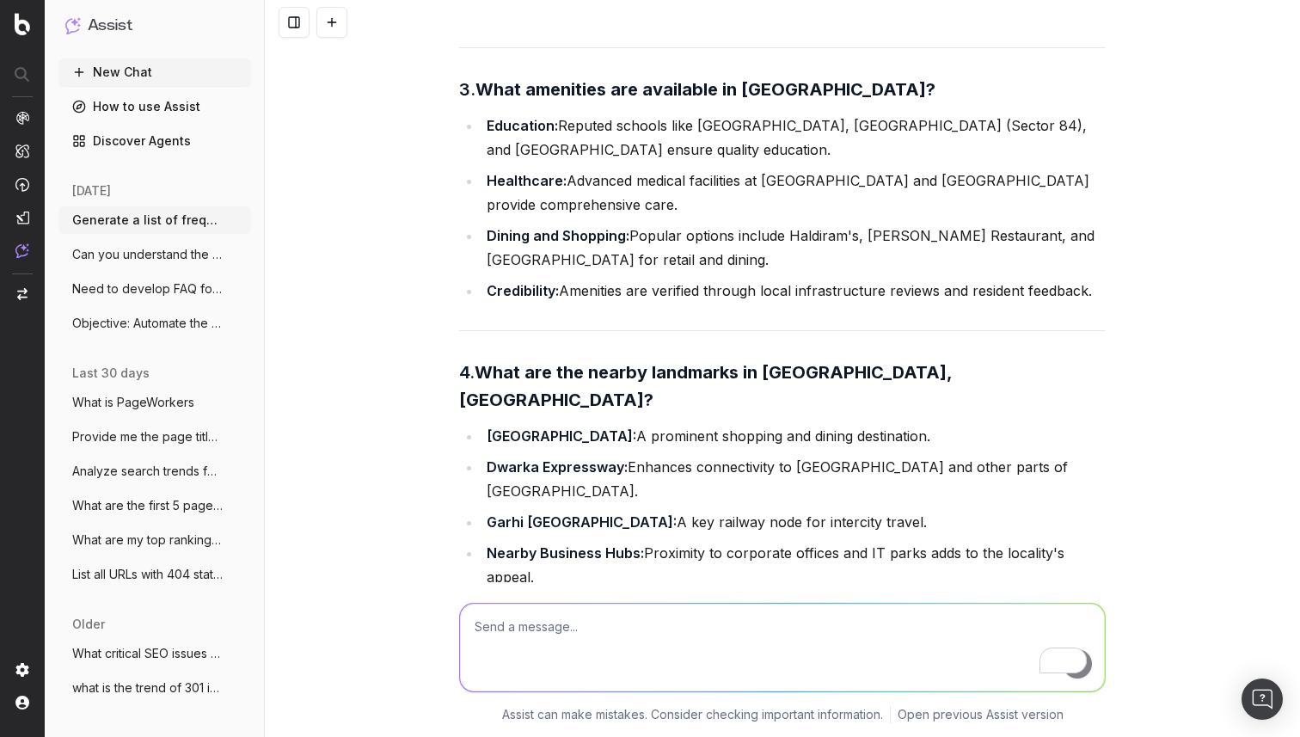
scroll to position [75725, 0]
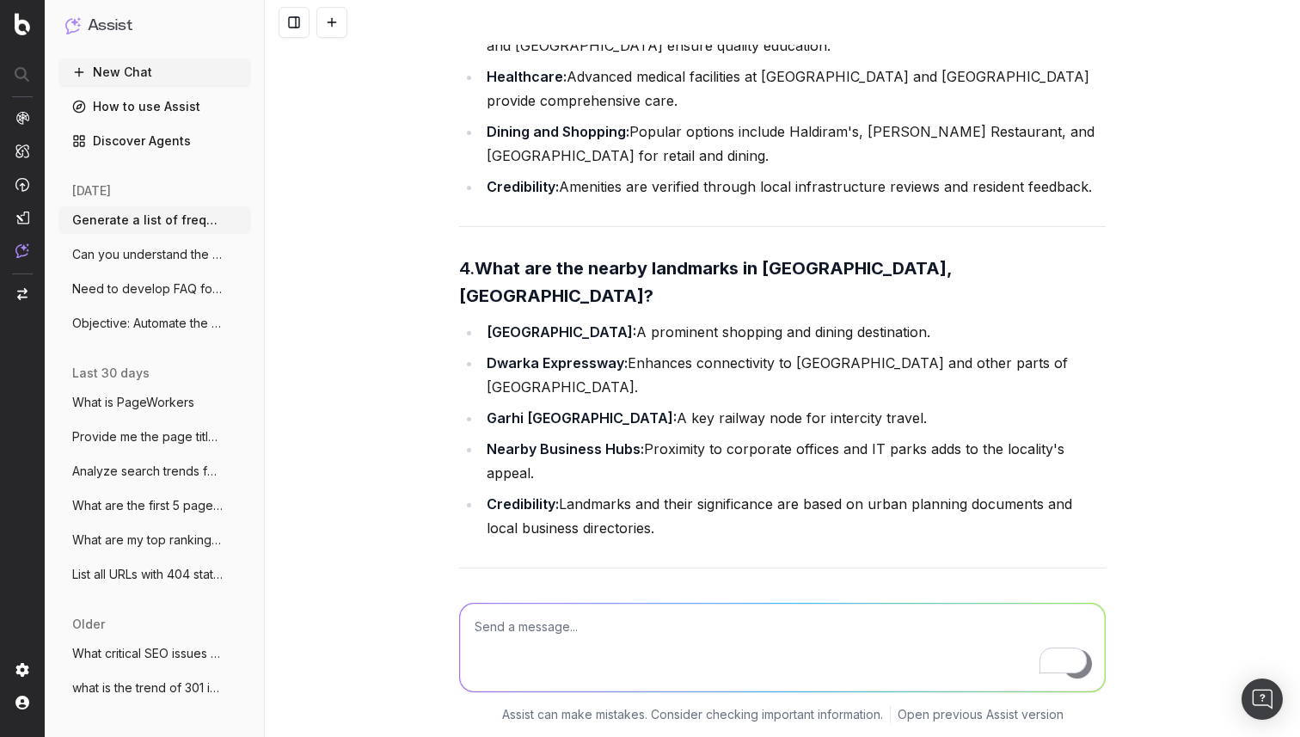
click at [544, 621] on textarea "To enrich screen reader interactions, please activate Accessibility in Grammarl…" at bounding box center [782, 647] width 645 height 88
type textarea "add authoritive credibility and make points where required"
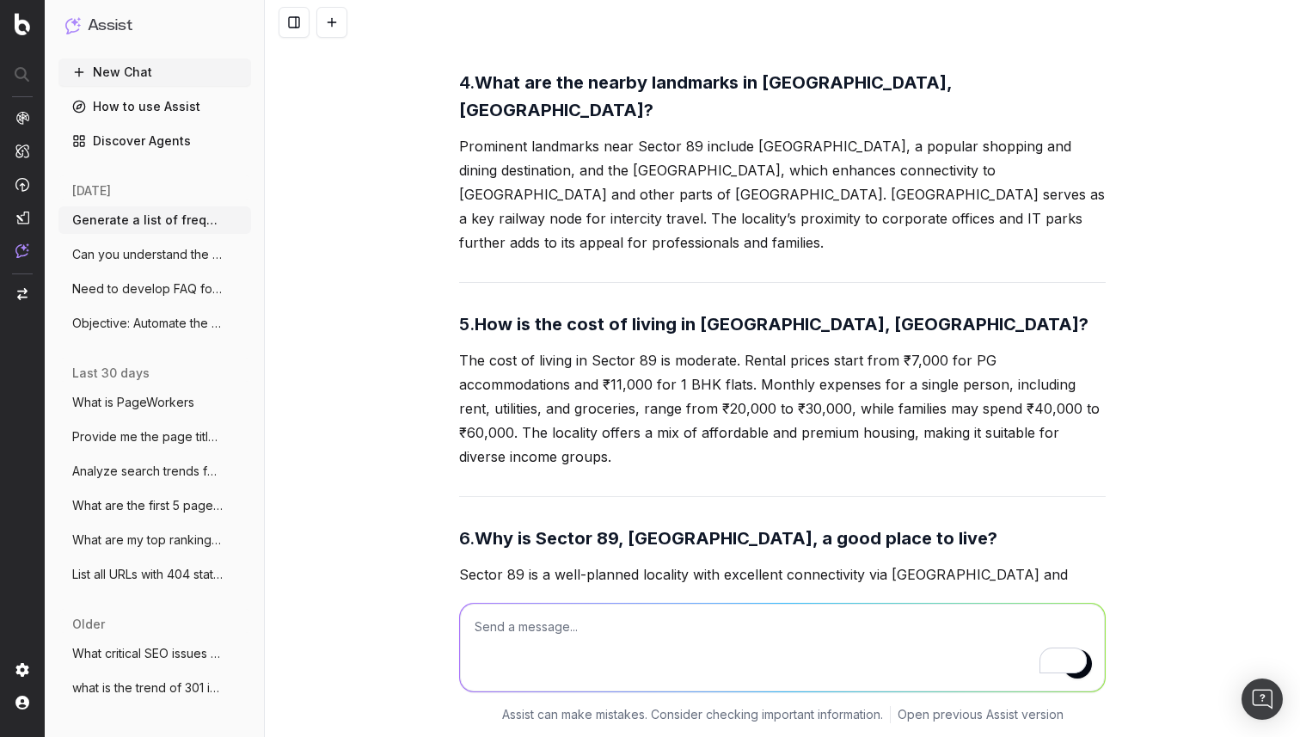
scroll to position [79341, 0]
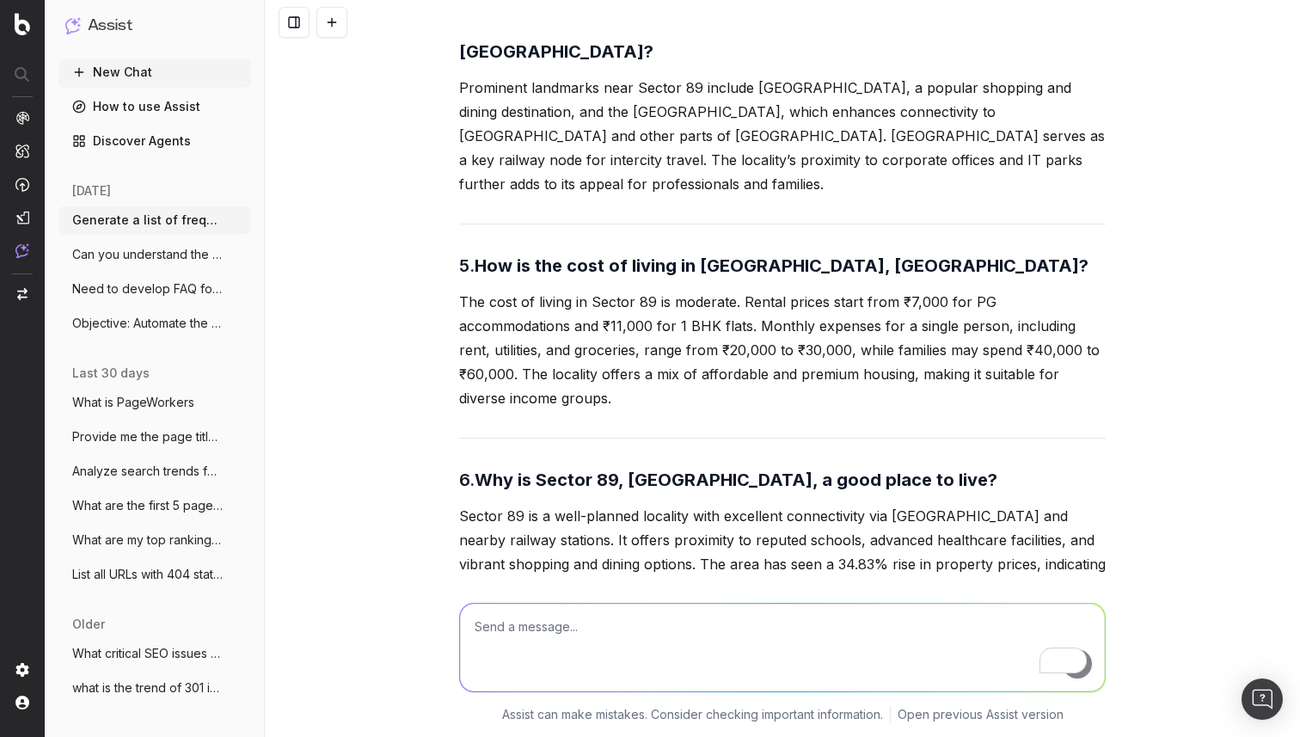
click at [563, 624] on textarea "To enrich screen reader interactions, please activate Accessibility in Grammarl…" at bounding box center [782, 647] width 645 height 88
type textarea "keep others as points but not credibility but make it inclusive"
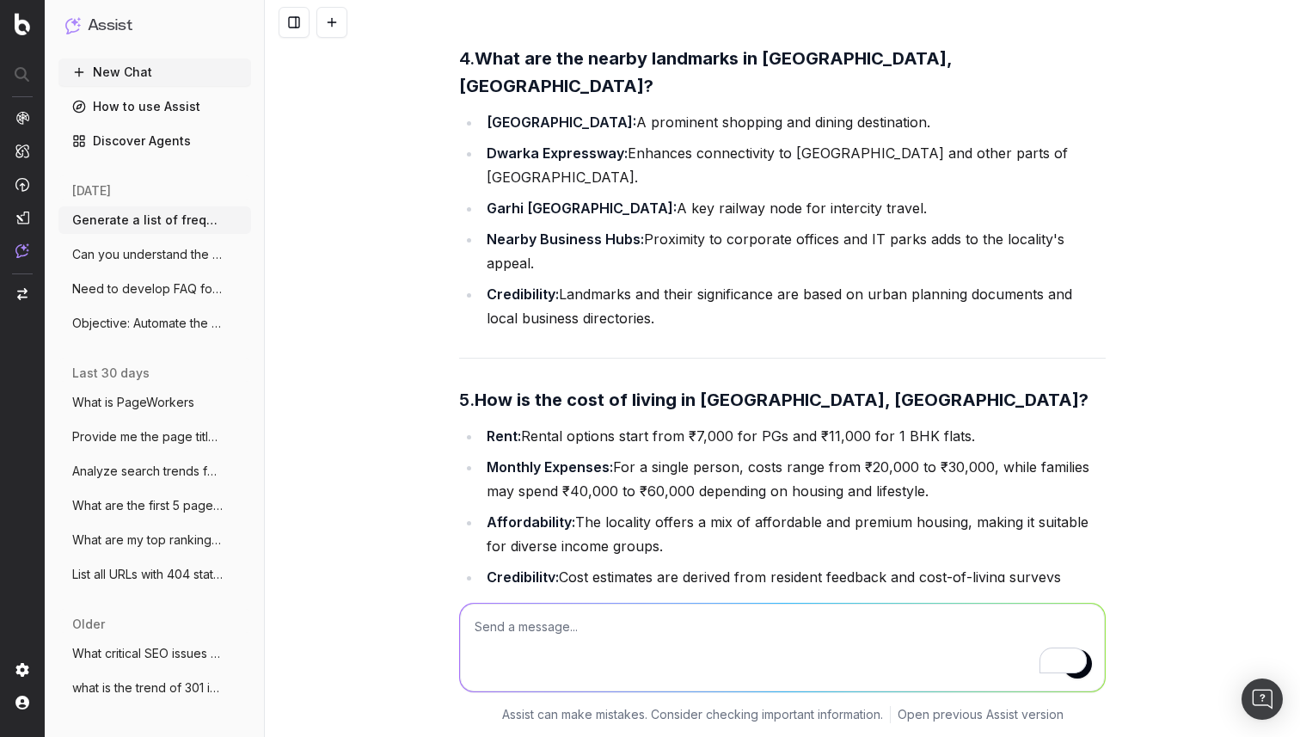
scroll to position [82235, 0]
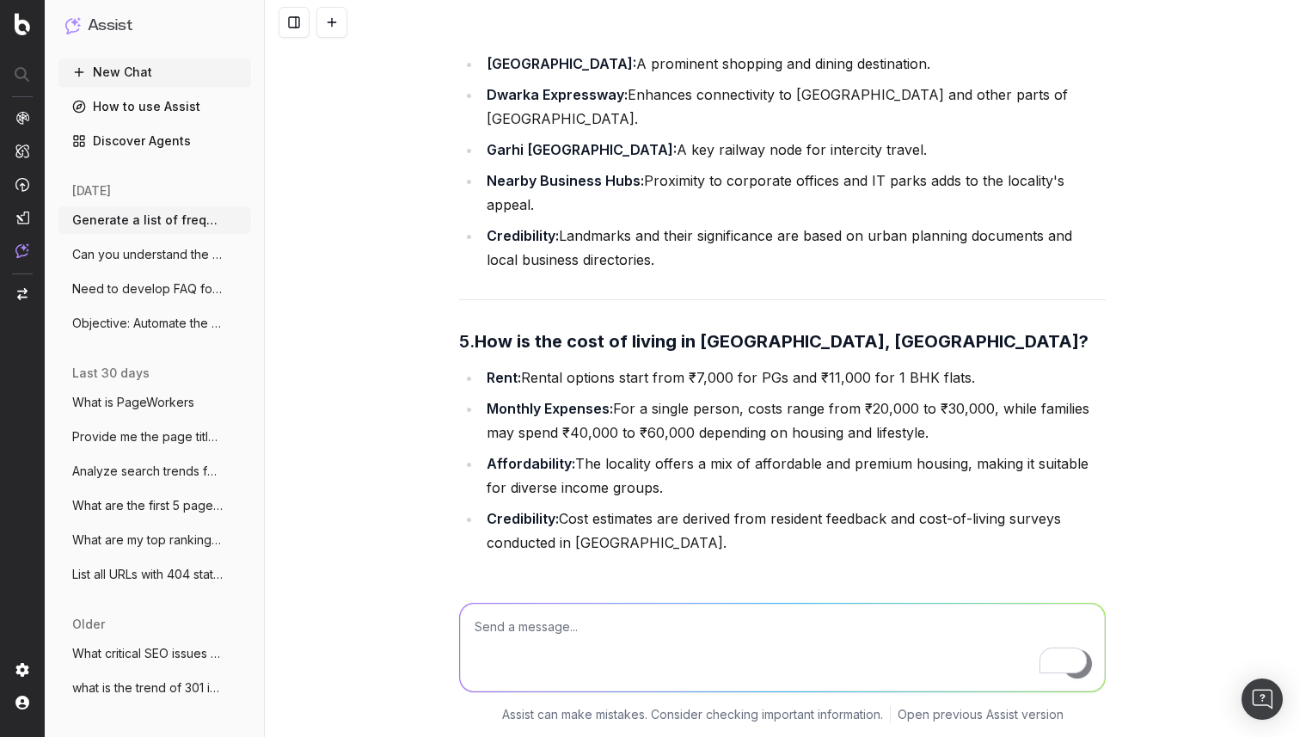
click at [566, 615] on textarea "To enrich screen reader interactions, please activate Accessibility in Grammarl…" at bounding box center [782, 647] width 645 height 88
type textarea "give it in json question answer form"
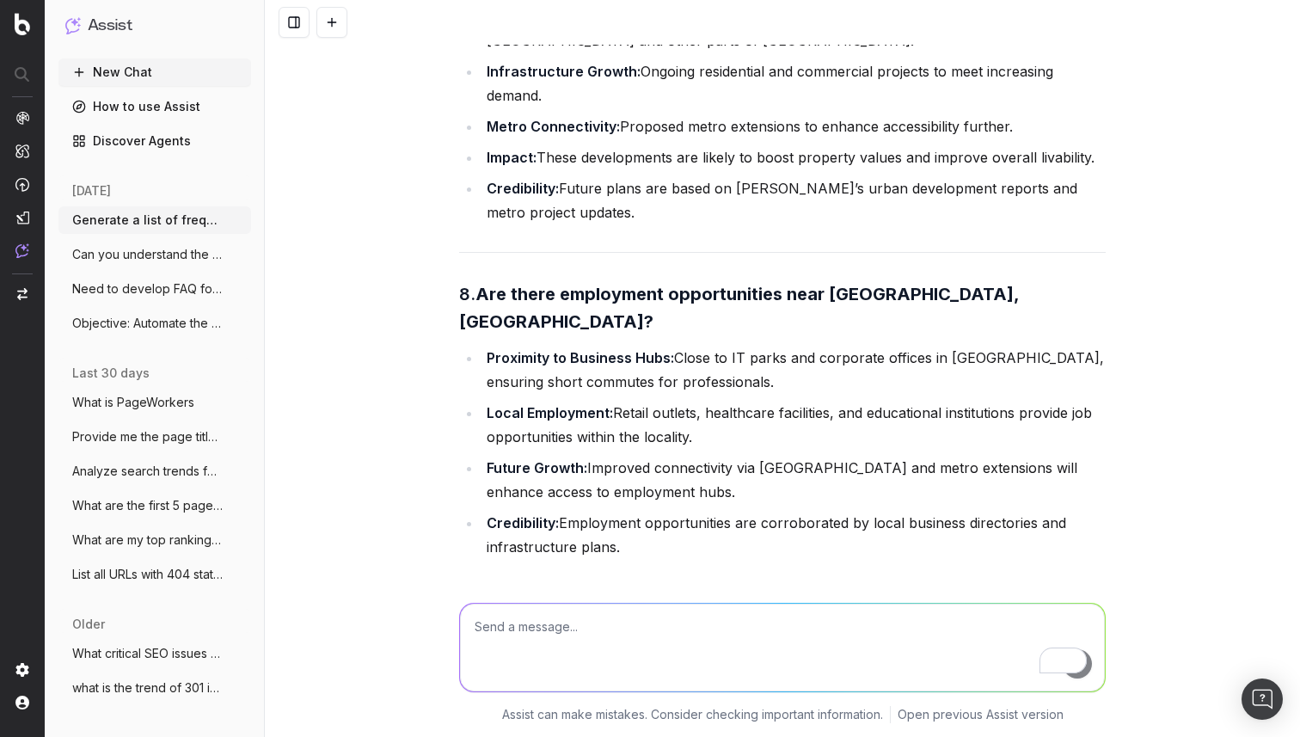
scroll to position [83311, 0]
